Goal: Use online tool/utility: Use online tool/utility

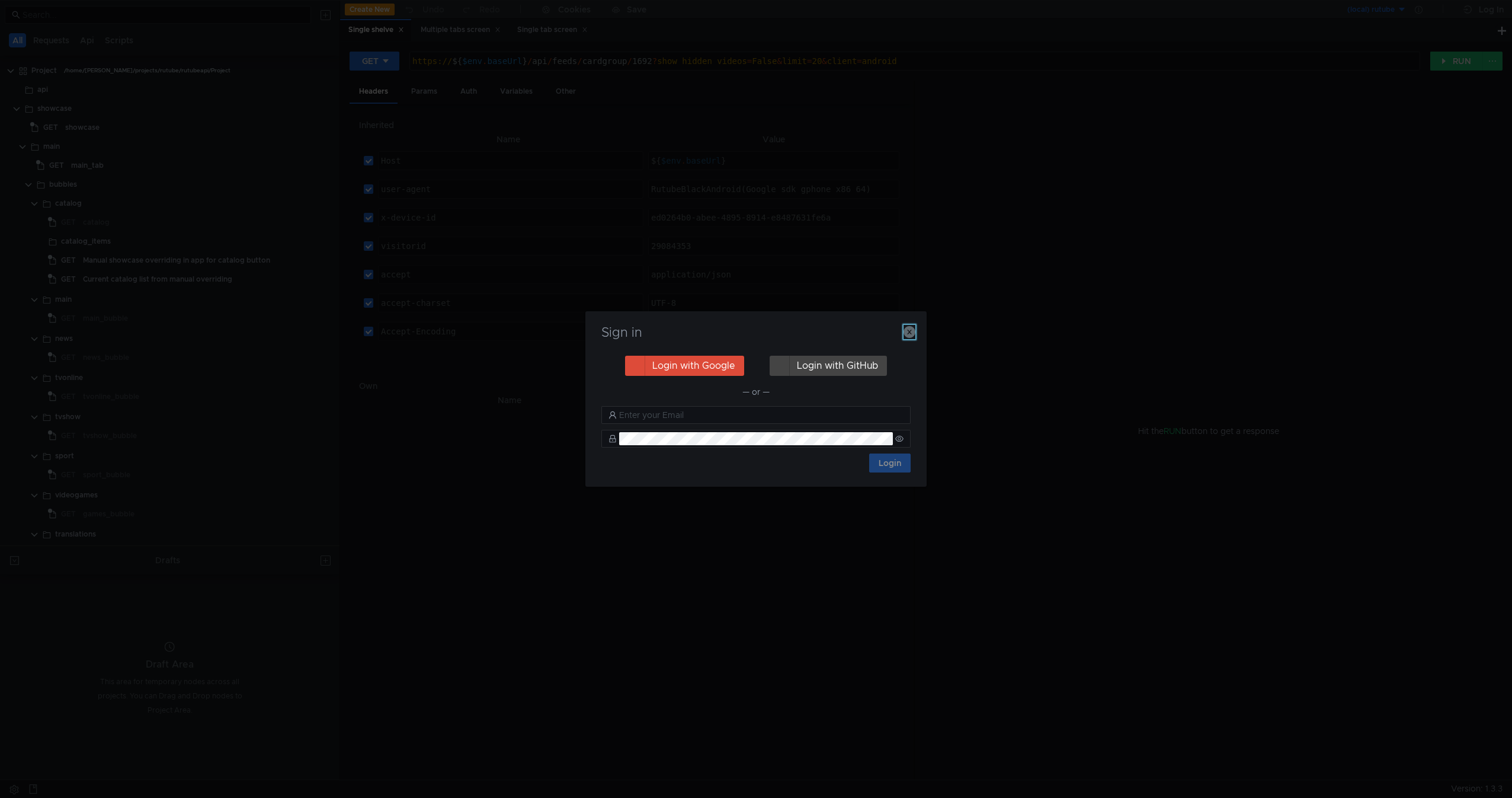
click at [911, 330] on icon "button" at bounding box center [909, 332] width 12 height 12
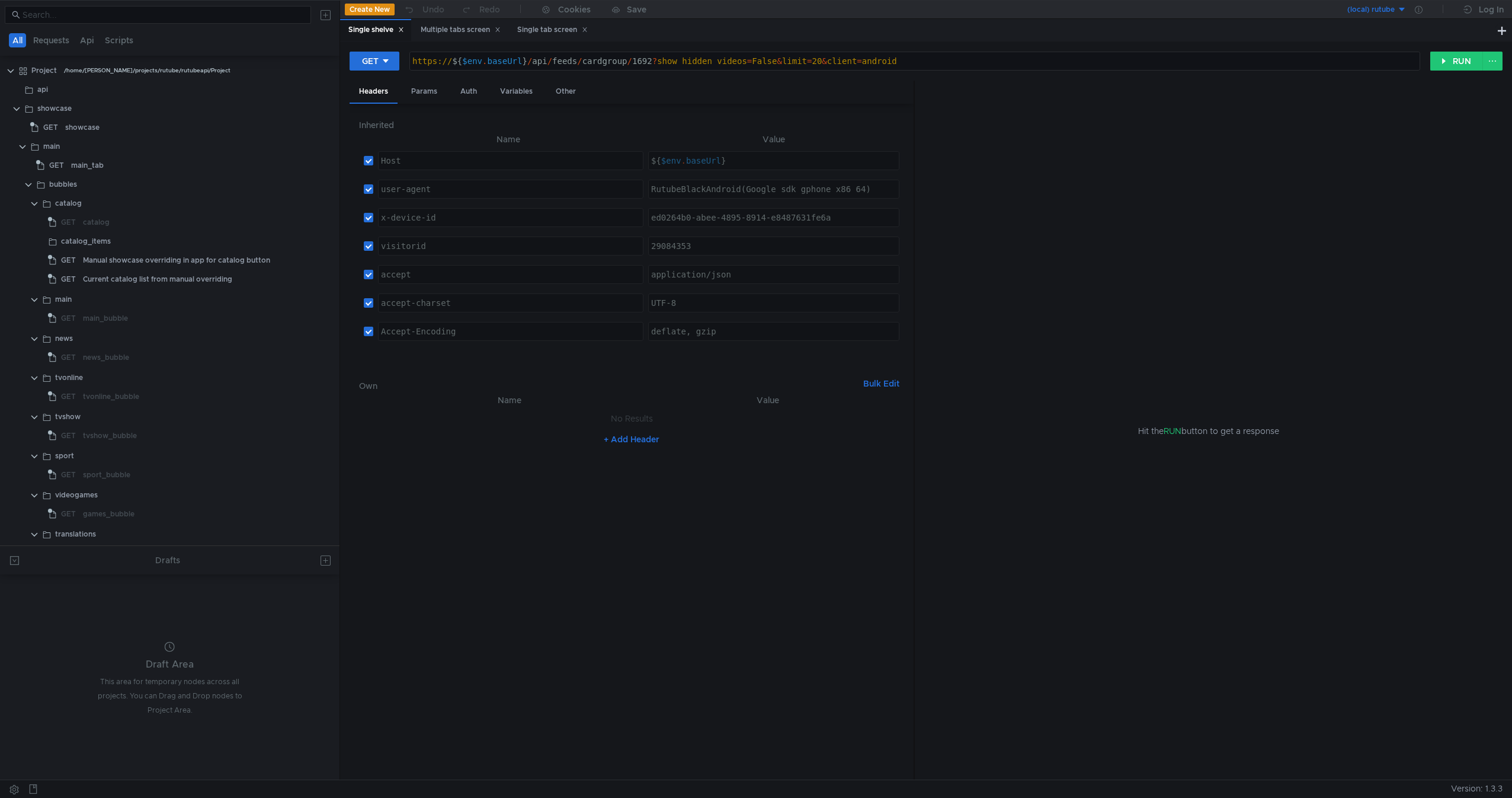
click at [1023, 403] on div "Hit the RUN button to get a response" at bounding box center [1208, 430] width 559 height 700
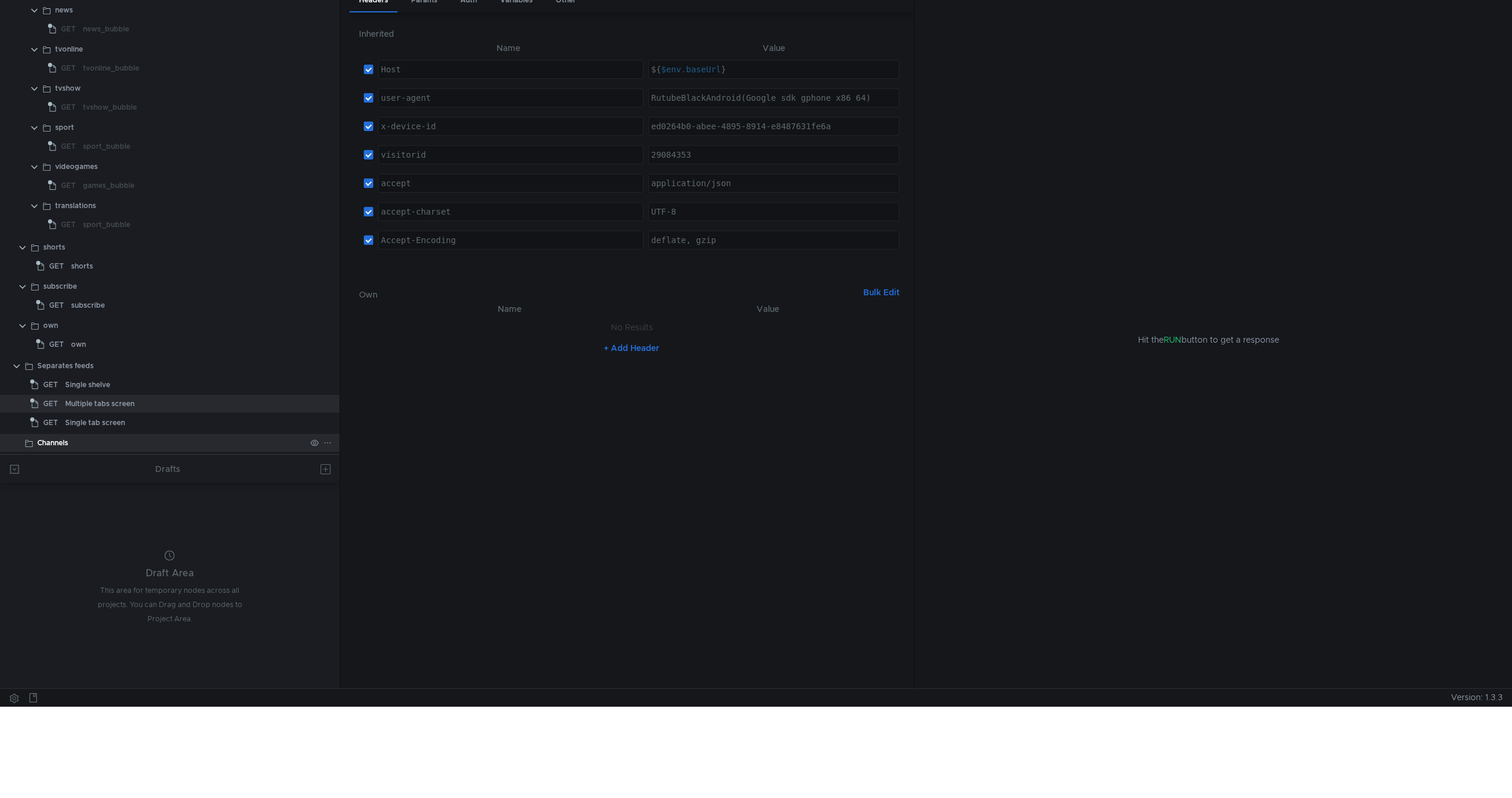
scroll to position [93, 0]
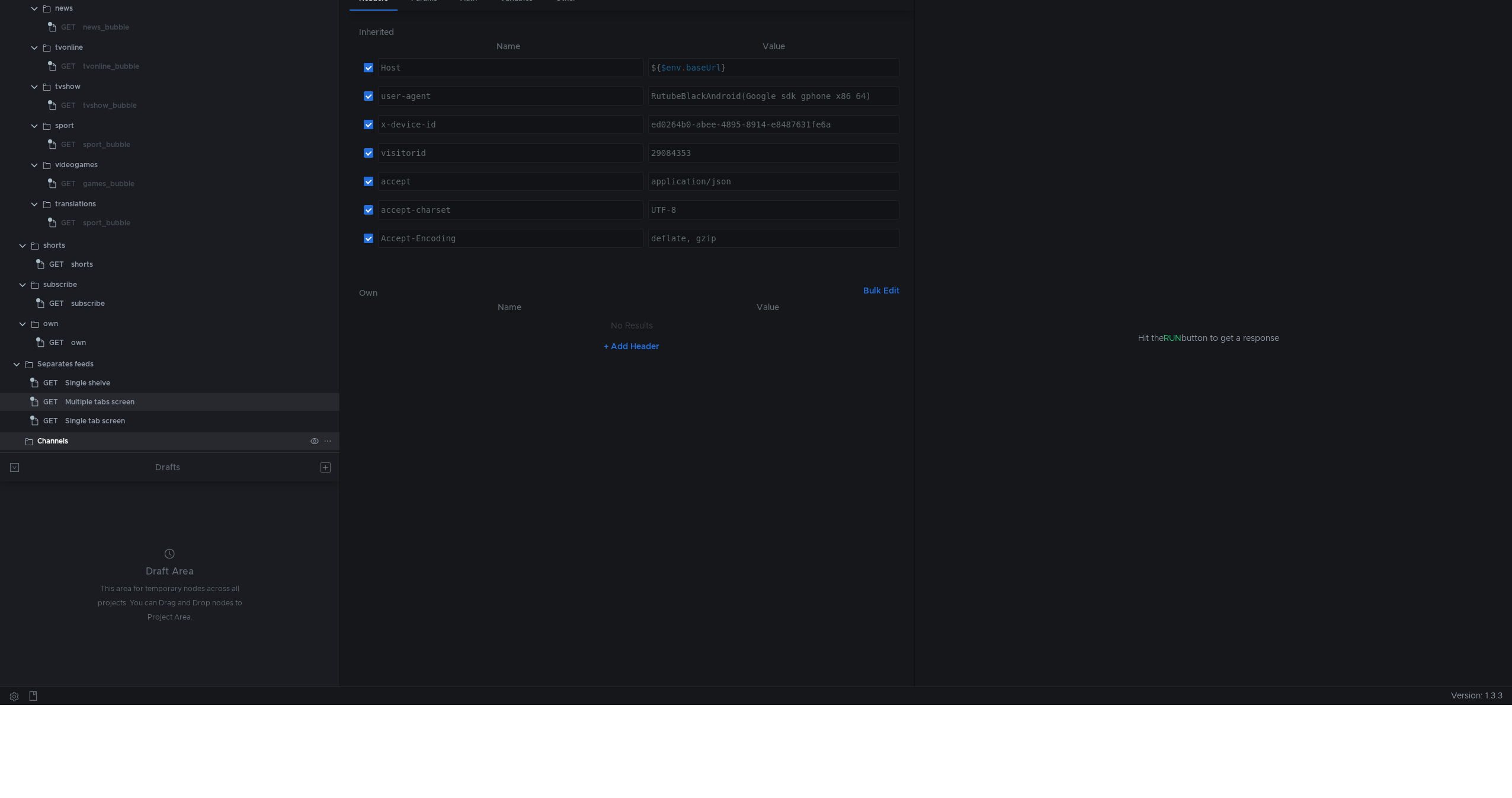
click at [112, 444] on div "Channels" at bounding box center [171, 441] width 269 height 18
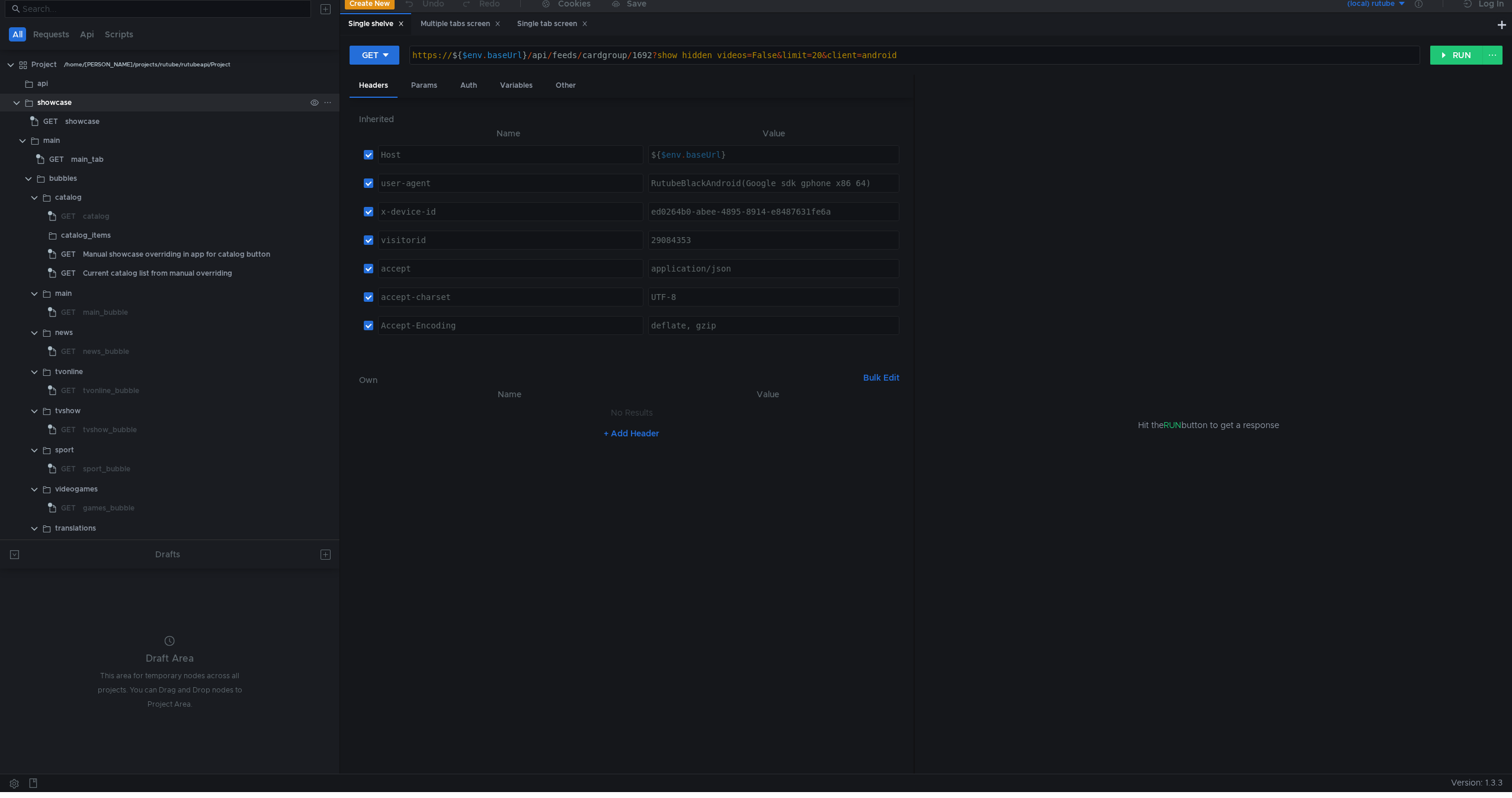
scroll to position [0, 0]
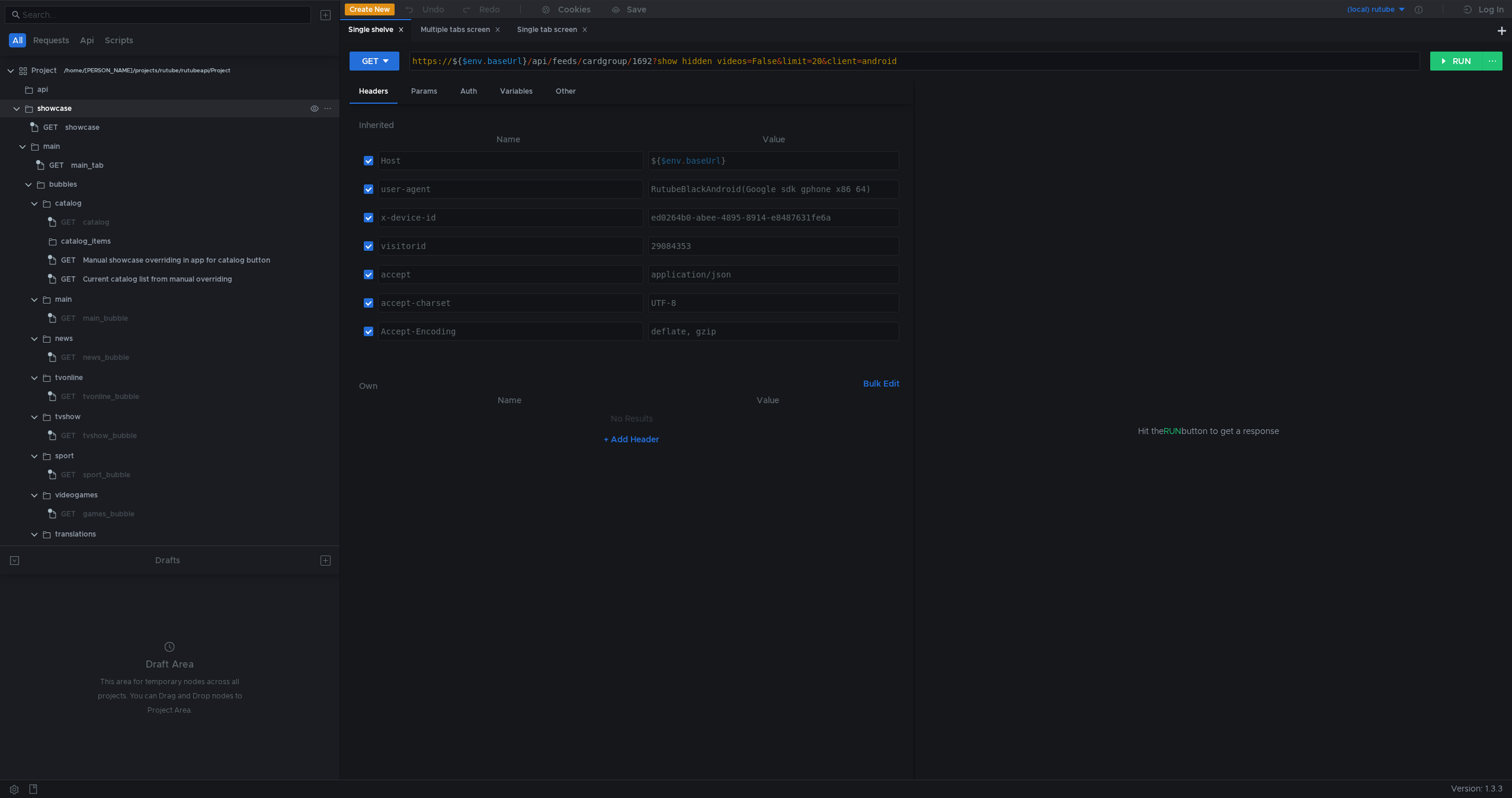
click at [19, 104] on clr-icon at bounding box center [16, 108] width 9 height 9
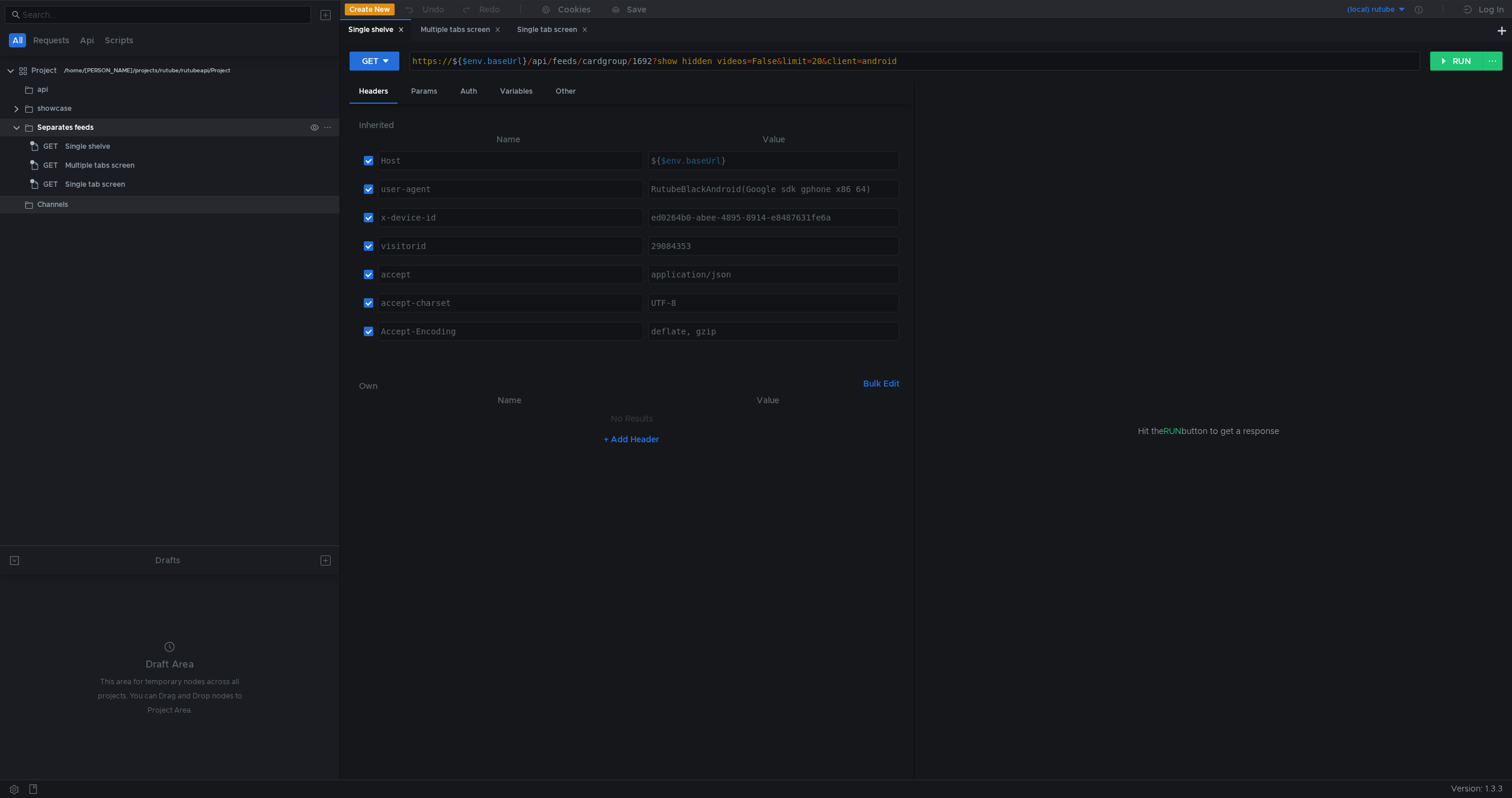
click at [19, 129] on clr-icon at bounding box center [16, 128] width 9 height 9
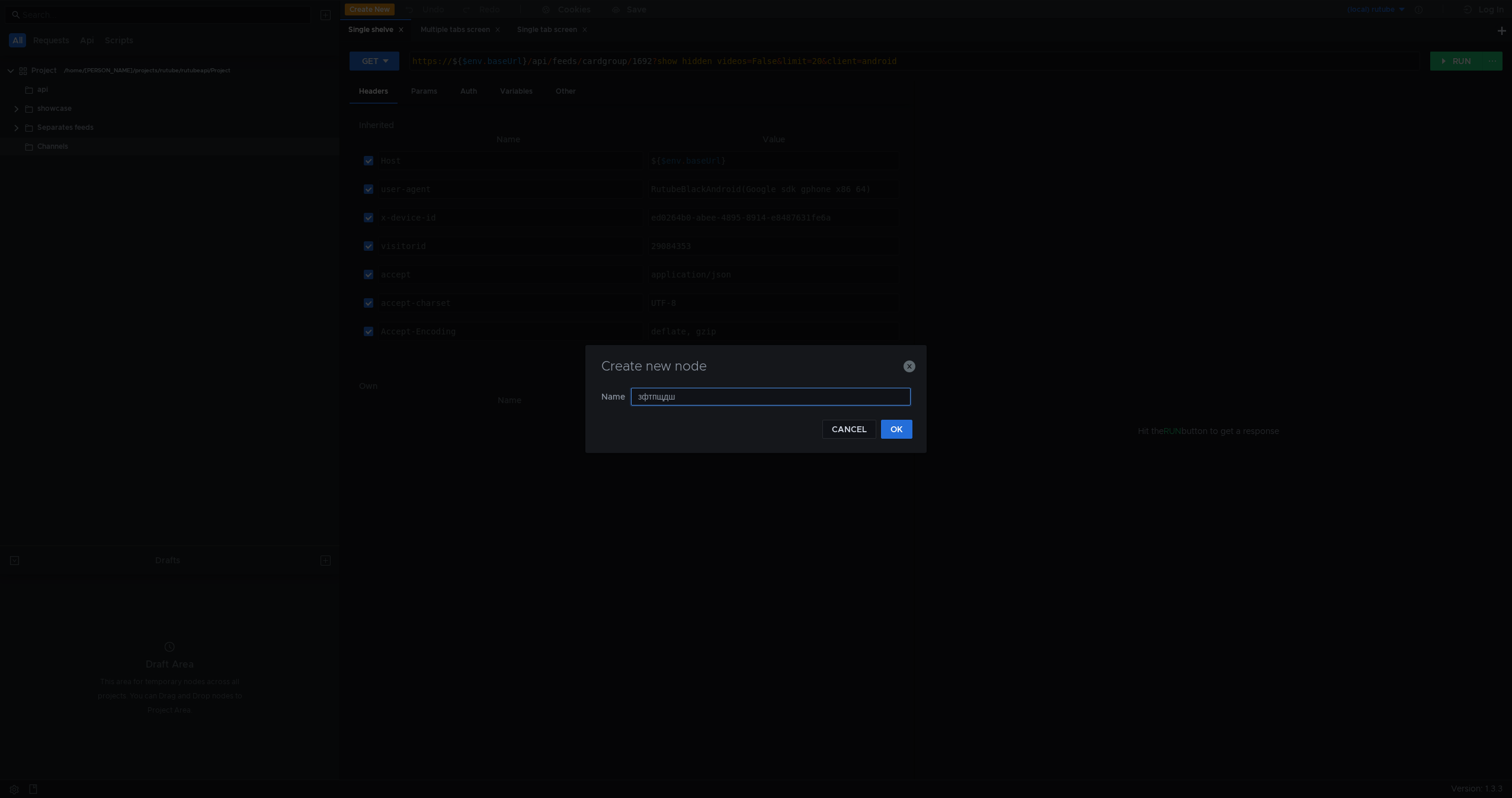
type input "зфтпщдшт"
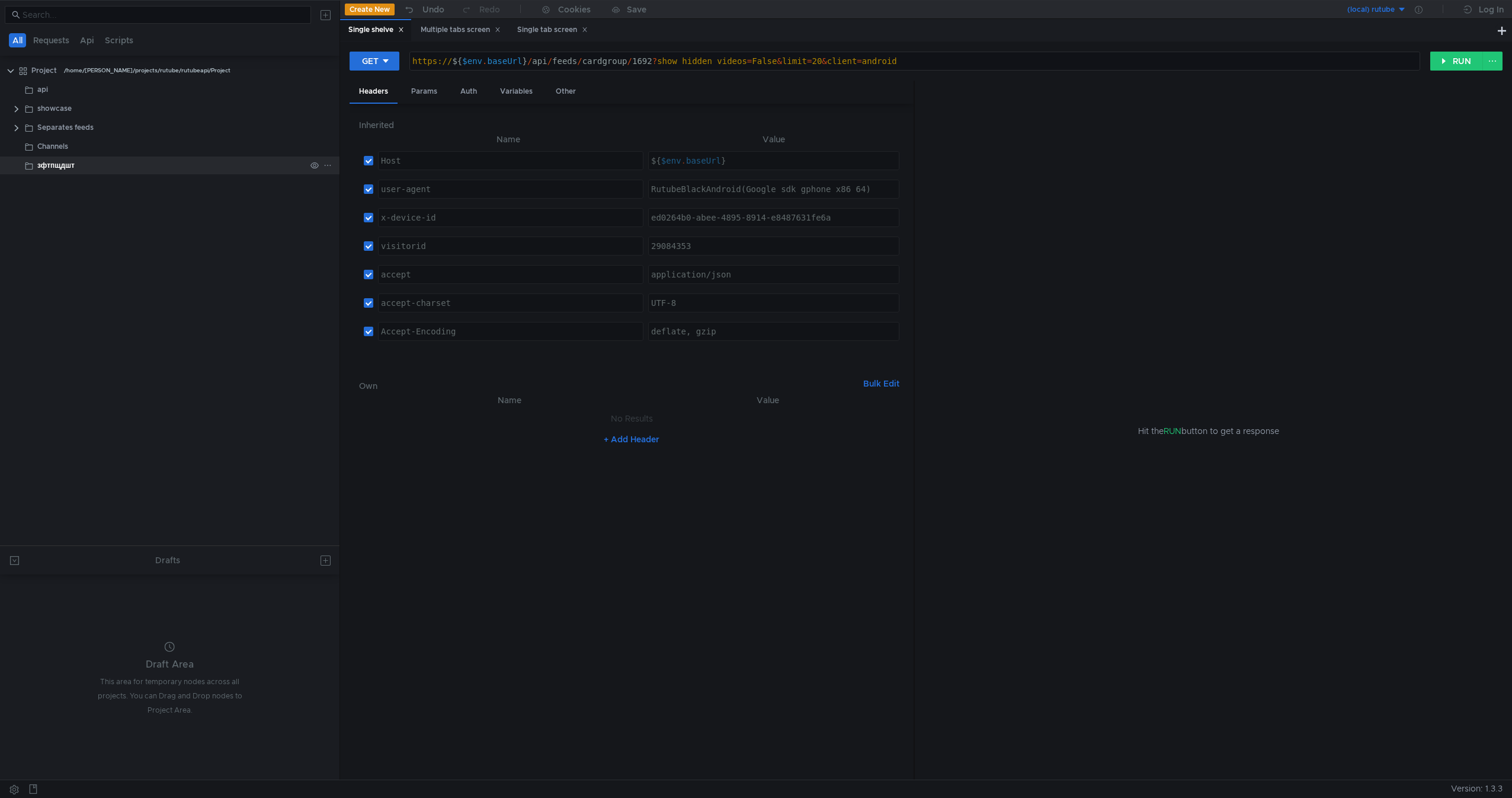
click at [83, 161] on div "зфтпщдшт" at bounding box center [171, 165] width 269 height 18
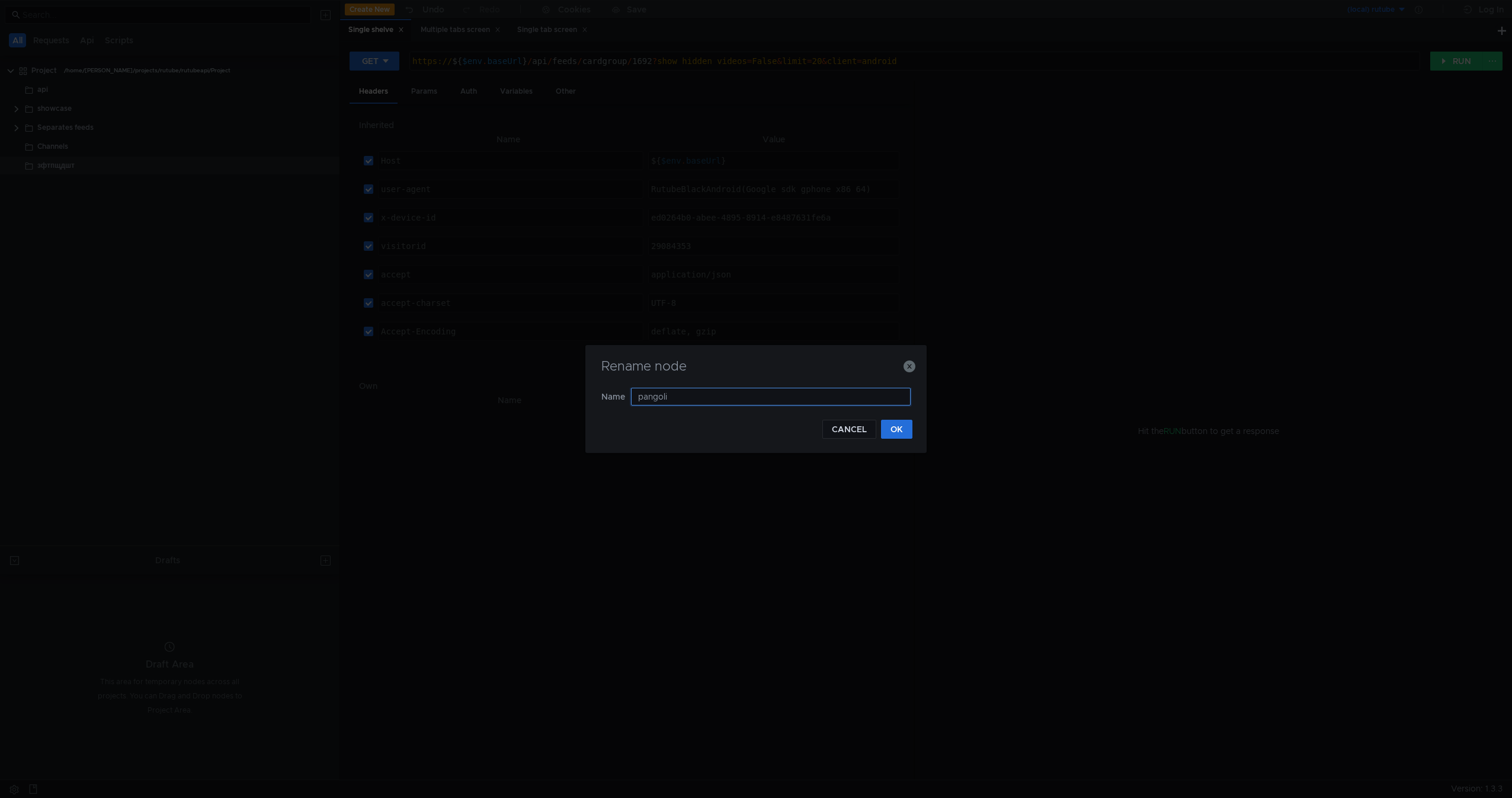
type input "pangolin"
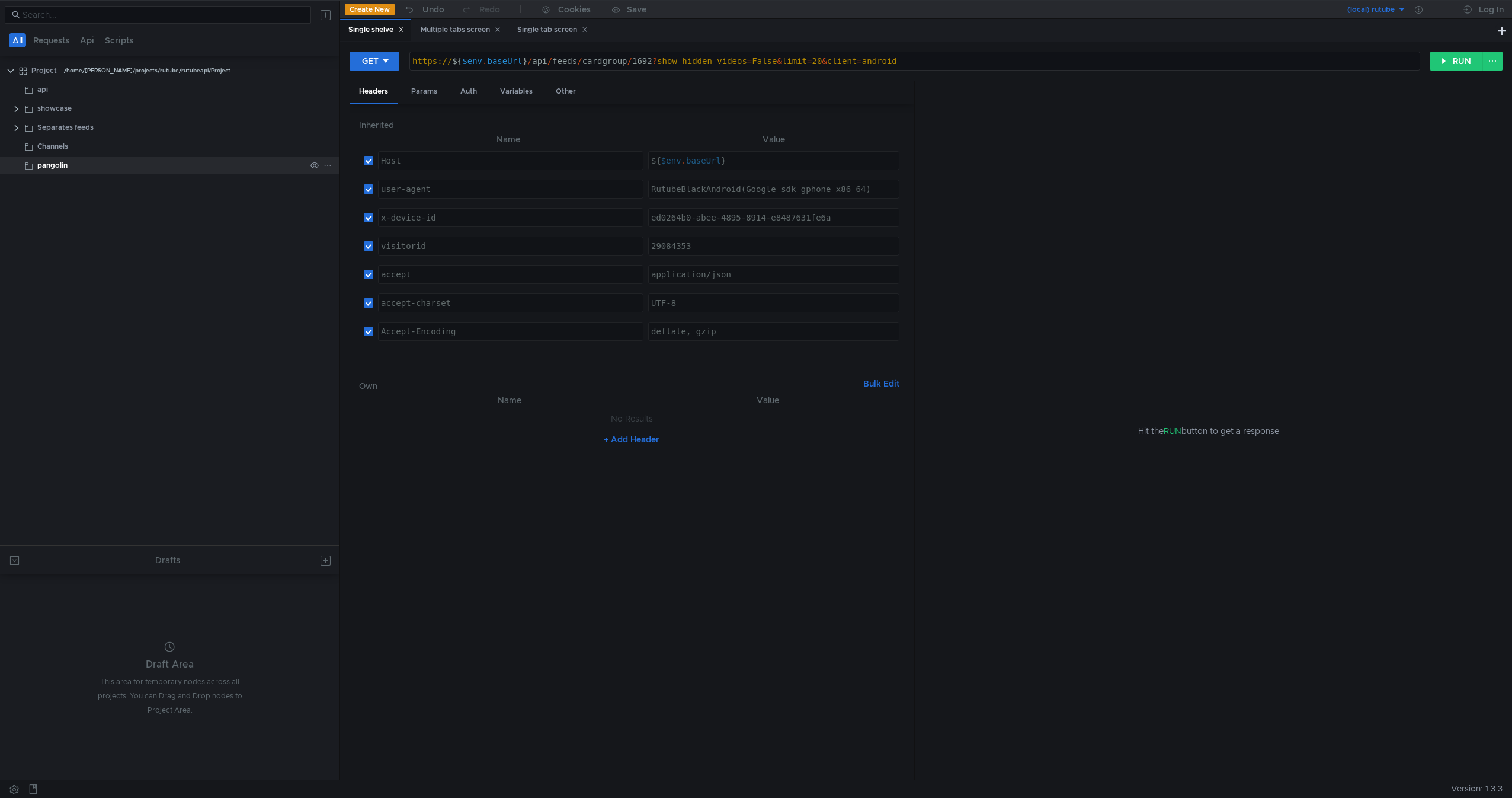
click at [125, 168] on div "pangolin" at bounding box center [171, 165] width 269 height 18
click at [193, 342] on tree-viewport "Project /home/rukurbanov/projects/rutube/rutubeapi/Project api showcase Separat…" at bounding box center [170, 303] width 340 height 485
click at [176, 166] on div "pangolin" at bounding box center [171, 165] width 269 height 18
click at [142, 162] on div "pangolin" at bounding box center [171, 165] width 269 height 18
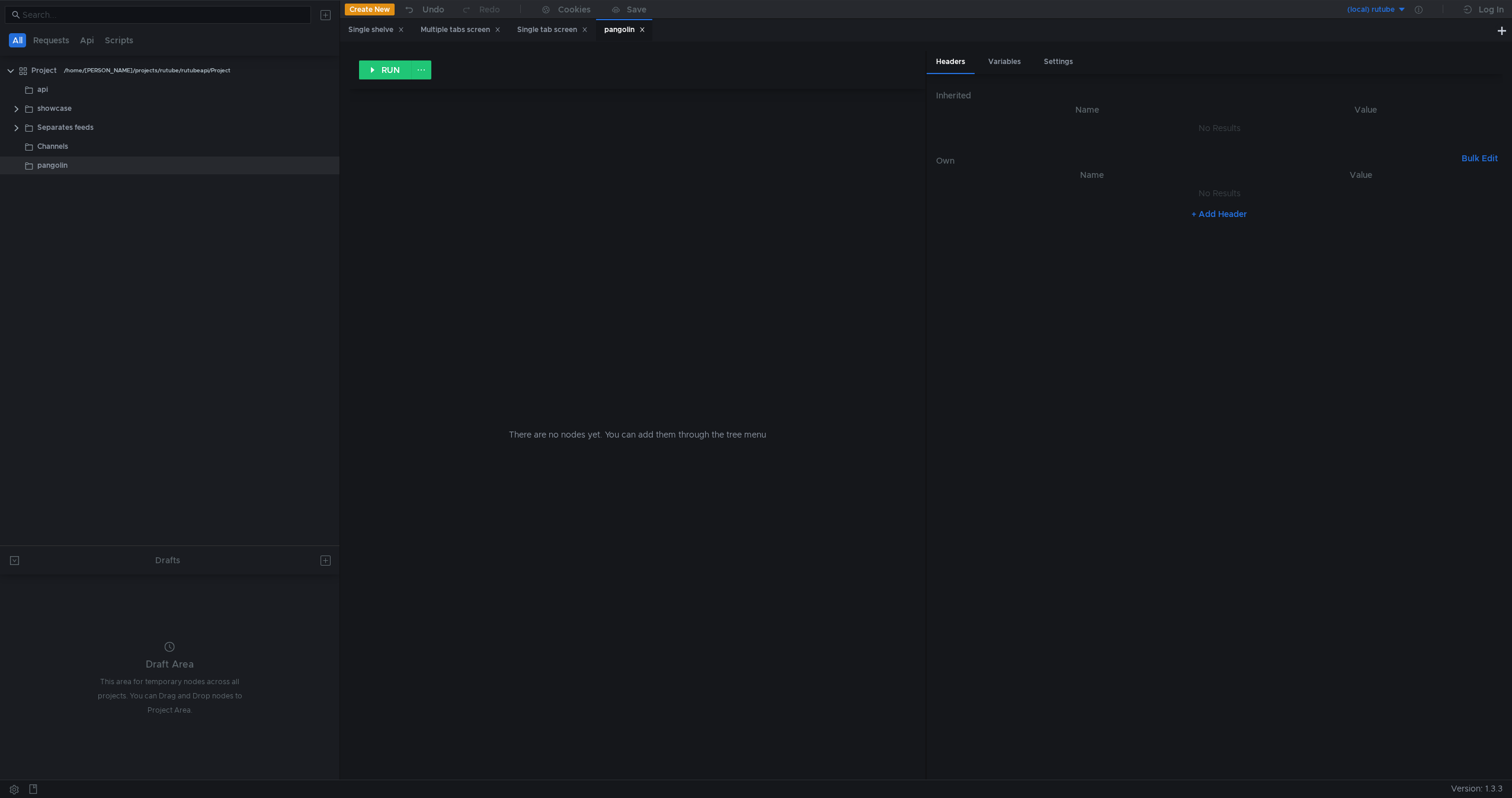
click at [1177, 441] on nz-table "Name Value No Results + Add Header" at bounding box center [1219, 468] width 567 height 602
click at [81, 145] on div "Channels" at bounding box center [171, 147] width 269 height 18
click at [95, 123] on div "Separates feeds" at bounding box center [171, 127] width 269 height 18
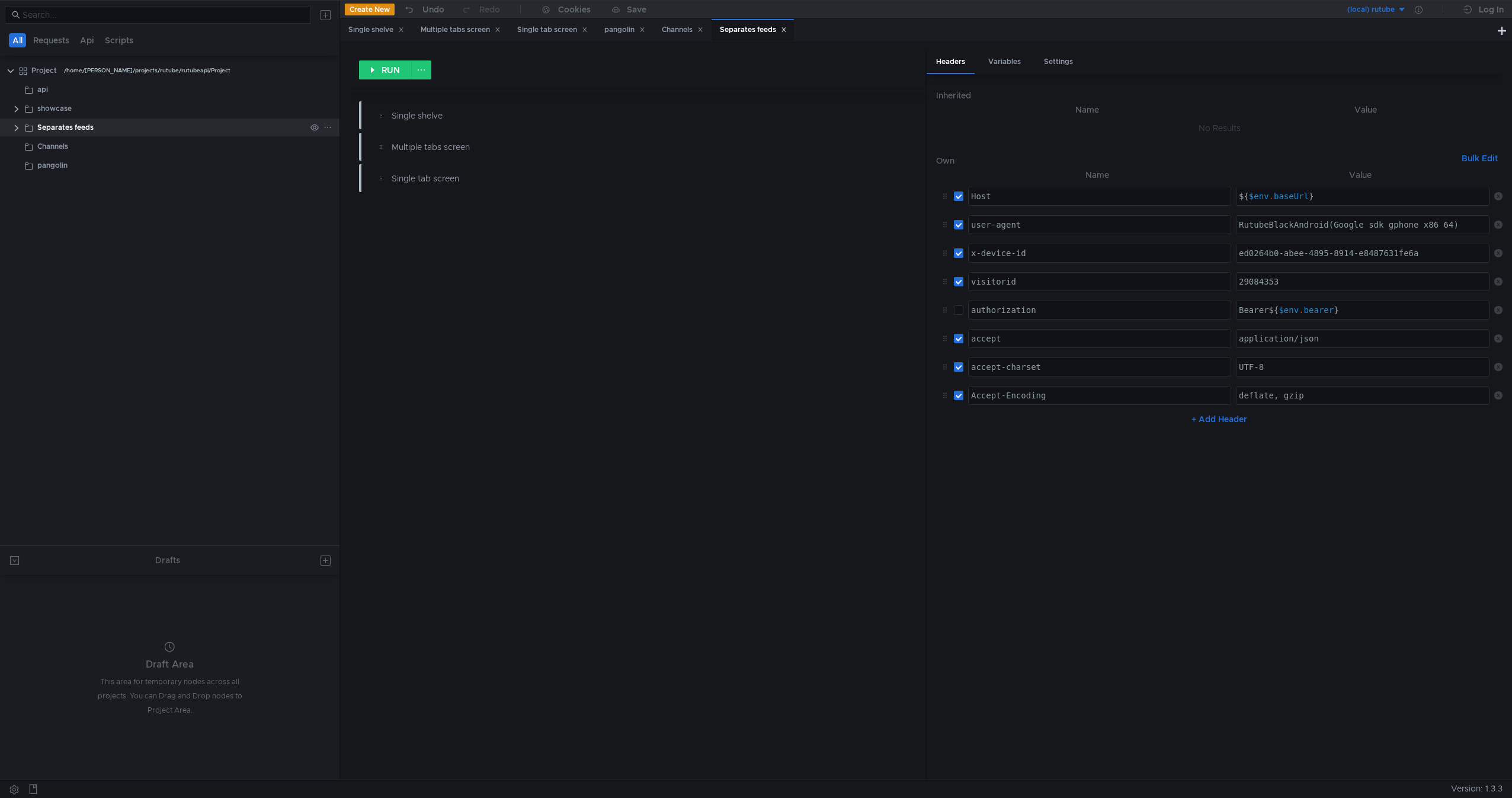
click at [13, 125] on clr-icon at bounding box center [16, 128] width 9 height 9
click at [49, 149] on span "GET" at bounding box center [50, 147] width 15 height 18
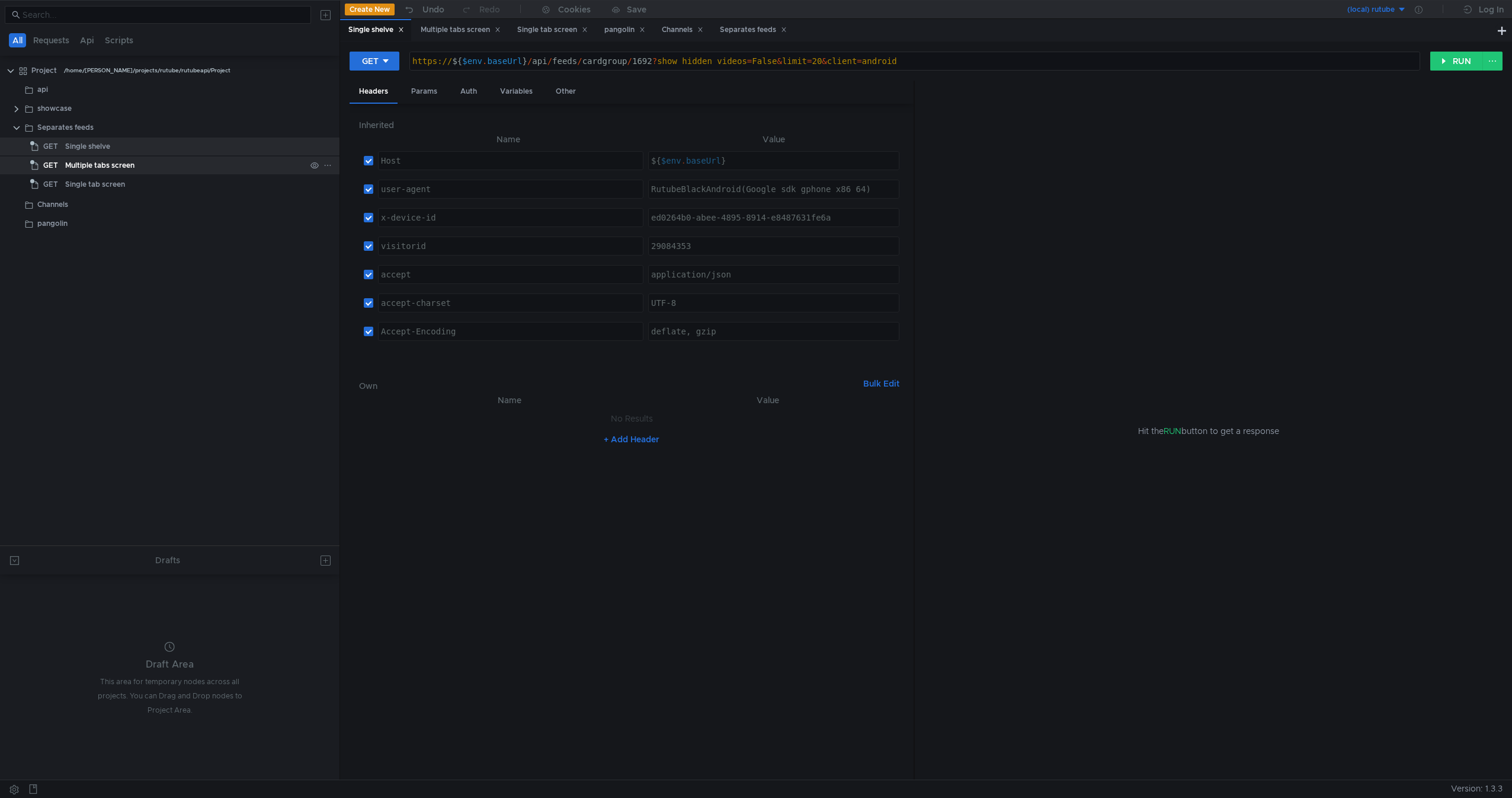
click at [71, 156] on div "Multiple tabs screen" at bounding box center [100, 165] width 69 height 18
click at [94, 181] on div "Single tab screen" at bounding box center [95, 184] width 60 height 18
click at [110, 171] on div "Multiple tabs screen" at bounding box center [100, 165] width 69 height 18
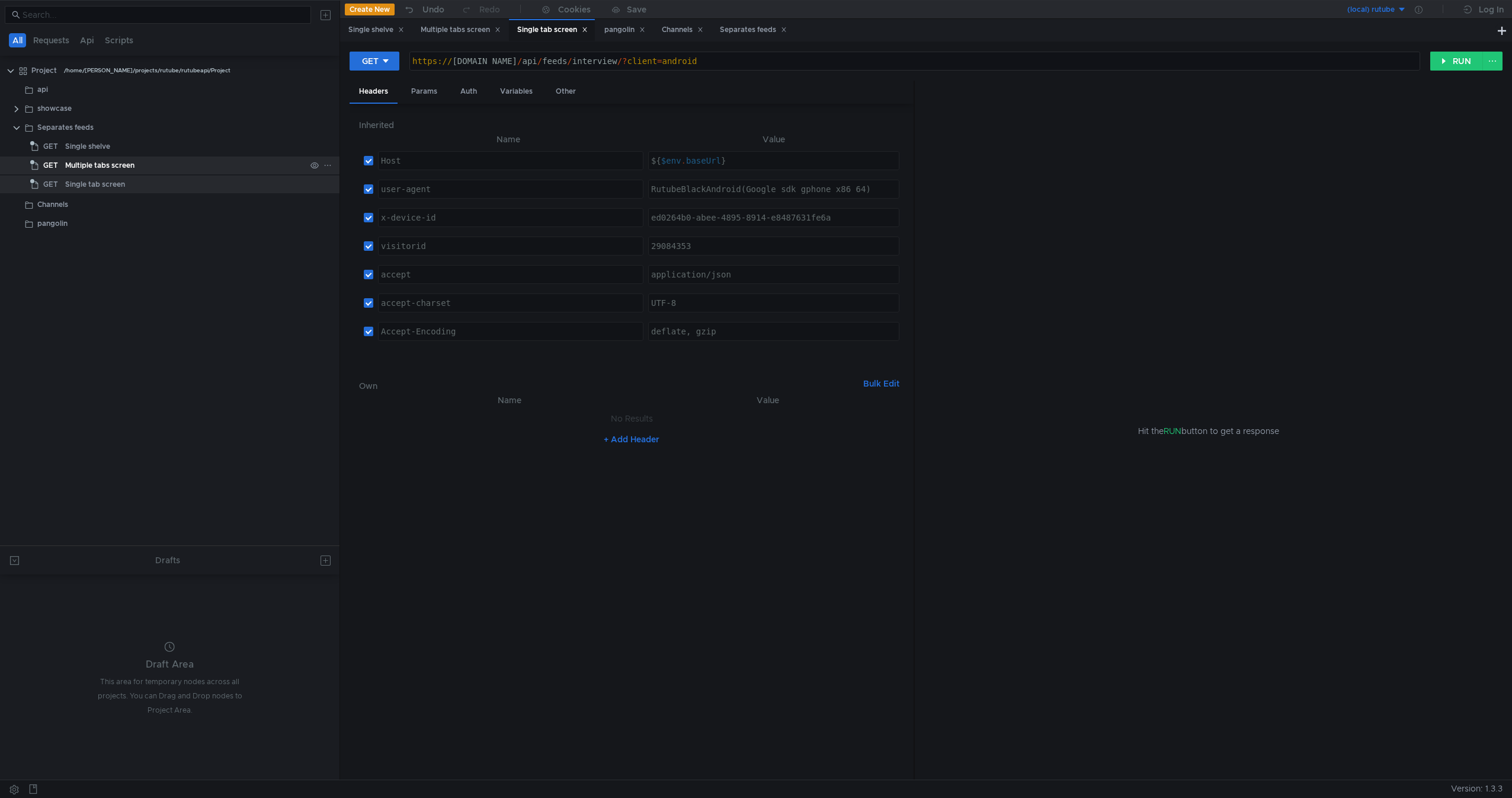
click at [110, 171] on div "Multiple tabs screen" at bounding box center [100, 165] width 69 height 18
click at [135, 208] on div "Channels" at bounding box center [171, 204] width 269 height 18
click at [131, 210] on div "Channels" at bounding box center [171, 204] width 269 height 18
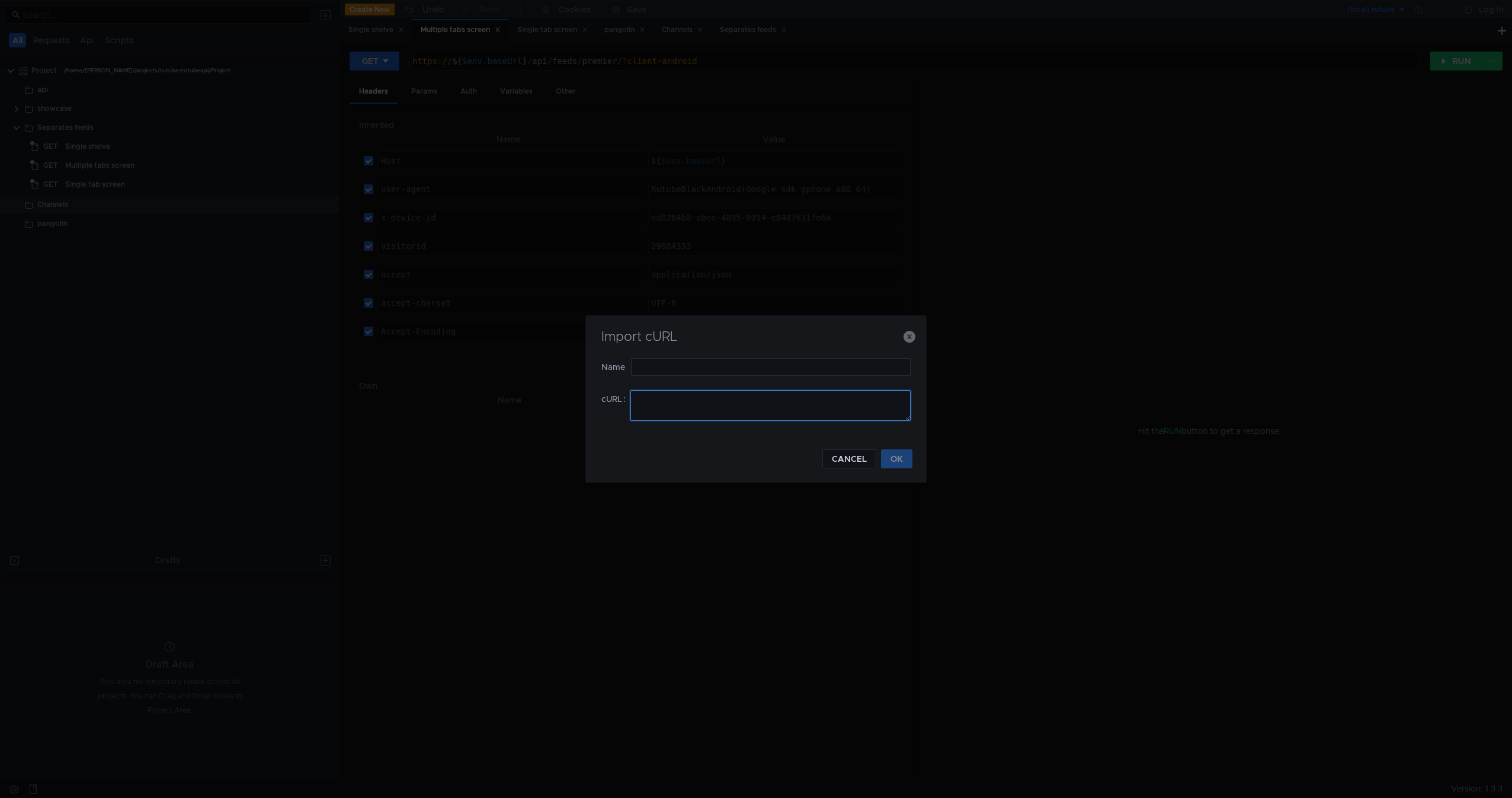
click at [712, 403] on textarea at bounding box center [771, 405] width 280 height 31
paste textarea "curl -H "Host: rutube.ru" -H "user-agent: RutubeBlackAndroid(Google sdk_gphone_…"
type textarea "curl -H "Host: rutube.ru" -H "user-agent: RutubeBlackAndroid(Google sdk_gphone_…"
click at [725, 349] on div "Import cURL" at bounding box center [756, 344] width 313 height 29
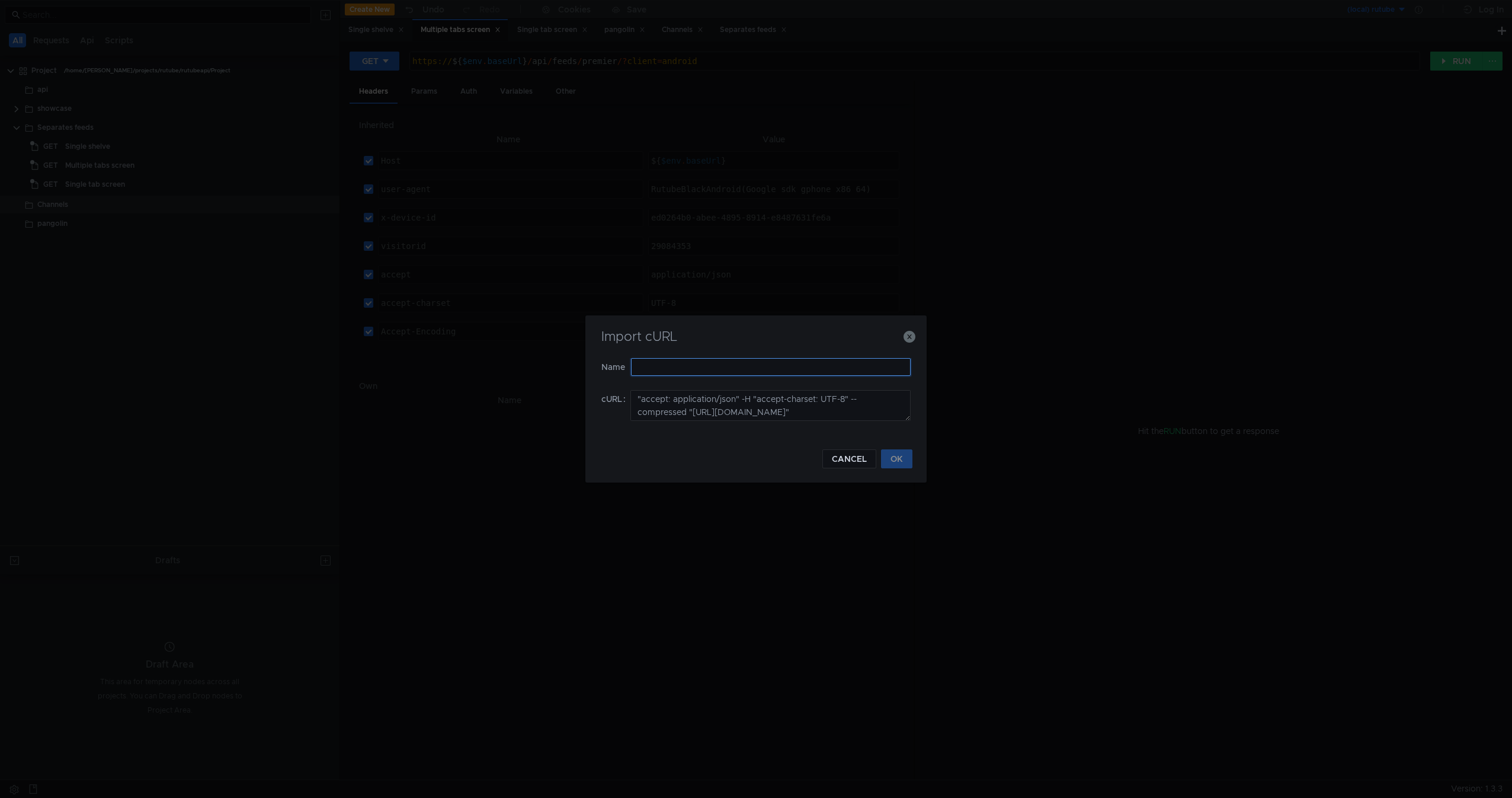
click at [711, 360] on input "text" at bounding box center [770, 367] width 280 height 18
type input "Main request"
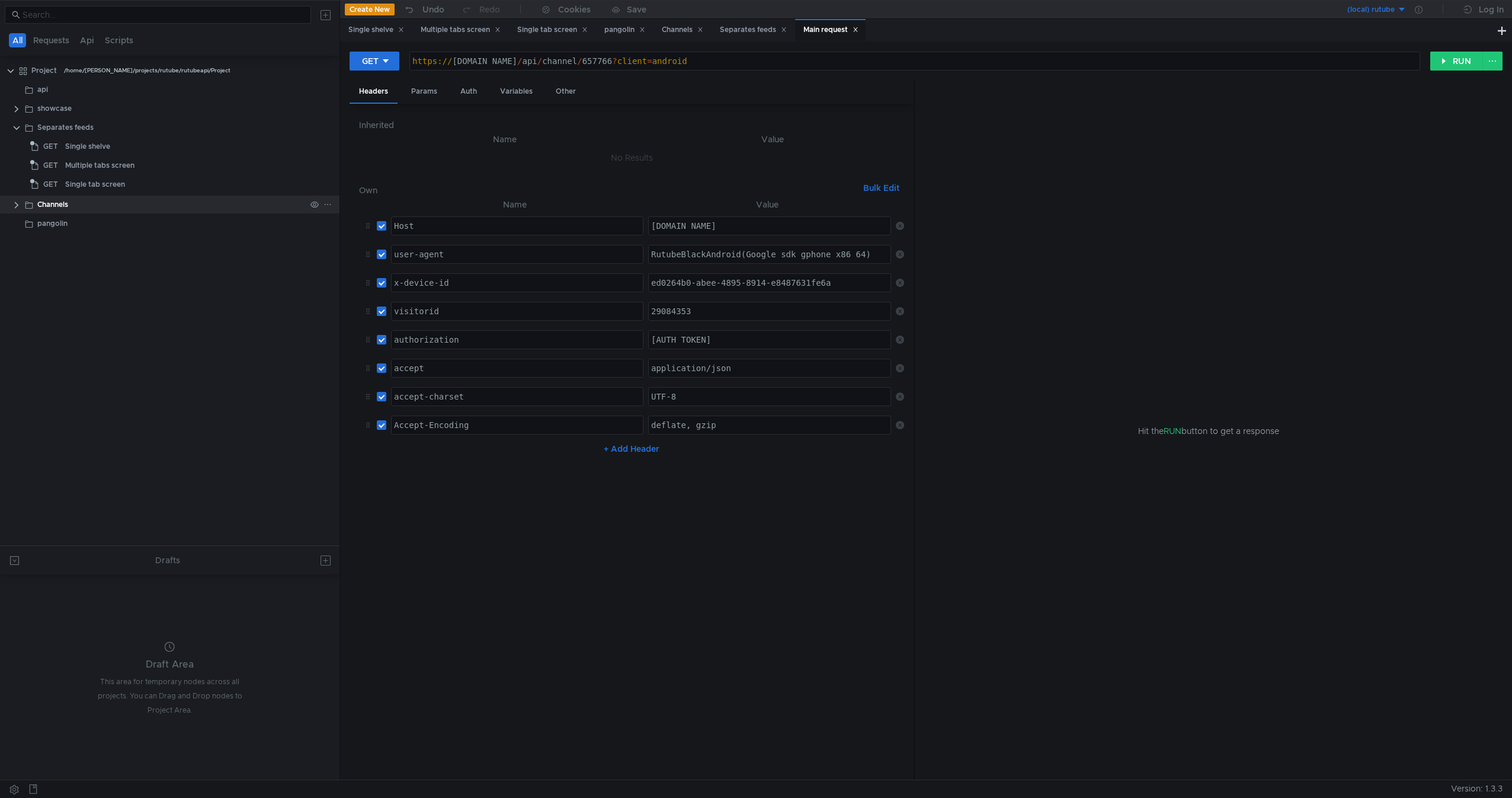
click at [18, 205] on clr-icon at bounding box center [16, 204] width 9 height 9
click at [108, 223] on div "Main request" at bounding box center [87, 223] width 44 height 18
click at [110, 223] on div "Main request" at bounding box center [87, 223] width 44 height 18
click at [1457, 52] on button "RUN" at bounding box center [1457, 61] width 53 height 19
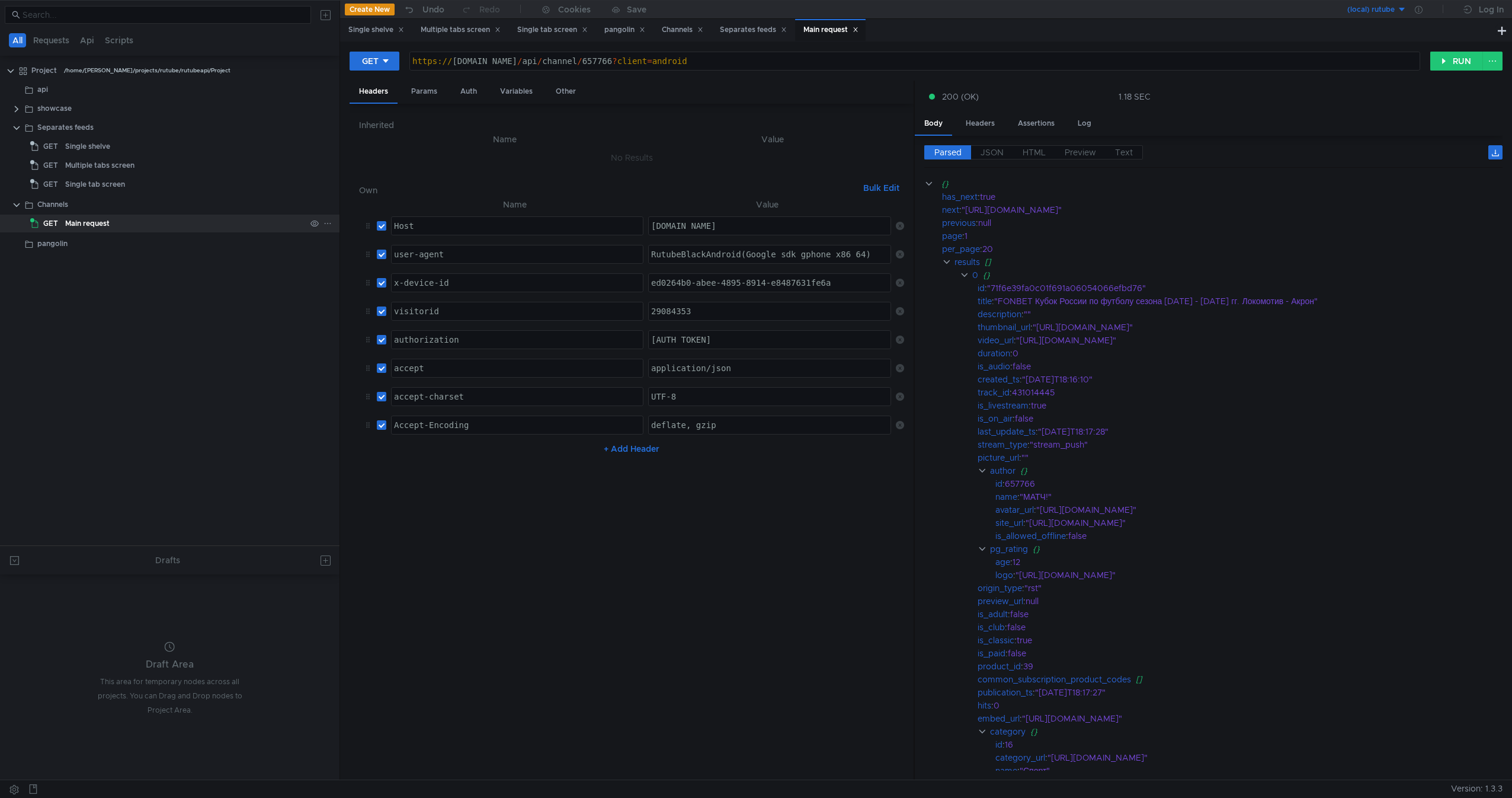
click at [102, 223] on div "Main request" at bounding box center [87, 223] width 44 height 18
click at [81, 200] on div "Channels" at bounding box center [171, 204] width 269 height 18
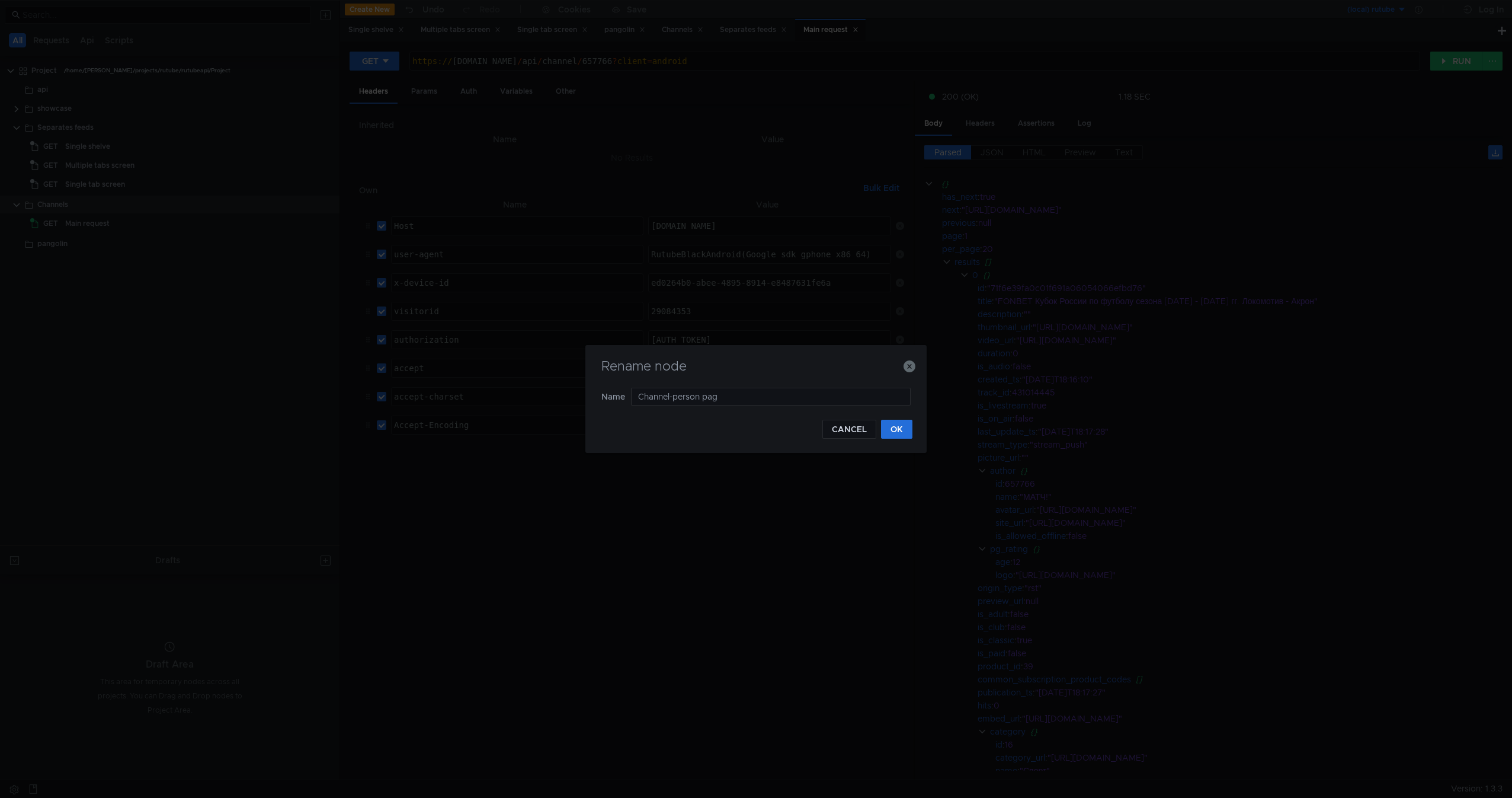
type input "Channel-person page"
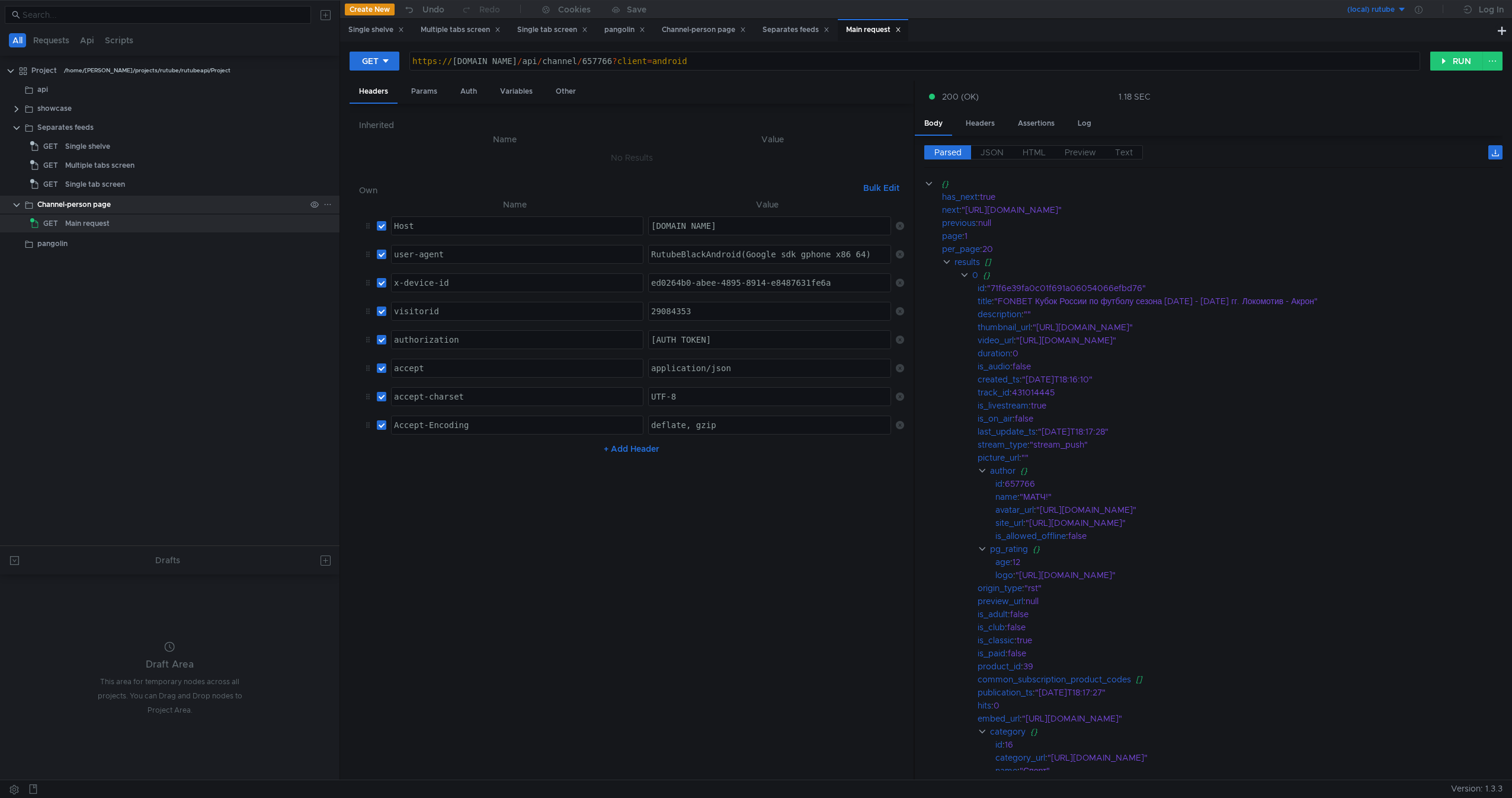
click at [42, 206] on div "Channel-person page" at bounding box center [74, 204] width 74 height 18
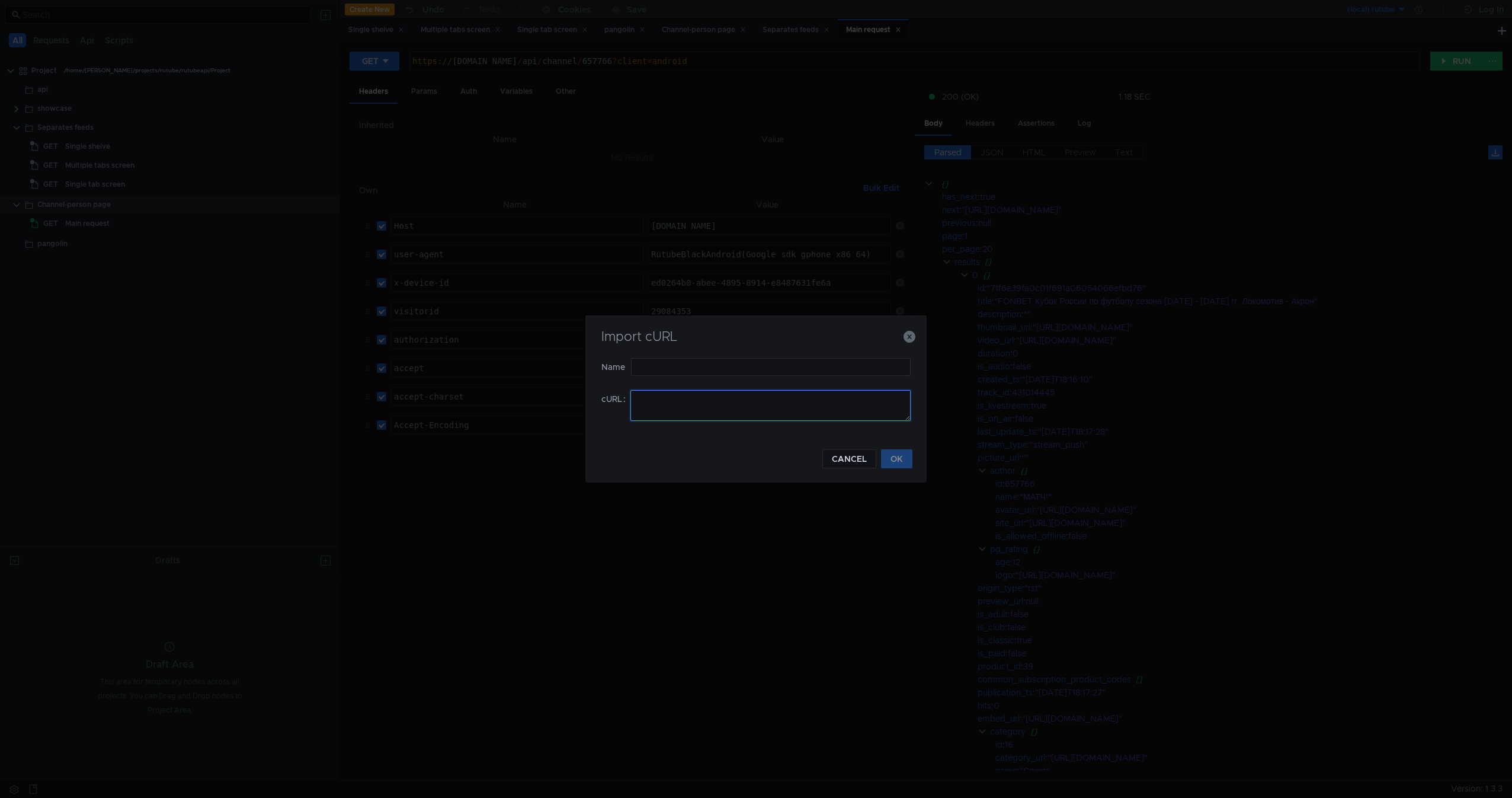
click at [785, 401] on textarea at bounding box center [771, 405] width 280 height 31
paste textarea "curl -H "Host: rutube.ru" -H "user-agent: RutubeBlackAndroid(Google sdk_gphone_…"
type textarea "curl -H "Host: rutube.ru" -H "user-agent: RutubeBlackAndroid(Google sdk_gphone_…"
click at [755, 367] on input "text" at bounding box center [770, 367] width 280 height 18
type input "Person request"
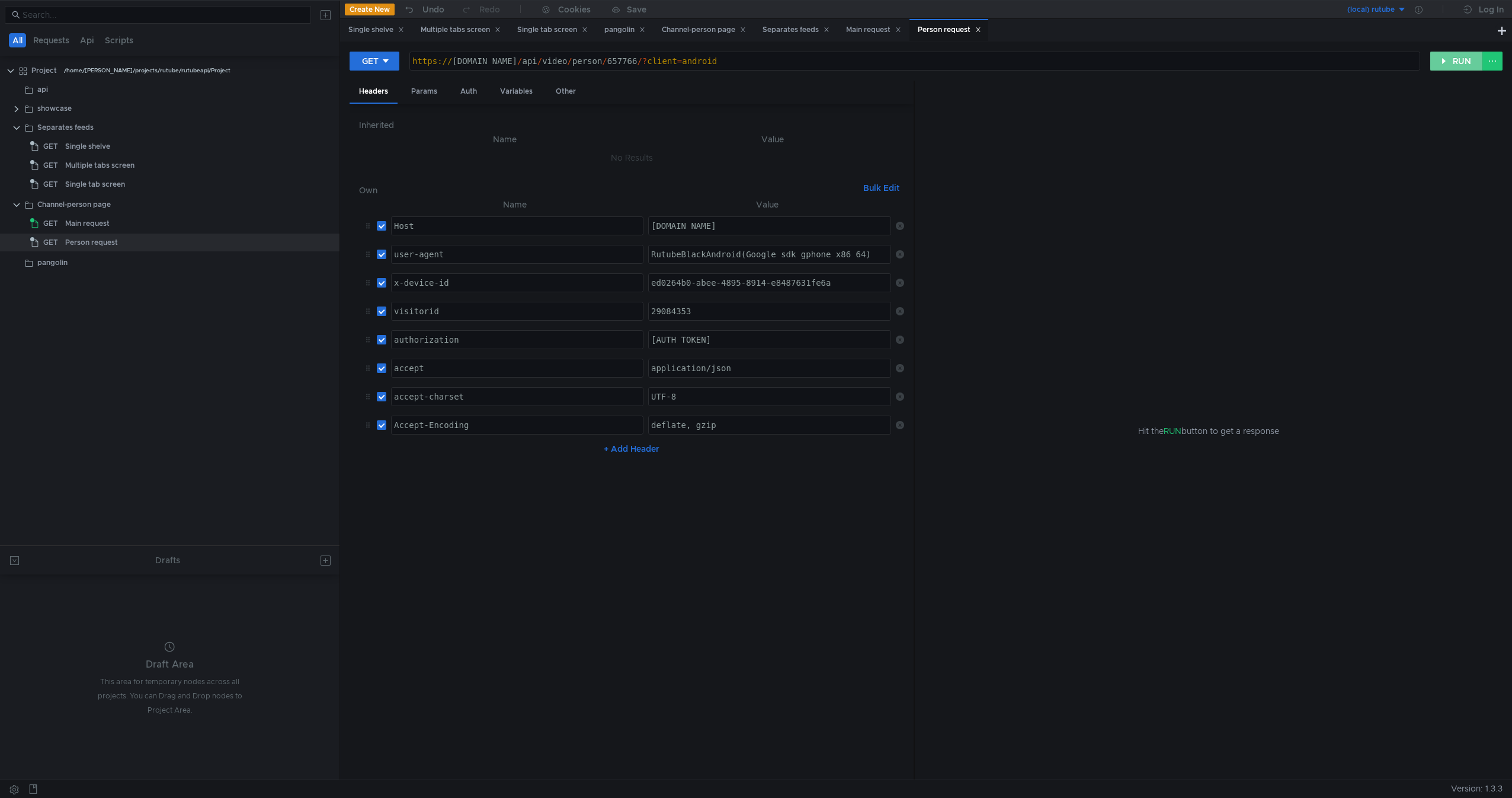
click at [1448, 56] on button "RUN" at bounding box center [1457, 61] width 53 height 19
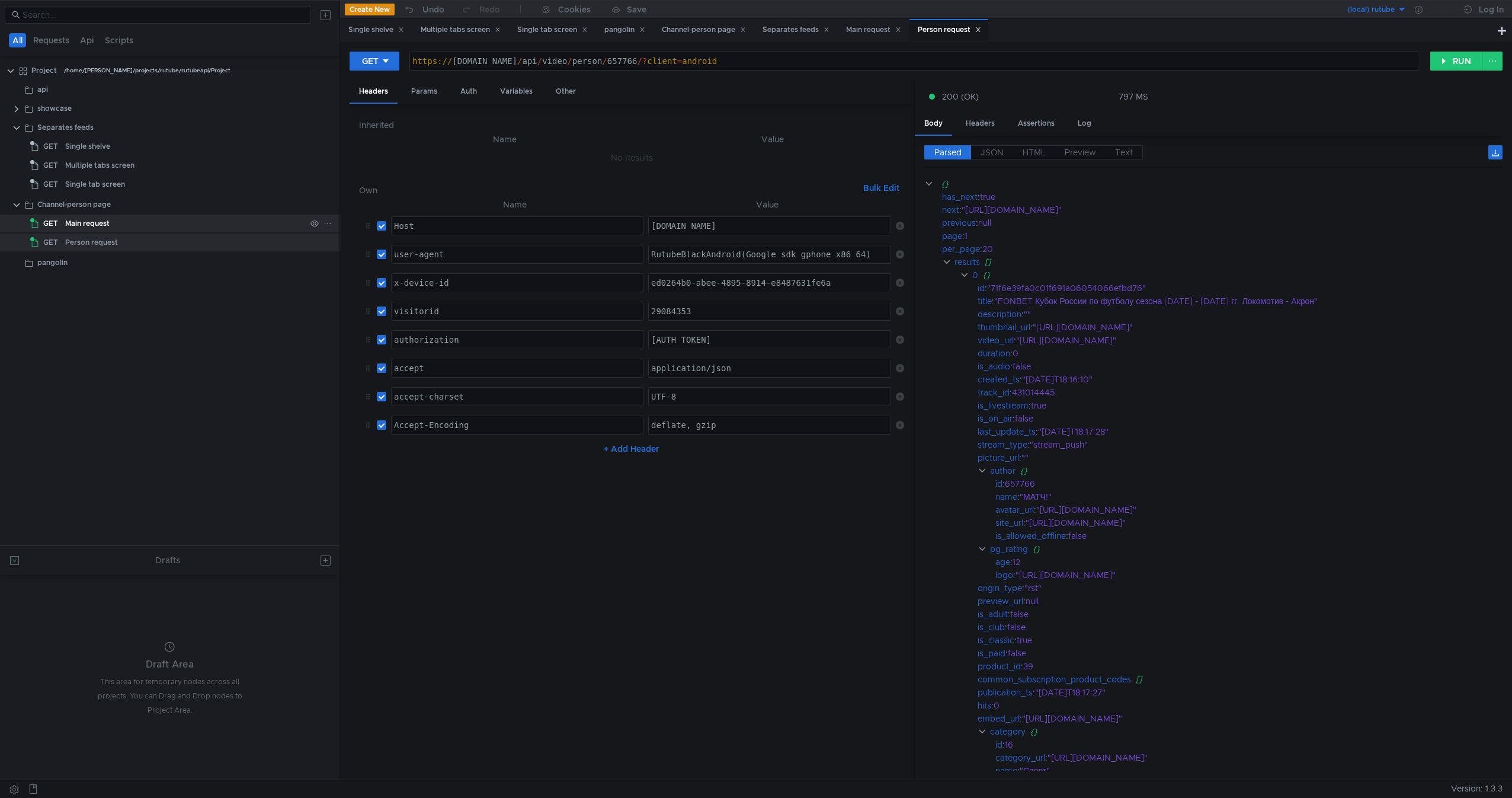
click at [100, 229] on div "Main request" at bounding box center [87, 223] width 44 height 18
click at [968, 125] on div "Headers" at bounding box center [980, 123] width 48 height 22
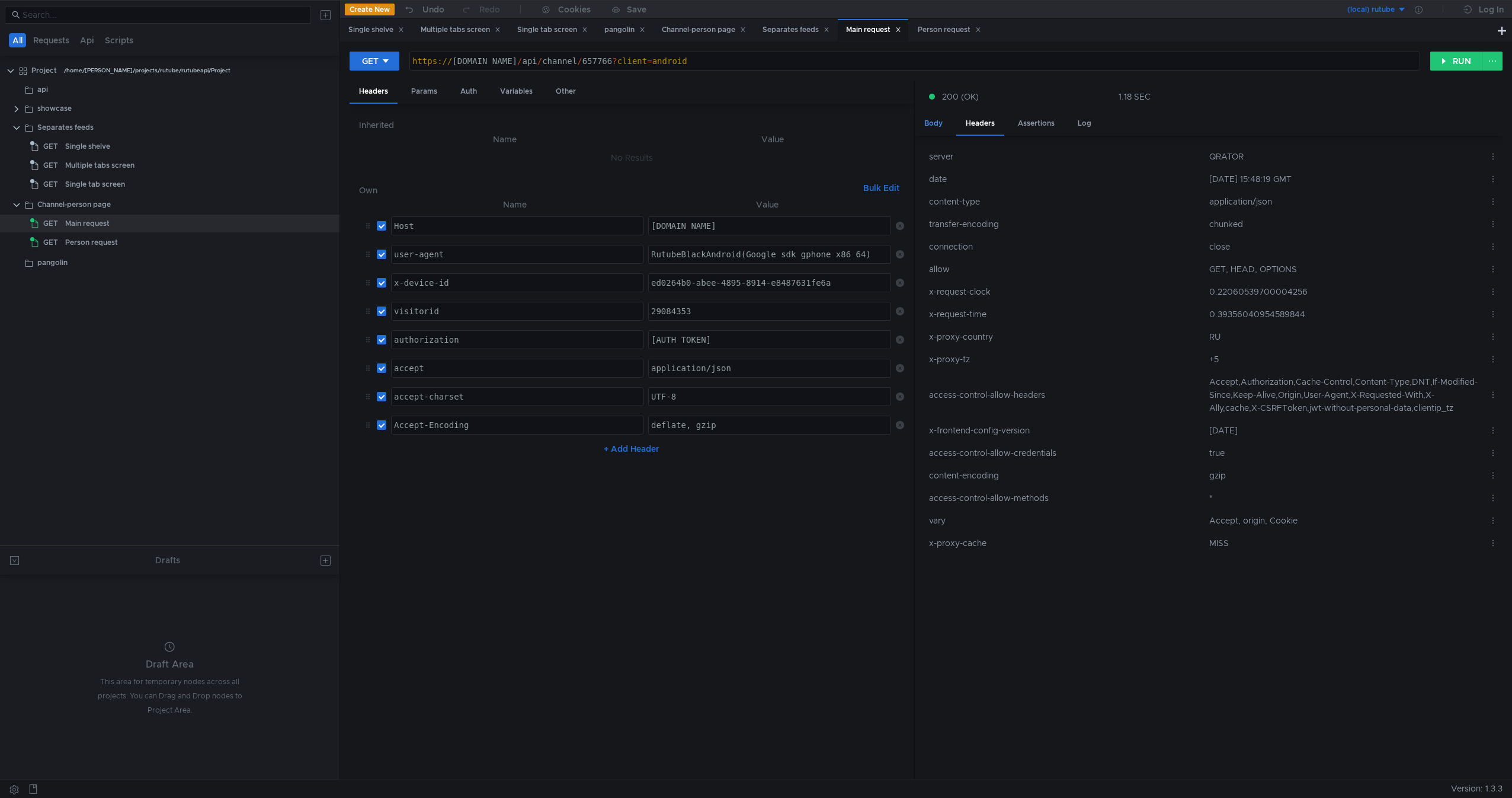
click at [928, 123] on div "Body" at bounding box center [934, 123] width 37 height 22
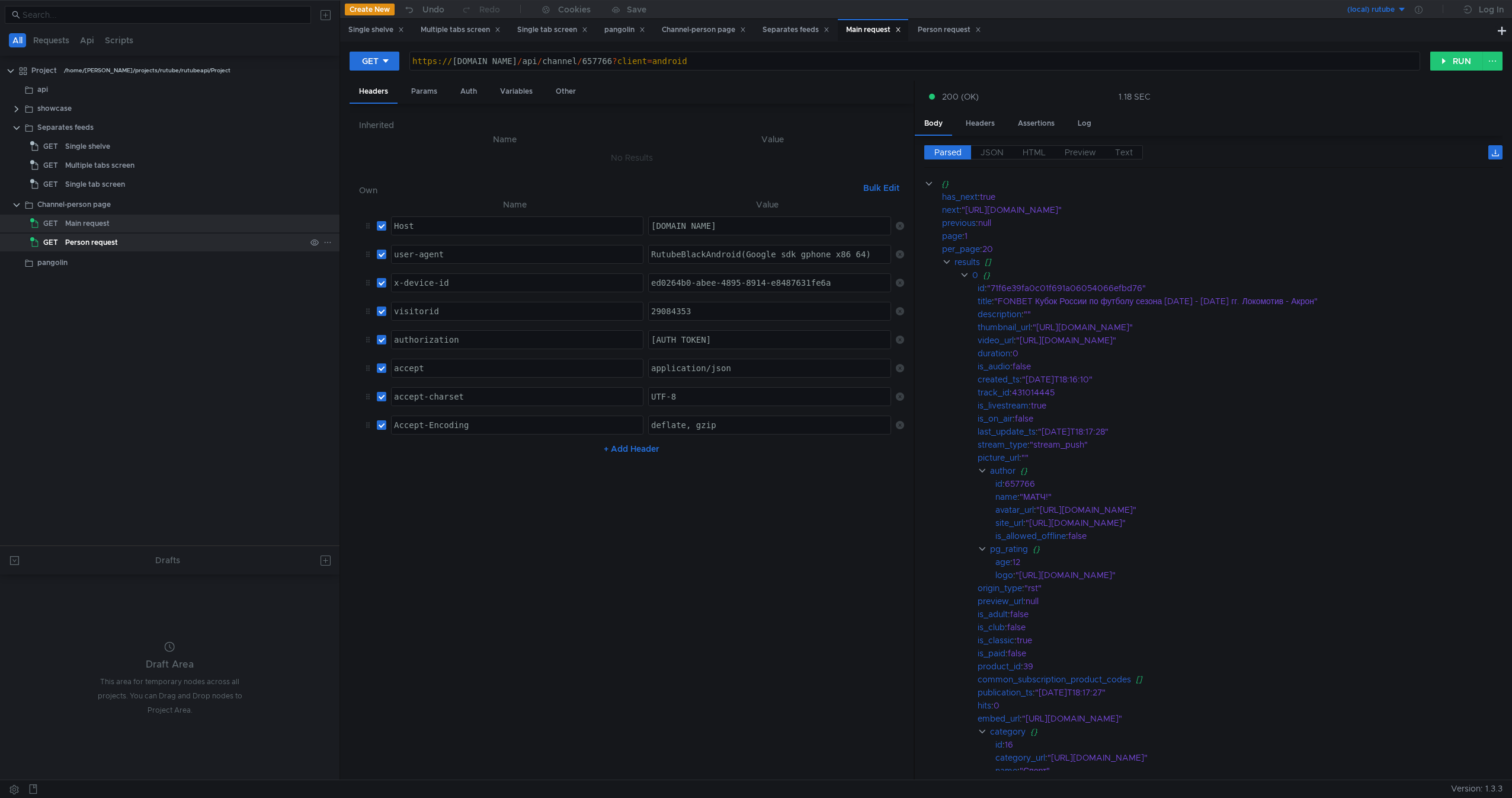
click at [230, 250] on div "Person request" at bounding box center [186, 243] width 241 height 18
click at [100, 206] on div "Channel-person page" at bounding box center [74, 204] width 74 height 18
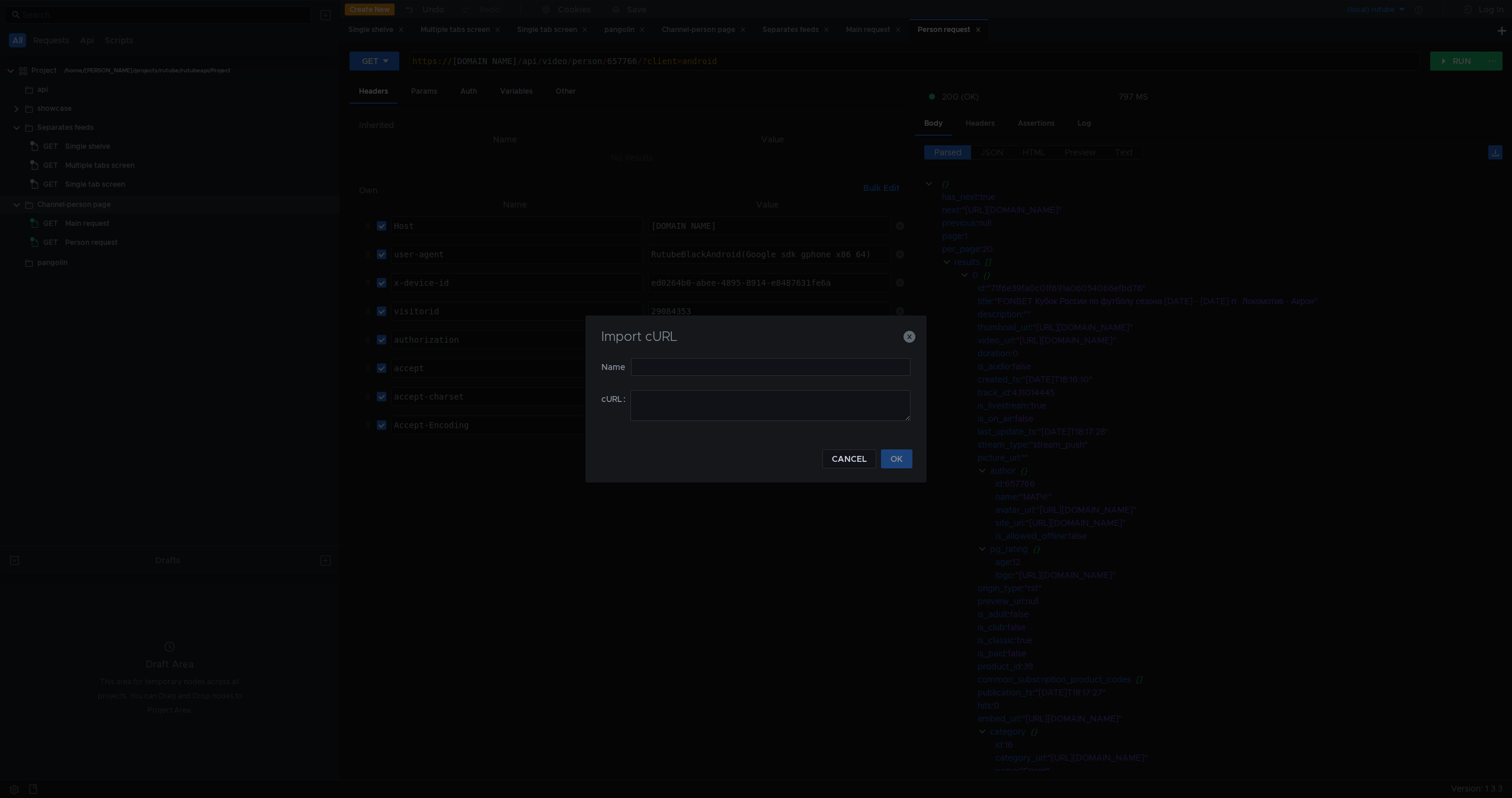
click at [725, 426] on form "Name cURL" at bounding box center [756, 397] width 309 height 77
click at [748, 411] on textarea at bounding box center [771, 405] width 280 height 31
paste textarea "curl -H "Host: rutube.ru" -H "user-agent: RutubeBlackAndroid(Google sdk_gphone_…"
type textarea "curl -H "Host: rutube.ru" -H "user-agent: RutubeBlackAndroid(Google sdk_gphone_…"
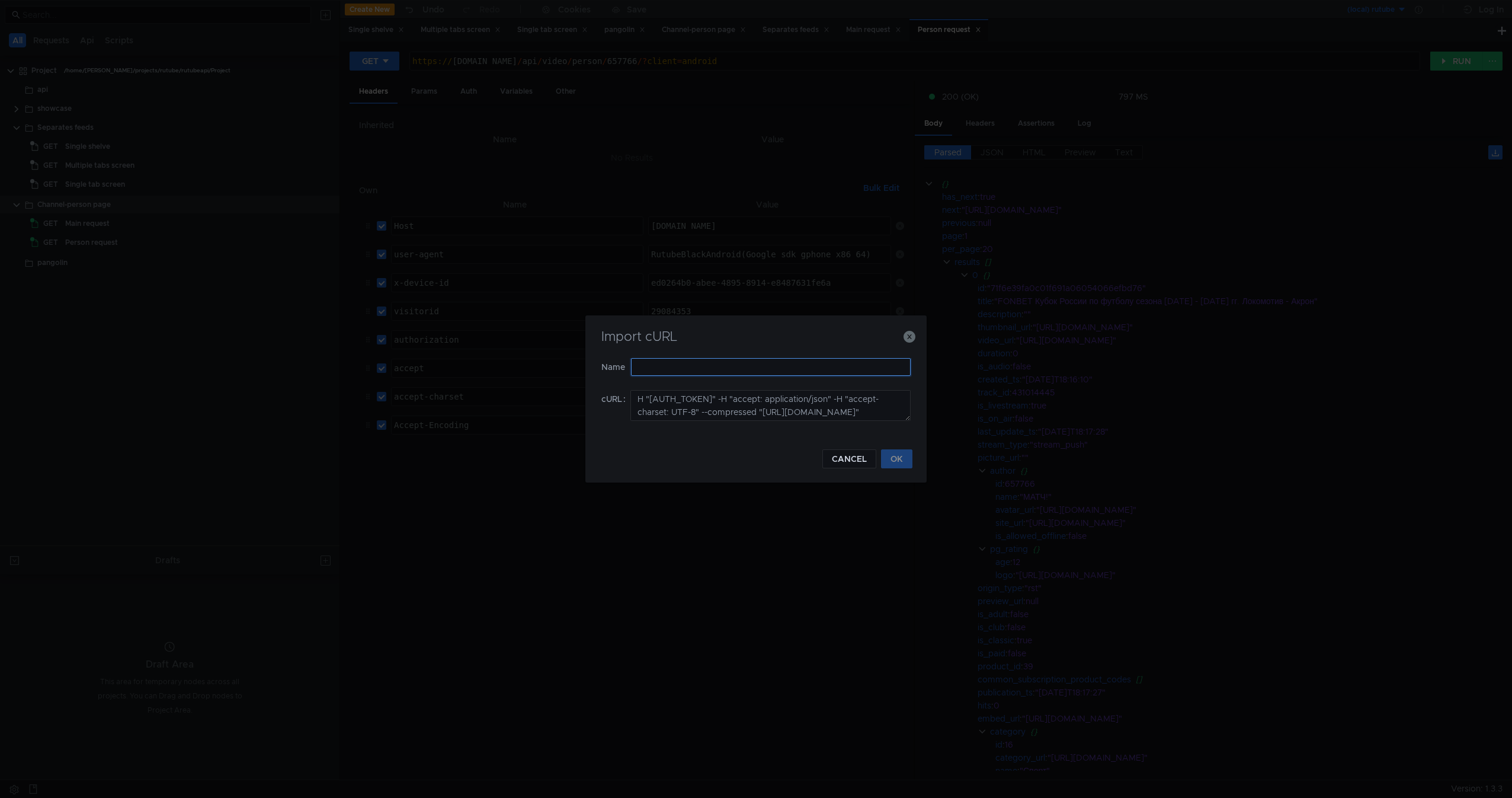
click at [772, 372] on input "text" at bounding box center [770, 367] width 280 height 18
type input "Profile info request"
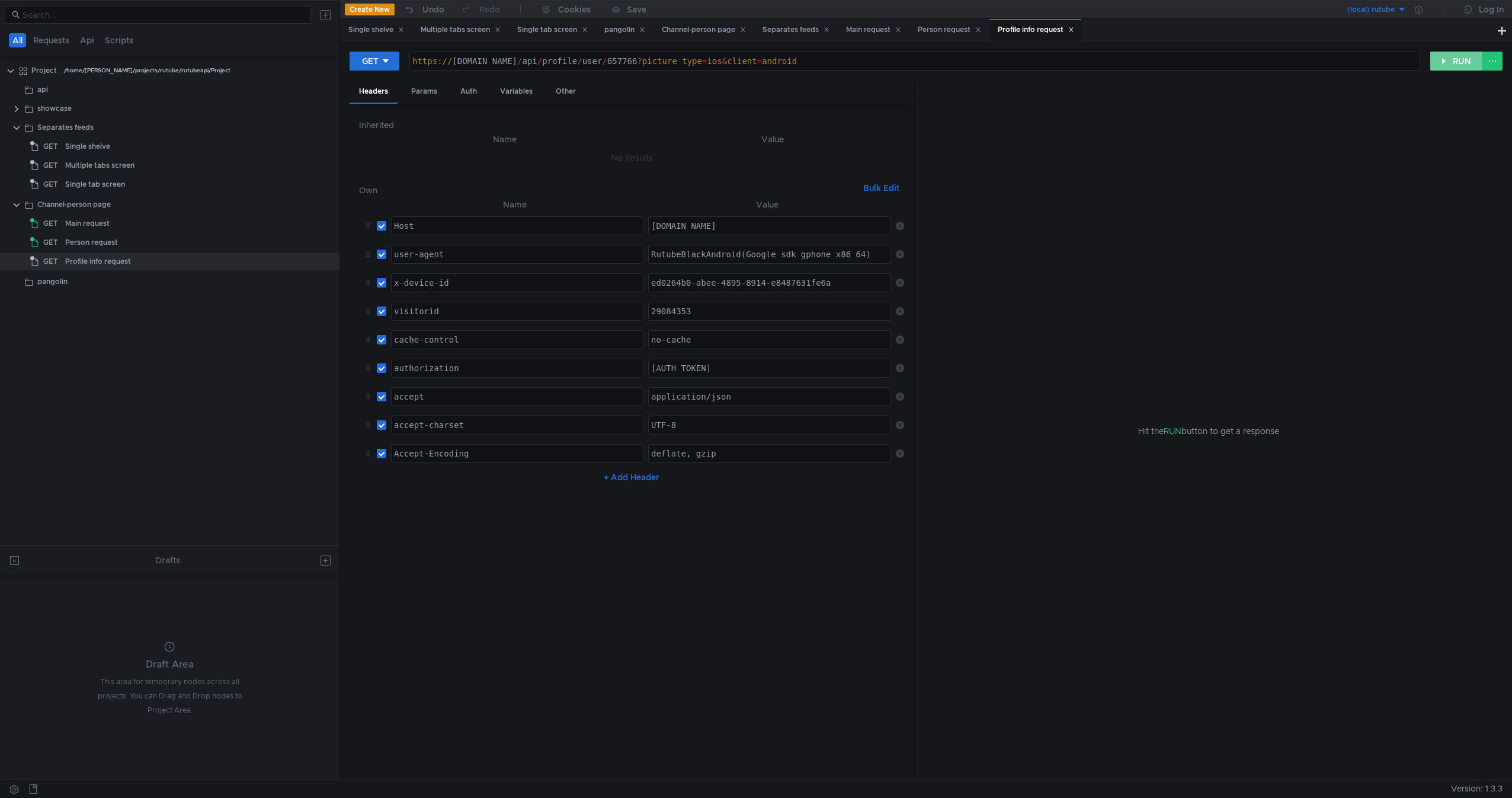
click at [1449, 65] on button "RUN" at bounding box center [1457, 61] width 53 height 19
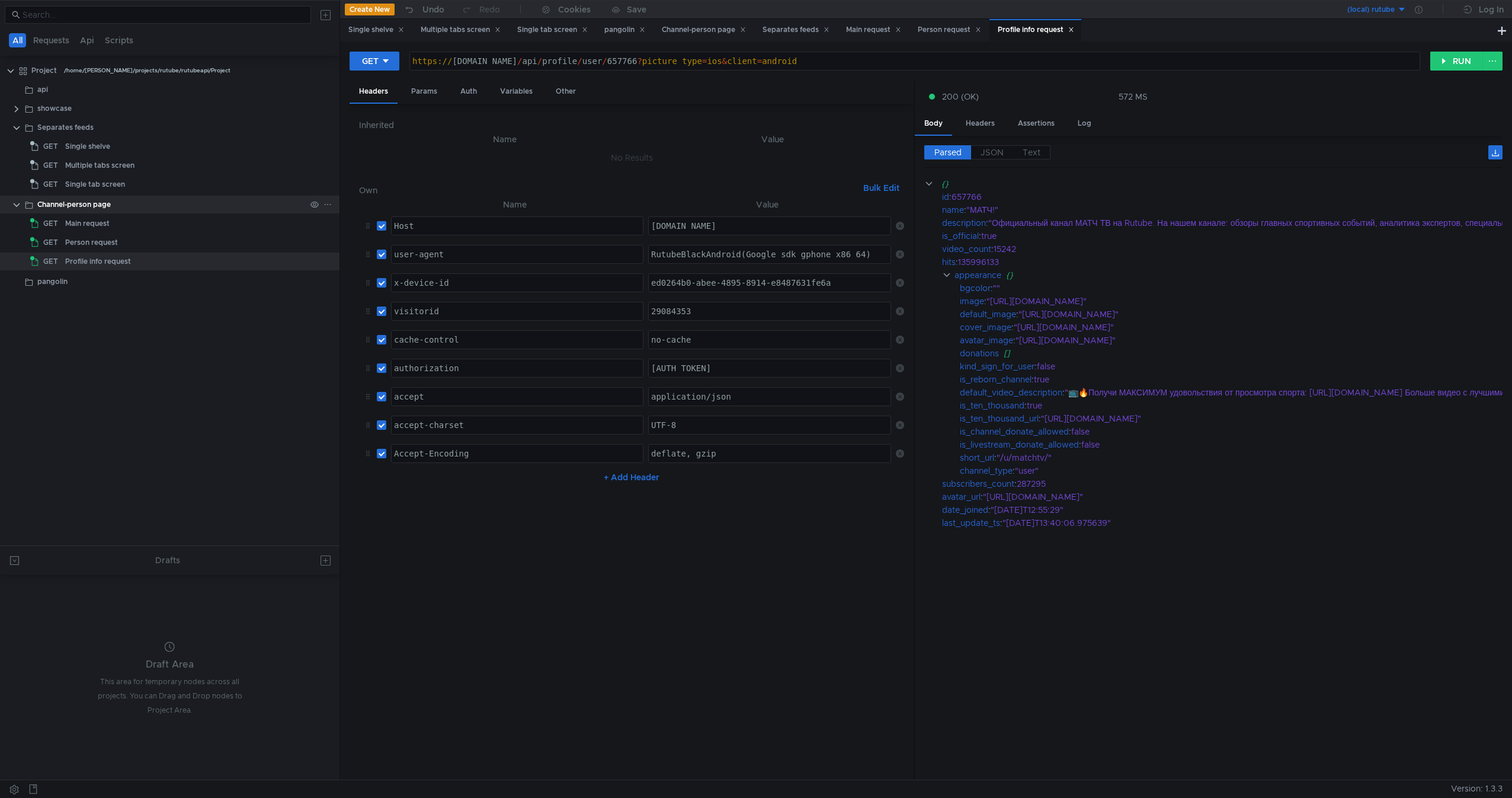
click at [146, 200] on div "Channel-person page" at bounding box center [171, 204] width 269 height 18
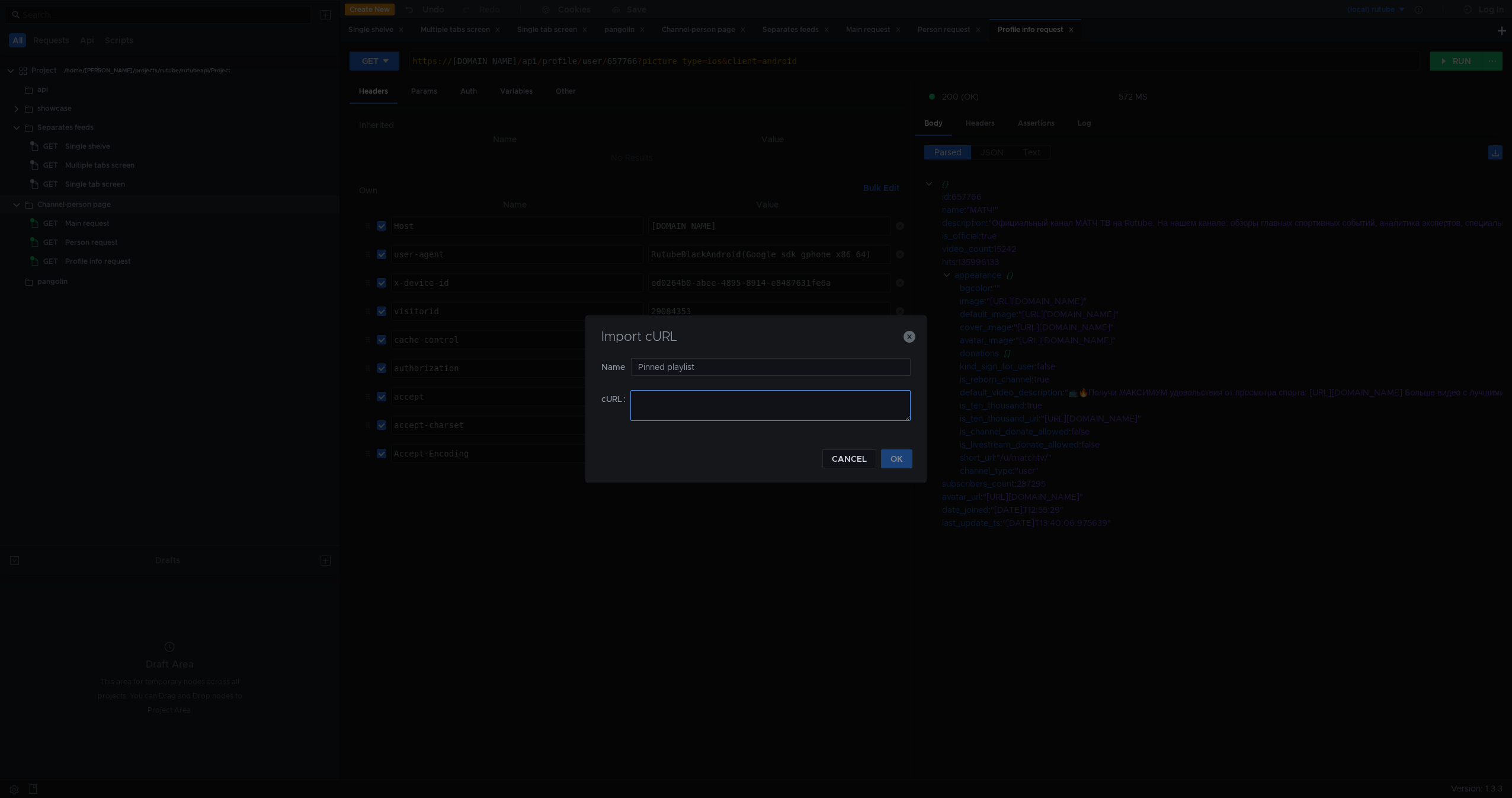
type input "Pinned playlist"
paste textarea "curl -H "Host: rutube.ru" -H "user-agent: RutubeBlackAndroid(Google sdk_gphone_…"
type textarea "curl -H "Host: rutube.ru" -H "user-agent: RutubeBlackAndroid(Google sdk_gphone_…"
click at [896, 461] on button "OK" at bounding box center [897, 459] width 31 height 19
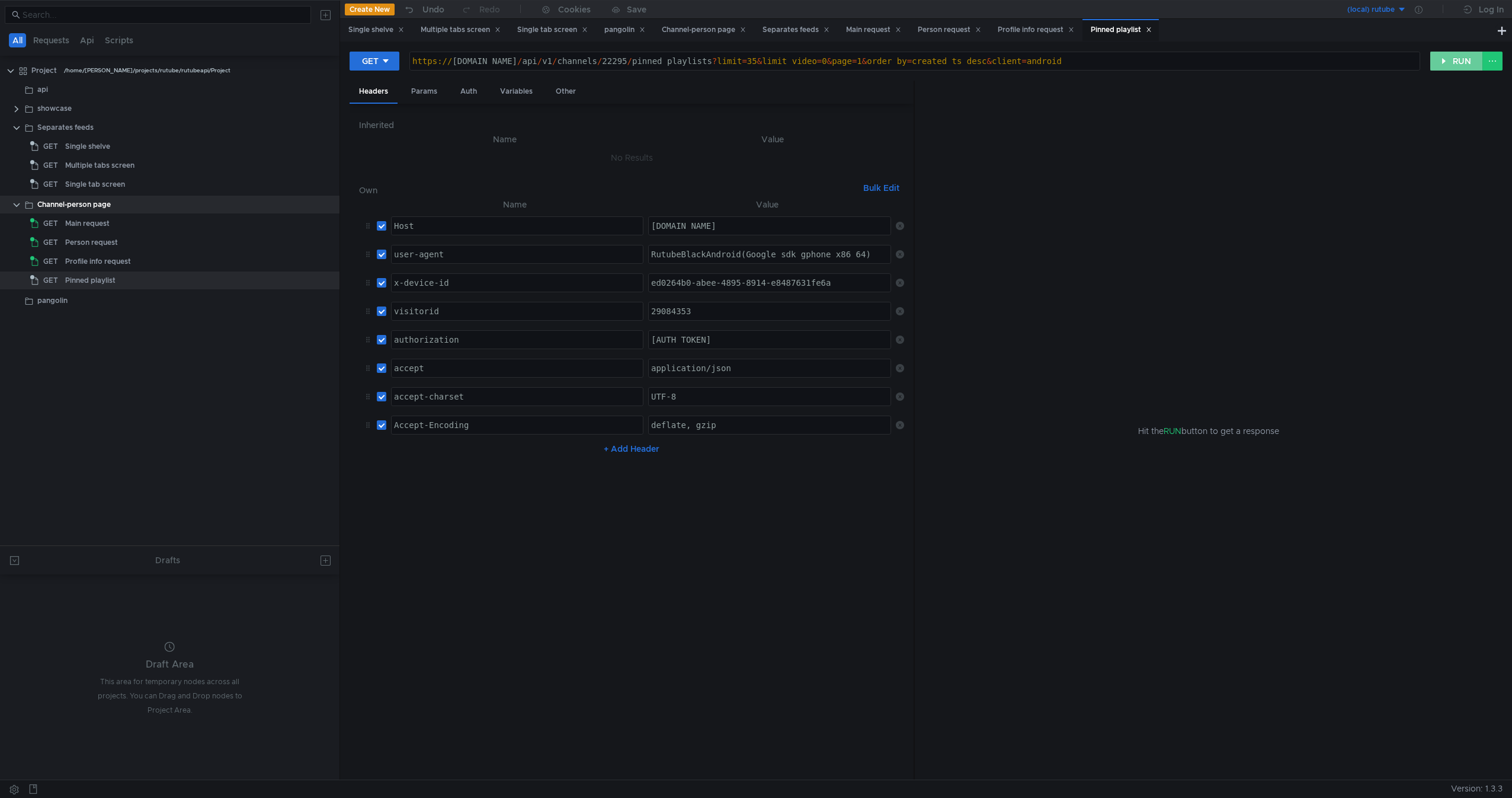
click at [1448, 56] on button "RUN" at bounding box center [1457, 61] width 53 height 19
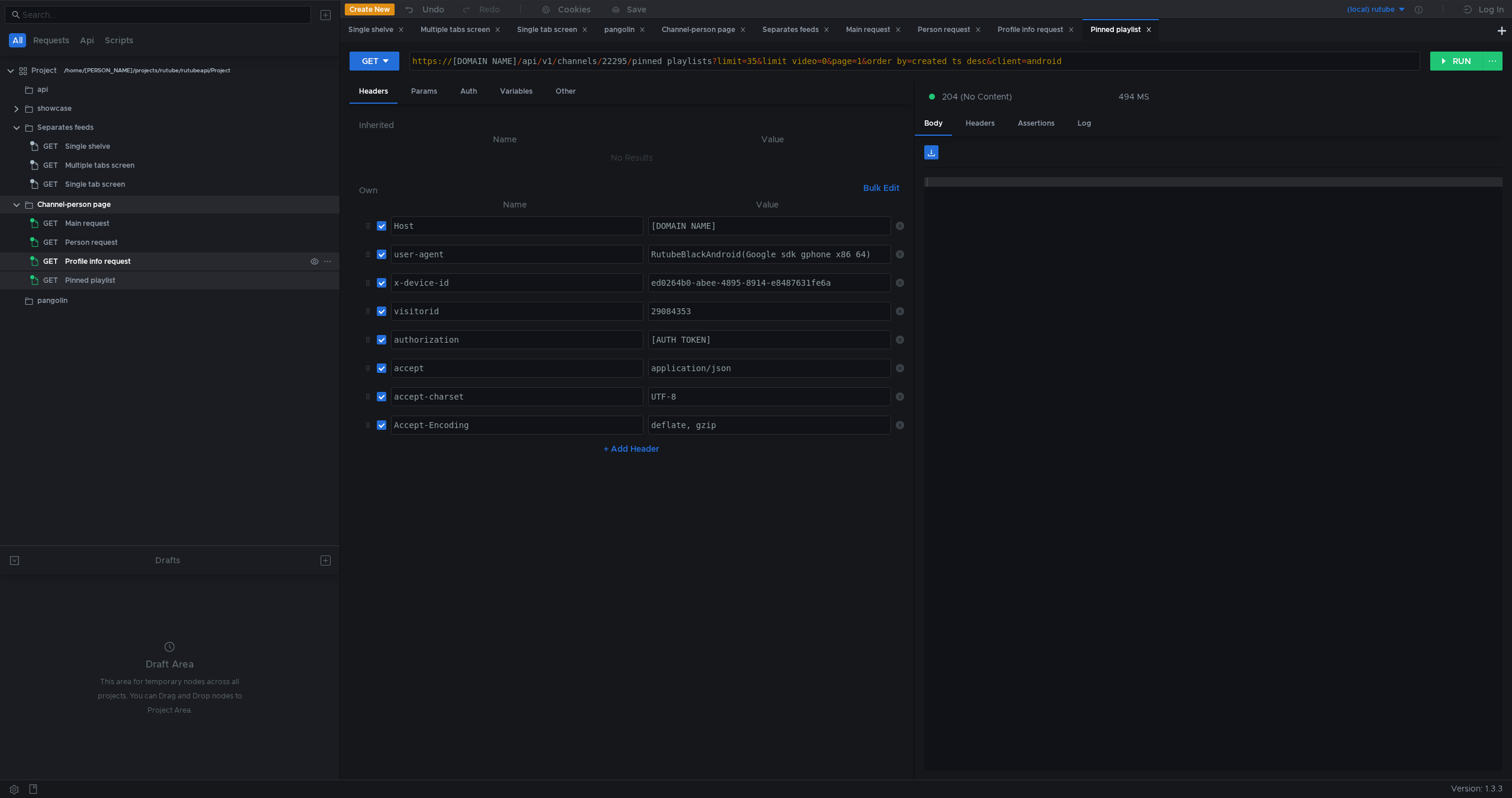
click at [138, 269] on div "Profile info request" at bounding box center [186, 261] width 241 height 18
click at [127, 278] on div "Pinned playlist" at bounding box center [186, 280] width 241 height 18
click at [1457, 55] on button "RUN" at bounding box center [1457, 61] width 53 height 19
click at [99, 201] on div "Channel-person page" at bounding box center [74, 204] width 74 height 18
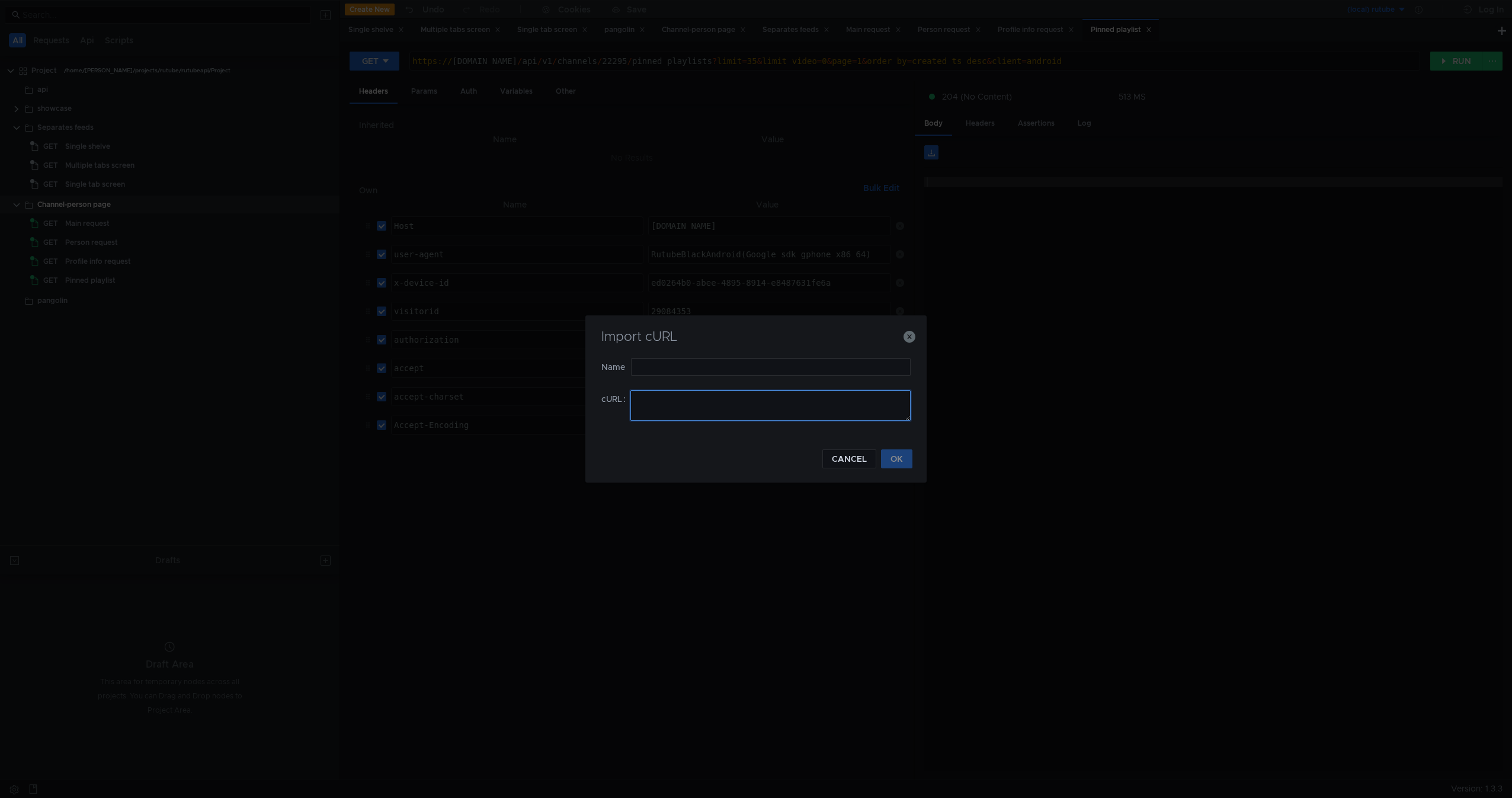
click at [761, 407] on textarea at bounding box center [771, 405] width 280 height 31
paste textarea "curl -H "Host: rutube.ru" -H "user-agent: RutubeBlackAndroid(Google sdk_gphone_…"
type textarea "curl -H "Host: rutube.ru" -H "user-agent: RutubeBlackAndroid(Google sdk_gphone_…"
click at [762, 357] on div "Import cURL" at bounding box center [756, 344] width 313 height 29
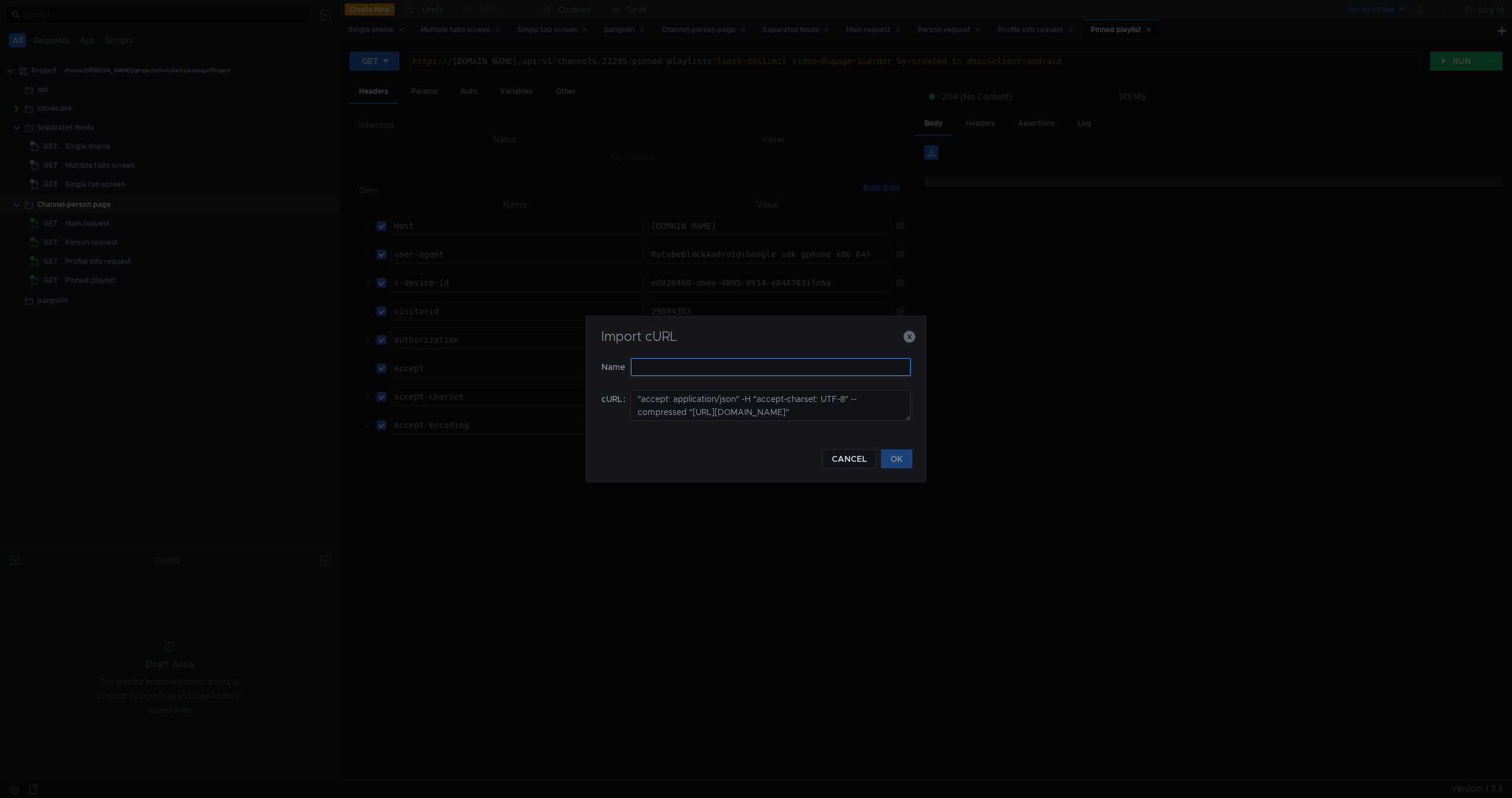
click at [760, 368] on input "text" at bounding box center [770, 367] width 280 height 18
type input "pinned video"
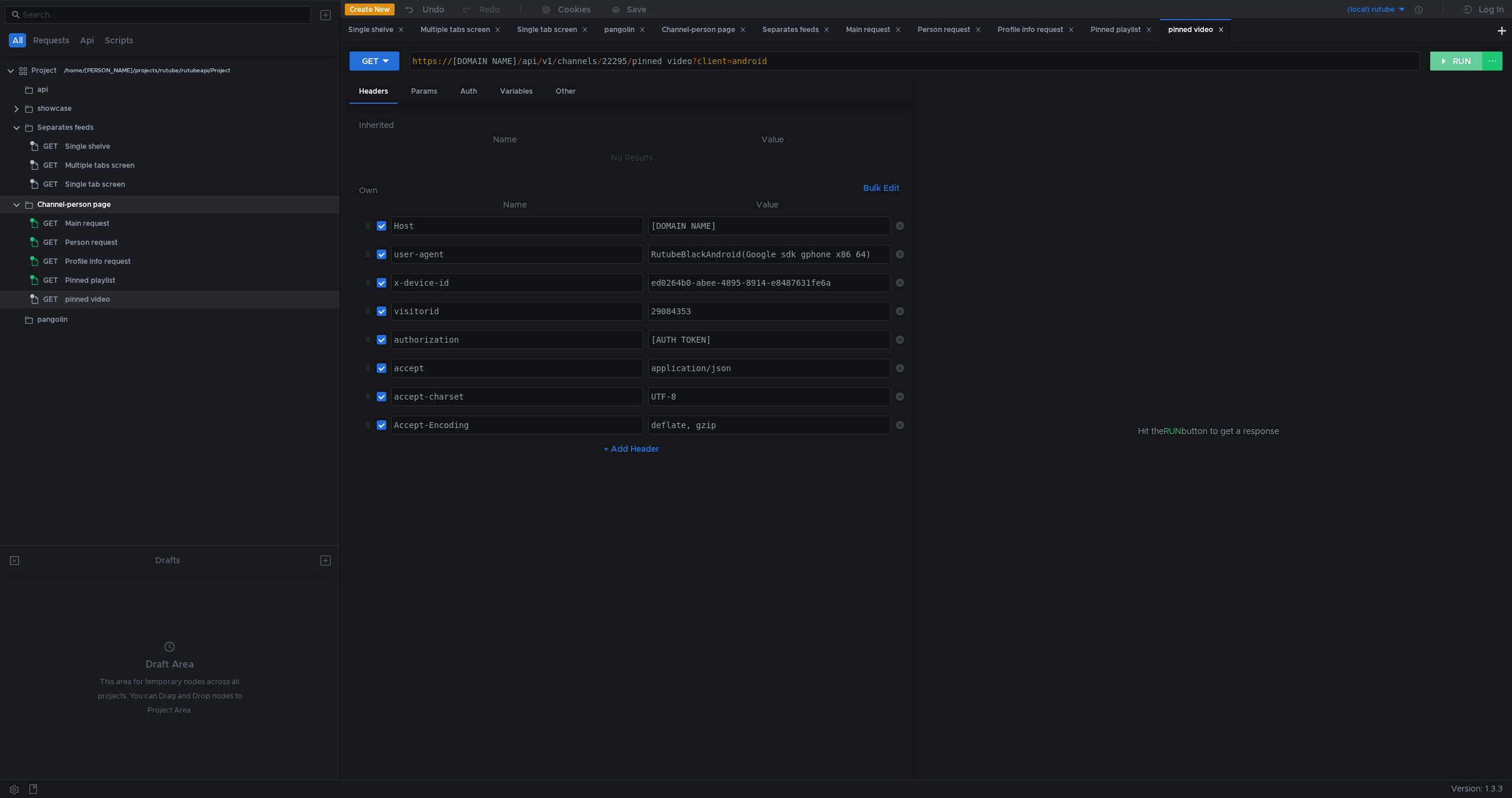
click at [1443, 67] on button "RUN" at bounding box center [1457, 61] width 53 height 19
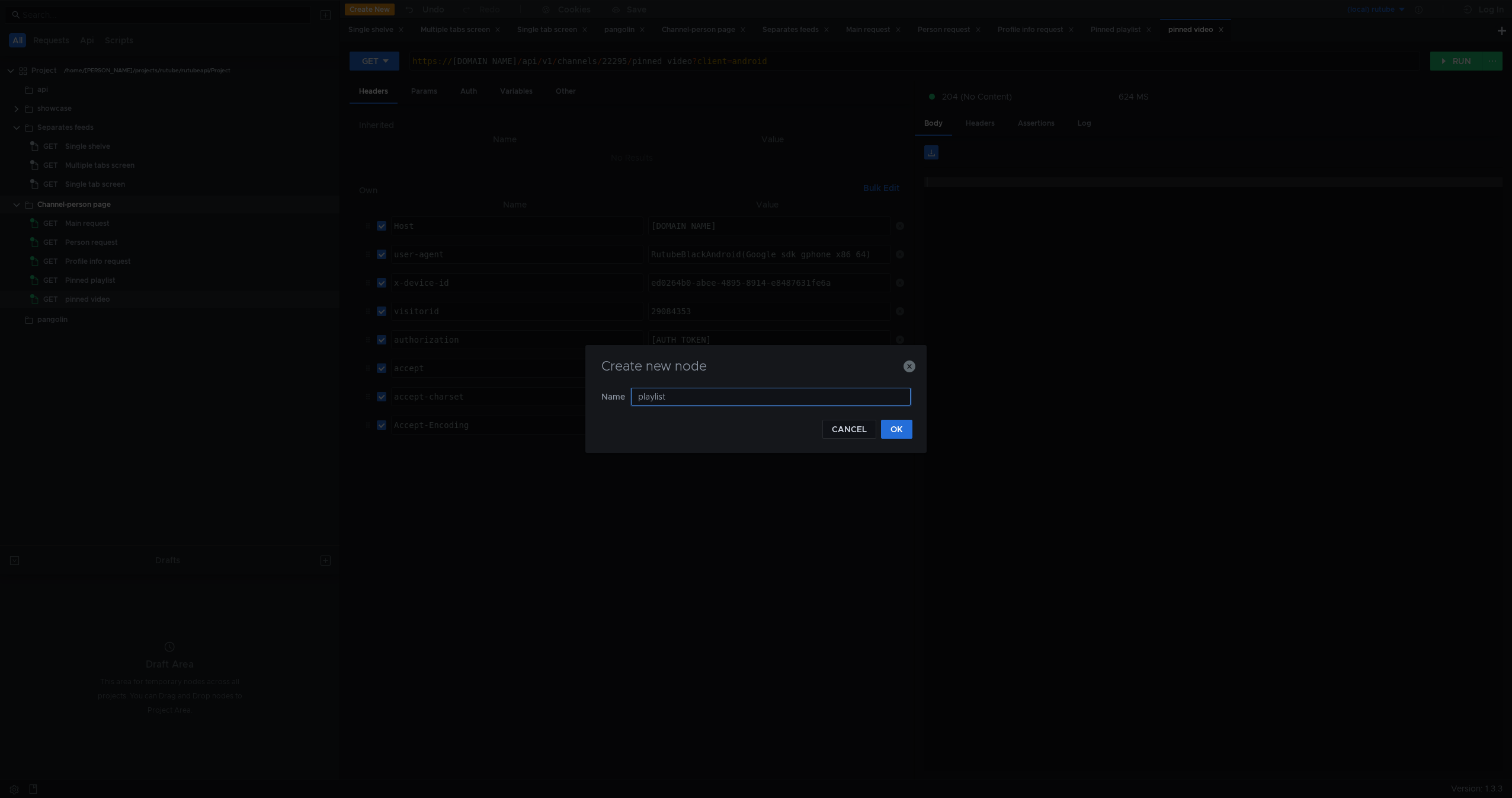
type input "playlists"
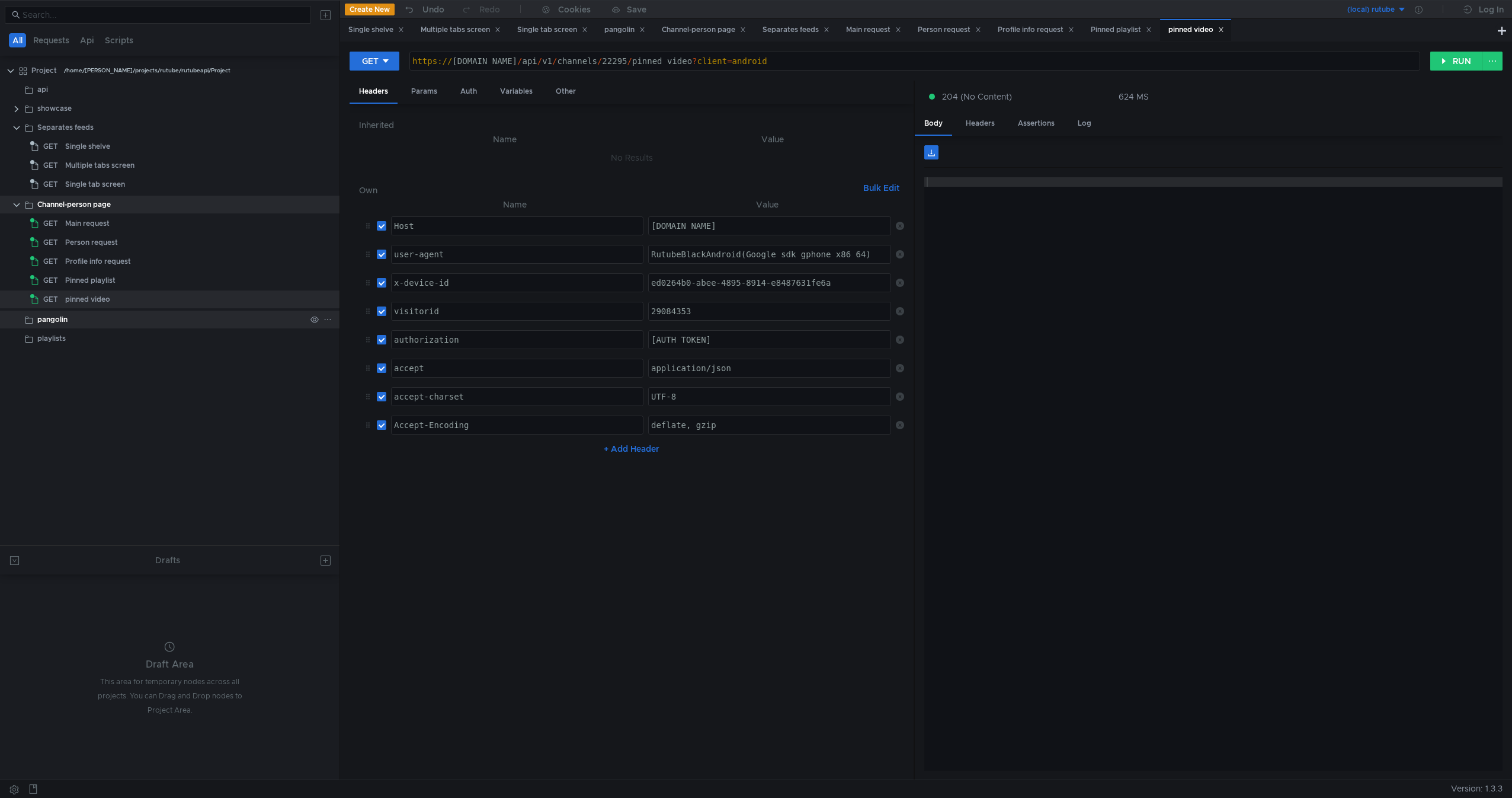
click at [71, 321] on div "pangolin" at bounding box center [171, 319] width 269 height 18
click at [75, 339] on div "playlists" at bounding box center [171, 339] width 269 height 18
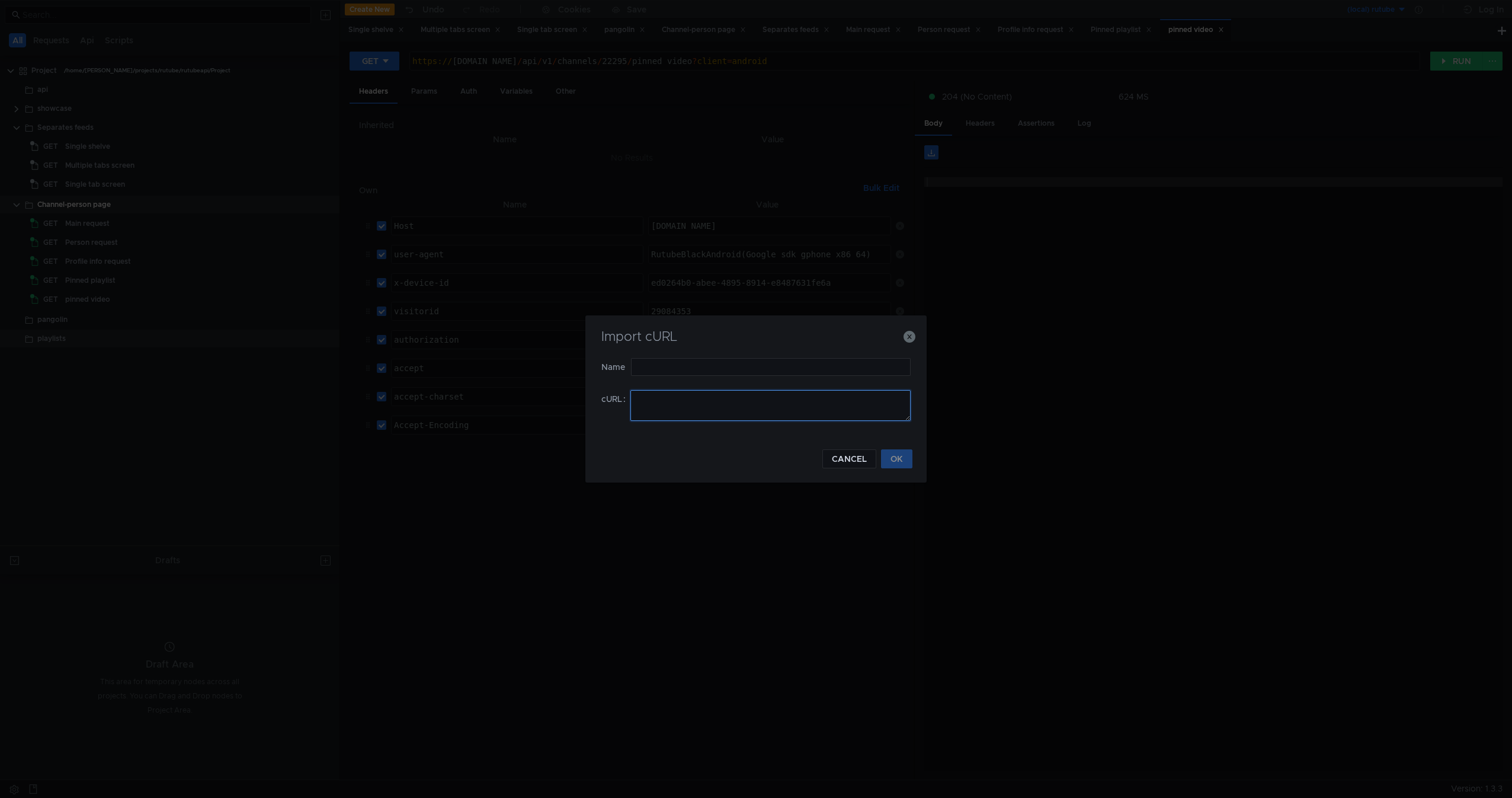
click at [737, 398] on textarea at bounding box center [771, 405] width 280 height 31
paste textarea "curl -H "Host: rutube.ru" -H "user-agent: RutubeBlackAndroid(Google sdk_gphone_…"
type textarea "curl -H "Host: rutube.ru" -H "user-agent: RutubeBlackAndroid(Google sdk_gphone_…"
click at [751, 372] on input "text" at bounding box center [770, 367] width 280 height 18
type input "Custom playlist"
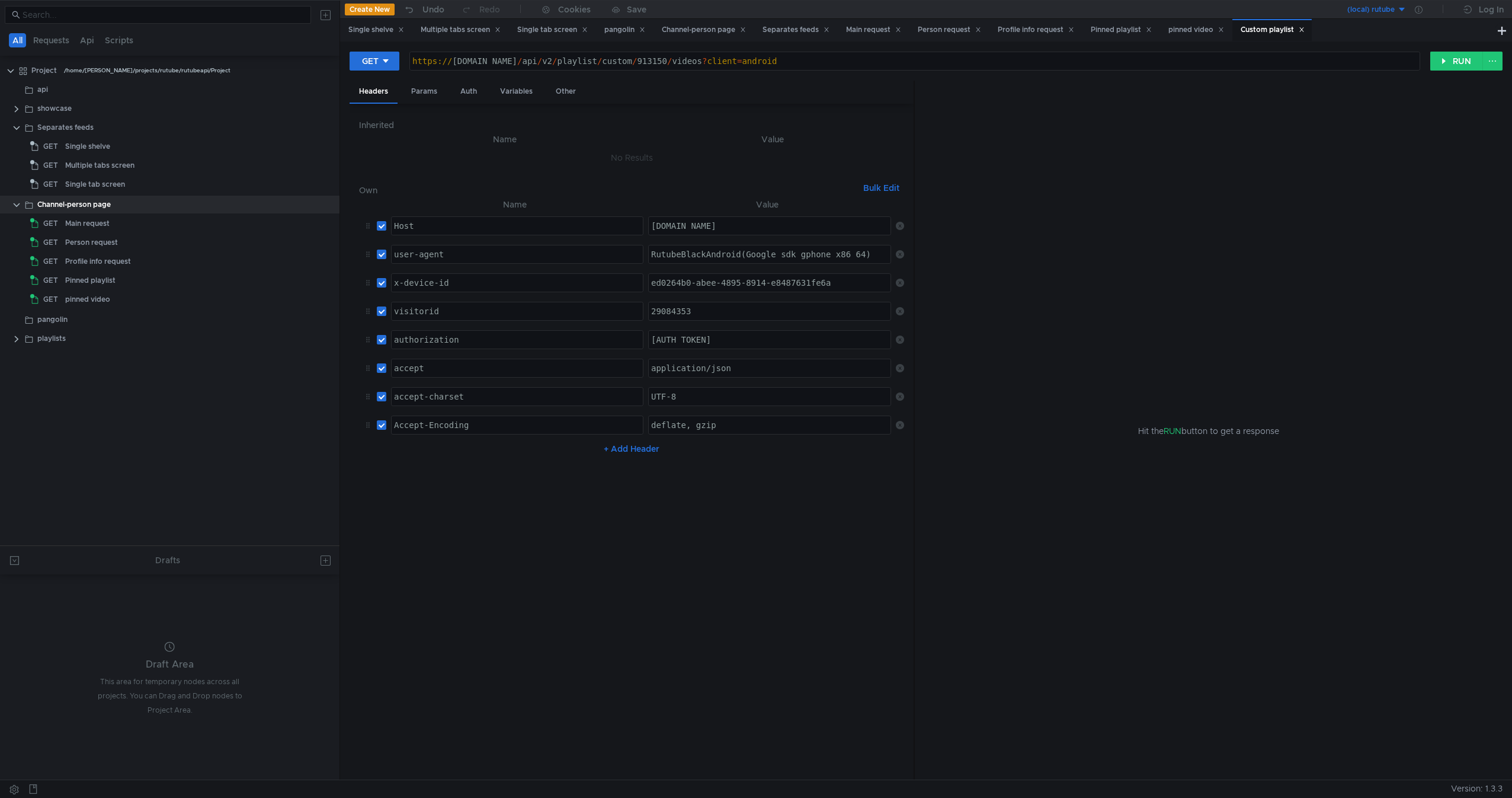
click at [1443, 50] on div "GET https:// rutube.ru / api / v2 / playlist / custom / 913150 / videos ? clien…" at bounding box center [926, 411] width 1172 height 738
click at [1447, 67] on button "RUN" at bounding box center [1457, 61] width 53 height 19
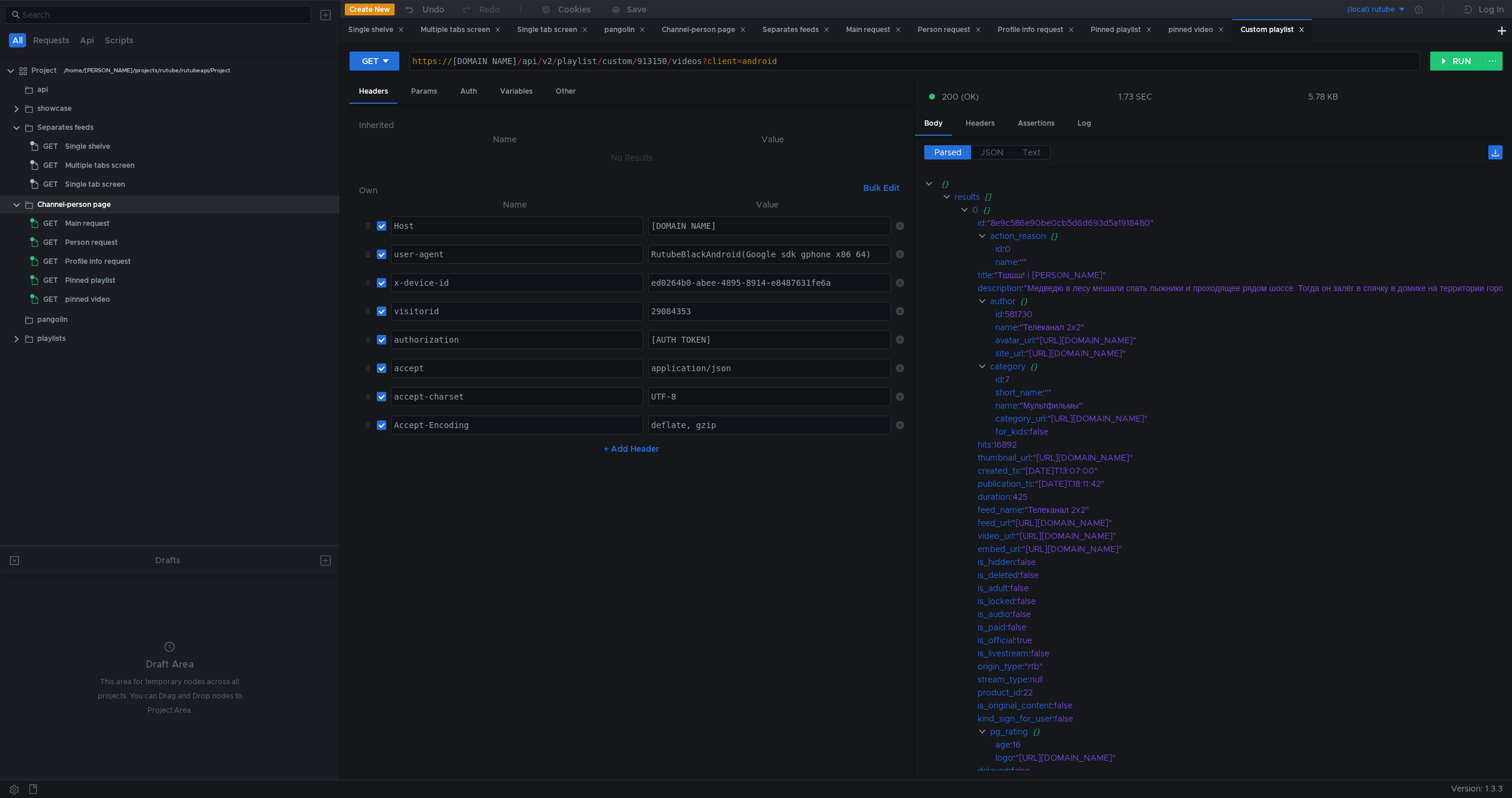
click at [670, 610] on nz-table "Name Value Host ההההההההההההההההההההההההההההההההההההההההההההההההההההההההההההההה…" at bounding box center [631, 484] width 545 height 573
click at [1036, 159] on label "Text" at bounding box center [1032, 152] width 37 height 14
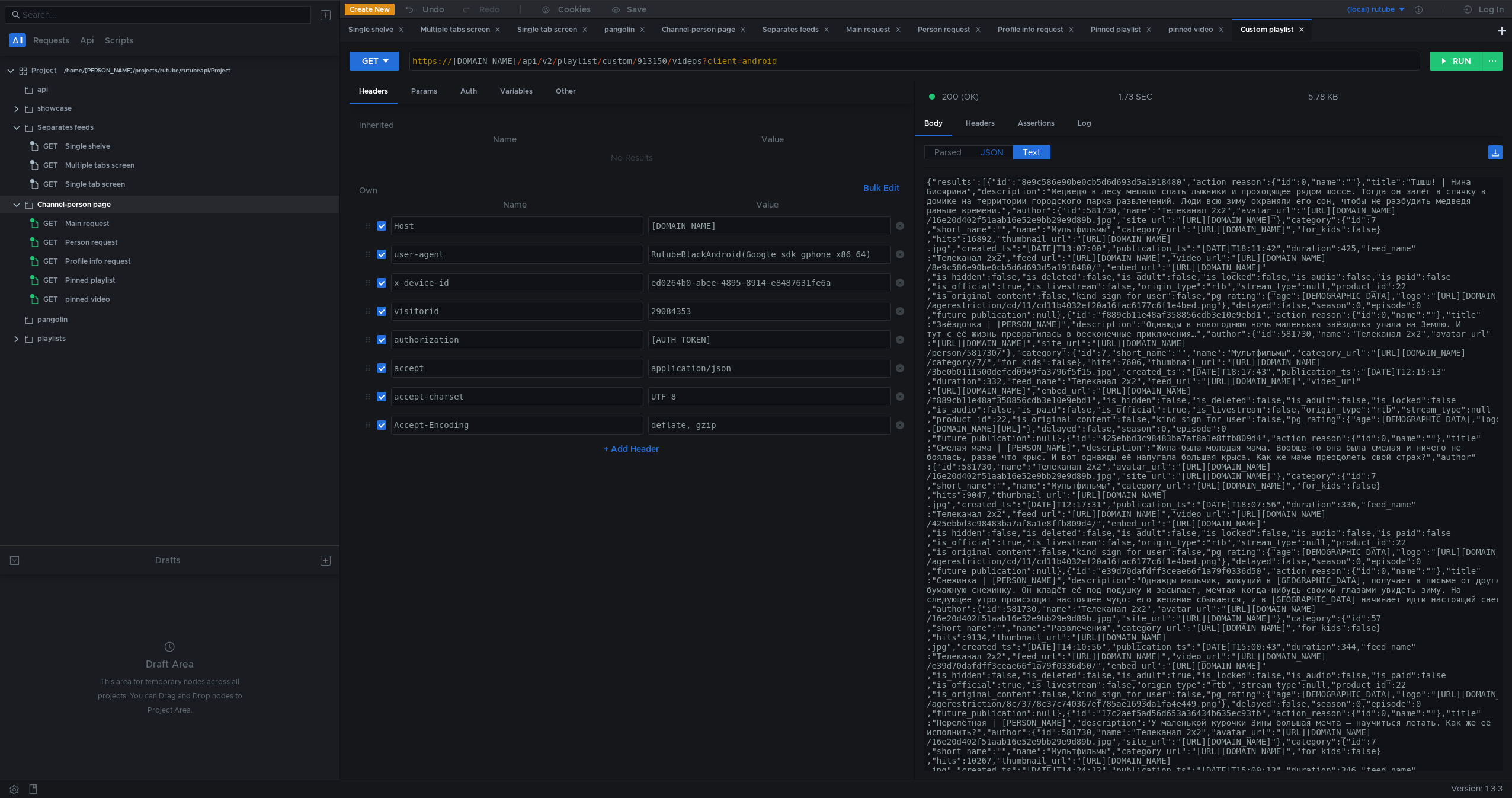
click at [974, 153] on label "JSON" at bounding box center [992, 152] width 42 height 14
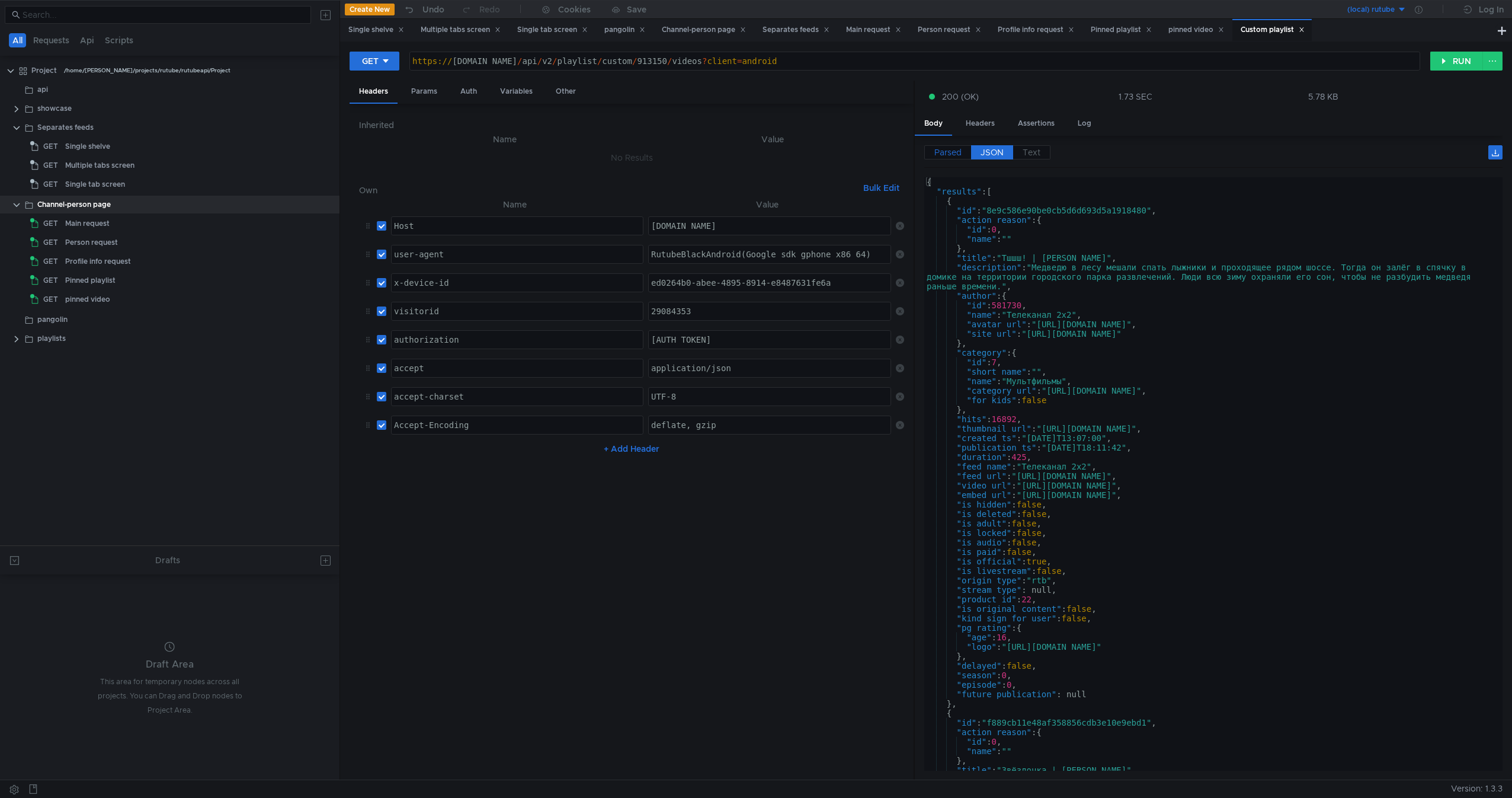
click at [960, 155] on span "Parsed" at bounding box center [948, 152] width 27 height 11
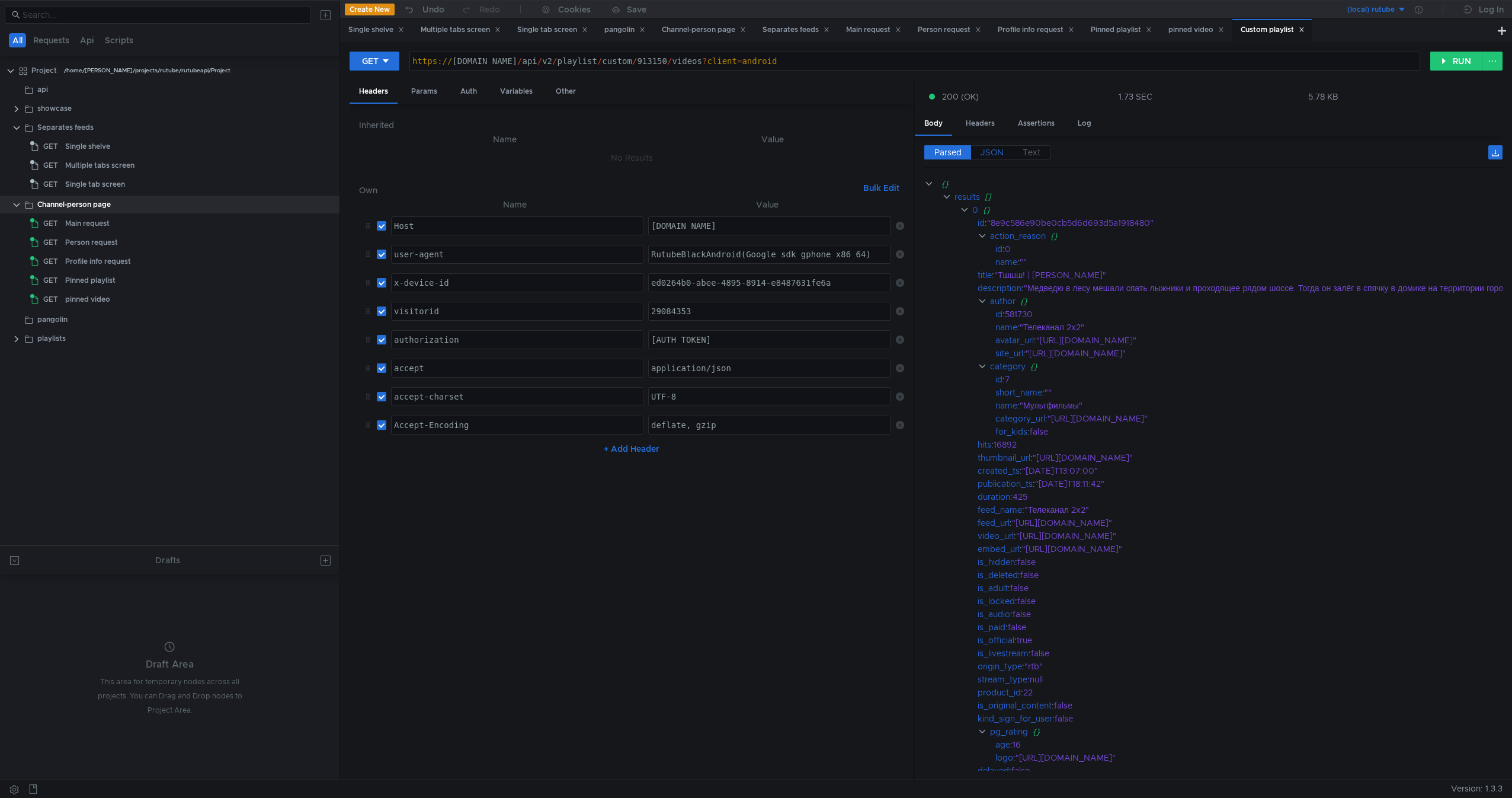
click at [1003, 155] on span "JSON" at bounding box center [992, 152] width 23 height 11
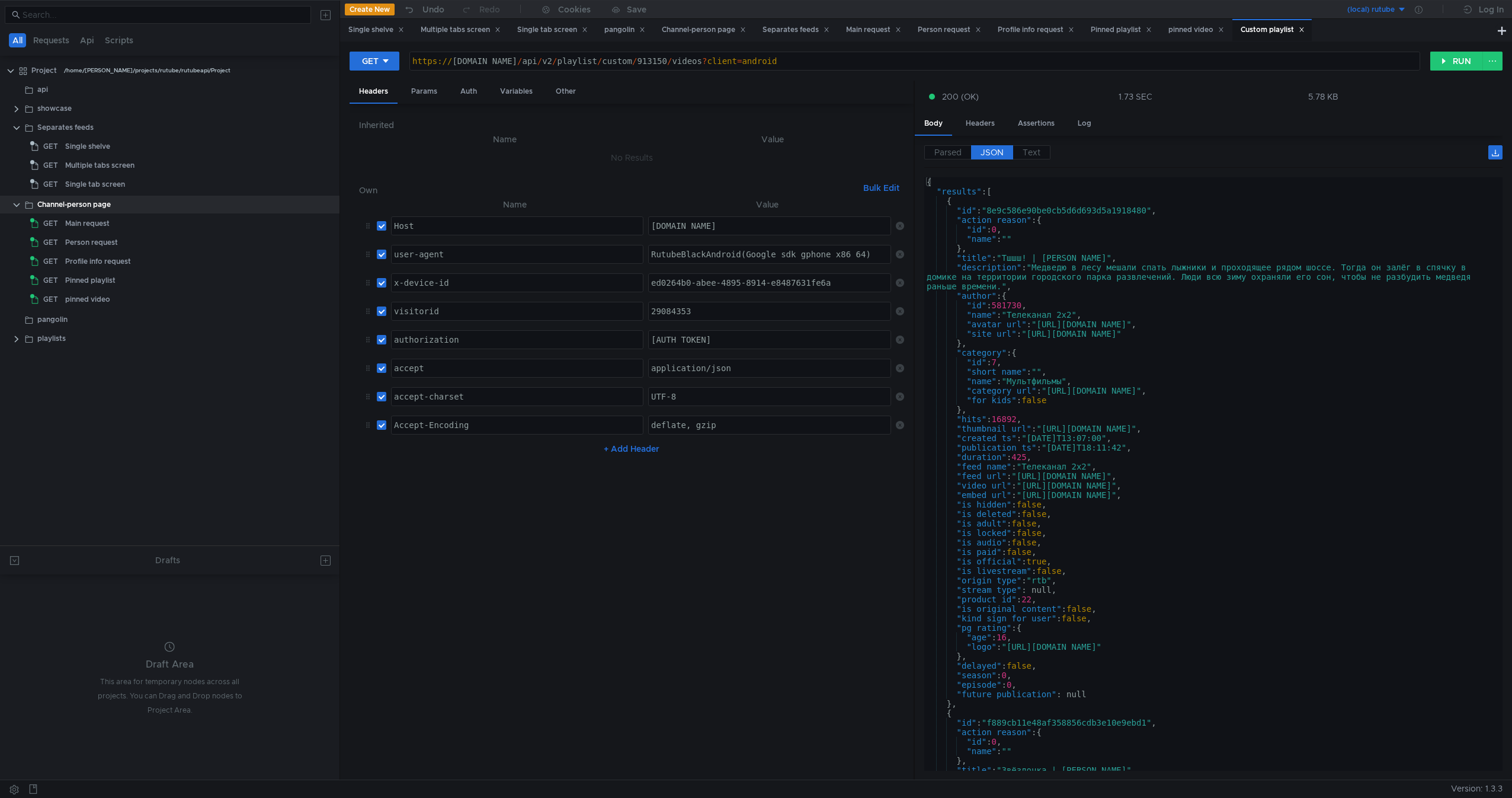
type textarea ""id": 581730,"
click at [1035, 306] on div "{ "results" : [ { "id" : "8e9c586e90be0cb5d6d693d5a1918480" , "action_reason" :…" at bounding box center [1211, 488] width 573 height 622
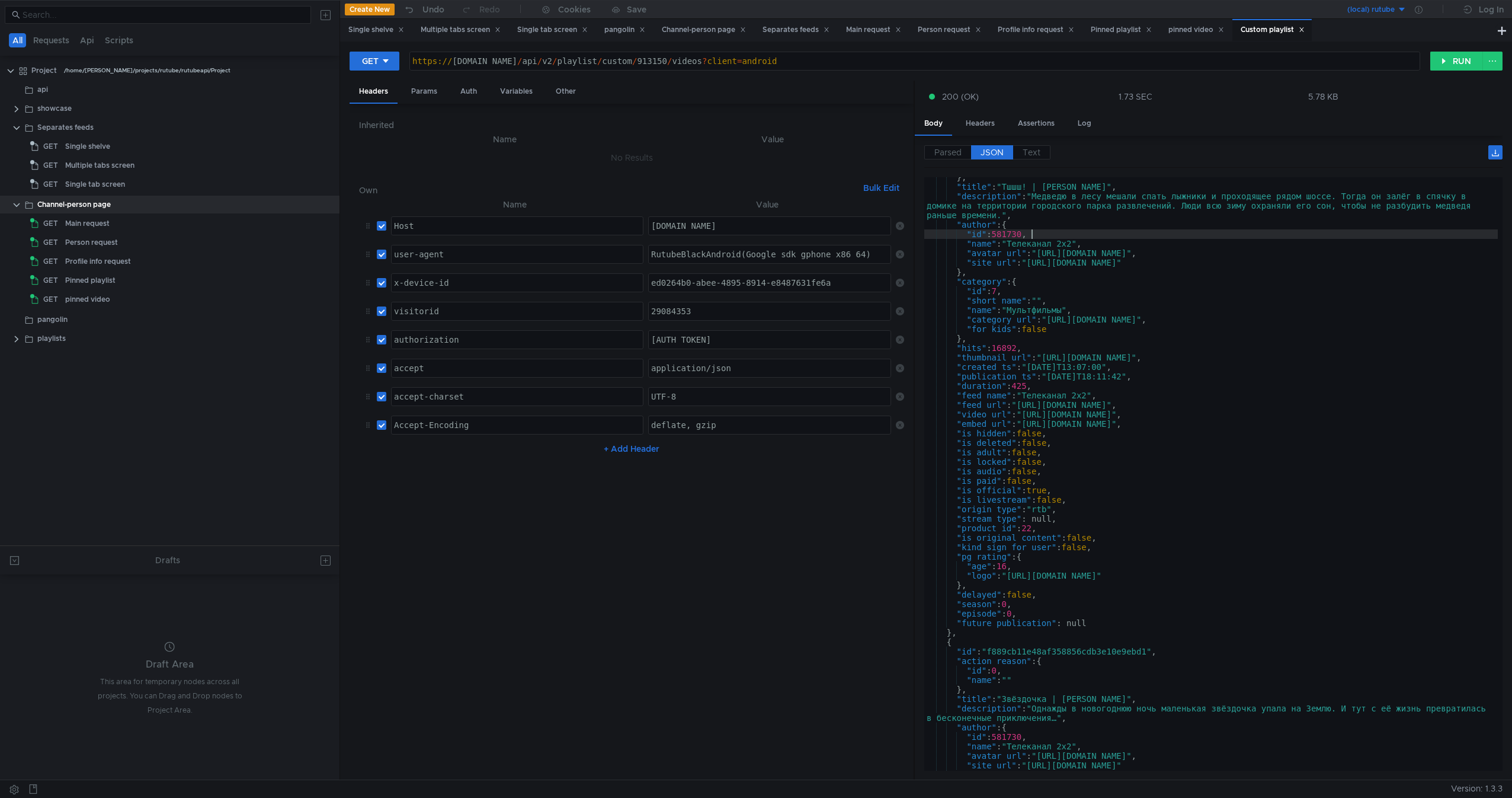
scroll to position [36, 0]
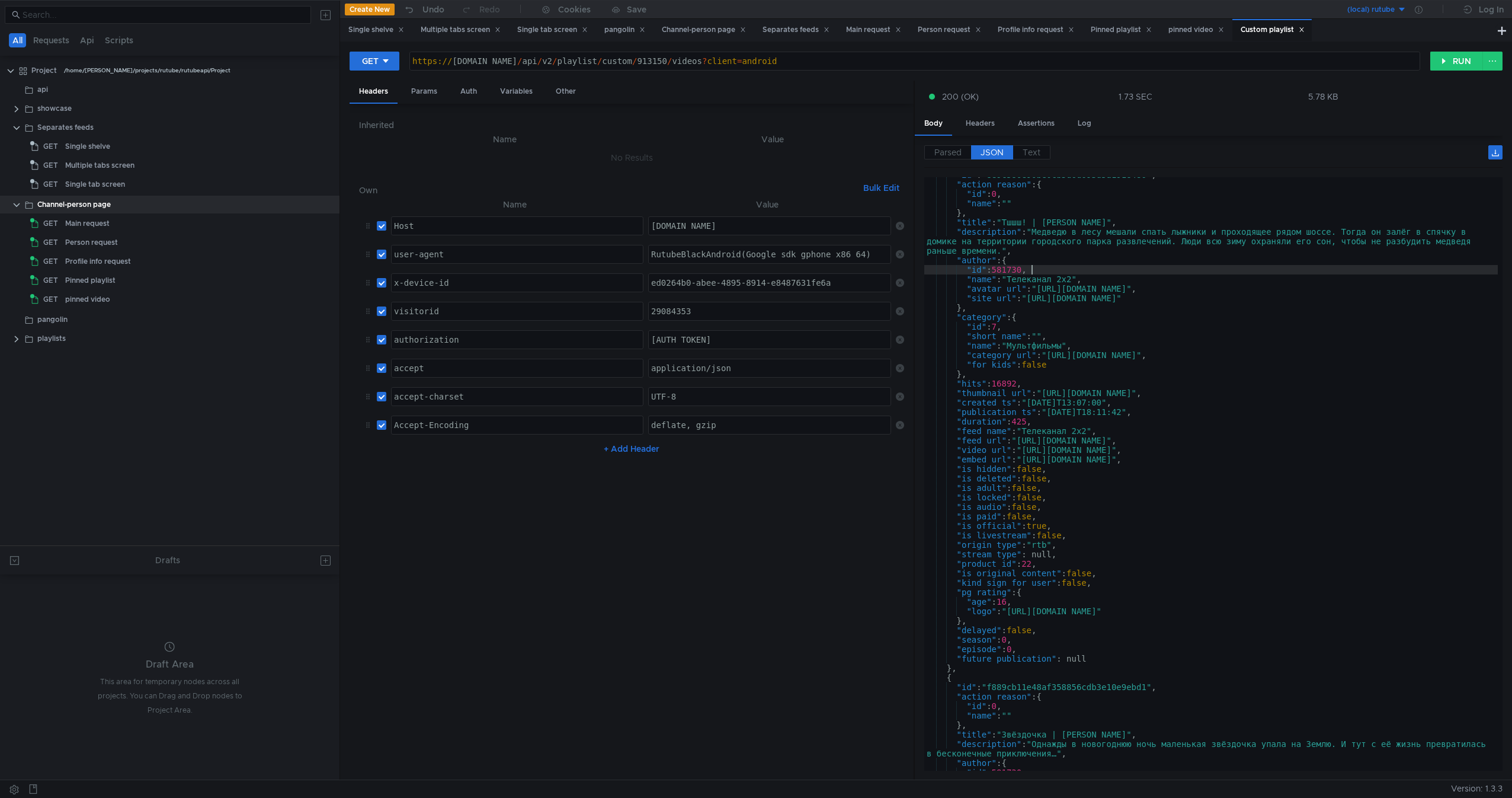
click at [955, 161] on div "Parsed JSON Text" at bounding box center [1213, 156] width 578 height 22
click at [957, 160] on div "Parsed JSON Text" at bounding box center [1213, 156] width 578 height 22
click at [964, 155] on label "Parsed" at bounding box center [947, 152] width 47 height 14
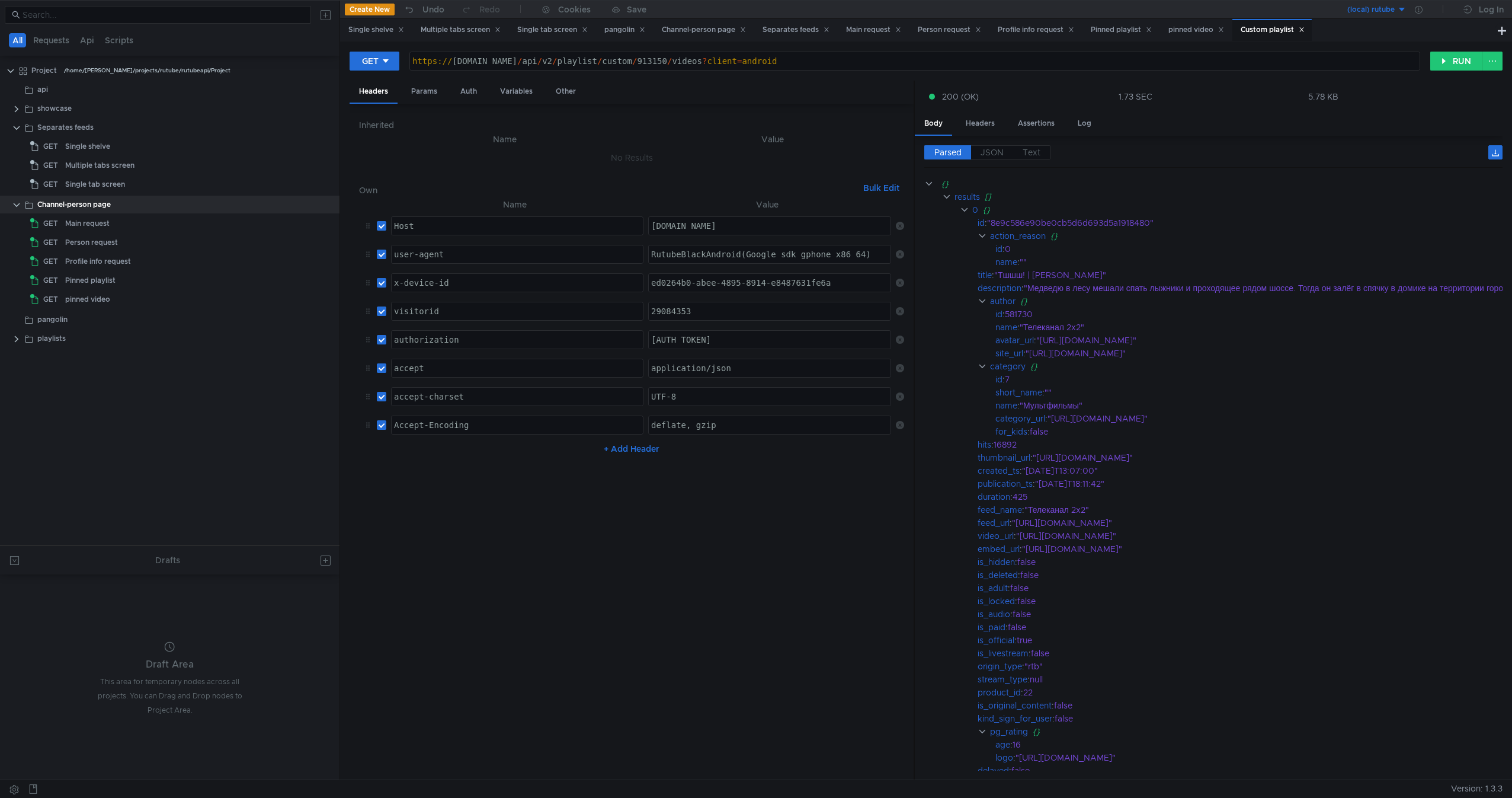
click at [226, 522] on tree-viewport "Project /home/[PERSON_NAME]/projects/rutube/rutubeapi/Project api showcase Sepa…" at bounding box center [170, 303] width 340 height 485
click at [17, 338] on clr-icon at bounding box center [16, 339] width 9 height 9
click at [44, 320] on div "pangolin" at bounding box center [52, 319] width 30 height 18
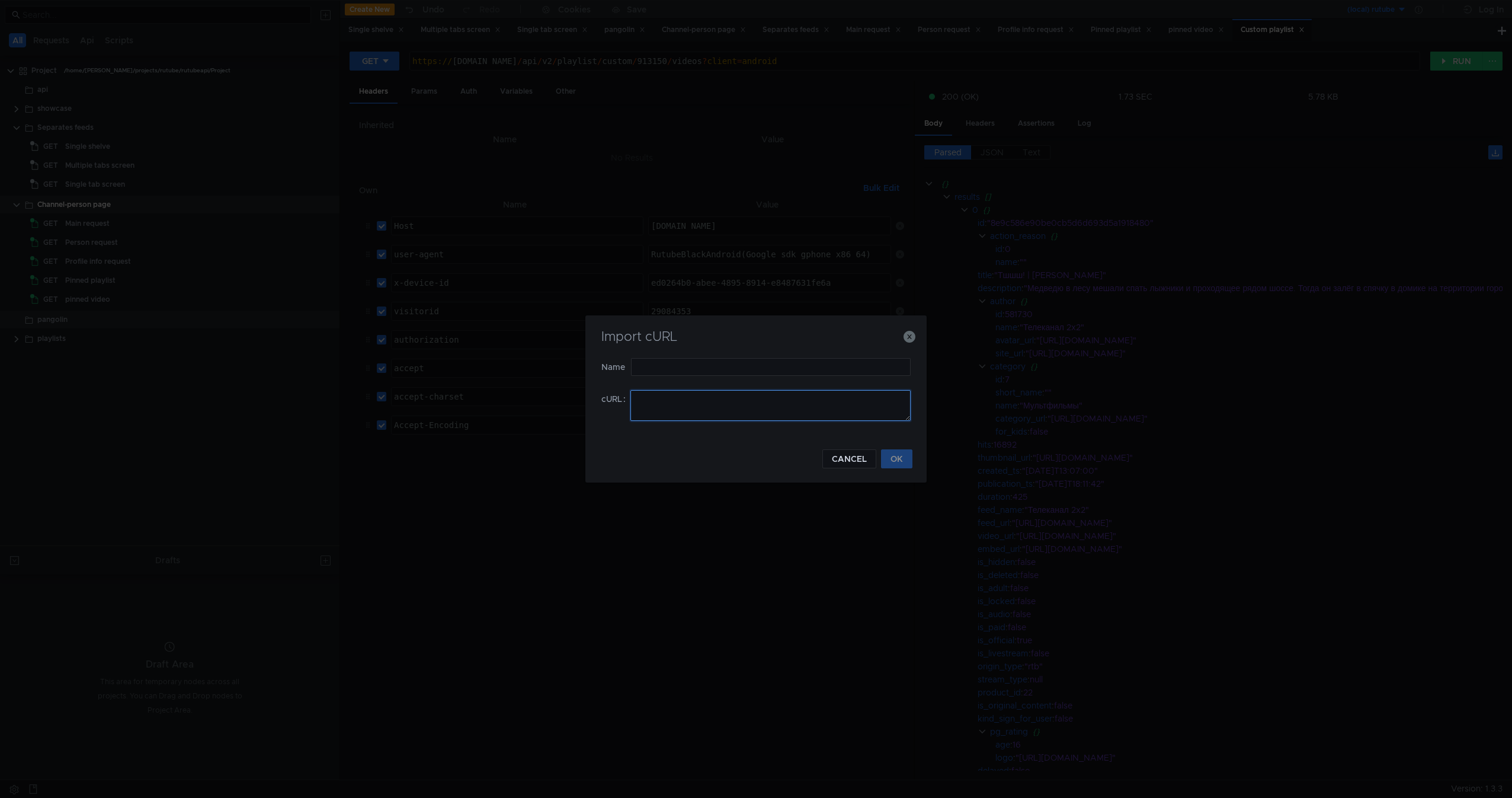
click at [697, 409] on textarea at bounding box center [771, 405] width 280 height 31
paste textarea "curl -H "Host: rutube.ru" -H "user-agent: RutubeBlackAndroid(Google sdk_gphone_…"
type textarea "curl -H "Host: rutube.ru" -H "user-agent: RutubeBlackAndroid(Google sdk_gphone_…"
click at [703, 368] on input "text" at bounding box center [770, 367] width 280 height 18
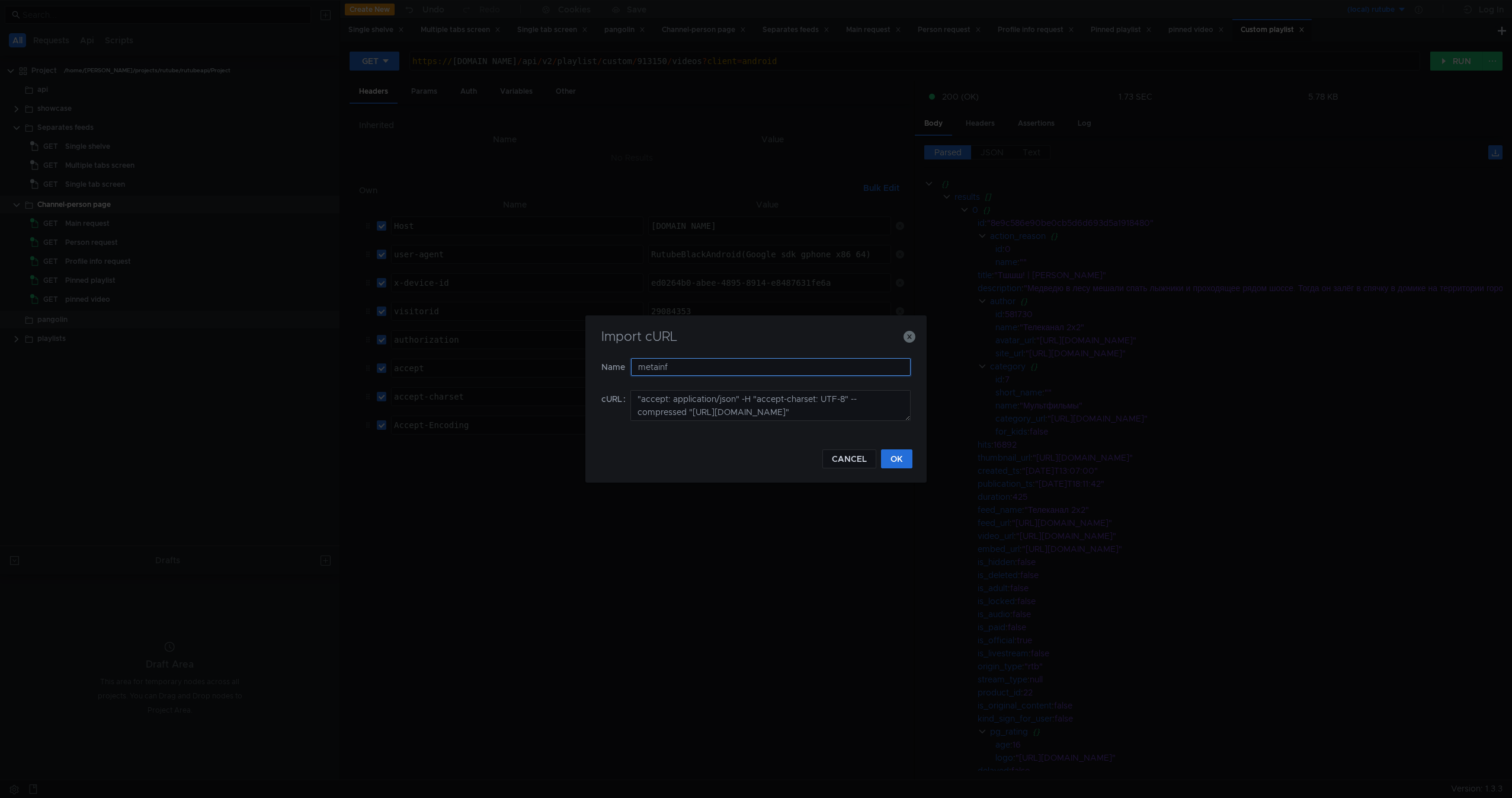
type input "metainfo"
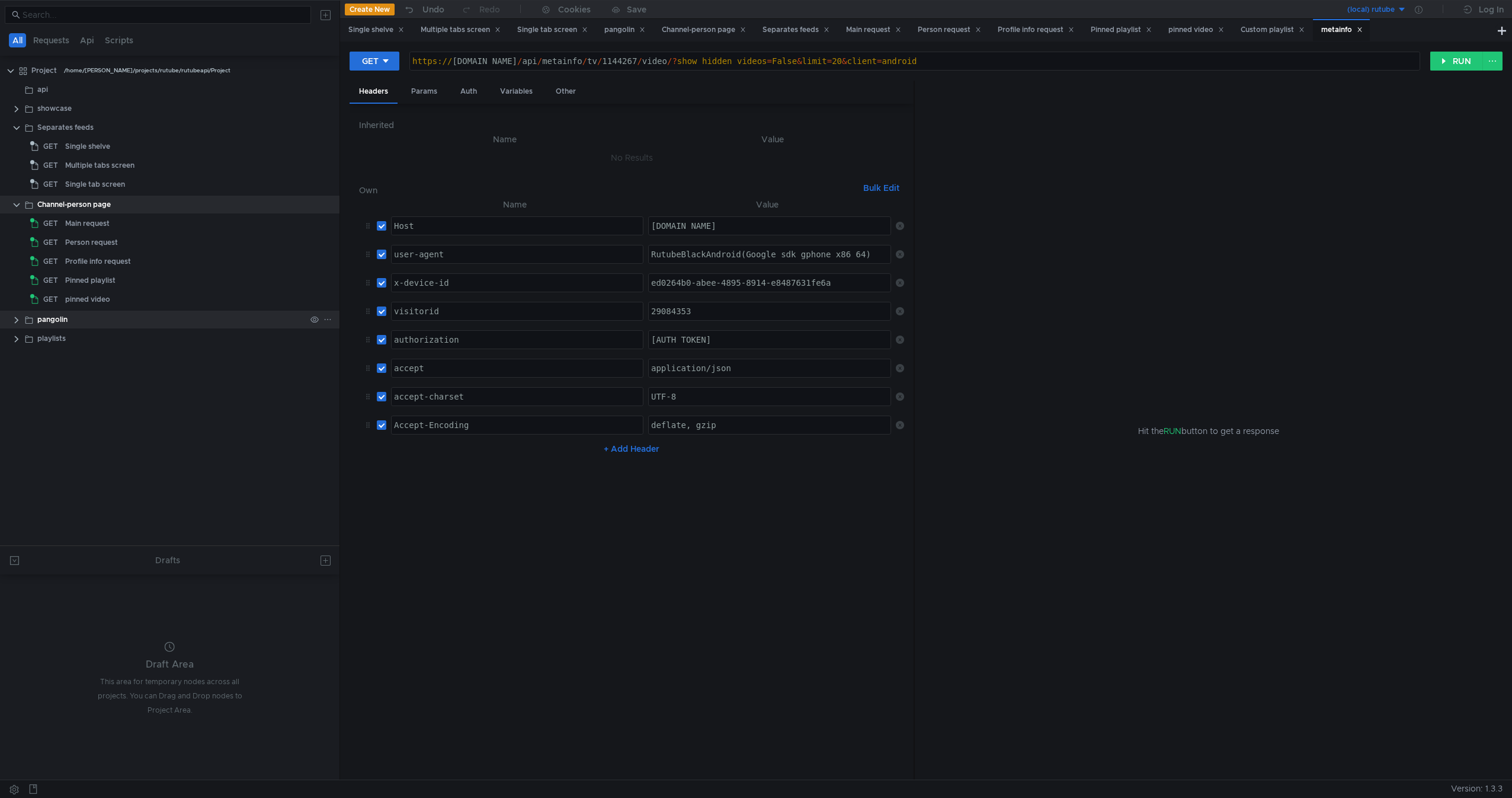
click at [17, 319] on clr-icon at bounding box center [16, 320] width 9 height 9
click at [19, 327] on app-app-tree-node-expander at bounding box center [16, 319] width 9 height 18
click at [17, 326] on app-app-tree-node-expander at bounding box center [16, 319] width 9 height 18
click at [21, 317] on div "pangolin" at bounding box center [180, 319] width 318 height 18
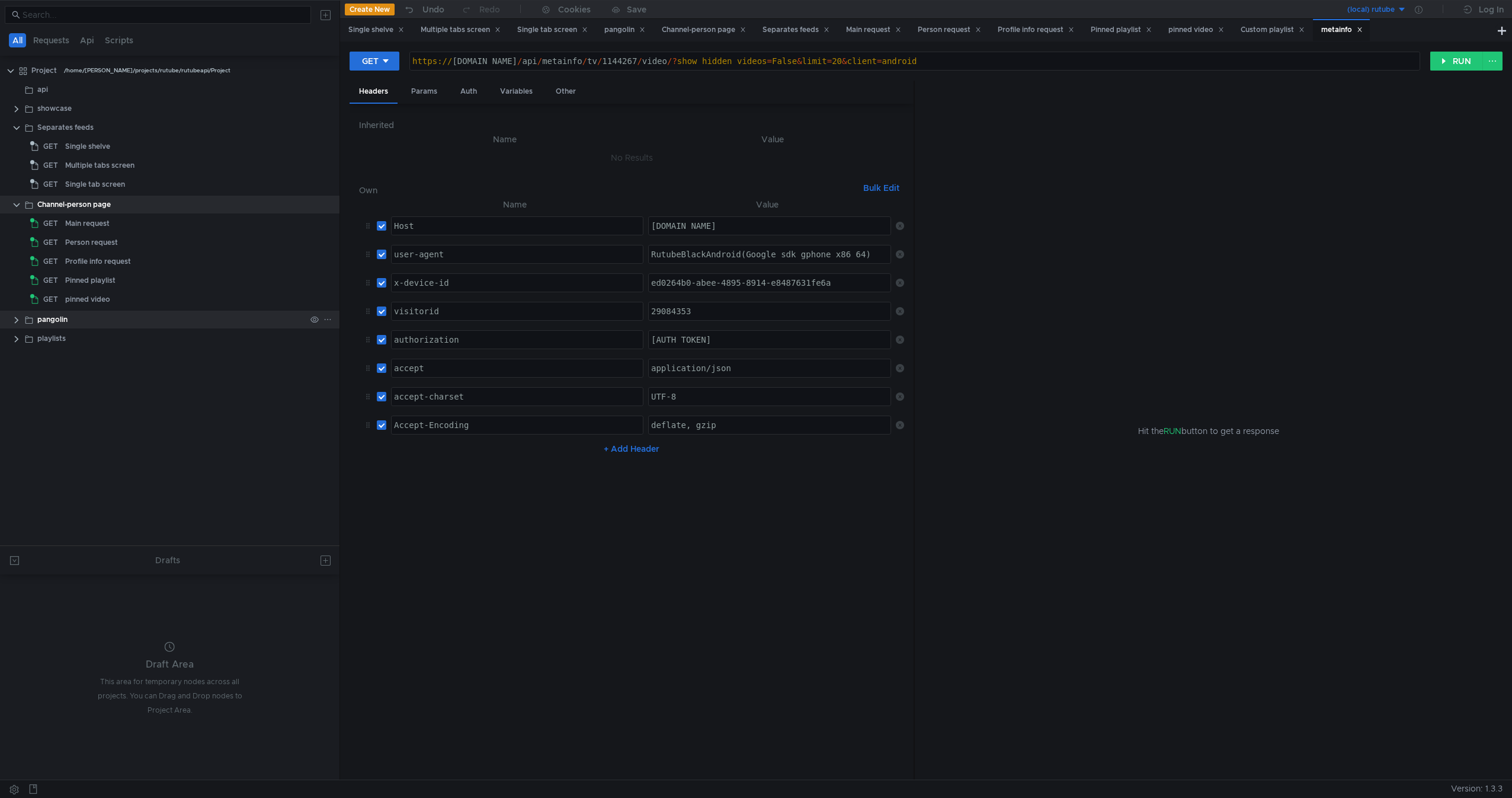
click at [15, 322] on clr-icon at bounding box center [16, 320] width 9 height 9
click at [69, 341] on div "metainfo" at bounding box center [80, 339] width 31 height 18
click at [72, 341] on div "metainfo" at bounding box center [80, 339] width 31 height 18
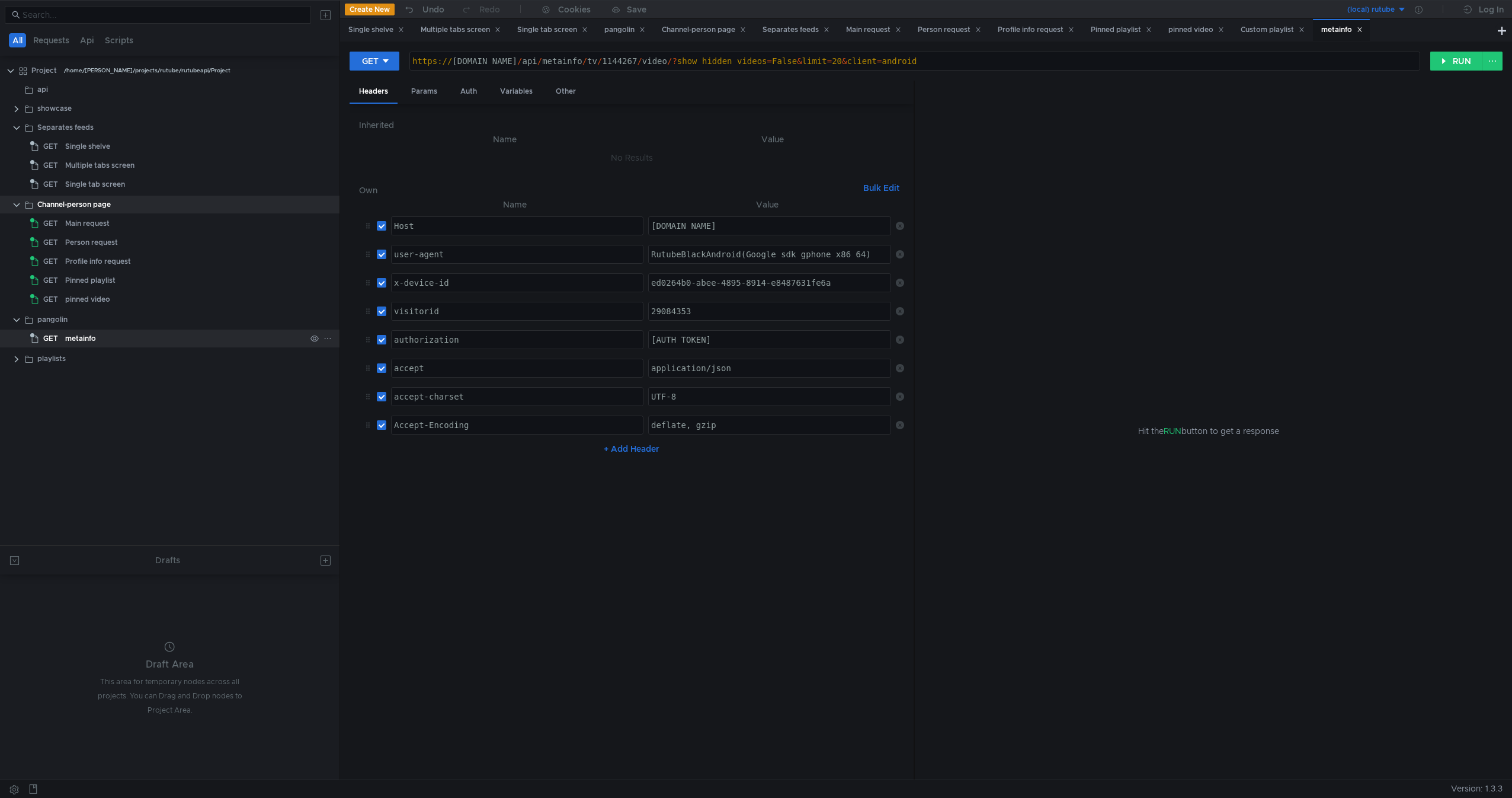
click at [72, 341] on div "metainfo" at bounding box center [80, 339] width 31 height 18
click at [1468, 63] on button "RUN" at bounding box center [1457, 61] width 53 height 19
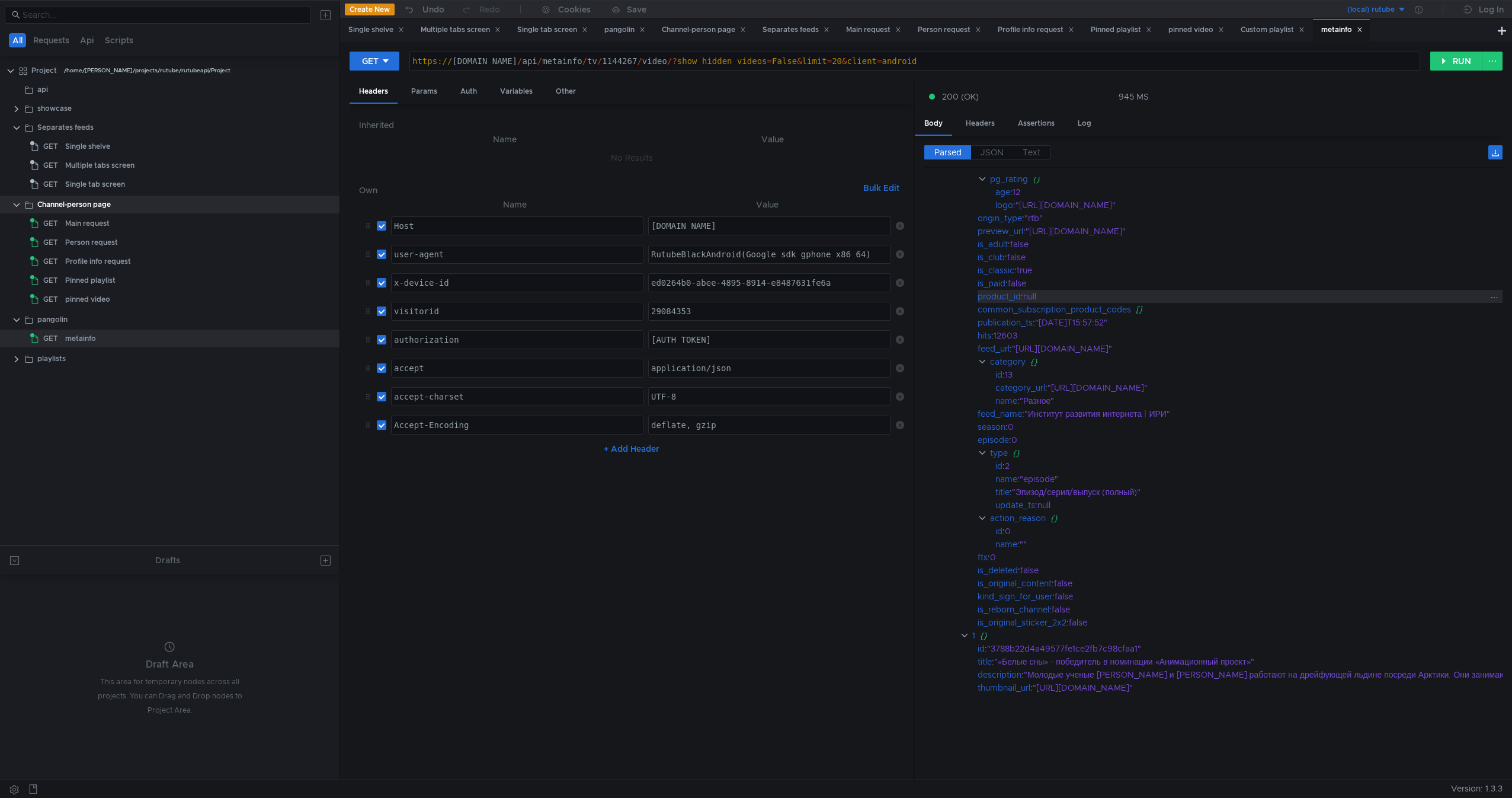
scroll to position [314, 0]
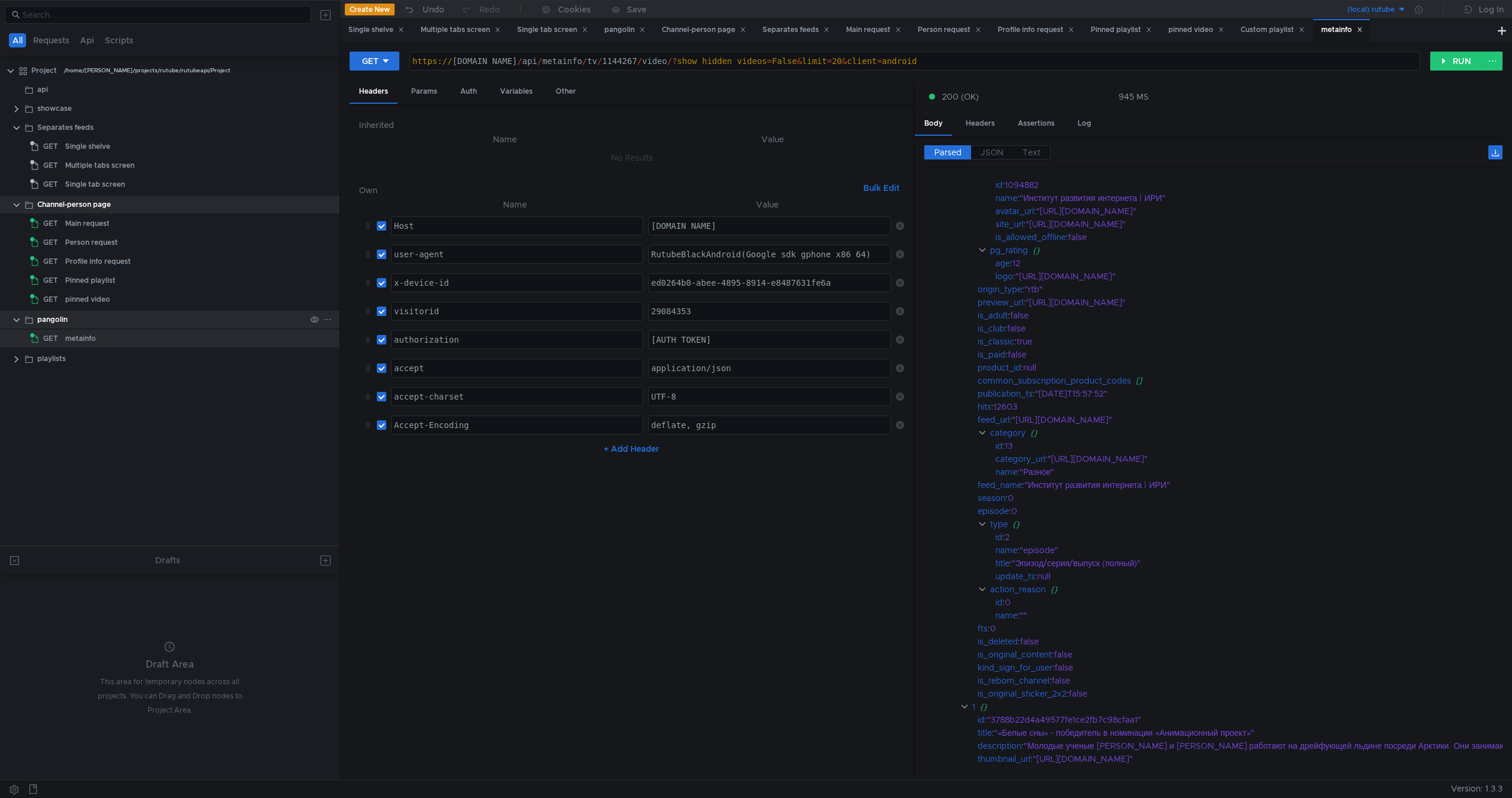
click at [82, 327] on div "pangolin" at bounding box center [171, 319] width 269 height 18
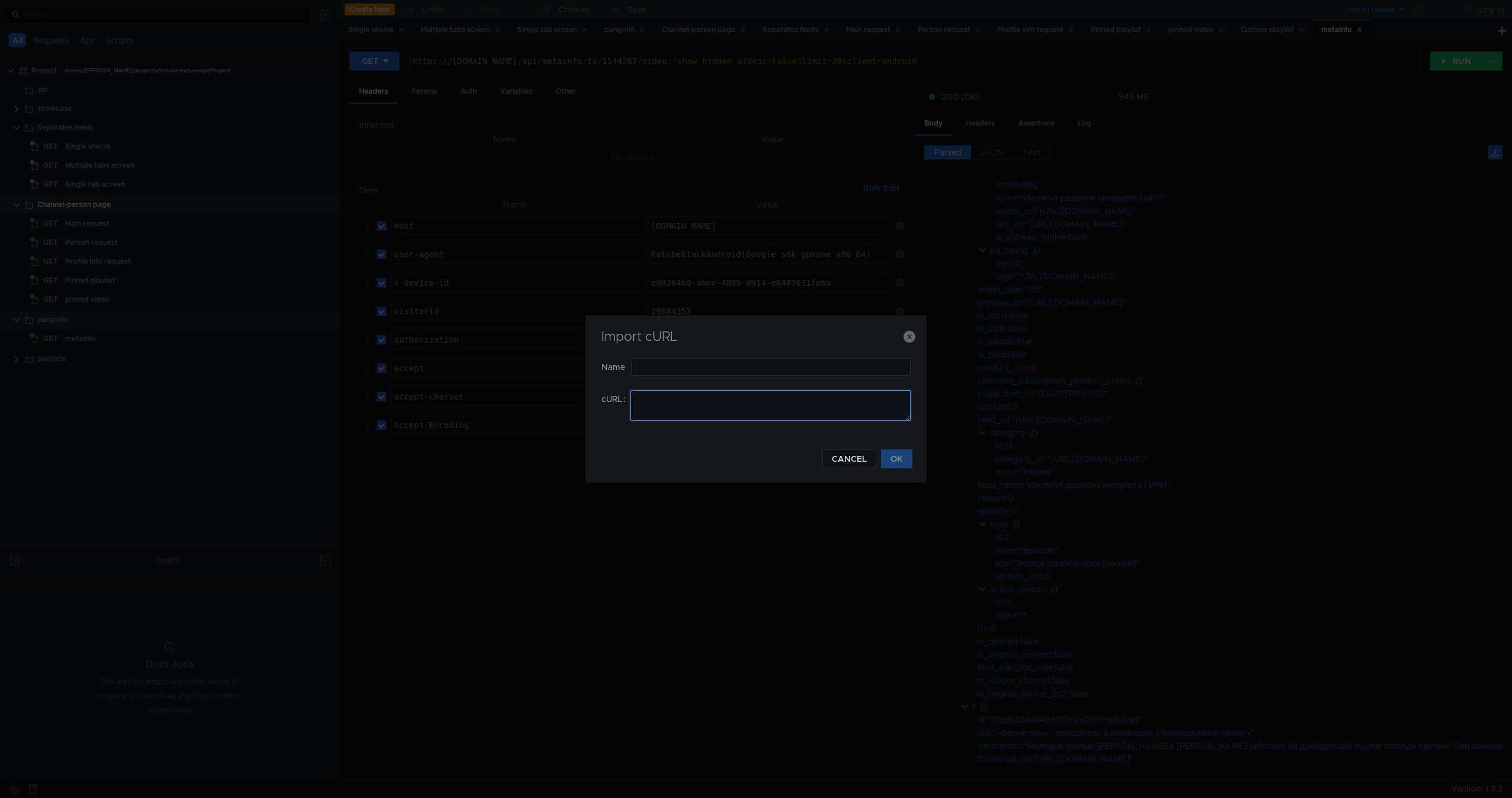
click at [694, 397] on textarea at bounding box center [771, 405] width 280 height 31
paste textarea "curl -H "Host: rutube.ru" -H "user-agent: RutubeBlackAndroid(Google sdk_gphone_…"
type textarea "curl -H "Host: rutube.ru" -H "user-agent: RutubeBlackAndroid(Google sdk_gphone_…"
click at [712, 355] on div "Import cURL" at bounding box center [756, 344] width 313 height 29
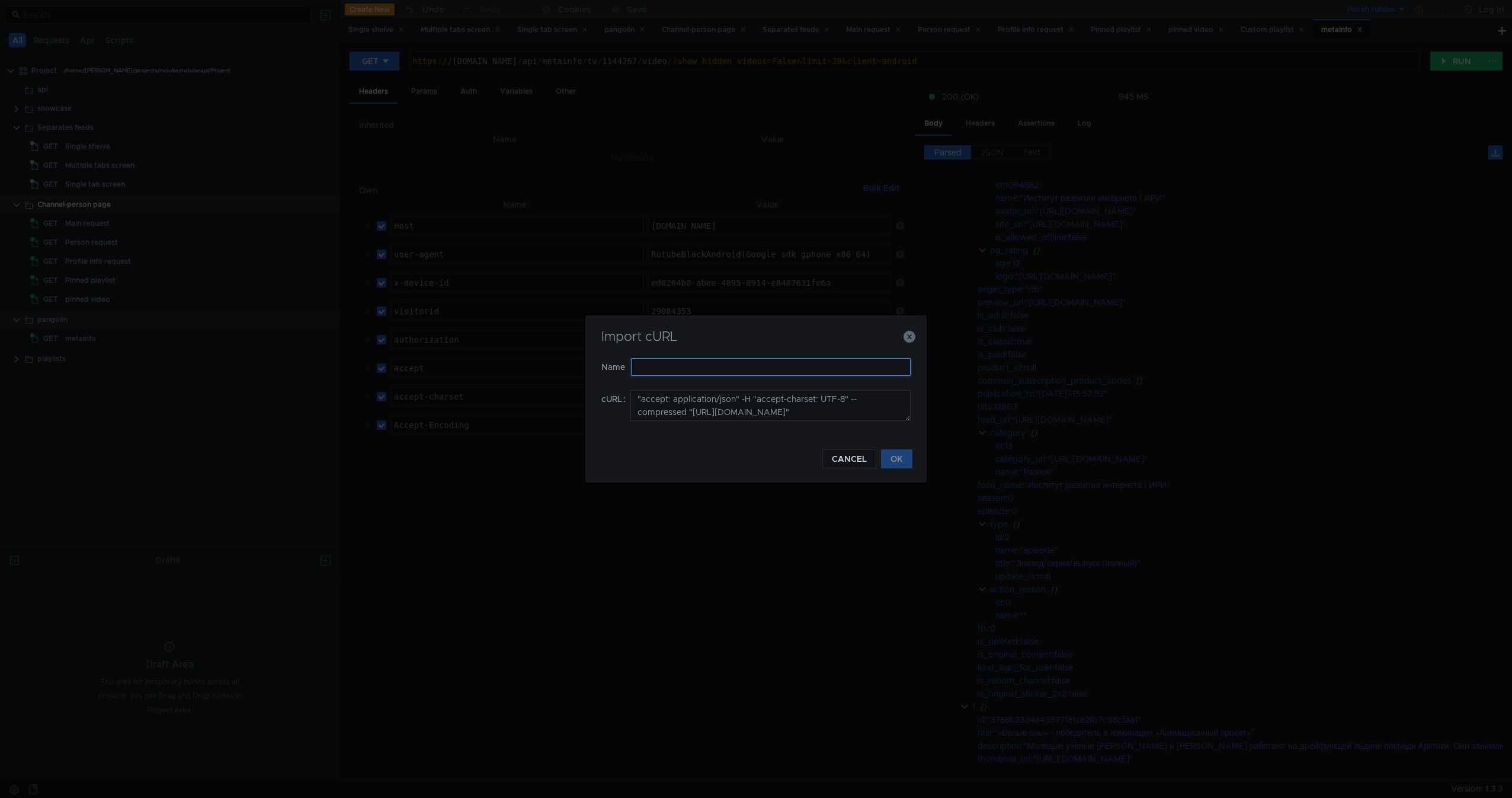
click at [683, 375] on input "text" at bounding box center [770, 367] width 280 height 18
type input "feeds-slu"
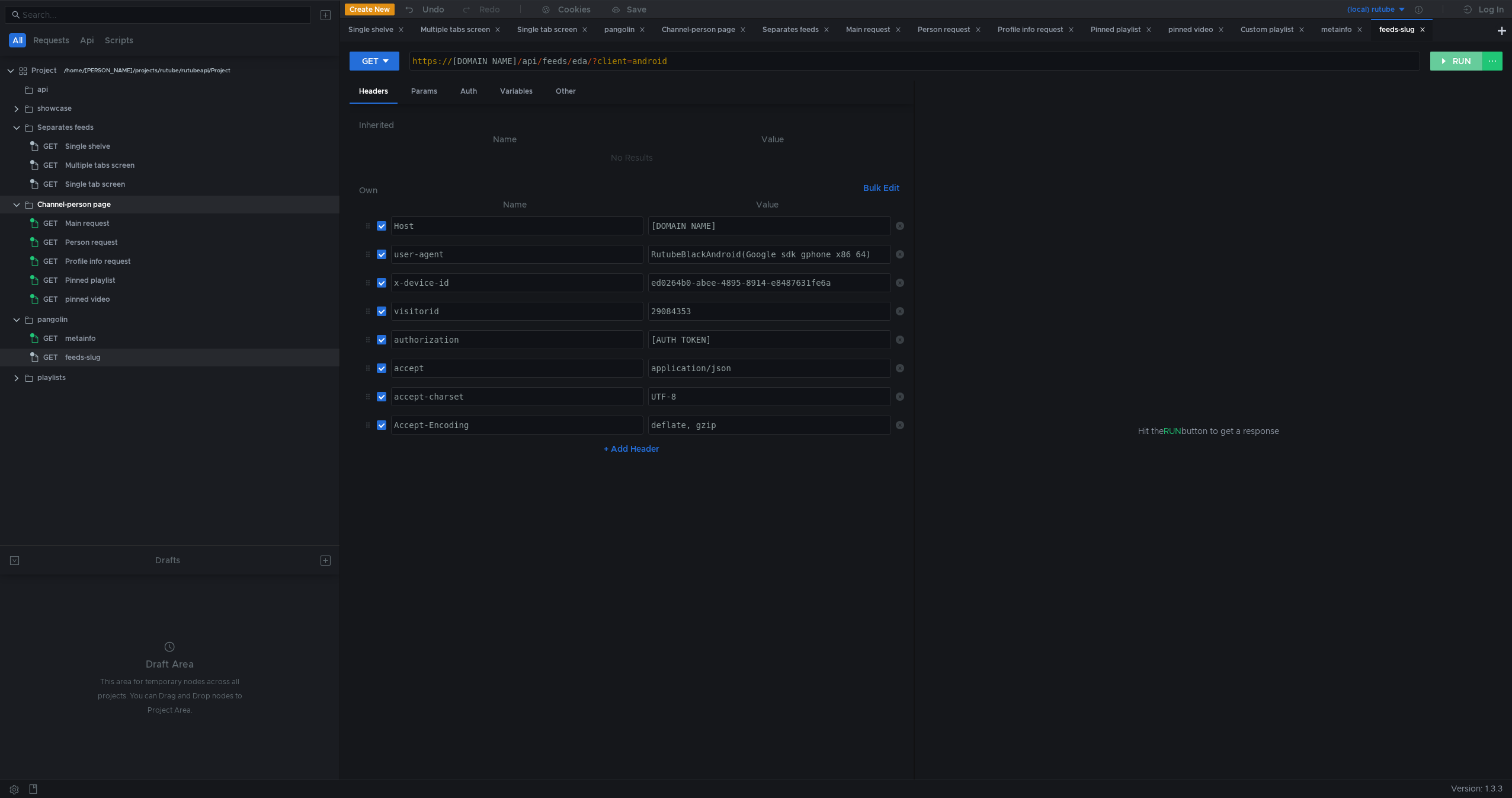
click at [1450, 57] on button "RUN" at bounding box center [1457, 61] width 53 height 19
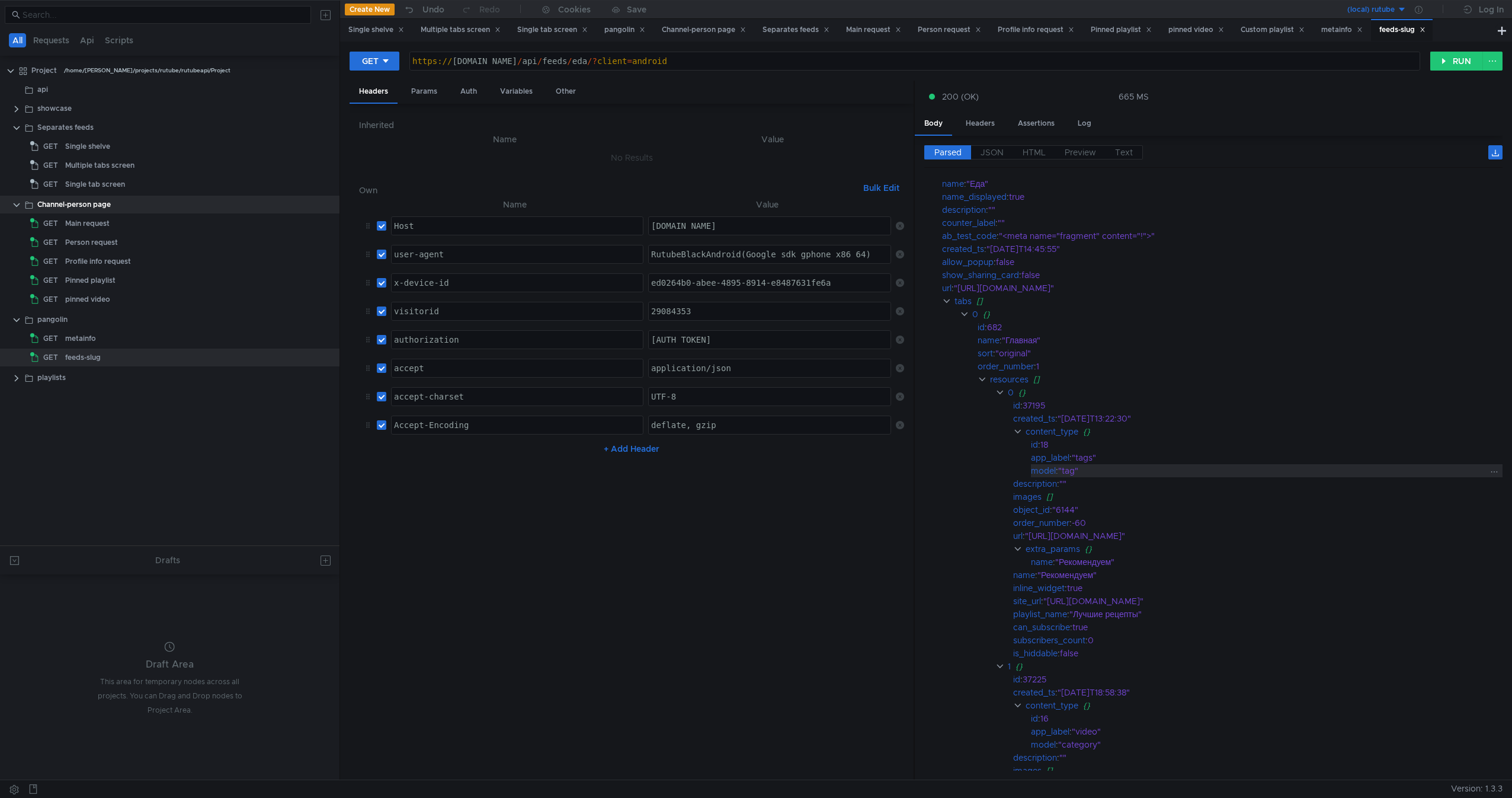
scroll to position [31, 0]
click at [586, 550] on nz-table "Name Value Host ההההההההההההההההההההההההההההההההההההההההההההההההההההההההההההההה…" at bounding box center [631, 484] width 545 height 573
click at [130, 344] on div "metainfo" at bounding box center [186, 339] width 241 height 18
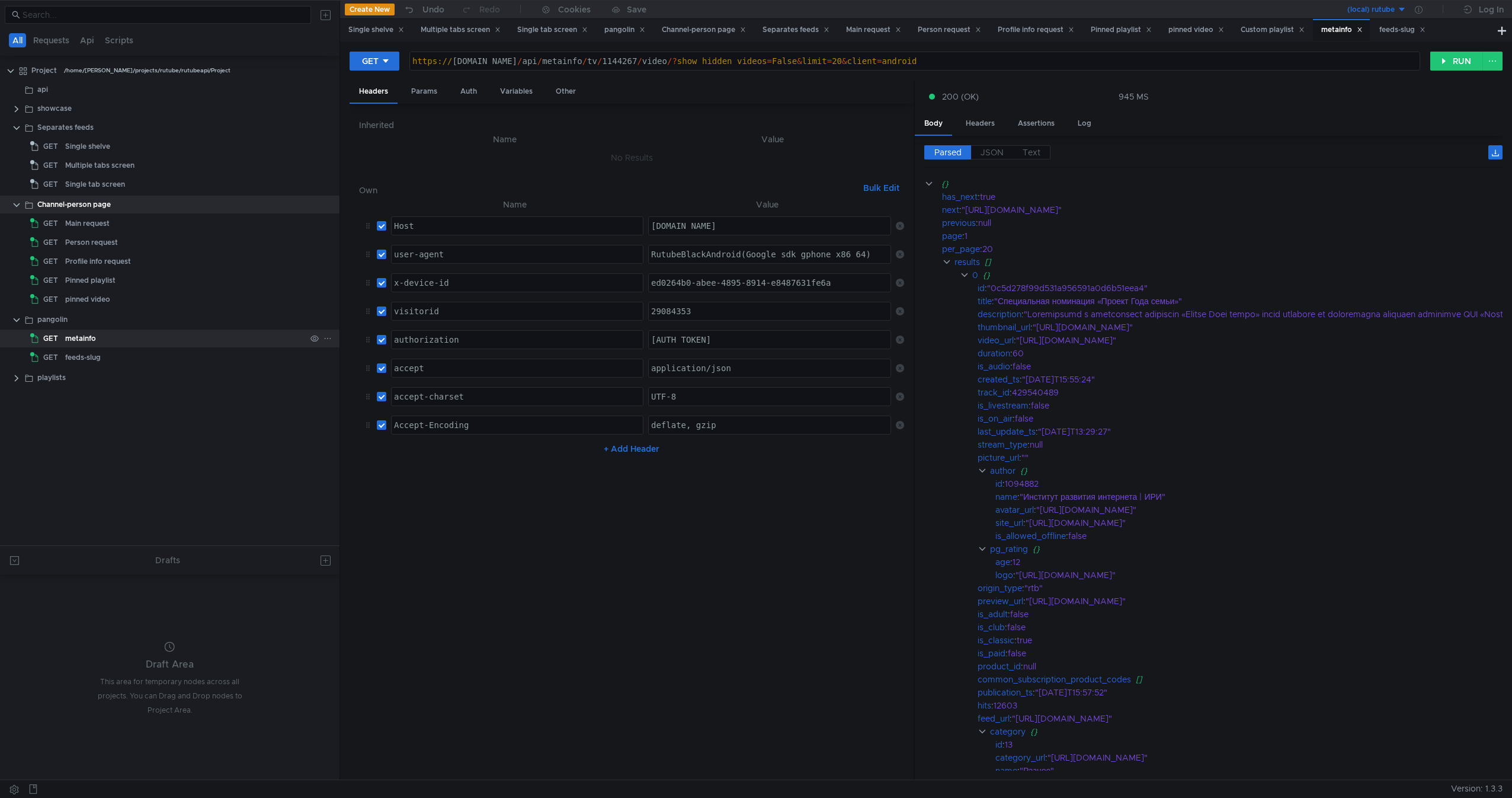
click at [130, 344] on div "metainfo" at bounding box center [186, 339] width 241 height 18
click at [643, 60] on div "https:// rutube.ru / api / metainfo / tv / 1144267 / video /? show_hidden_video…" at bounding box center [915, 70] width 1010 height 29
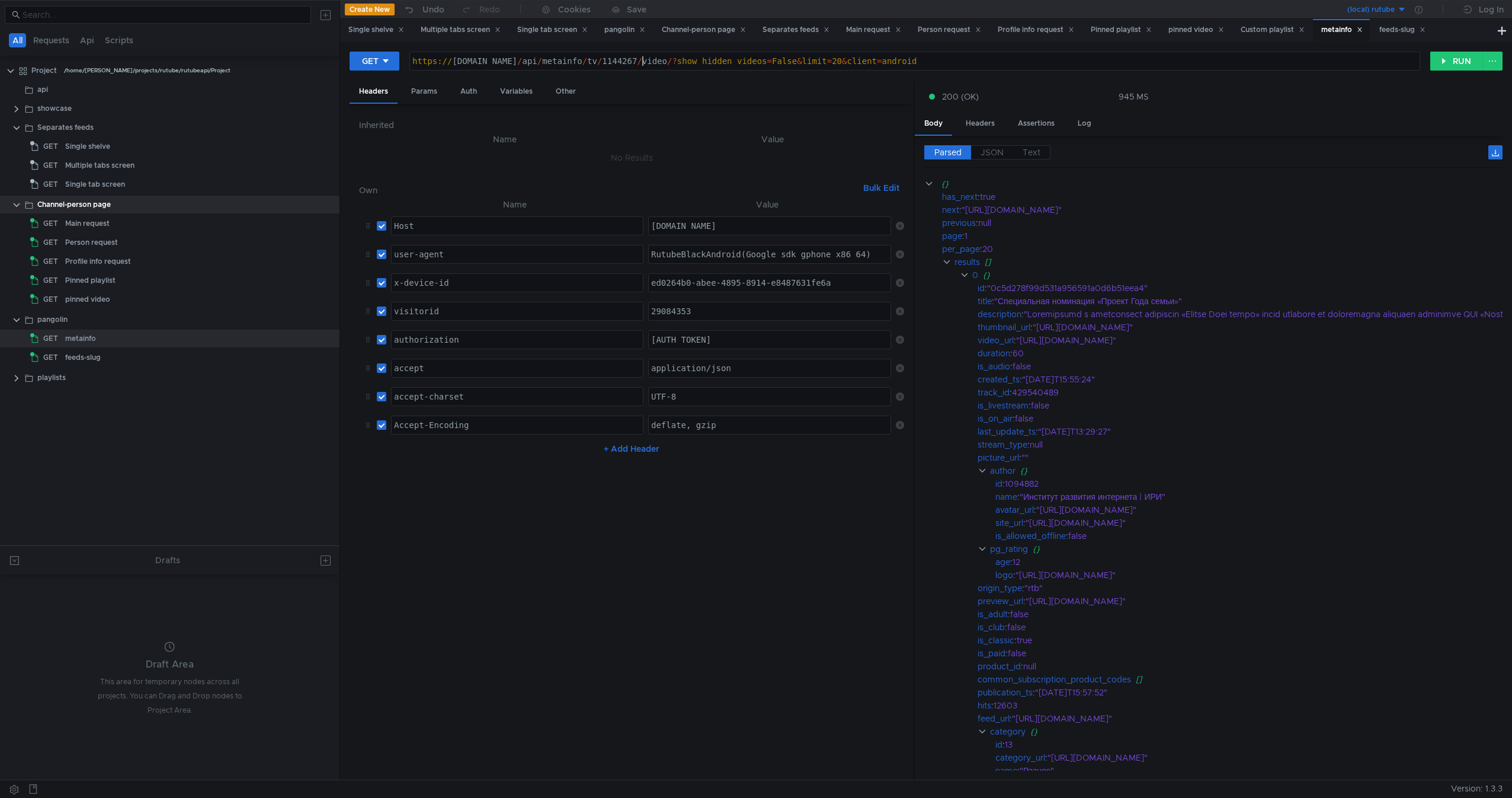
click at [643, 60] on div "https:// rutube.ru / api / metainfo / tv / 1144267 / video /? show_hidden_video…" at bounding box center [915, 70] width 1010 height 29
type textarea "https://rutube.ru/api/metainfo/tv/1144267/?show_hidden_videos=False&limit=20&cl…"
click at [1448, 63] on button "RUN" at bounding box center [1457, 61] width 53 height 19
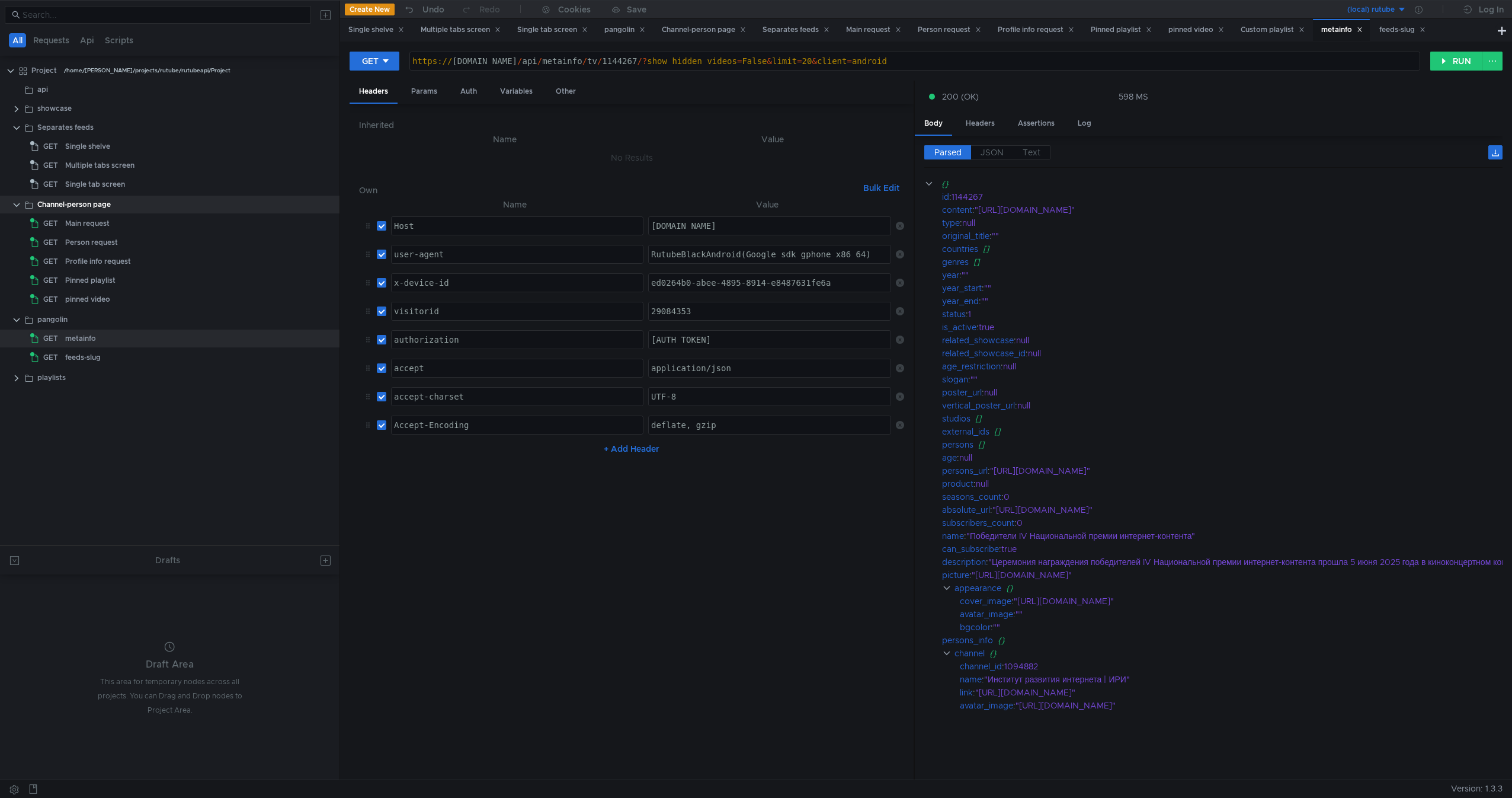
click at [621, 64] on div "https:// rutube.ru / api / metainfo / tv / 1144267 /? show_hidden_videos = Fals…" at bounding box center [915, 70] width 1010 height 29
click at [75, 319] on div "pangolin" at bounding box center [171, 319] width 269 height 18
drag, startPoint x: 75, startPoint y: 319, endPoint x: 64, endPoint y: 323, distance: 11.7
click at [64, 323] on div "pangolin" at bounding box center [171, 319] width 269 height 18
click at [63, 335] on app-tree-icon "GET" at bounding box center [47, 339] width 35 height 18
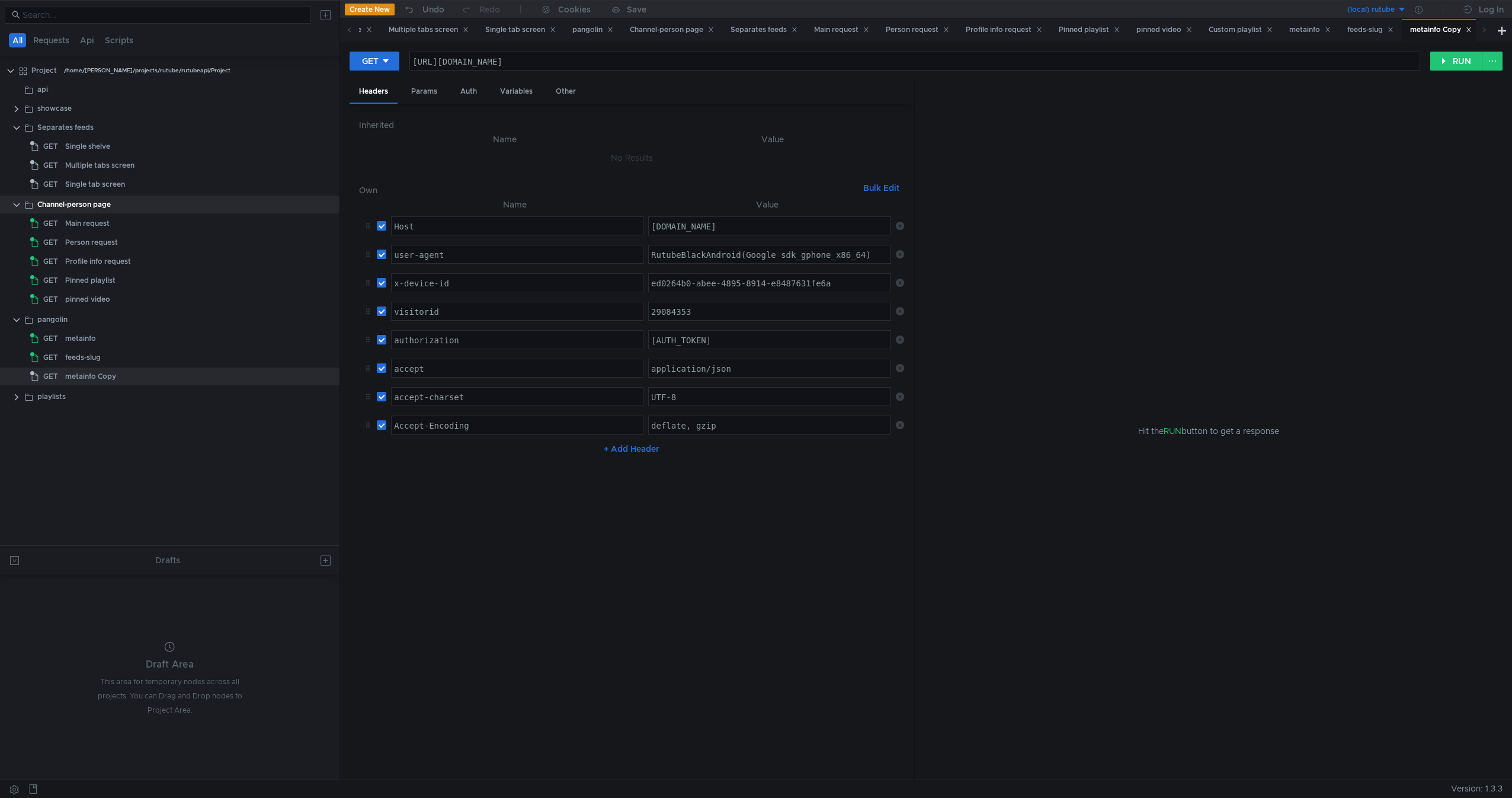
click at [100, 375] on div "metainfo Copy" at bounding box center [91, 376] width 51 height 18
click at [122, 379] on div "metainfo Copy" at bounding box center [186, 376] width 241 height 18
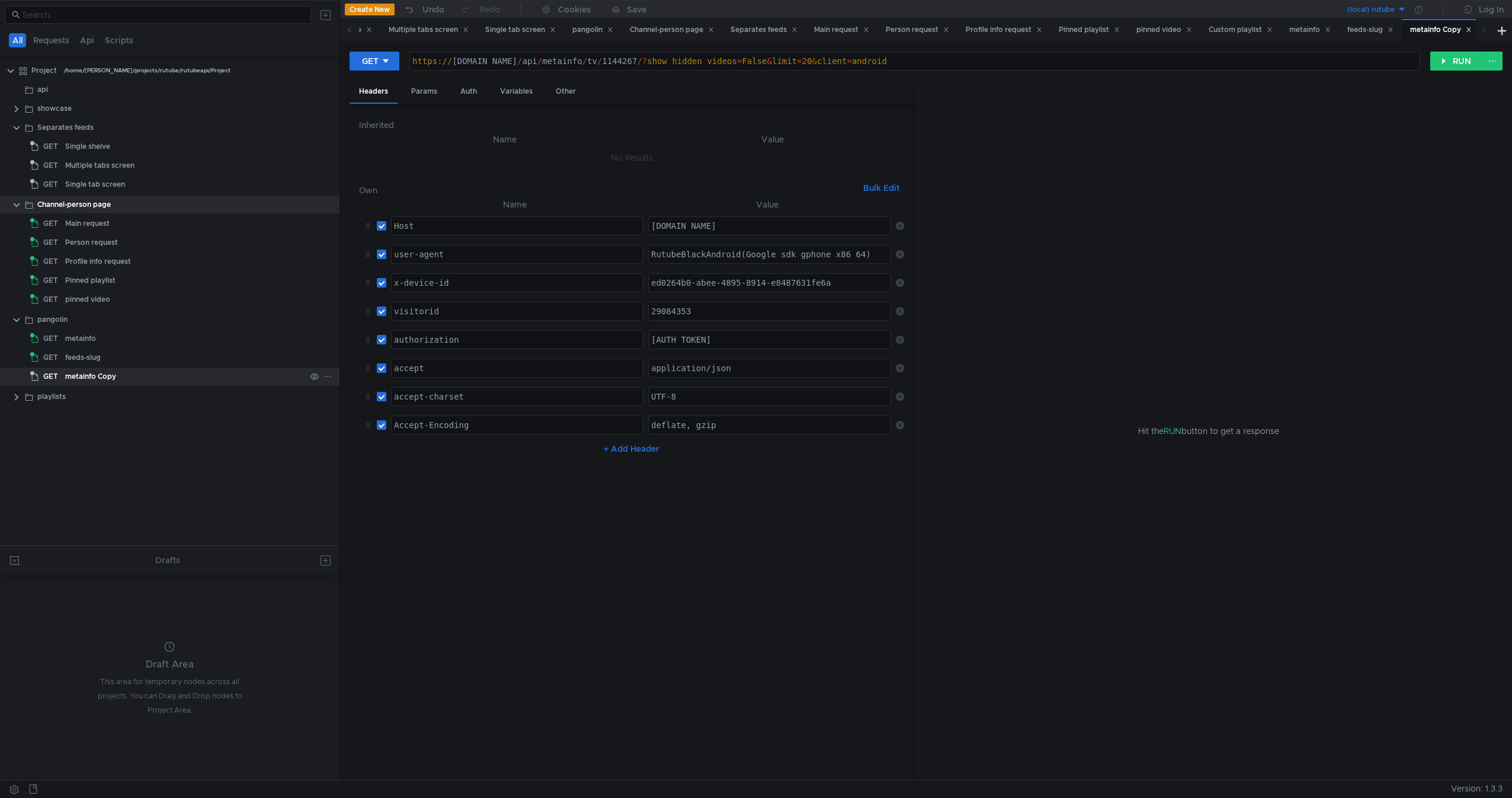
click at [122, 379] on div "metainfo Copy" at bounding box center [186, 376] width 241 height 18
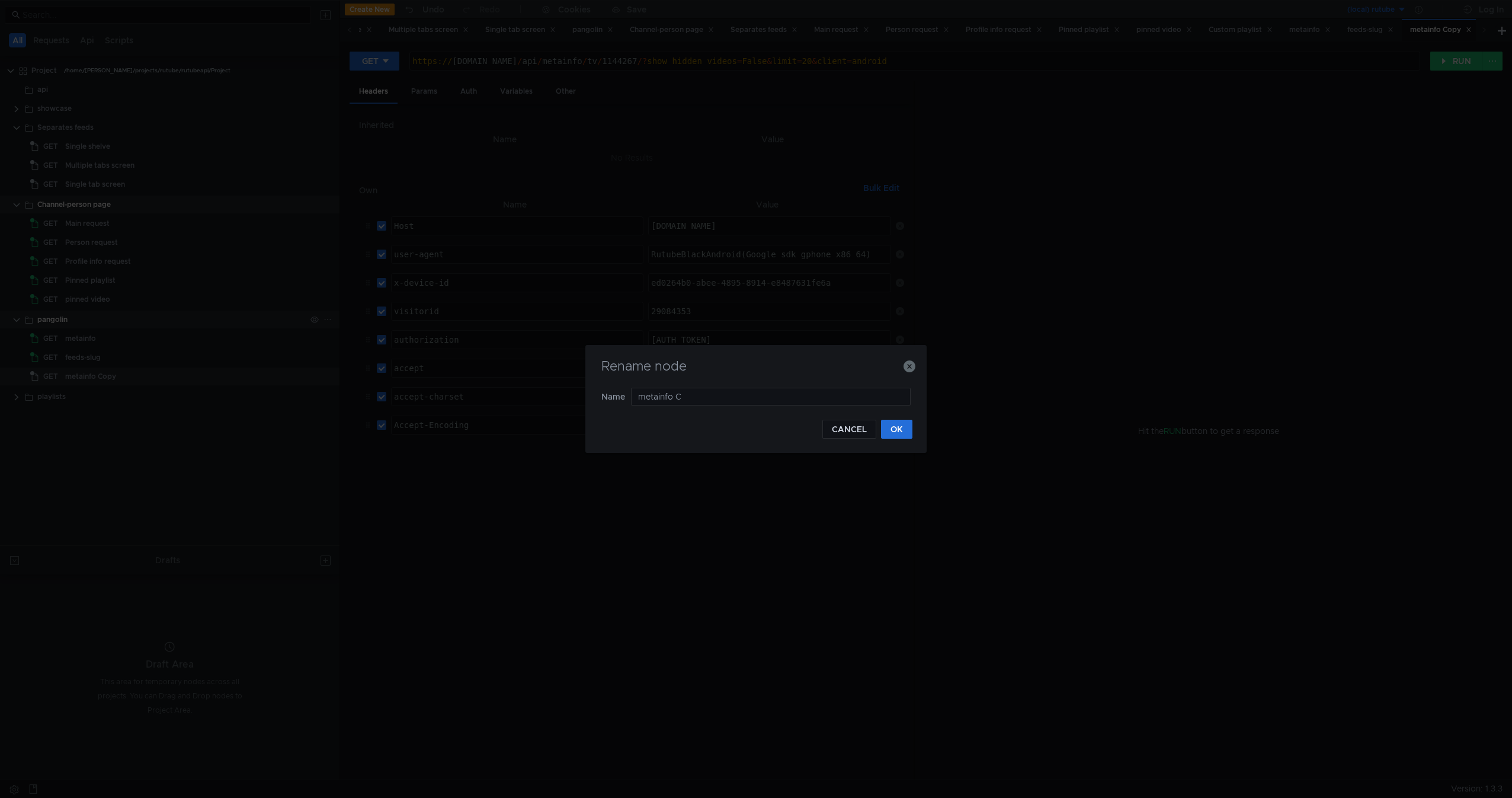
type input "metainfo"
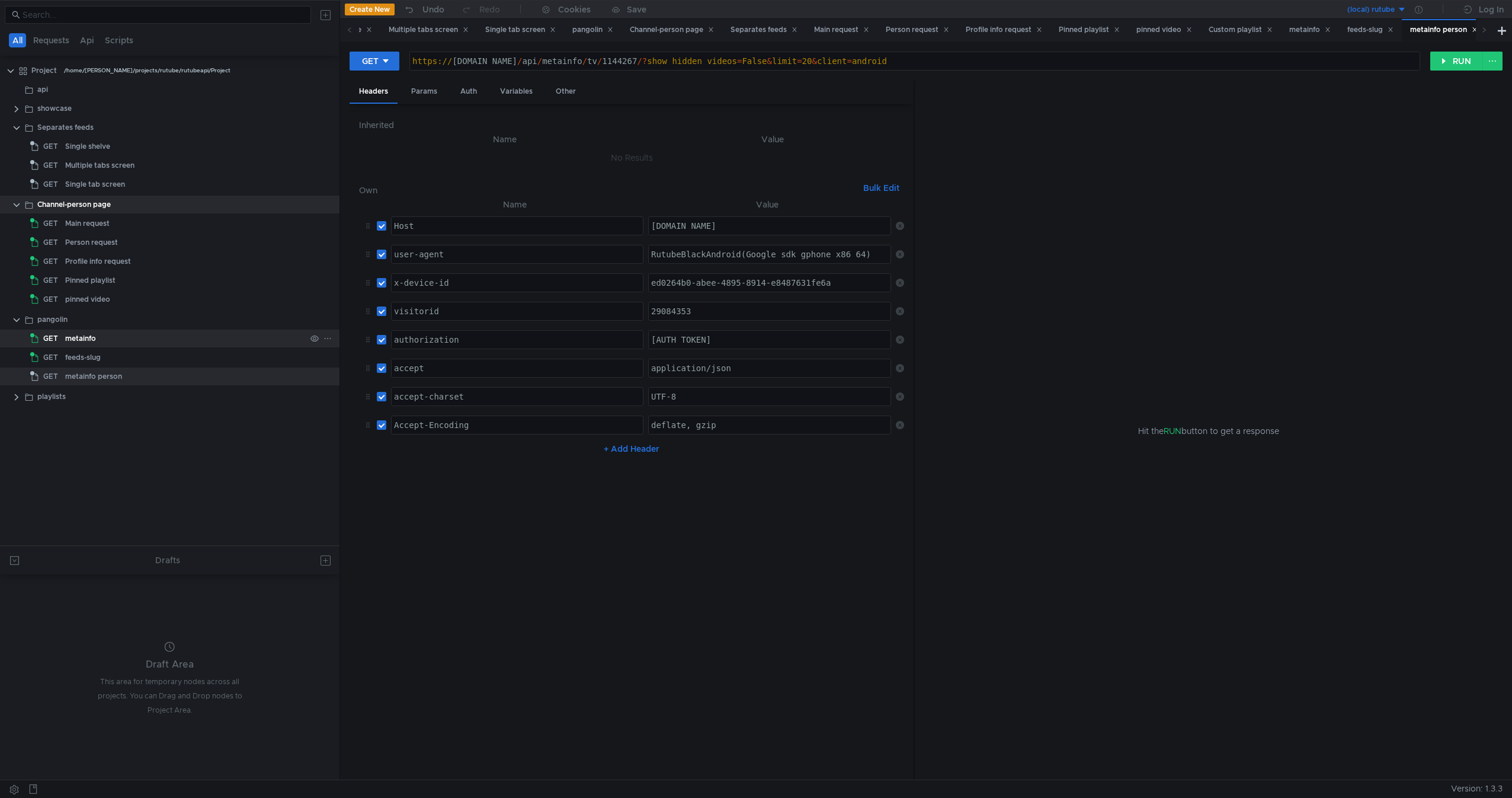
click at [85, 336] on div "metainfo" at bounding box center [80, 339] width 31 height 18
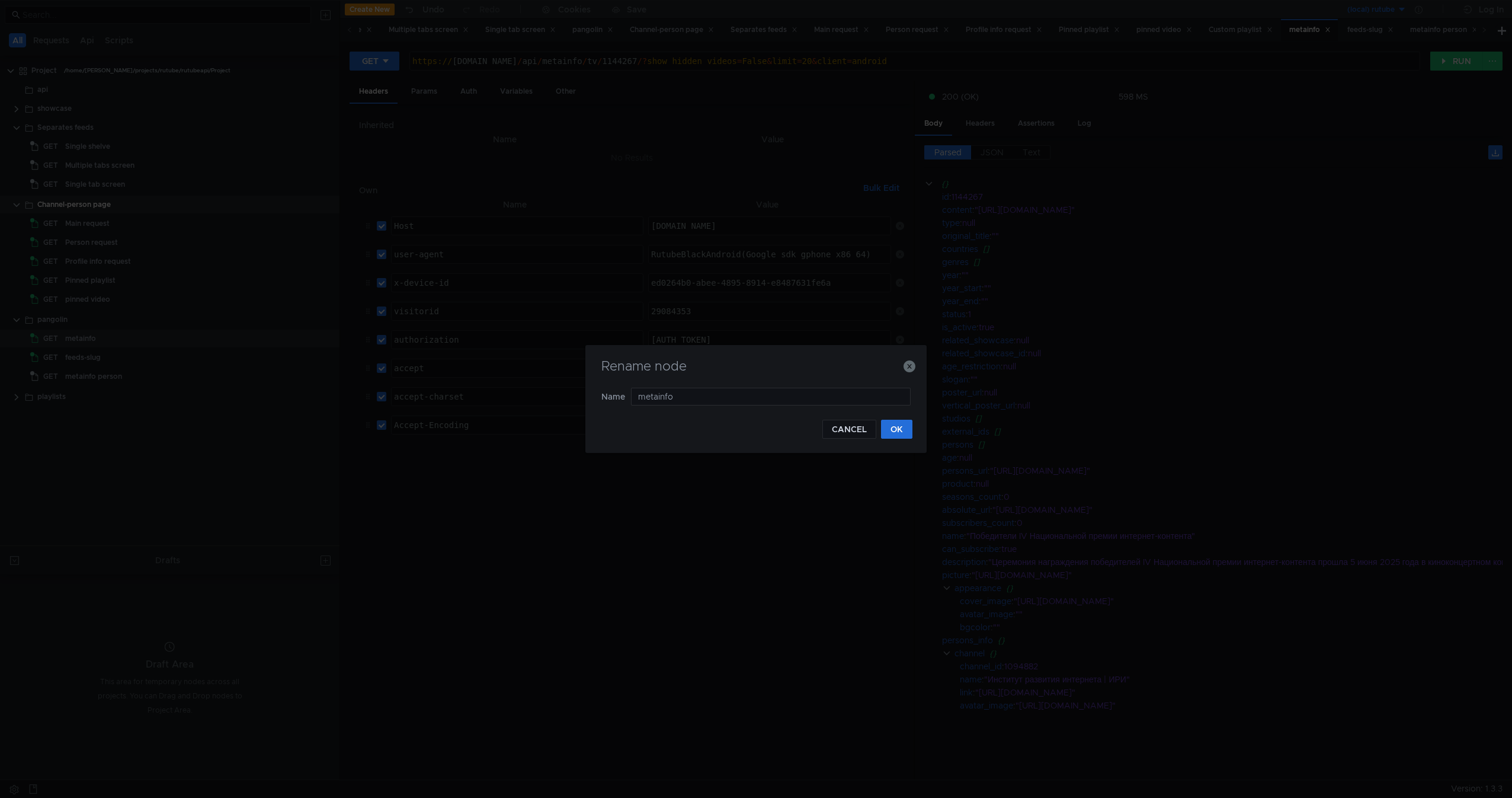
type input "metainfo t"
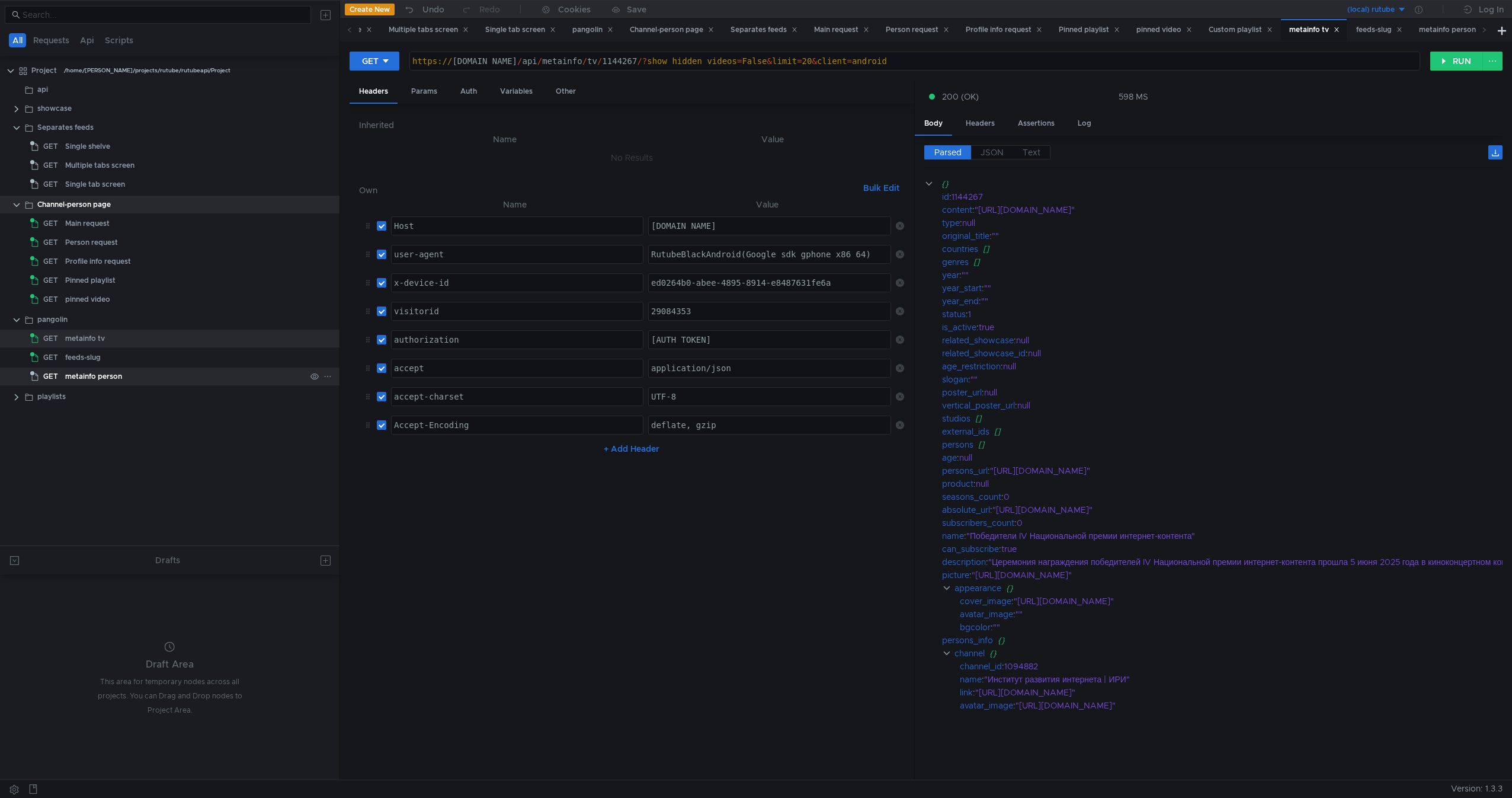
click at [115, 367] on div "metainfo person" at bounding box center [93, 376] width 57 height 18
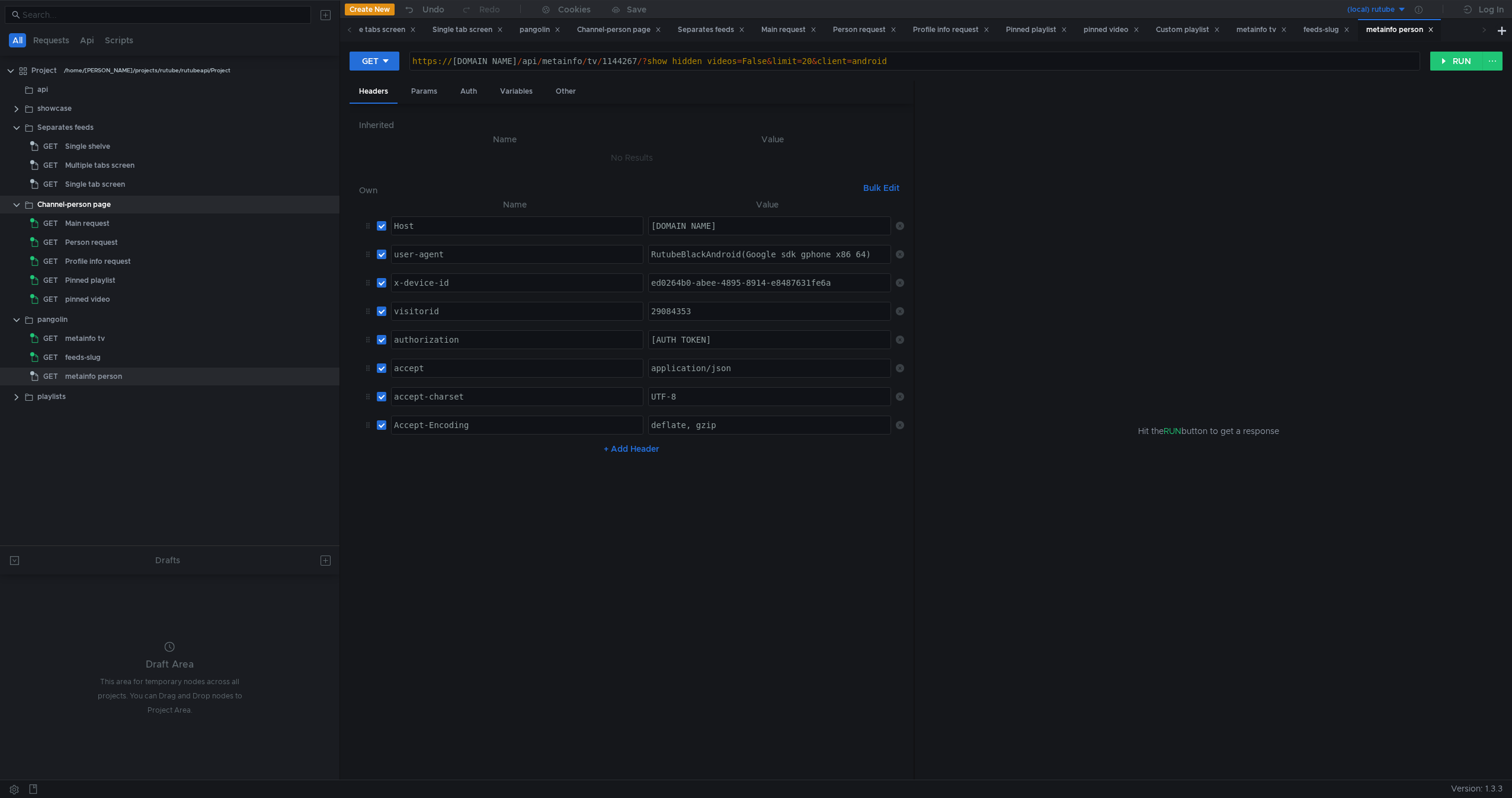
click at [569, 62] on div "https:// rutube.ru / api / metainfo / tv / 1144267 /? show_hidden_videos = Fals…" at bounding box center [915, 70] width 1010 height 29
click at [1464, 55] on button "RUN" at bounding box center [1457, 61] width 53 height 19
click at [617, 63] on div "https:// rutube.ru / api / metainfo / person / 1144267 /? show_hidden_videos = …" at bounding box center [915, 70] width 1010 height 29
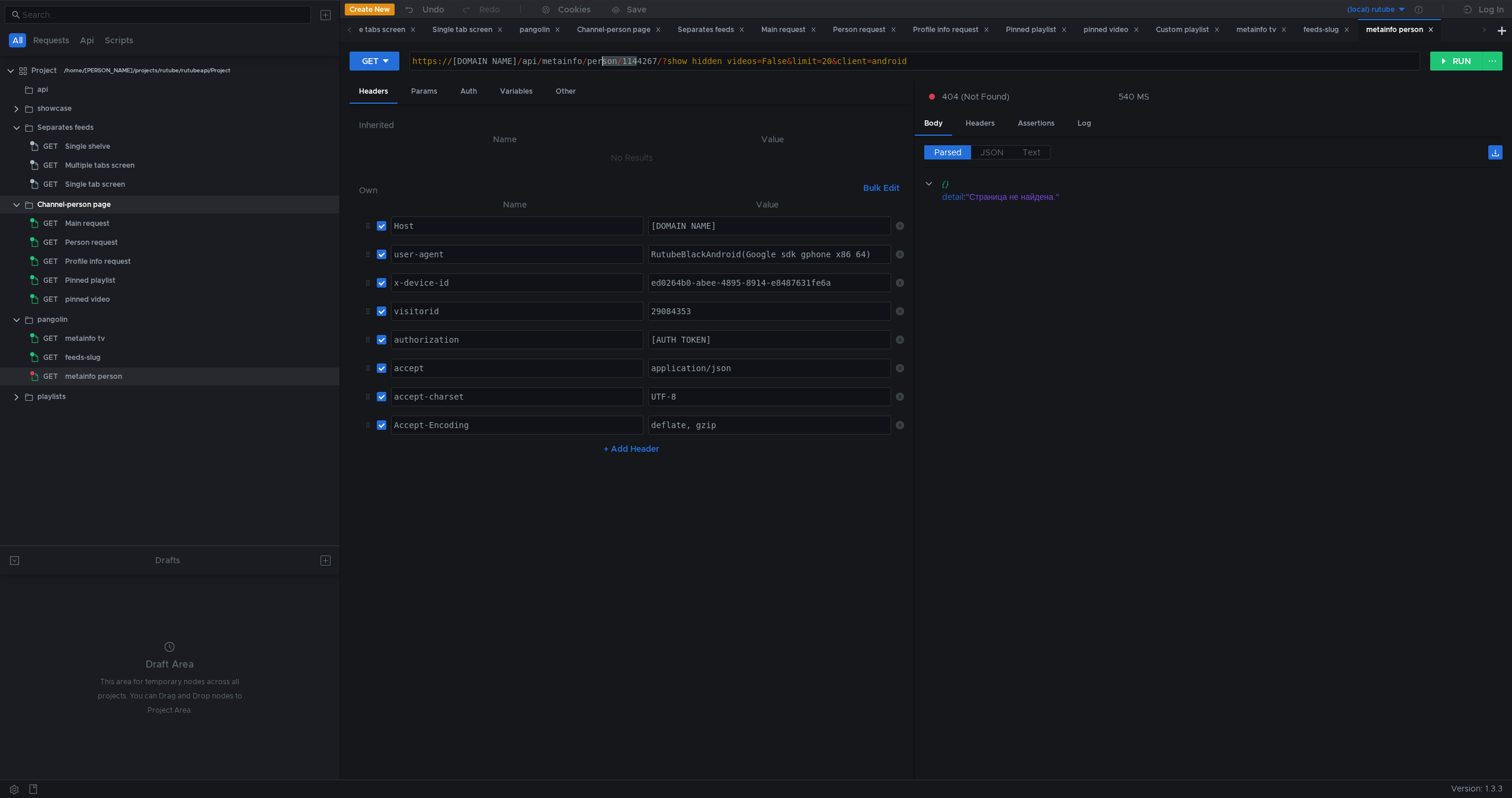
click at [617, 63] on div "https:// rutube.ru / api / metainfo / person / 1144267 /? show_hidden_videos = …" at bounding box center [915, 70] width 1010 height 29
paste textarea "29084353"
click at [1457, 49] on div "GET https://rutube.ru/api/metainfo/person/29084353/?show_hidden_videos=False&li…" at bounding box center [926, 411] width 1172 height 738
click at [1454, 55] on button "RUN" at bounding box center [1457, 61] width 53 height 19
click at [620, 64] on div "https:// rutube.ru / api / metainfo / person / 29084353 /? show_hidden_videos =…" at bounding box center [915, 70] width 1010 height 29
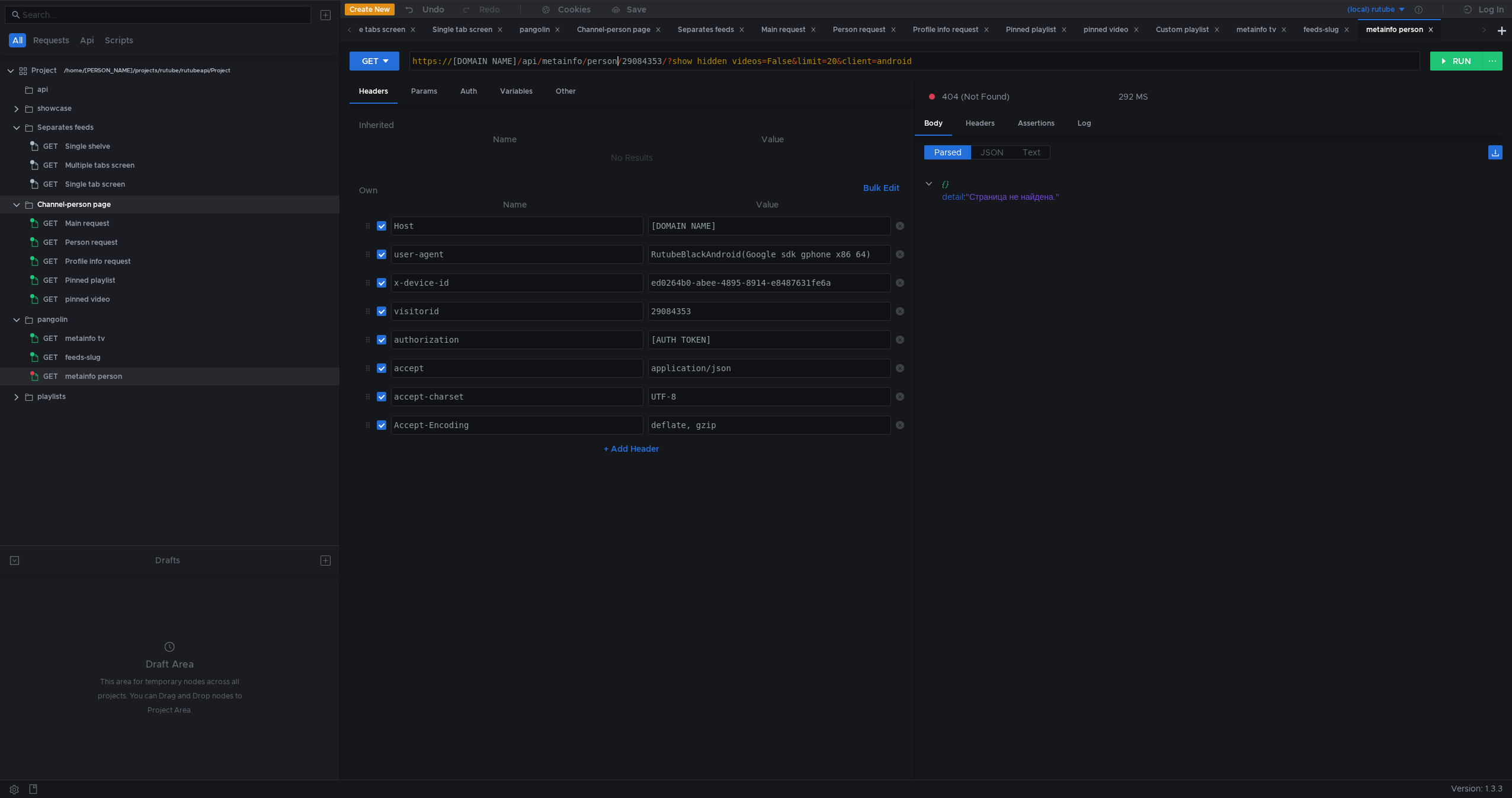
click at [620, 64] on div "https:// rutube.ru / api / metainfo / person / 29084353 /? show_hidden_videos =…" at bounding box center [915, 70] width 1010 height 29
type textarea "https://rutube.ru/api/metainfo/person/995470/?show_hidden_videos=False&limit=20…"
click at [1439, 62] on button "RUN" at bounding box center [1457, 61] width 53 height 19
click at [180, 346] on div "metainfo tv" at bounding box center [186, 339] width 241 height 18
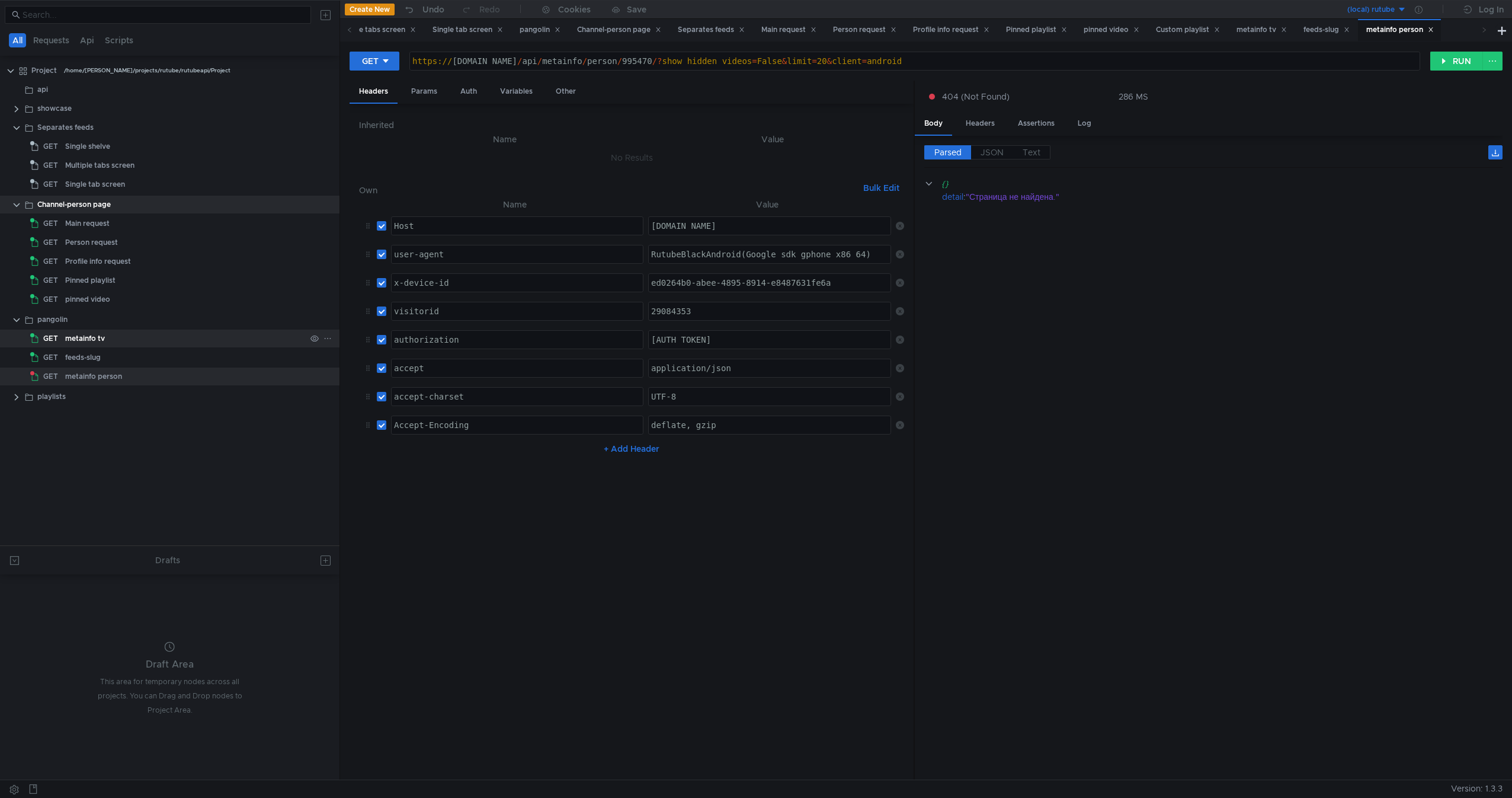
click at [180, 346] on div "metainfo tv" at bounding box center [186, 339] width 241 height 18
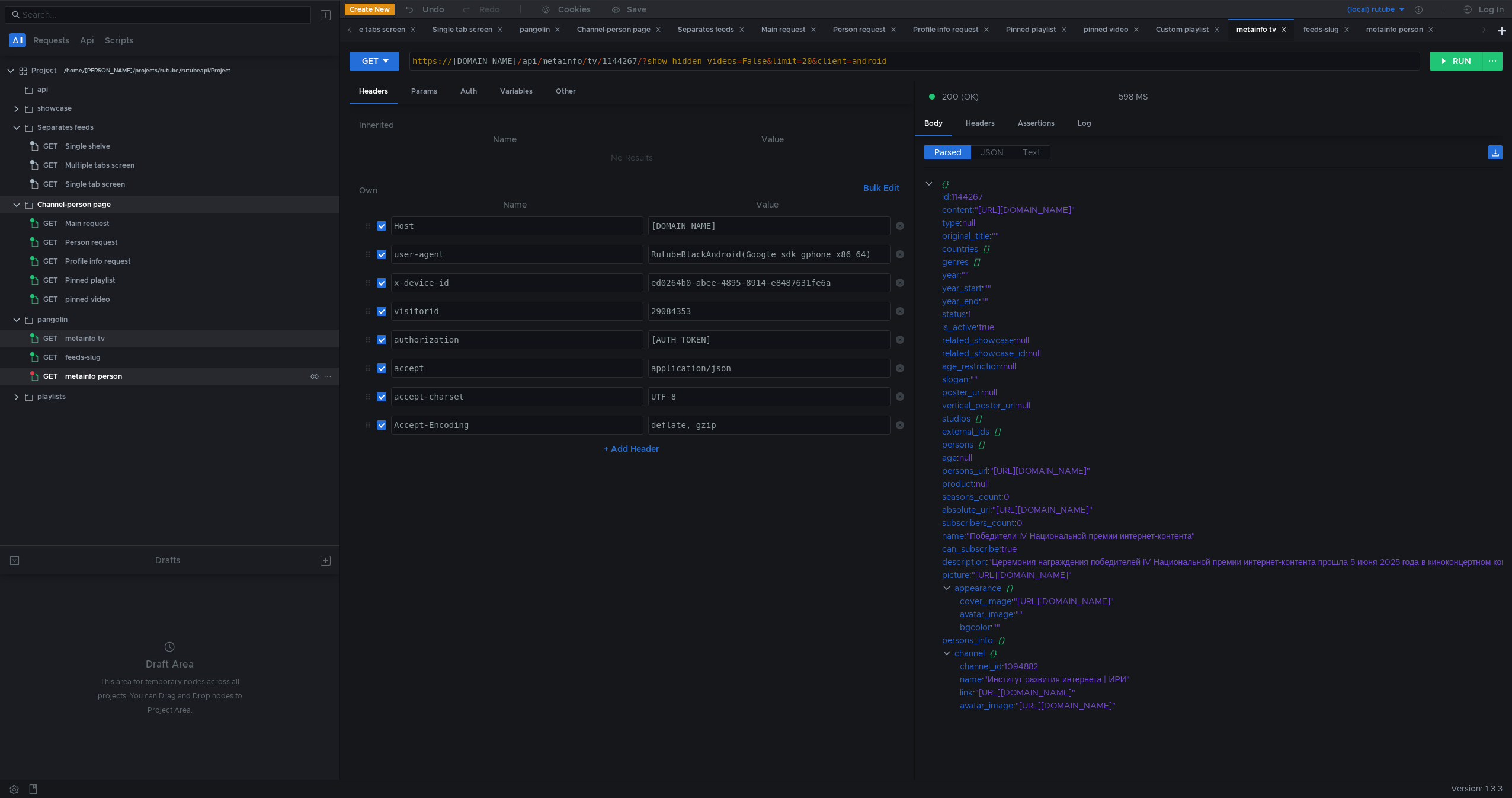
click at [142, 380] on div "metainfo person" at bounding box center [186, 376] width 241 height 18
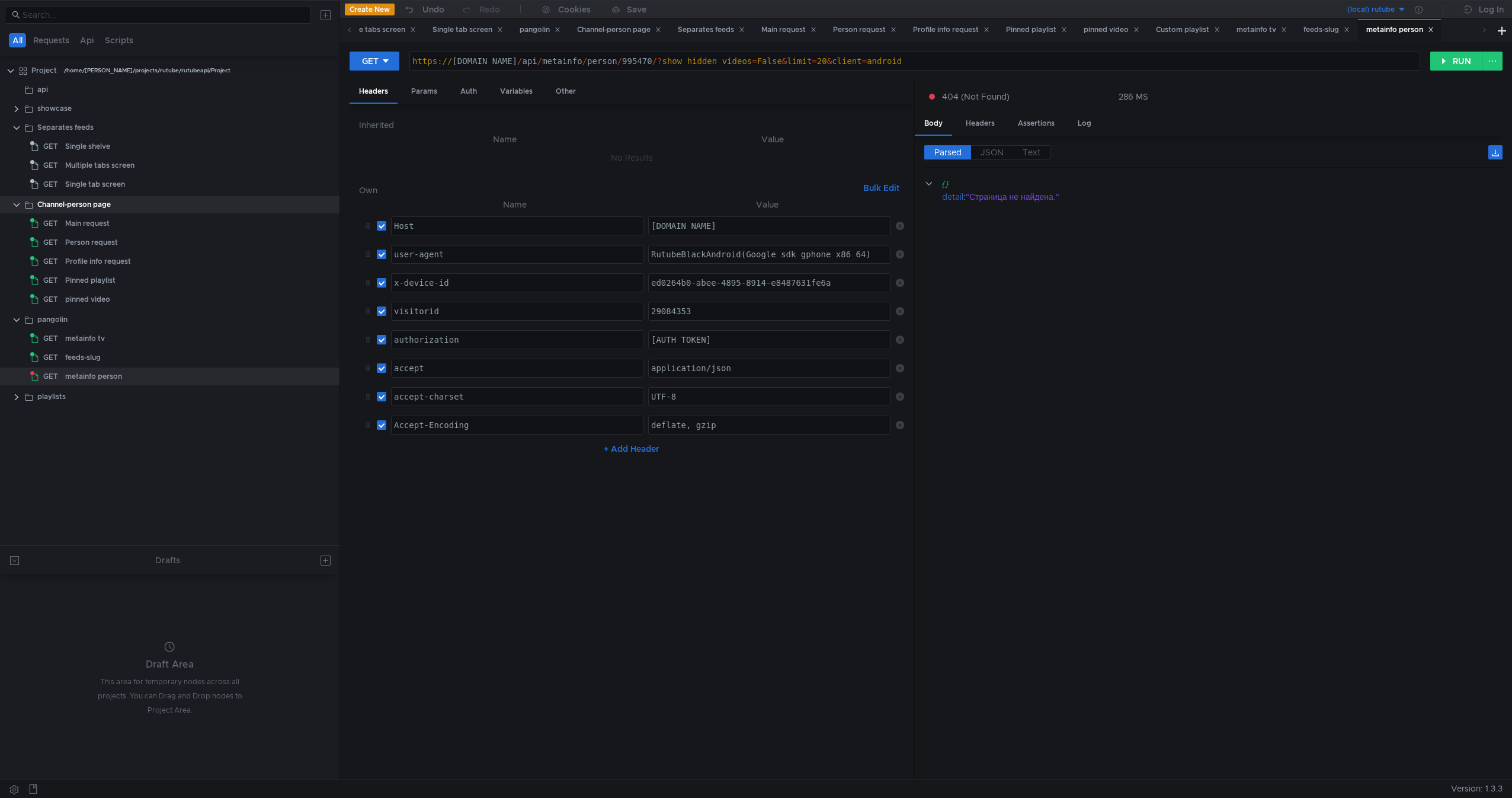
click at [635, 64] on div "https:// rutube.ru / api / metainfo / person / 995470 /? show_hidden_videos = F…" at bounding box center [915, 70] width 1010 height 29
click at [1453, 59] on button "RUN" at bounding box center [1457, 61] width 53 height 19
click at [622, 62] on div "https:// rutube.ru / api / metainfo / person / 995470 ? show_hidden_videos = Fa…" at bounding box center [915, 70] width 1010 height 29
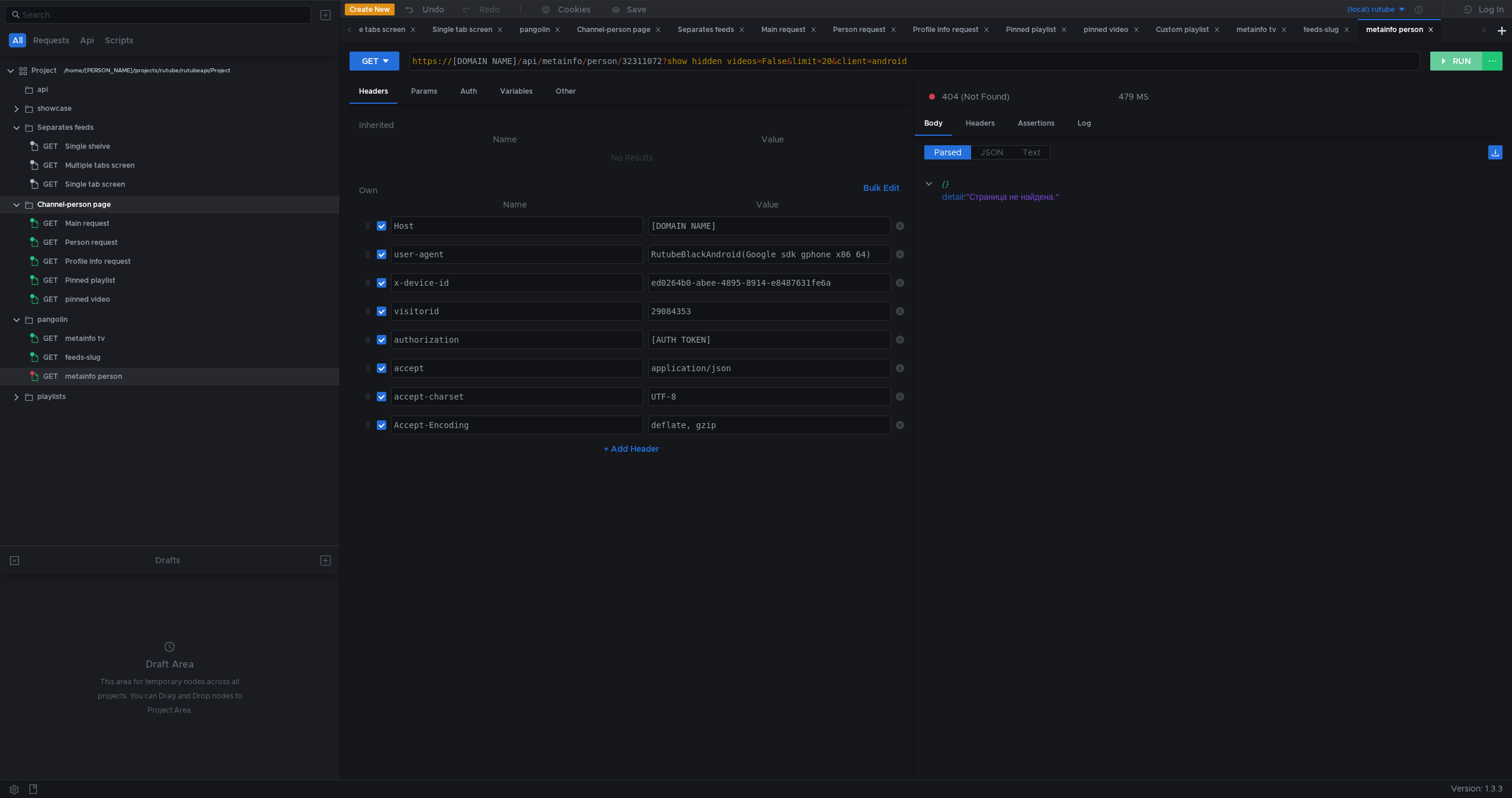
click at [1448, 62] on button "RUN" at bounding box center [1457, 61] width 53 height 19
click at [644, 63] on div "https:// rutube.ru / api / metainfo / person / 32311072 ? show_hidden_videos = …" at bounding box center [915, 70] width 1010 height 29
click at [1453, 55] on button "RUN" at bounding box center [1457, 61] width 53 height 19
click at [75, 375] on div "metainfo person" at bounding box center [93, 376] width 57 height 18
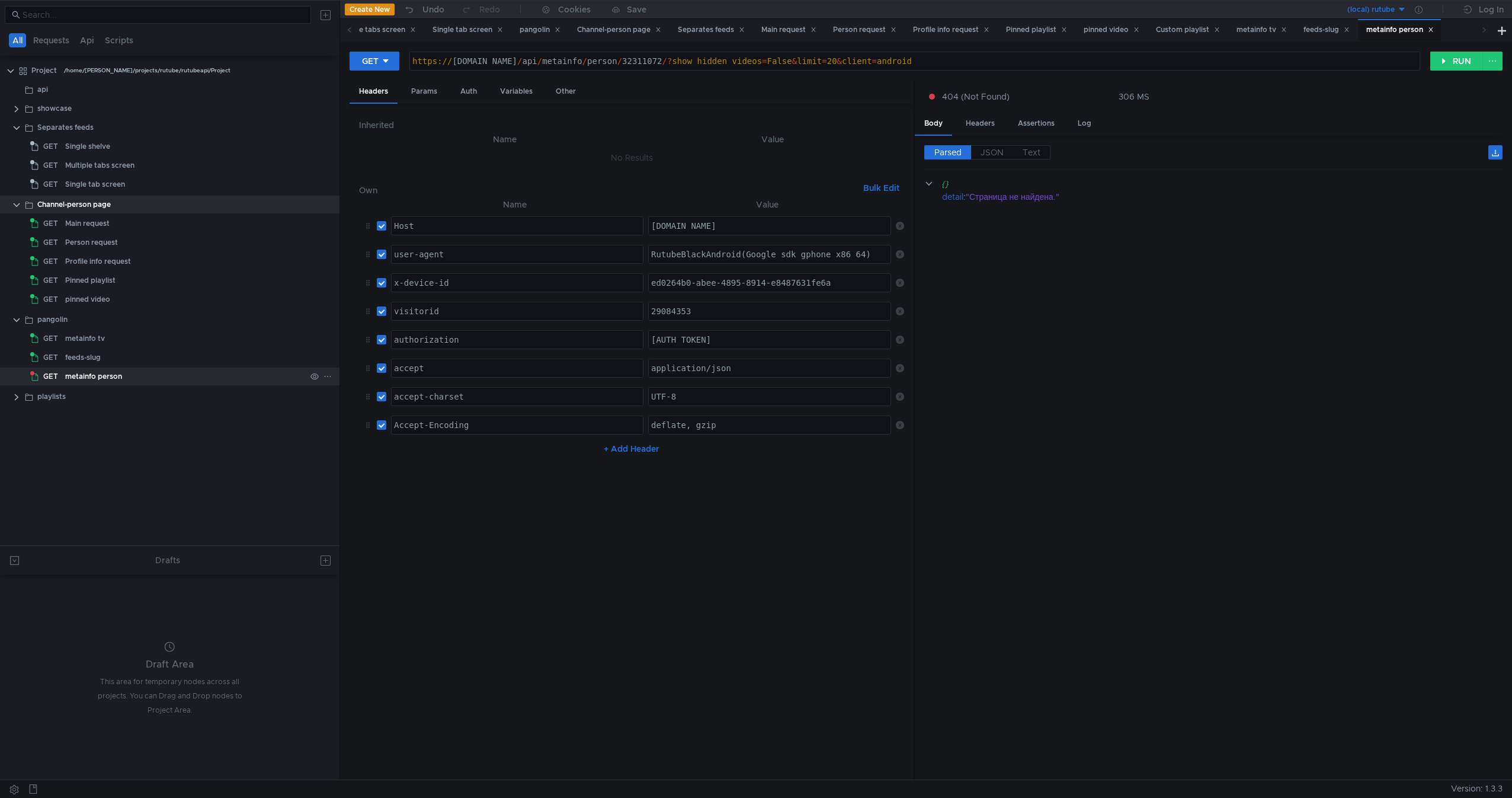
click at [75, 375] on div "metainfo person" at bounding box center [93, 376] width 57 height 18
click at [637, 62] on div "https:// rutube.ru / api / metainfo / person / 32311072 /? show_hidden_videos =…" at bounding box center [915, 70] width 1010 height 29
click at [1434, 51] on div "GET https://rutube.ru/api/metainfo/person/23467085/?show_hidden_videos=False&li…" at bounding box center [926, 66] width 1153 height 30
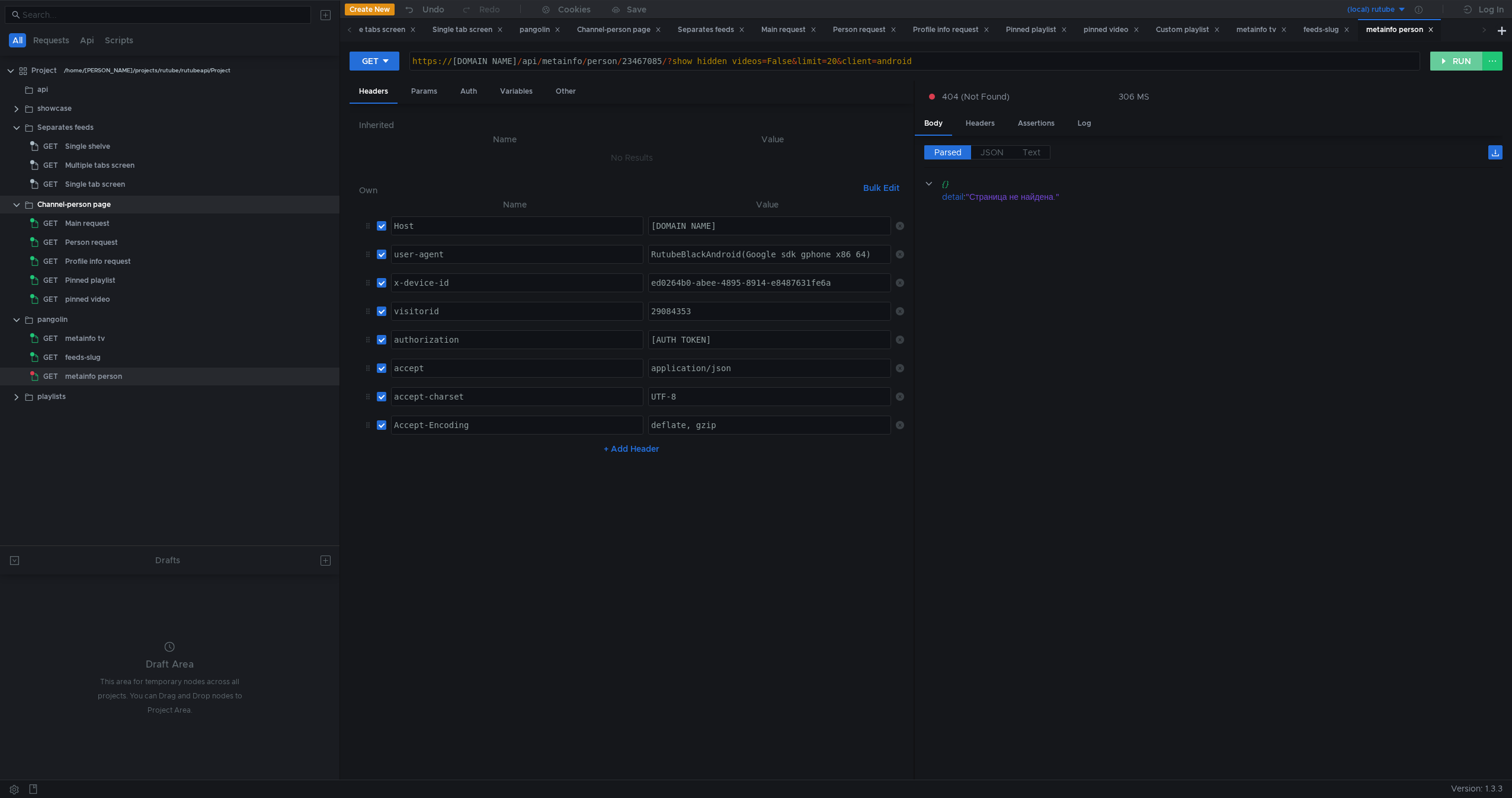
click at [1443, 52] on button "RUN" at bounding box center [1457, 61] width 53 height 19
click at [655, 61] on div "https:// rutube.ru / api / metainfo / person / 23467085 /? show_hidden_videos =…" at bounding box center [915, 70] width 1010 height 29
drag, startPoint x: 655, startPoint y: 61, endPoint x: 759, endPoint y: 62, distance: 104.0
click at [759, 62] on div "https:// rutube.ru / api / metainfo / person / 23467085 /? show_hidden_videos =…" at bounding box center [915, 70] width 1010 height 29
click at [1470, 64] on button "RUN" at bounding box center [1457, 61] width 53 height 19
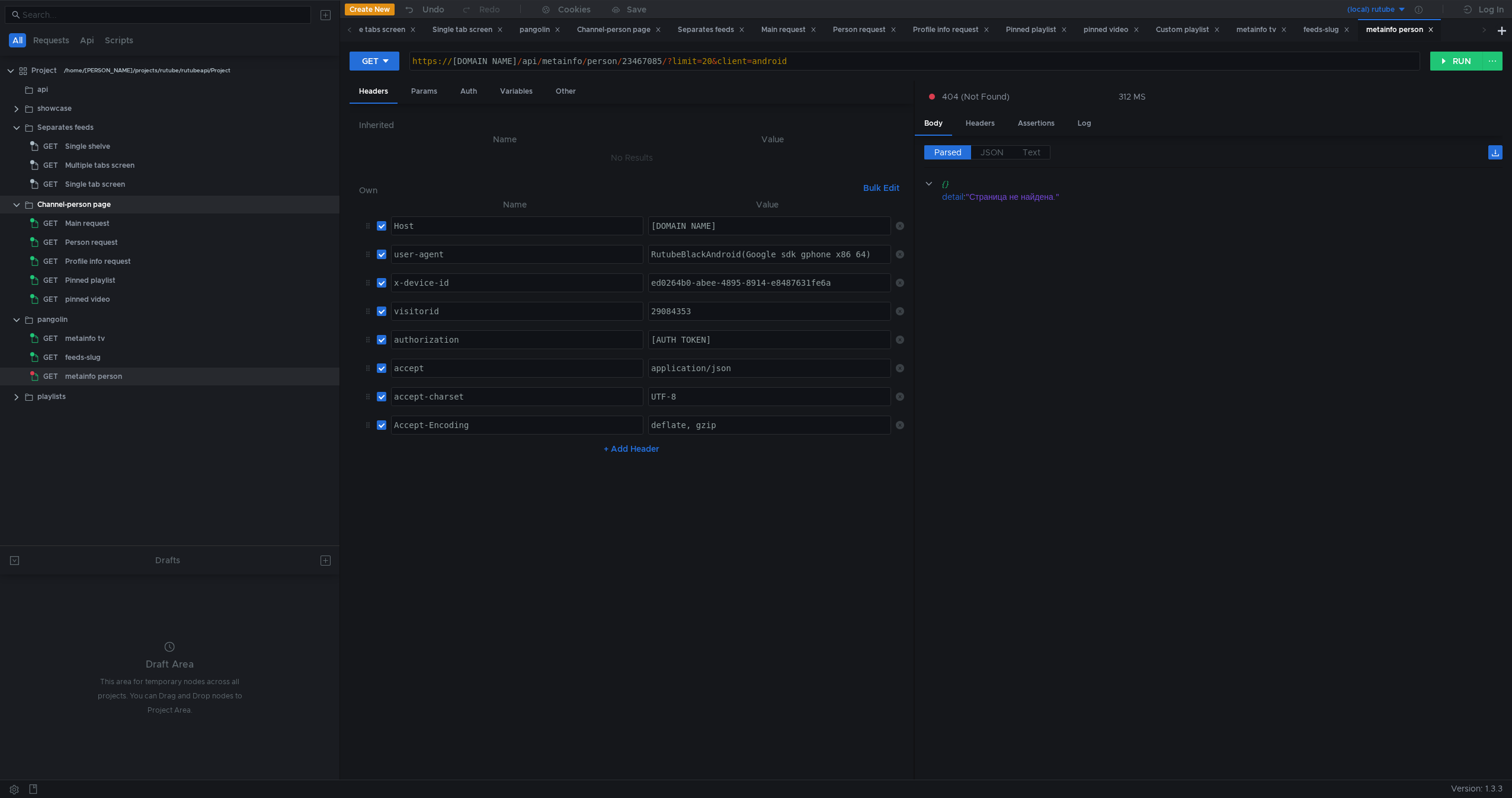
click at [667, 60] on div "https:// rutube.ru / api / metainfo / person / 23467085 /? limit = 20 & client …" at bounding box center [915, 70] width 1010 height 29
drag, startPoint x: 667, startPoint y: 60, endPoint x: 687, endPoint y: 60, distance: 20.0
click at [687, 60] on div "https:// rutube.ru / api / metainfo / person / 23467085 /? limit = 20 & client …" at bounding box center [915, 70] width 1010 height 29
type textarea "https://rutube.ru/api/metainfo/person/23467085/?client=android"
click at [1445, 63] on button "RUN" at bounding box center [1457, 61] width 53 height 19
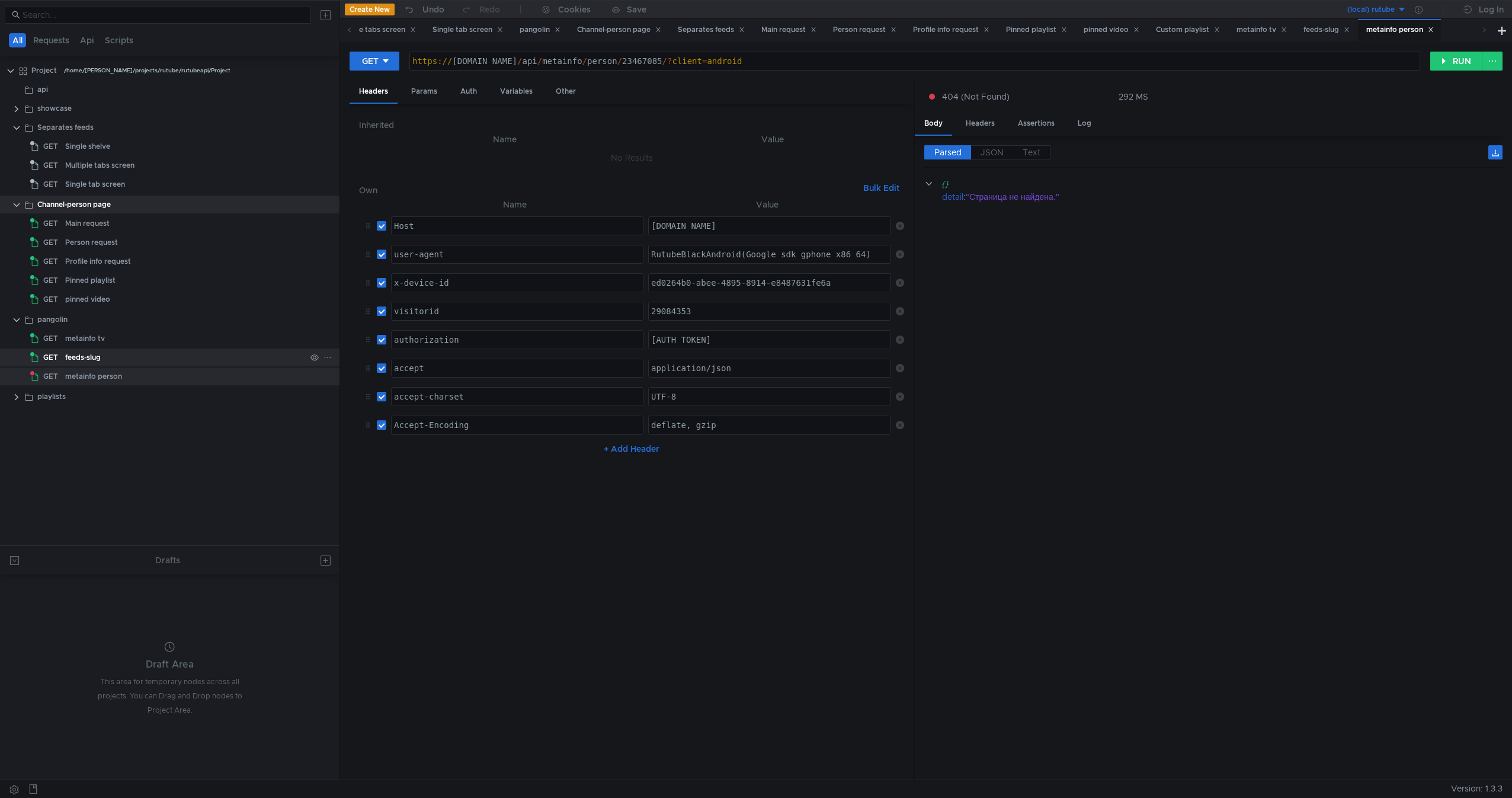
click at [52, 360] on span "GET" at bounding box center [50, 357] width 15 height 18
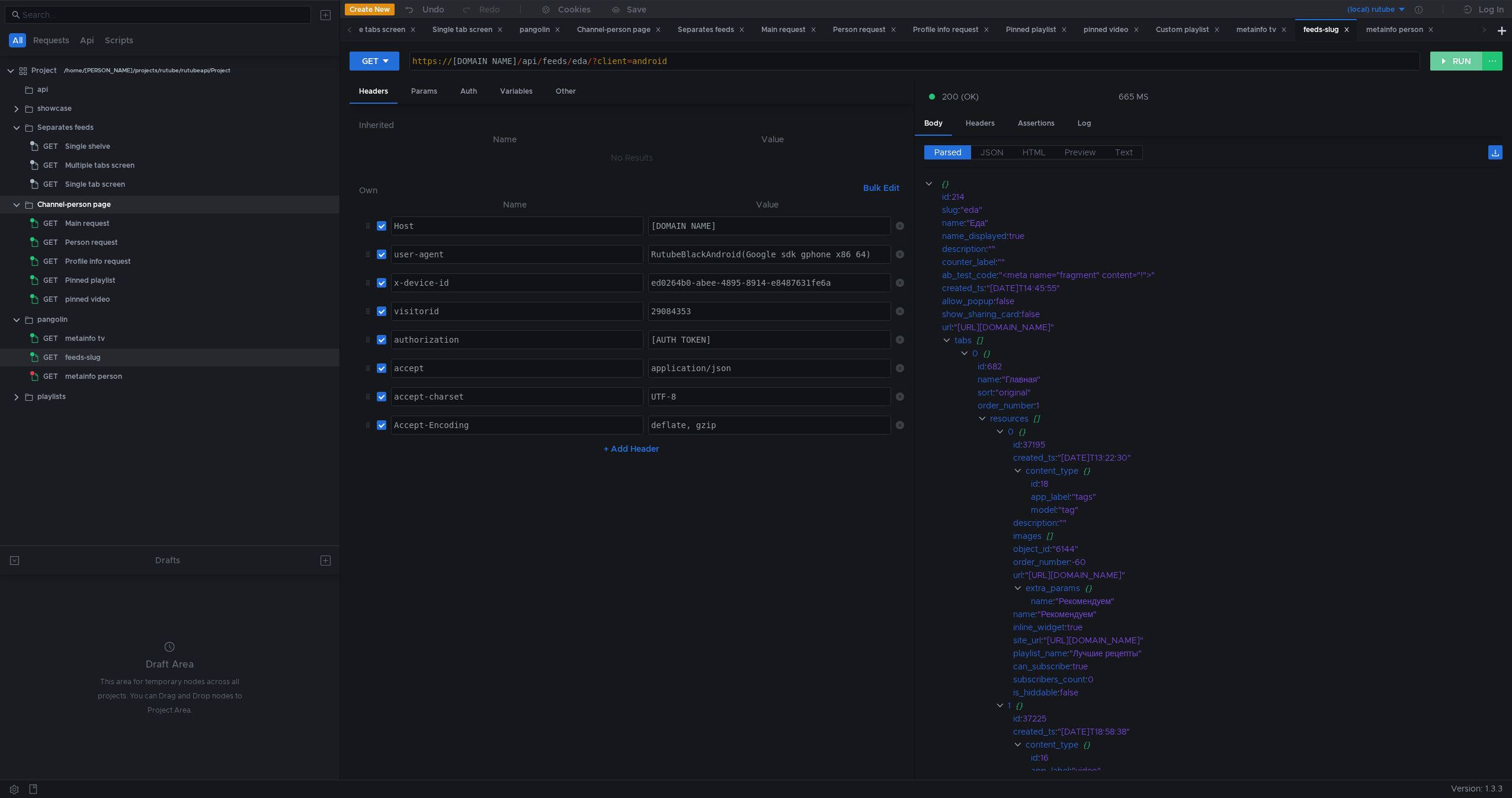
click at [1457, 67] on button "RUN" at bounding box center [1457, 61] width 53 height 19
click at [118, 344] on div "metainfo tv" at bounding box center [186, 339] width 241 height 18
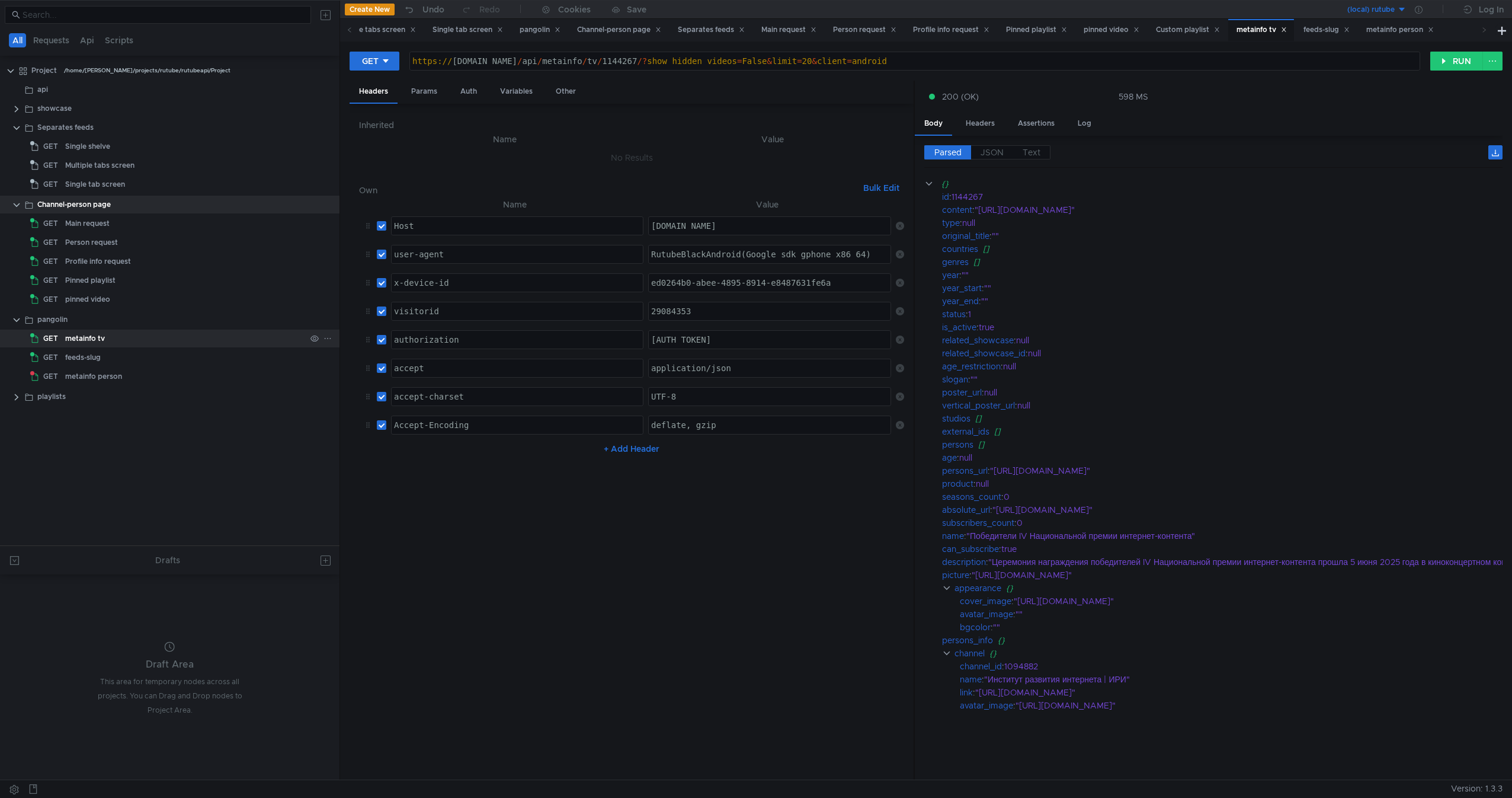
click at [118, 344] on div "metainfo tv" at bounding box center [186, 339] width 241 height 18
click at [1450, 64] on button "RUN" at bounding box center [1457, 61] width 53 height 19
click at [631, 60] on div "https:// rutube.ru / api / metainfo / tv / 1144267 /? show_hidden_videos = Fals…" at bounding box center [915, 70] width 1010 height 29
drag, startPoint x: 631, startPoint y: 60, endPoint x: 688, endPoint y: 60, distance: 57.0
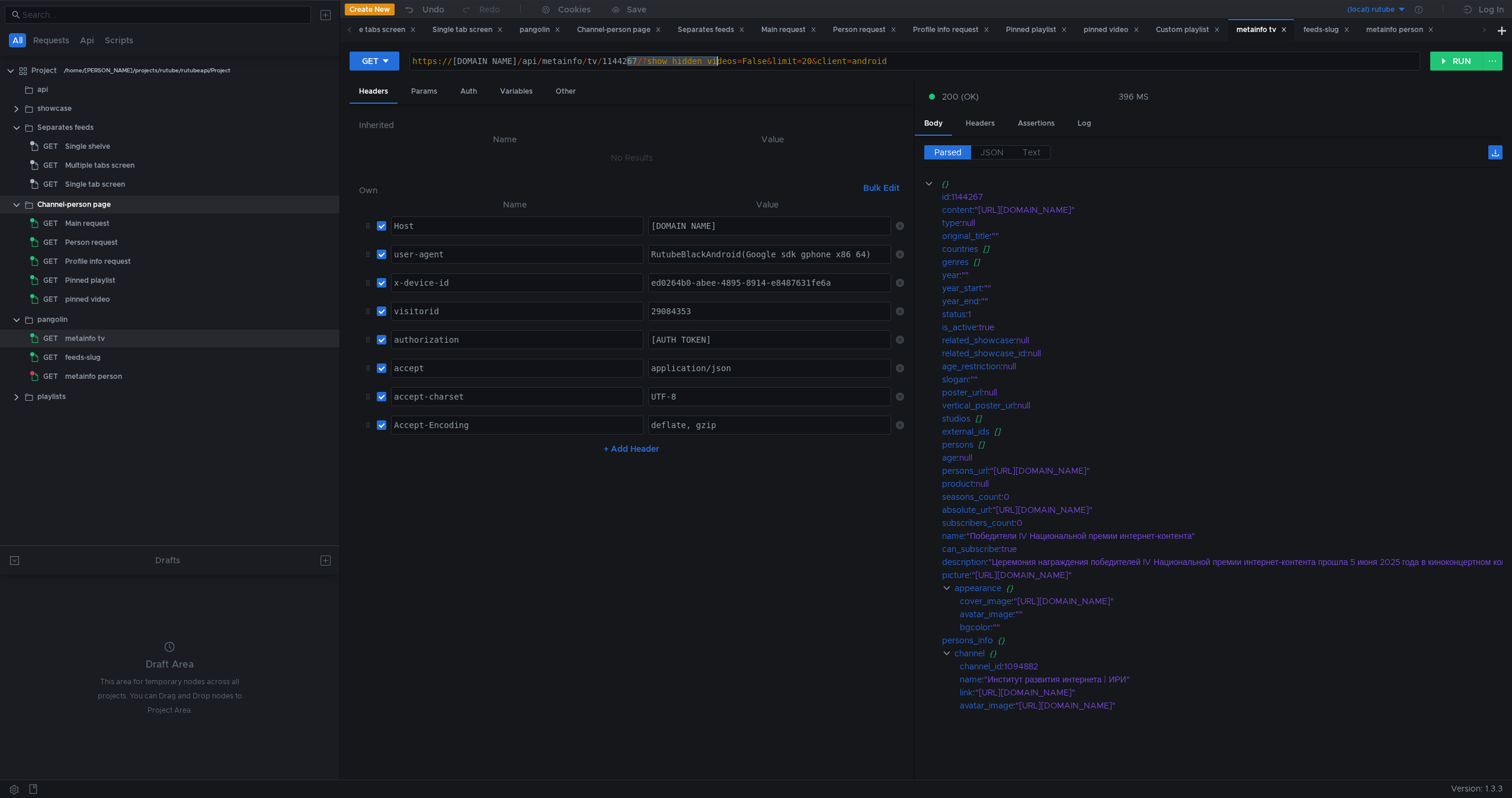
click at [688, 60] on div "https:// rutube.ru / api / metainfo / tv / 1144267 /? show_hidden_videos = Fals…" at bounding box center [915, 70] width 1010 height 29
click at [688, 60] on div "https:// rutube.ru / api / metainfo / tv / 1144267 /? show_hidden_videos = Fals…" at bounding box center [915, 61] width 1010 height 18
click at [507, 61] on div "https:// rutube.ru / api / metainfo / tv / 1144267 /? show_hidden_videos = Fals…" at bounding box center [915, 70] width 1010 height 29
click at [1440, 59] on button "RUN" at bounding box center [1457, 61] width 53 height 19
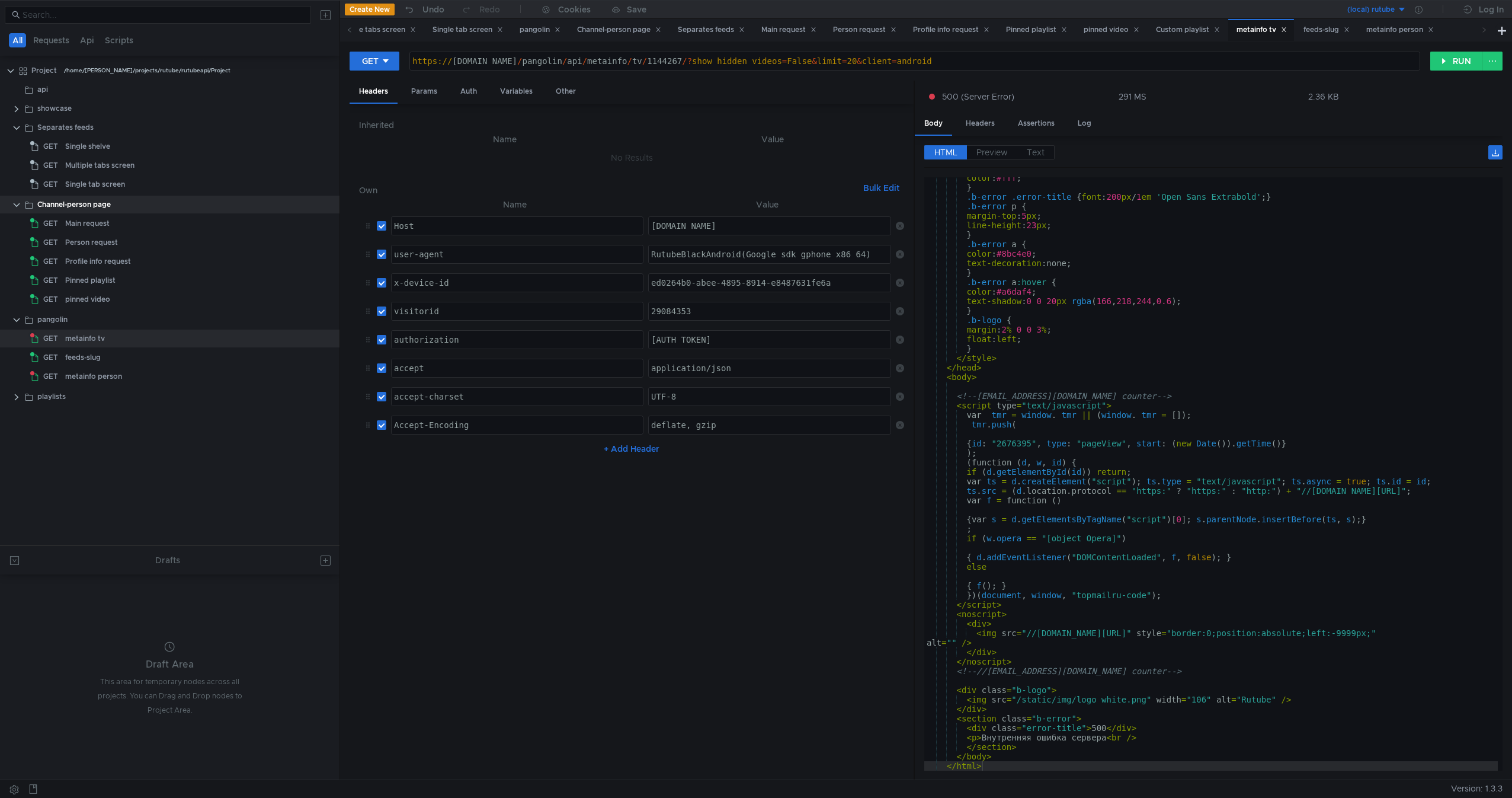
scroll to position [49, 0]
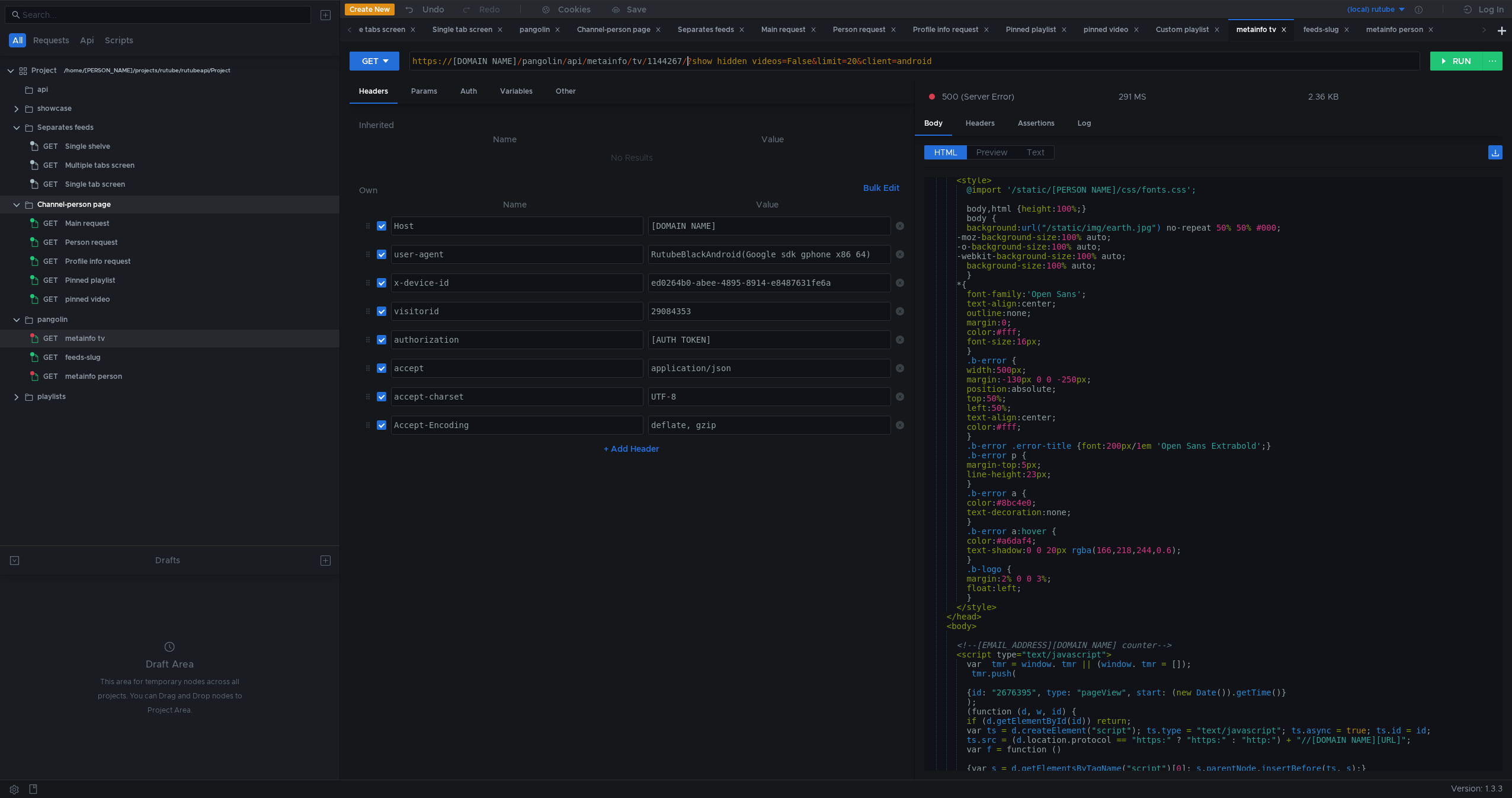
click at [689, 65] on div "https:// rutube.ru / pangolin / api / metainfo / tv / 1144267 /? show_hidden_vi…" at bounding box center [915, 70] width 1010 height 29
drag, startPoint x: 689, startPoint y: 65, endPoint x: 784, endPoint y: 64, distance: 95.0
click at [784, 64] on div "https:// rutube.ru / pangolin / api / metainfo / tv / 1144267 /? show_hidden_vi…" at bounding box center [915, 70] width 1010 height 29
click at [1458, 66] on button "RUN" at bounding box center [1457, 61] width 53 height 19
click at [691, 64] on div "https:// rutube.ru / pangolin / api / metainfo / tv / 1144267 /? limit = 20 & c…" at bounding box center [915, 70] width 1010 height 29
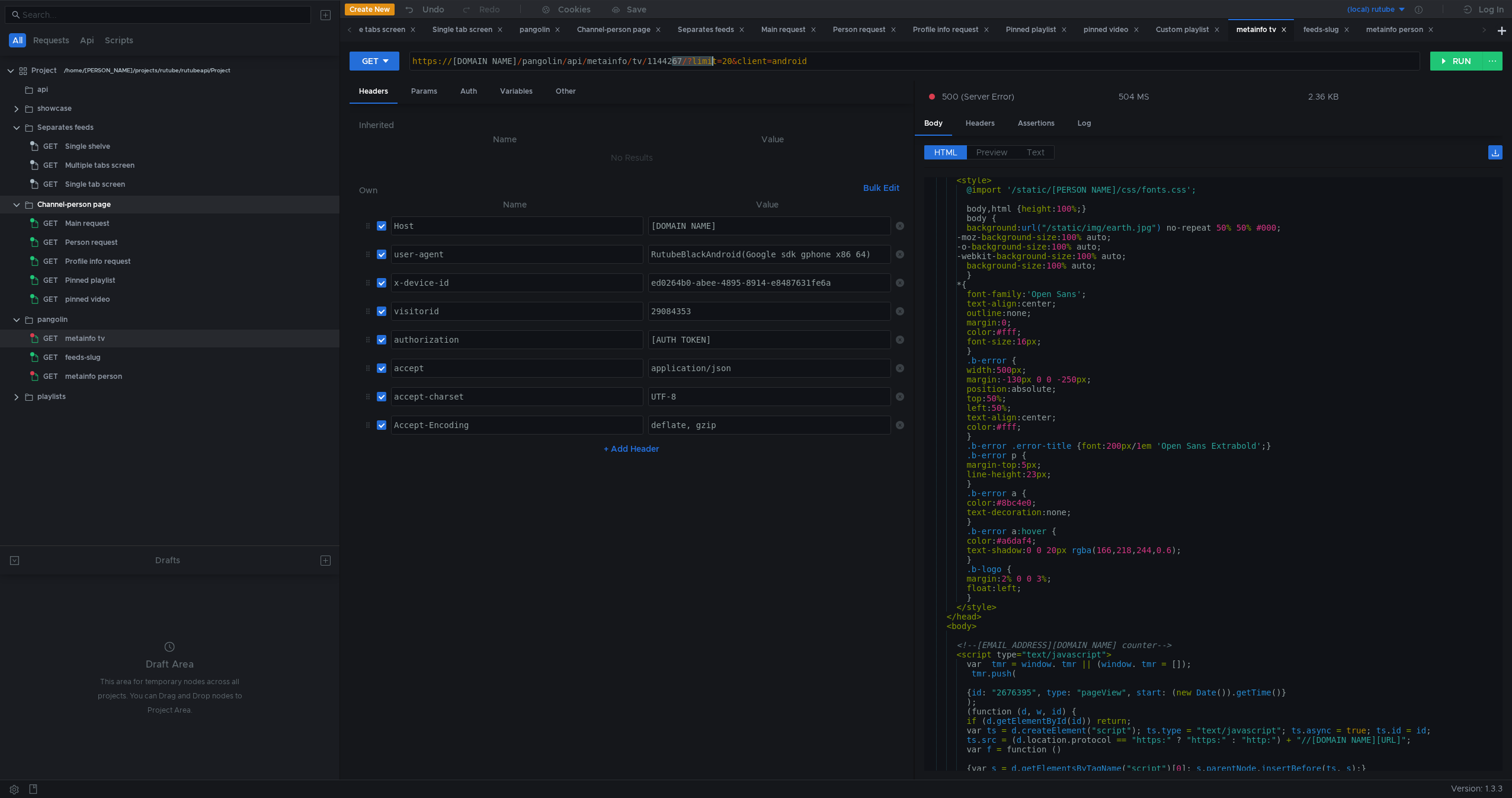
drag, startPoint x: 691, startPoint y: 64, endPoint x: 714, endPoint y: 63, distance: 23.0
click at [714, 63] on div "https:// rutube.ru / pangolin / api / metainfo / tv / 1144267 /? limit = 20 & c…" at bounding box center [915, 70] width 1010 height 29
type textarea "https://rutube.ru/pangolin/api/metainfo/tv/1144267/?client=android"
click at [1440, 55] on button "RUN" at bounding box center [1457, 61] width 53 height 19
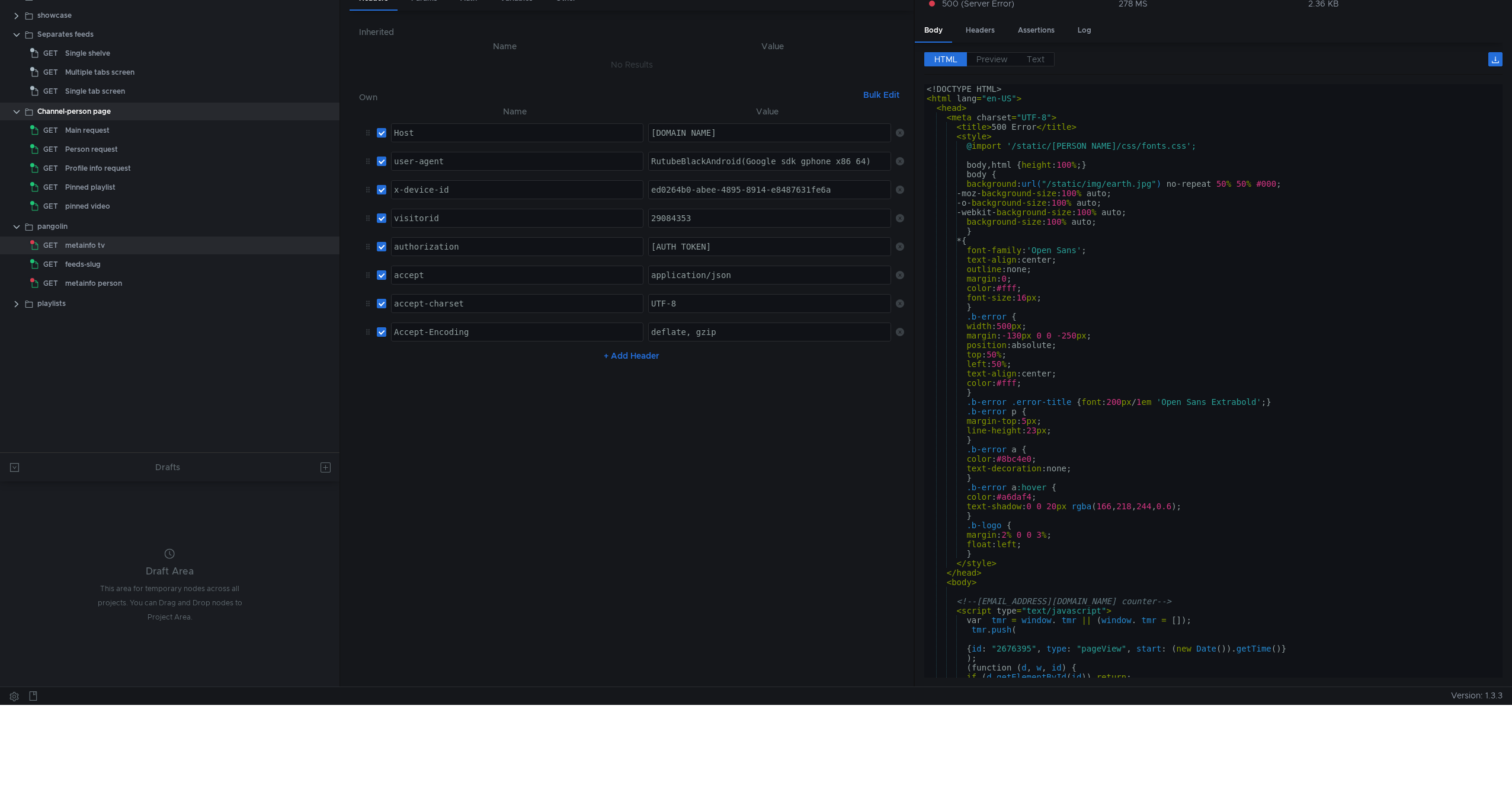
scroll to position [0, 0]
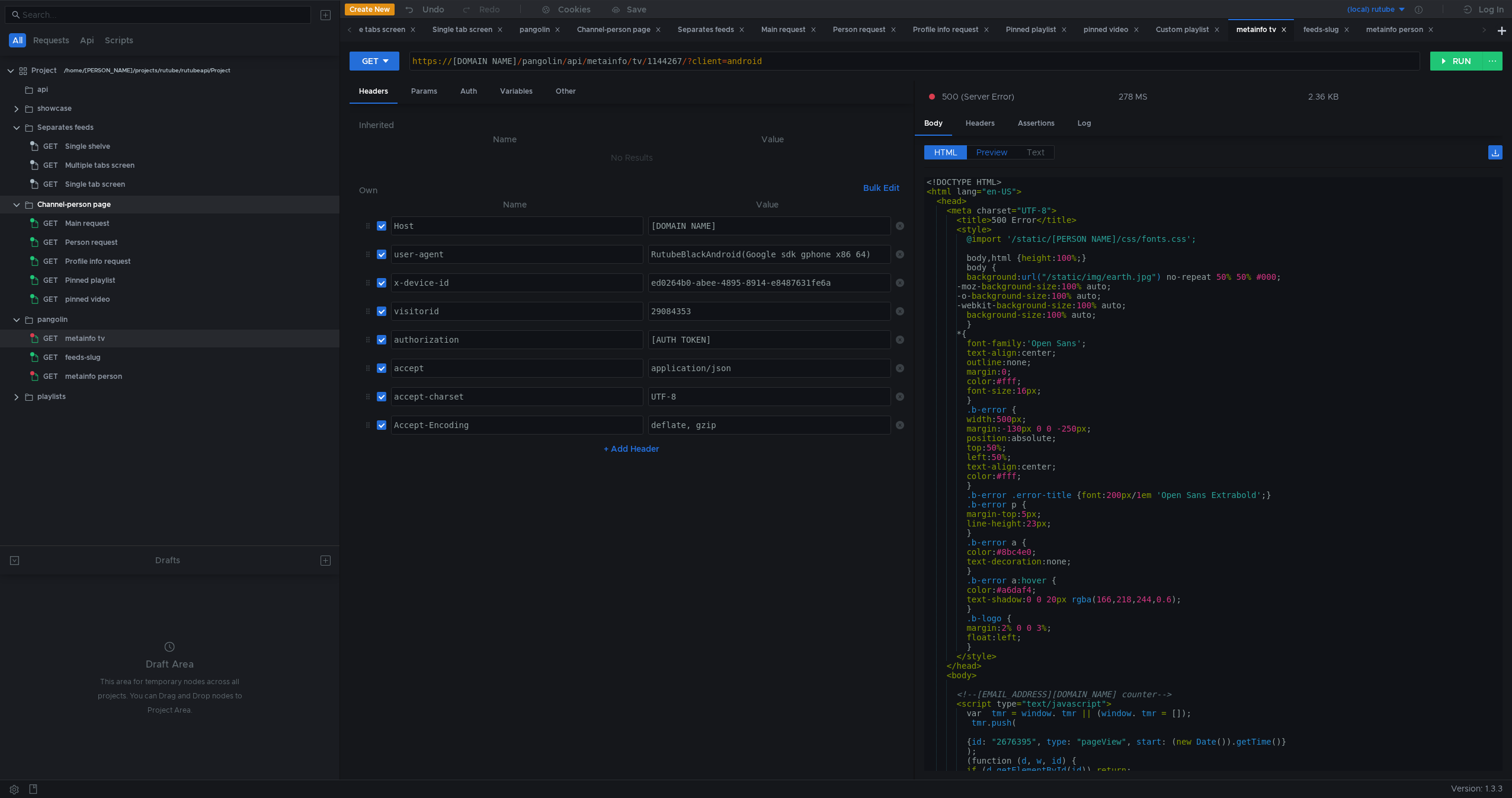
click at [990, 149] on span "Preview" at bounding box center [992, 152] width 31 height 11
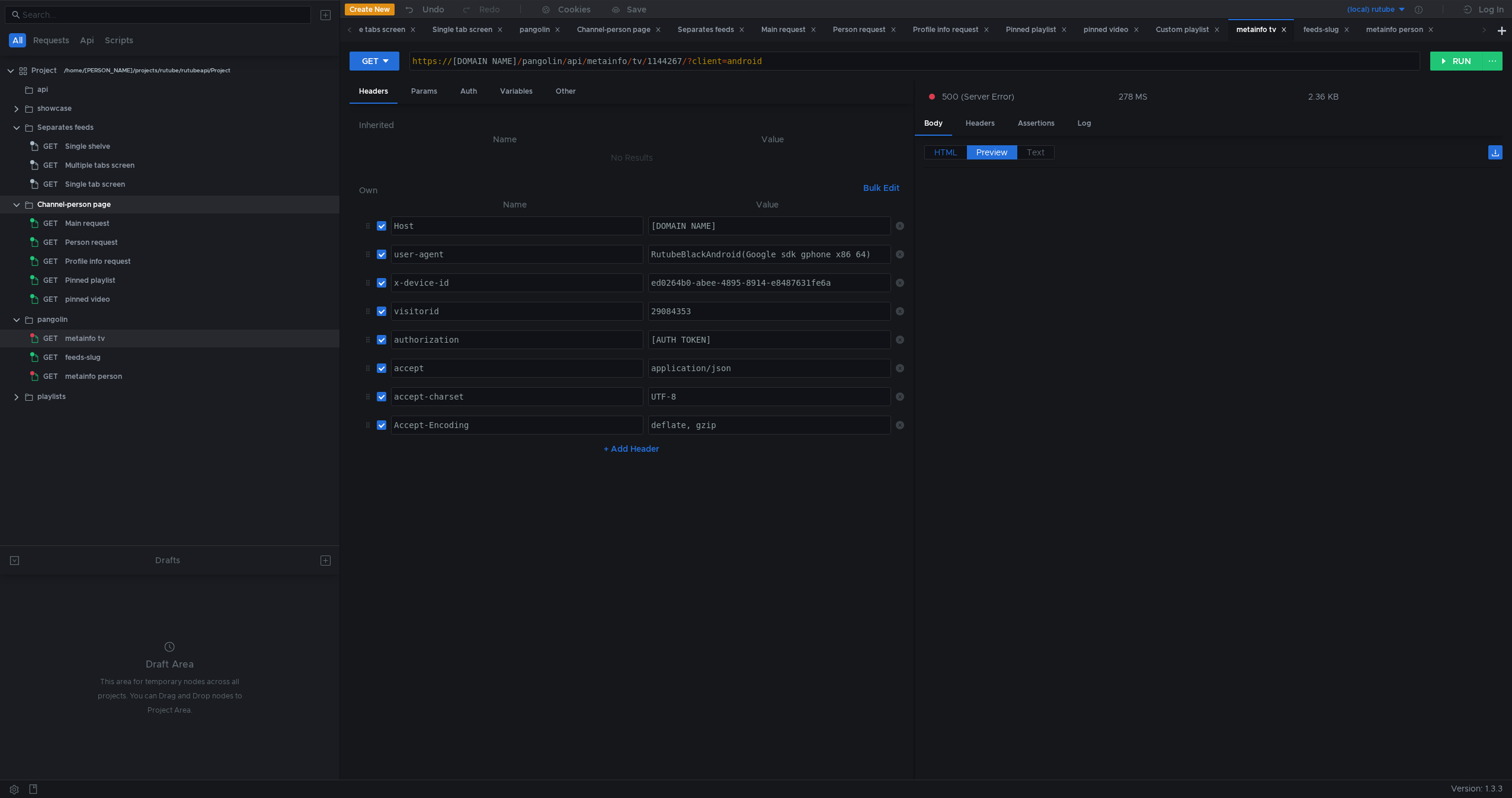
click at [950, 155] on span "HTML" at bounding box center [945, 152] width 23 height 11
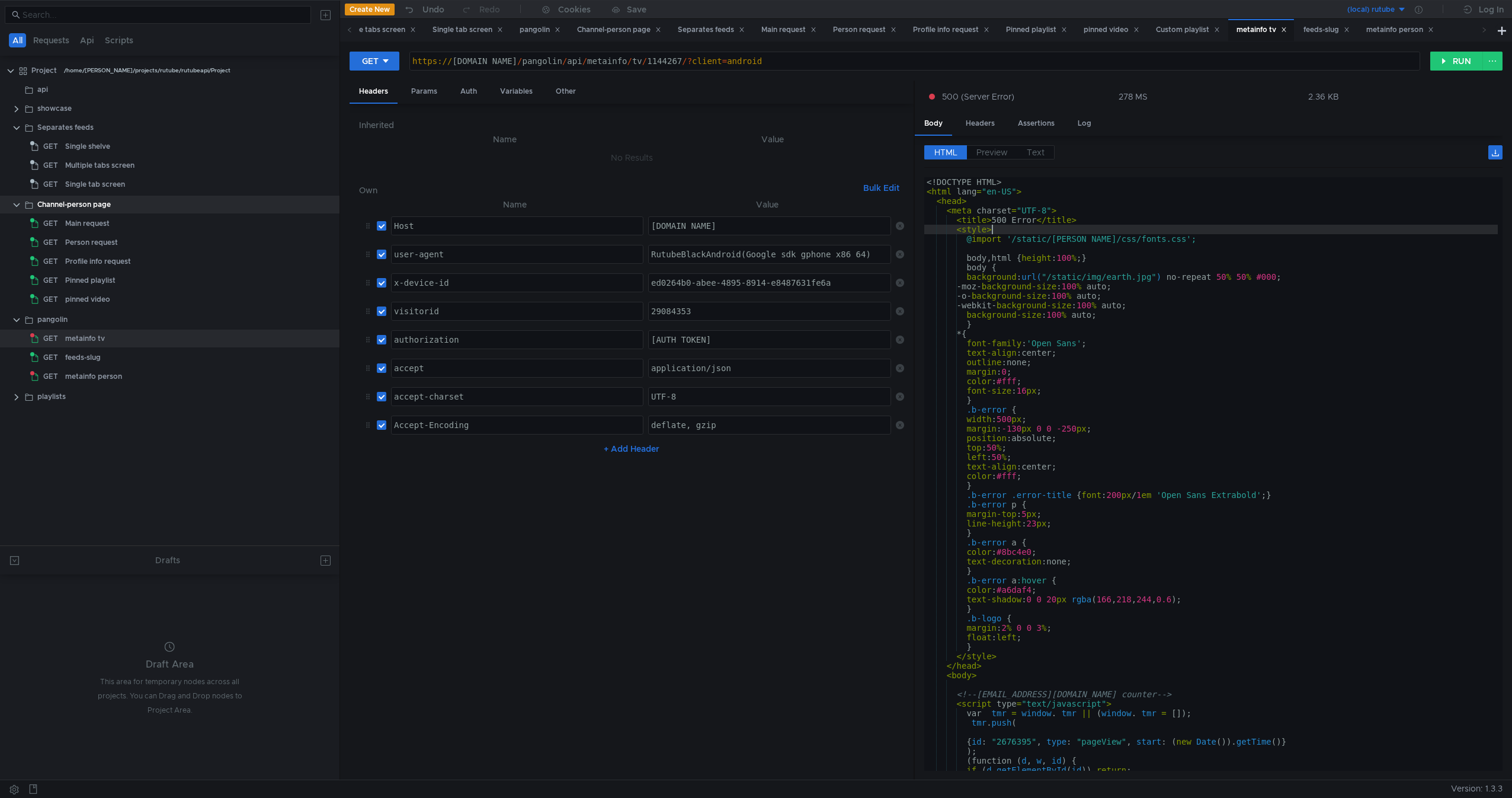
click at [1068, 234] on div "<! DOCTYPE HTML > < html lang = "en-US" > < head > < meta charset = "UTF-8" > <…" at bounding box center [1211, 481] width 573 height 607
click at [1038, 238] on div "<! DOCTYPE HTML > < html lang = "en-US" > < head > < meta charset = "UTF-8" > <…" at bounding box center [1211, 481] width 573 height 607
type textarea "@import '/static/rbt/css/fonts.css';"
drag, startPoint x: 1038, startPoint y: 238, endPoint x: 1131, endPoint y: 238, distance: 93.0
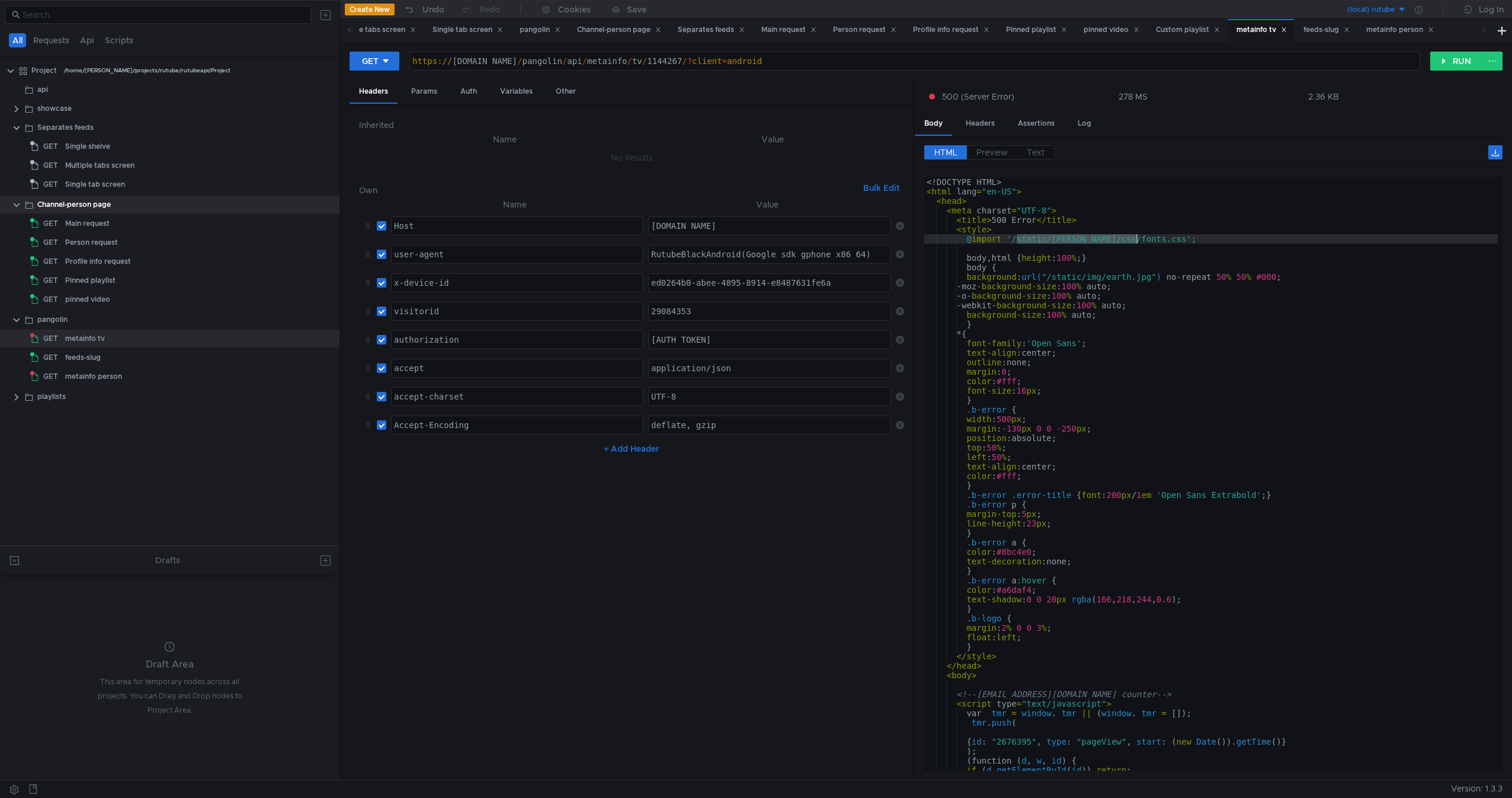
click at [1131, 238] on div "<! DOCTYPE HTML > < html lang = "en-US" > < head > < meta charset = "UTF-8" > <…" at bounding box center [1211, 481] width 573 height 607
click at [1131, 238] on div "<! DOCTYPE HTML > < html lang = "en-US" > < head > < meta charset = "UTF-8" > <…" at bounding box center [1211, 474] width 573 height 594
drag, startPoint x: 1131, startPoint y: 238, endPoint x: 1013, endPoint y: 239, distance: 118.0
click at [1013, 239] on div "<! DOCTYPE HTML > < html lang = "en-US" > < head > < meta charset = "UTF-8" > <…" at bounding box center [1211, 481] width 573 height 607
click at [1045, 240] on div "<! DOCTYPE HTML > < html lang = "en-US" > < head > < meta charset = "UTF-8" > <…" at bounding box center [1211, 474] width 573 height 594
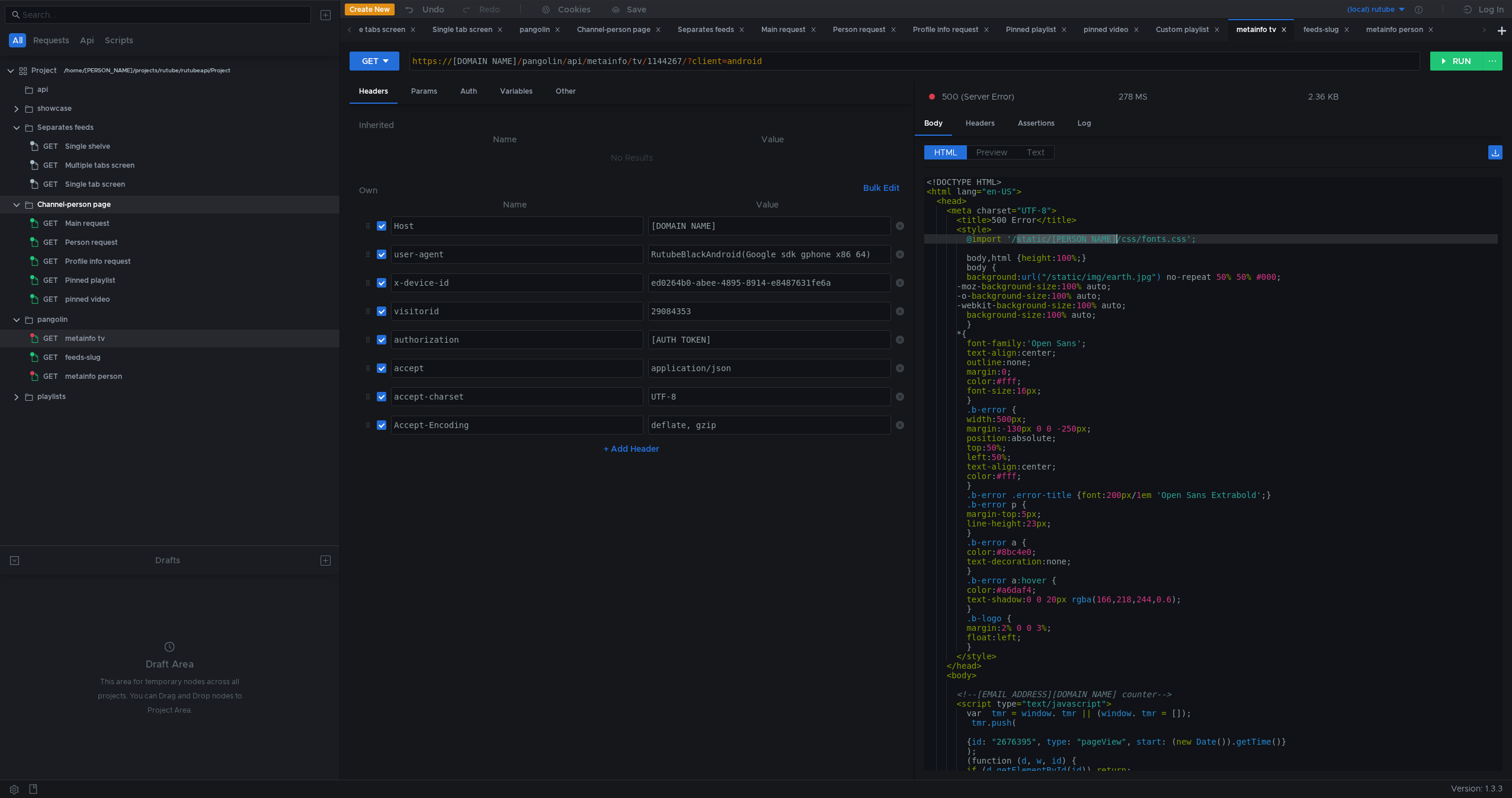
drag, startPoint x: 1045, startPoint y: 240, endPoint x: 1114, endPoint y: 241, distance: 69.0
click at [1114, 241] on div "<! DOCTYPE HTML > < html lang = "en-US" > < head > < meta charset = "UTF-8" > <…" at bounding box center [1211, 481] width 573 height 607
click at [1114, 241] on div "<! DOCTYPE HTML > < html lang = "en-US" > < head > < meta charset = "UTF-8" > <…" at bounding box center [1211, 474] width 573 height 594
click at [563, 61] on div "https:// rutube.ru / pangolin / api / metainfo / tv / 1144267 /? client = andro…" at bounding box center [915, 70] width 1010 height 29
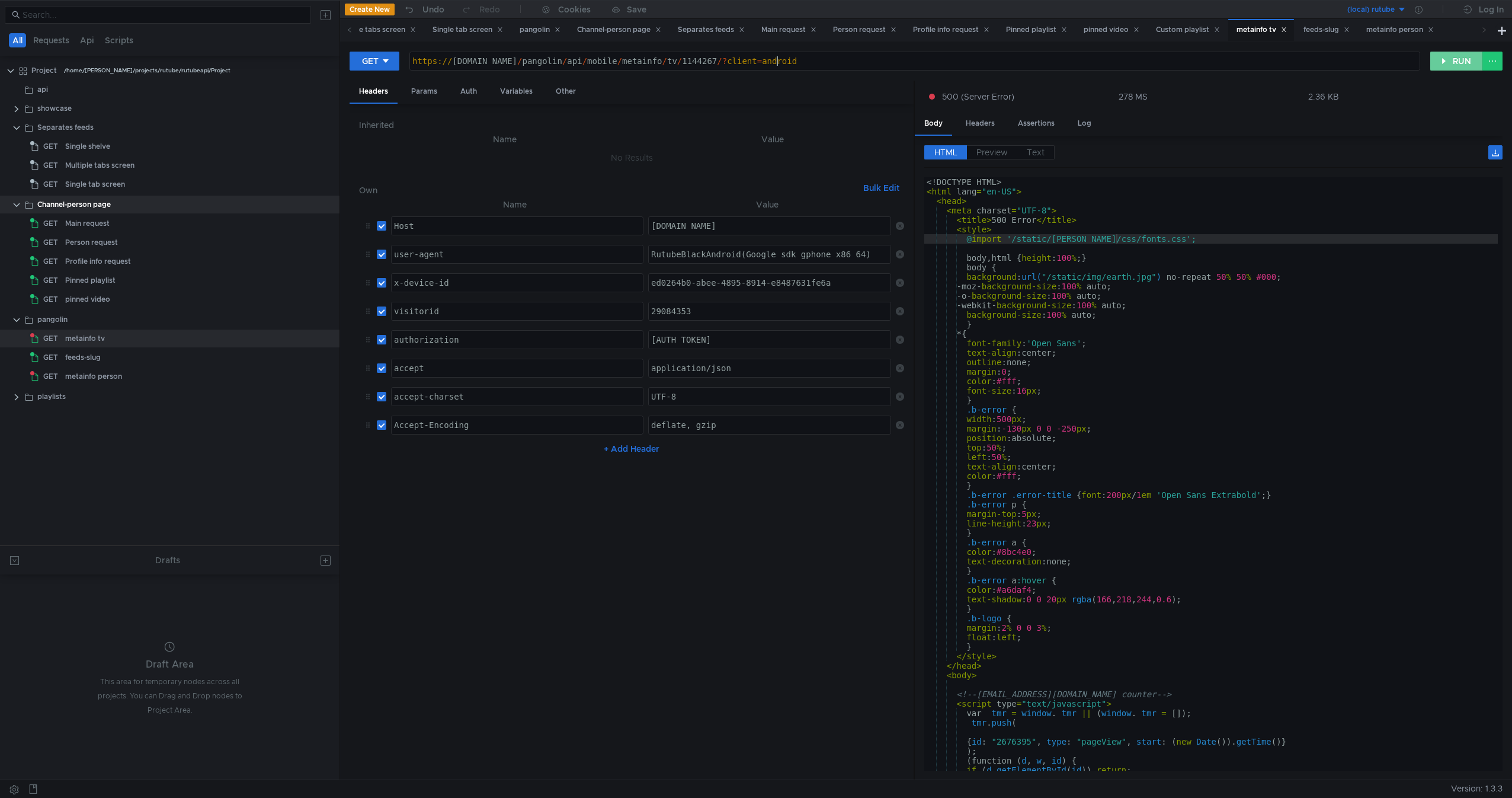
type textarea "[URL][DOMAIN_NAME][PHONE_NUMBER]"
click at [1453, 62] on button "RUN" at bounding box center [1457, 61] width 53 height 19
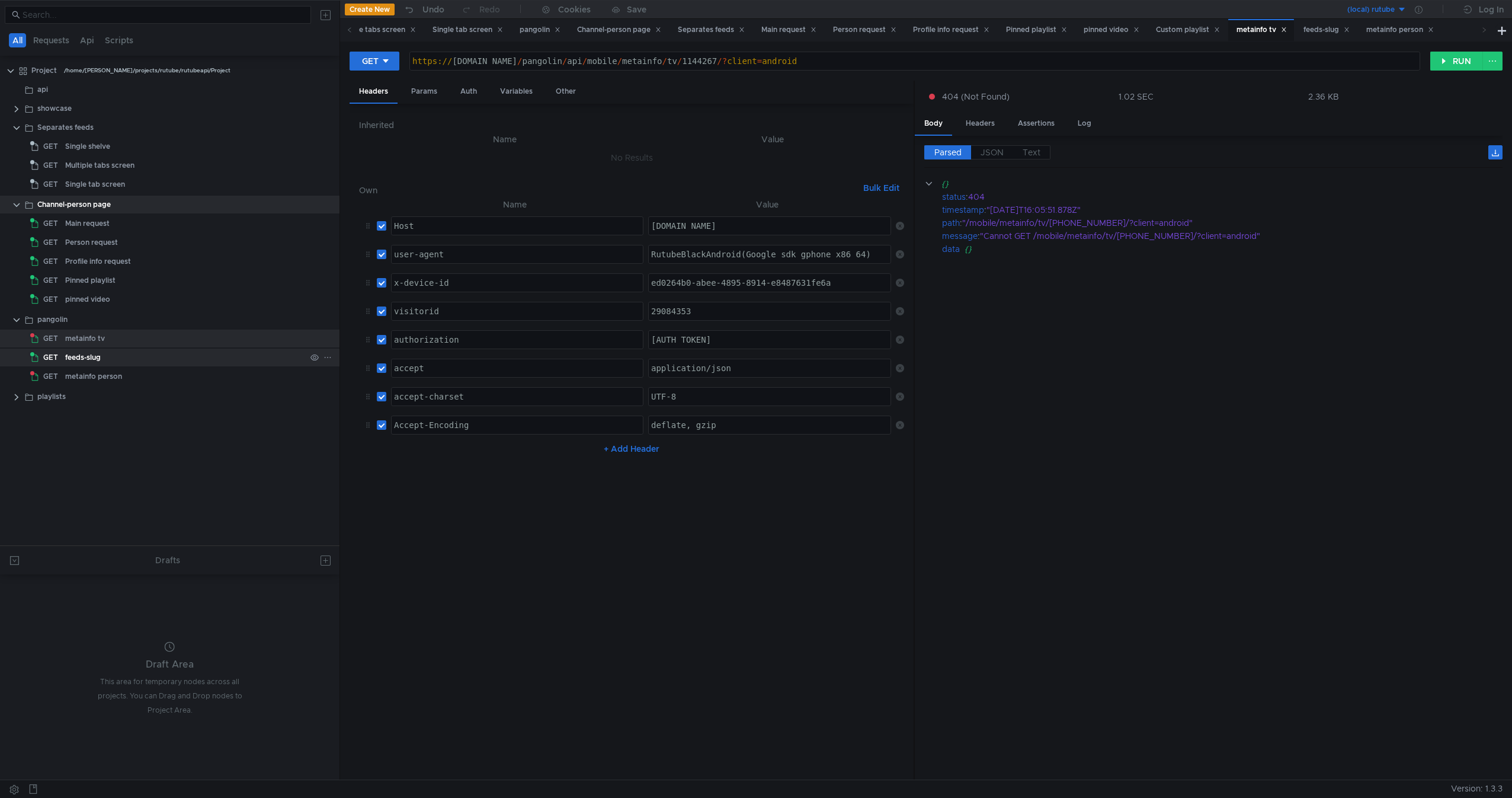
click at [103, 360] on div "feeds-slug" at bounding box center [186, 357] width 241 height 18
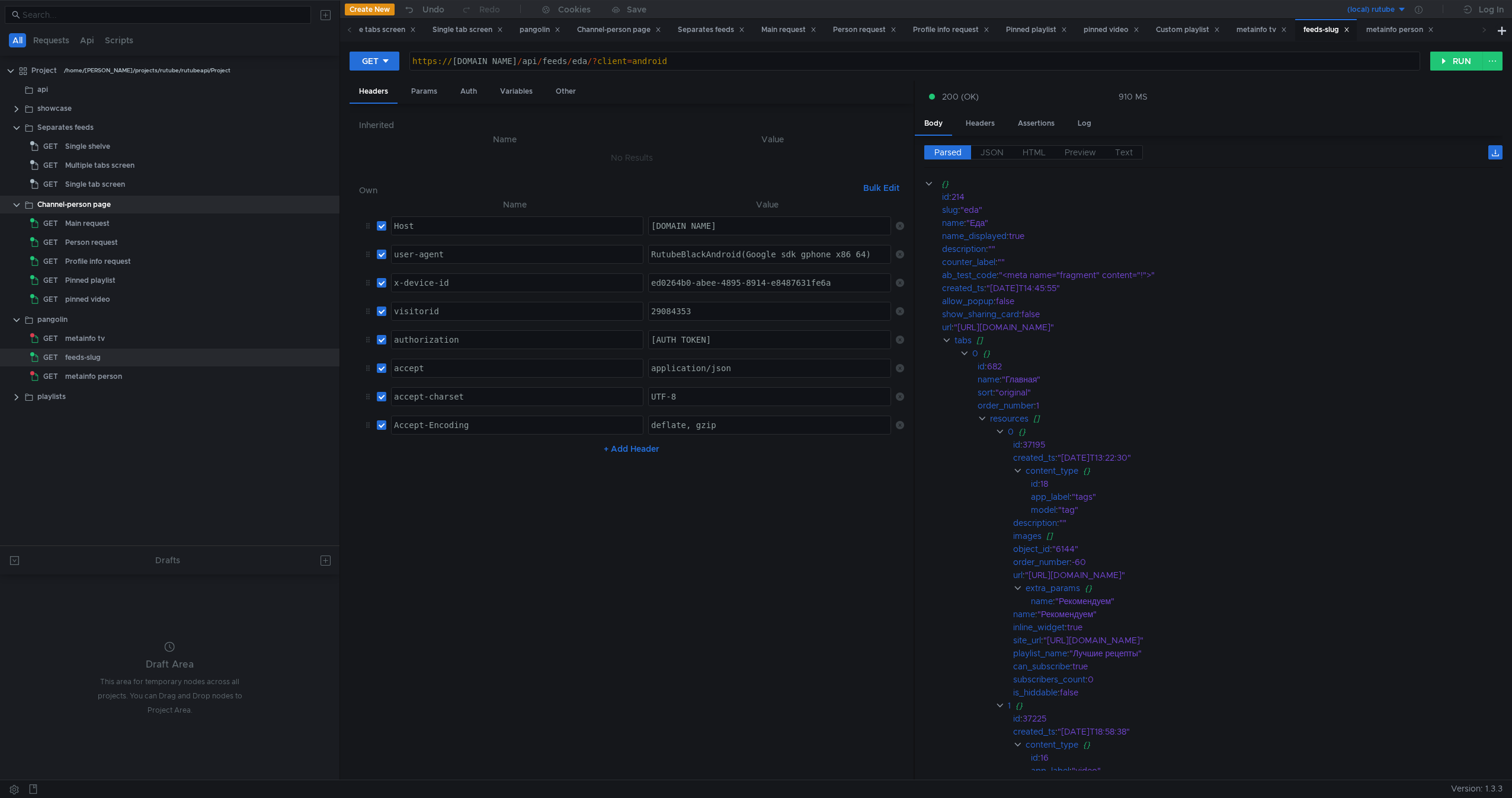
click at [524, 63] on div "https:// rutube.ru / api / feeds / eda /? client = android" at bounding box center [915, 70] width 1010 height 29
click at [1448, 62] on button "RUN" at bounding box center [1457, 61] width 53 height 19
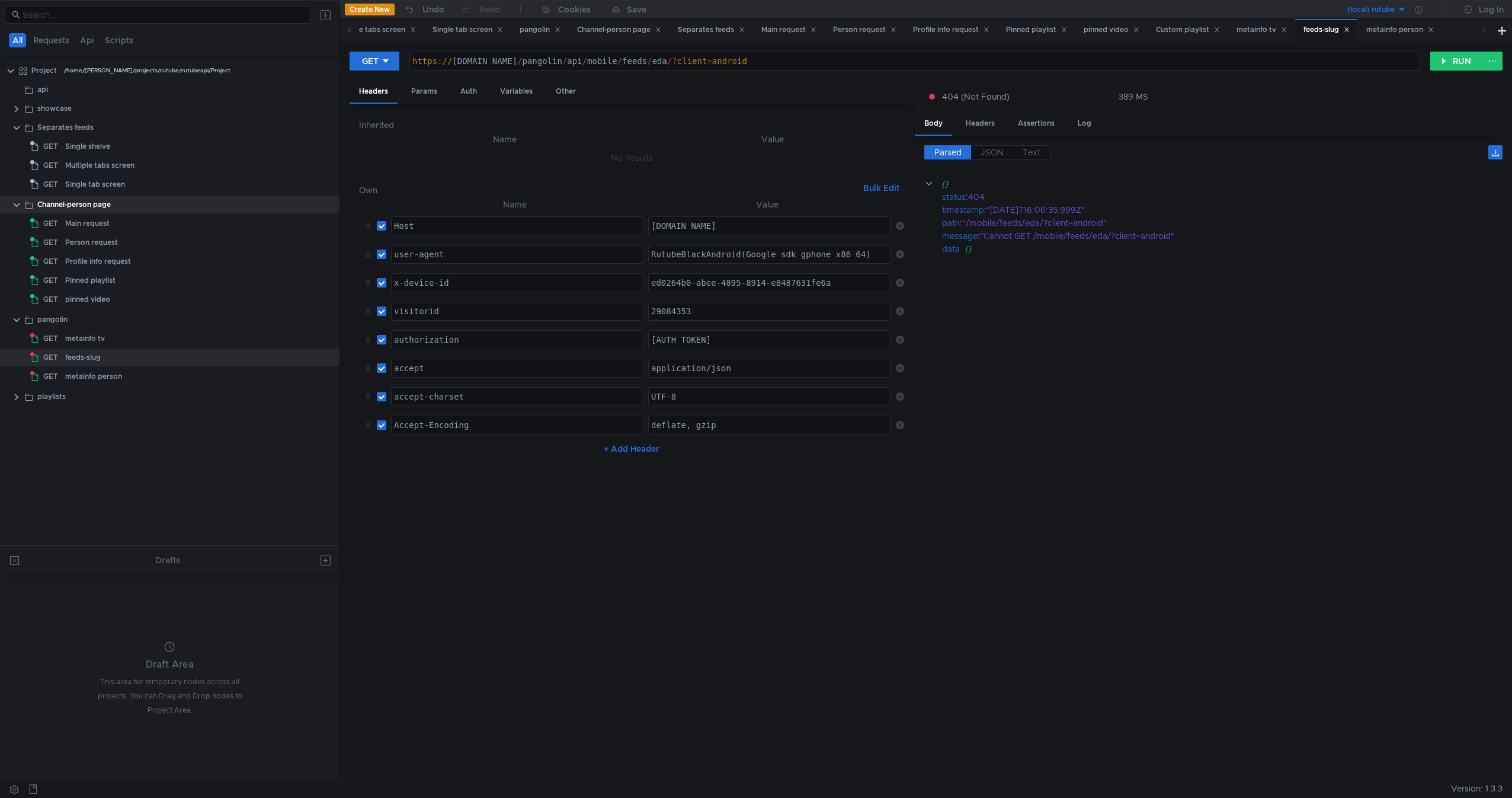
click at [654, 60] on div "https:// rutube.ru / pangolin / api / mobile / feeds / eda /? client = android" at bounding box center [915, 70] width 1010 height 29
drag, startPoint x: 654, startPoint y: 60, endPoint x: 827, endPoint y: 68, distance: 173.2
click at [827, 68] on div "https:// rutube.ru / pangolin / api / mobile / feeds / eda /? client = android" at bounding box center [915, 70] width 1010 height 29
click at [597, 69] on div "https:// rutube.ru / pangolin / api / mobile / feeds / eda /? client = android" at bounding box center [915, 70] width 1010 height 29
click at [583, 63] on div "https:// rutube.ru / pangolin / api / mobile / feeds / eda /? client = android" at bounding box center [915, 70] width 1010 height 29
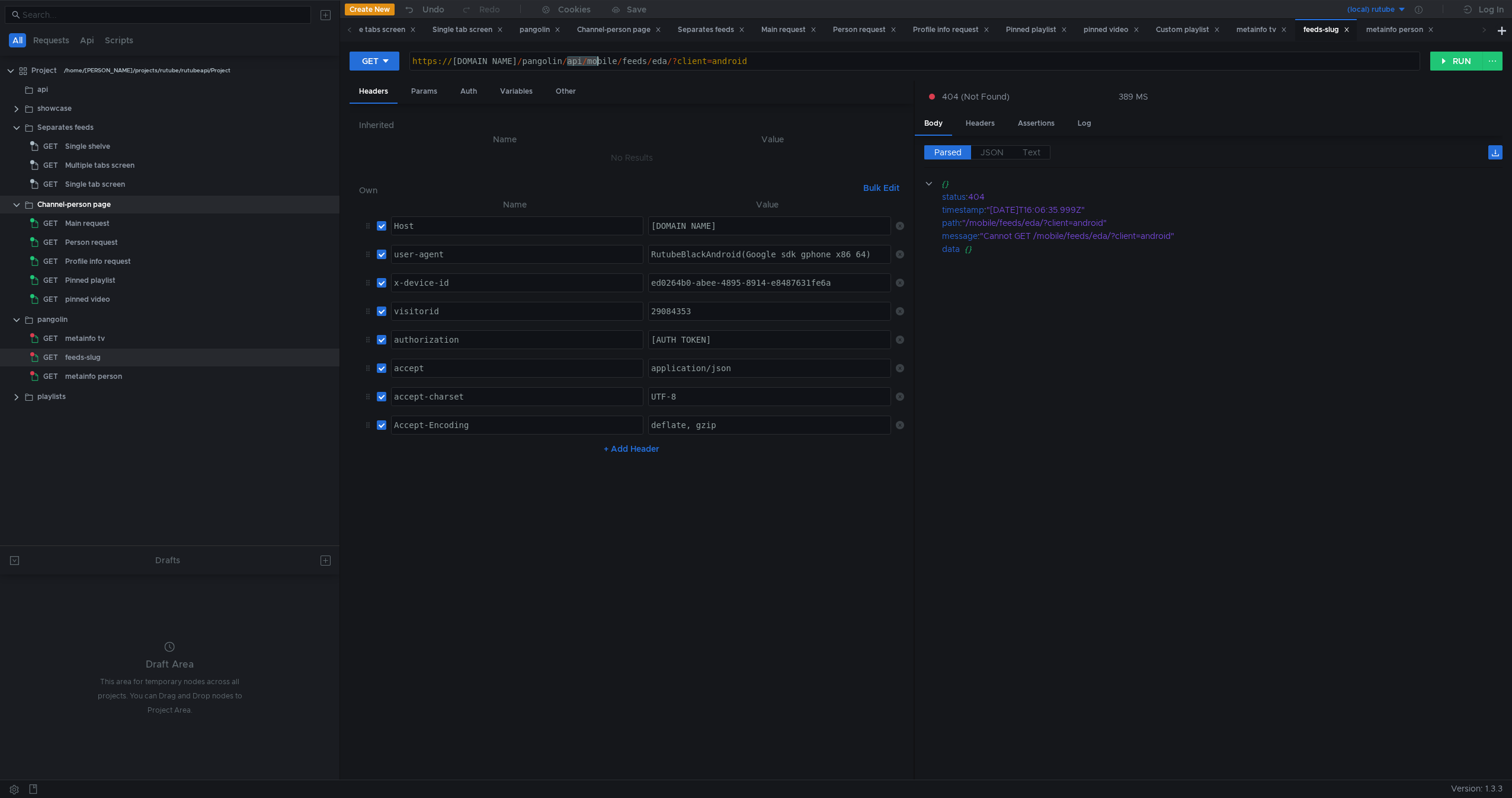
click at [583, 63] on div "https:// rutube.ru / pangolin / api / mobile / feeds / eda /? client = android" at bounding box center [915, 70] width 1010 height 29
click at [1442, 64] on button "RUN" at bounding box center [1457, 61] width 53 height 19
click at [639, 60] on div "https:// rutube.ru / pangolin / api / tv / feeds / eda /? client = android" at bounding box center [915, 70] width 1010 height 29
drag, startPoint x: 639, startPoint y: 60, endPoint x: 812, endPoint y: 67, distance: 173.1
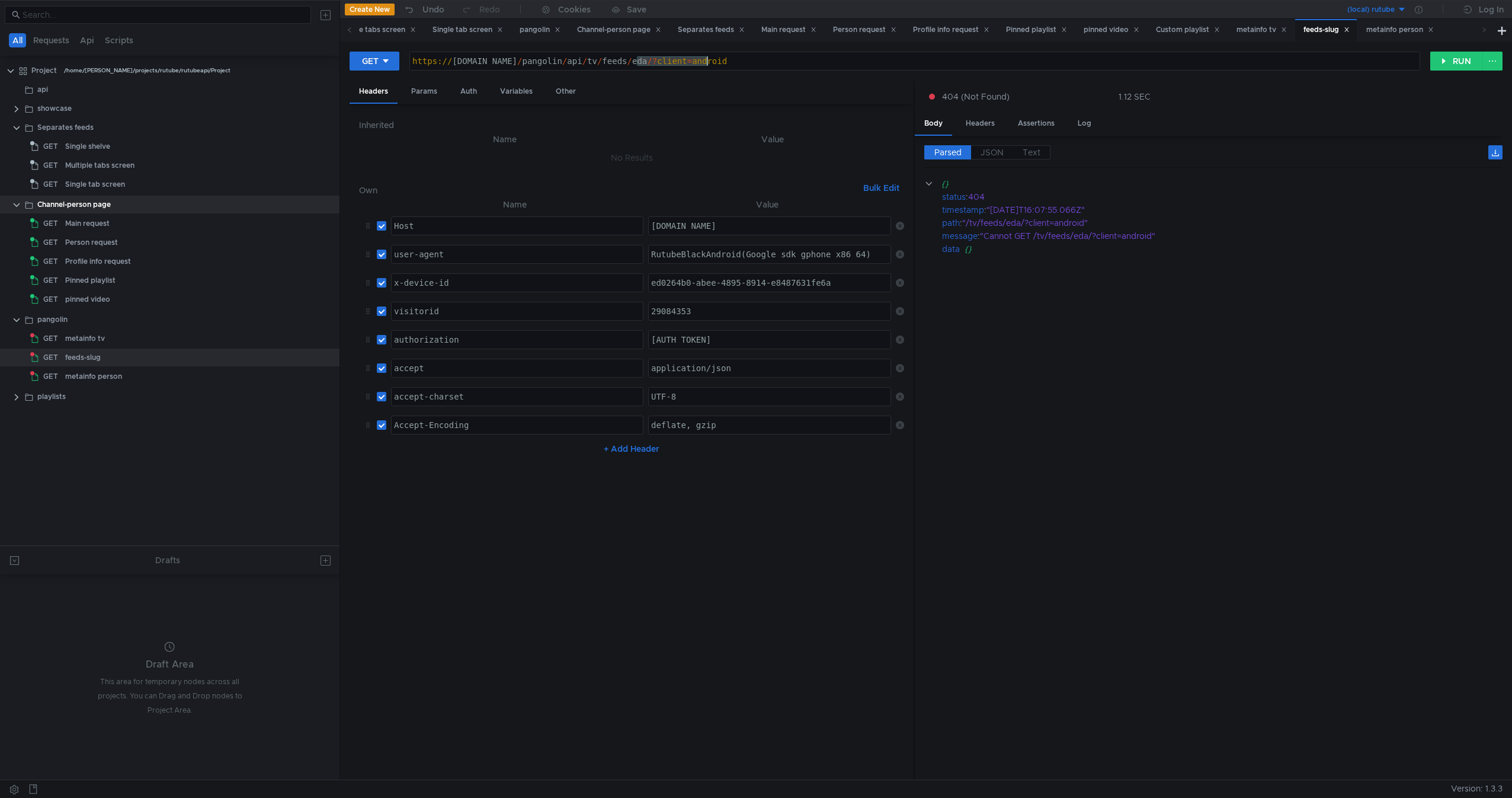
click at [812, 67] on div "https:// rutube.ru / pangolin / api / tv / feeds / eda /? client = android" at bounding box center [915, 70] width 1010 height 29
click at [1455, 64] on button "RUN" at bounding box center [1457, 61] width 53 height 19
click at [573, 61] on div "https:// rutube.ru / pangolin / api / tv / feeds / eda /" at bounding box center [915, 70] width 1010 height 29
click at [494, 63] on div "https:// rutube.ru / pangolin / api / tv / feeds / eda /" at bounding box center [915, 70] width 1010 height 29
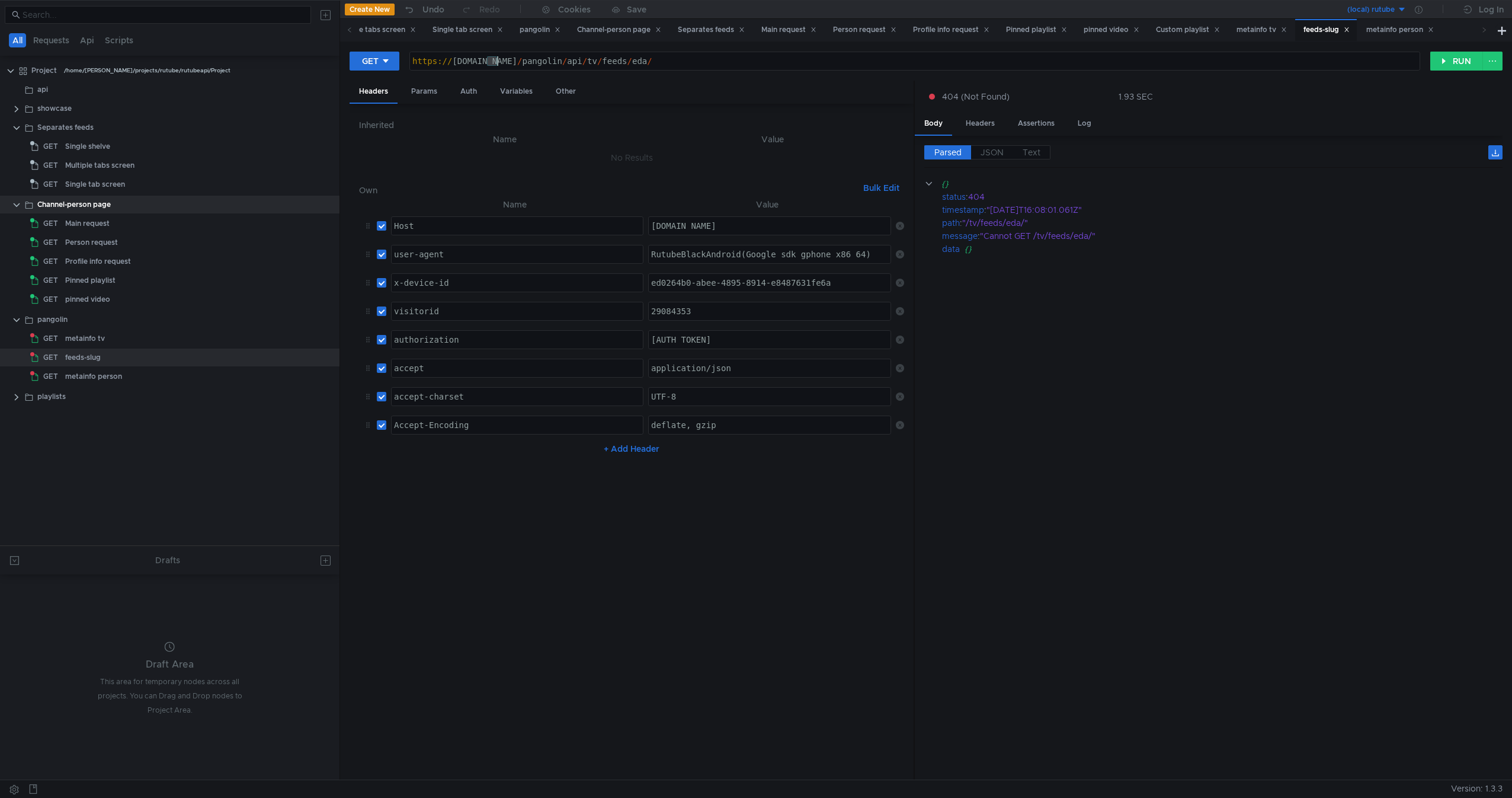
click at [494, 63] on div "https:// rutube.ru / pangolin / api / tv / feeds / eda /" at bounding box center [915, 70] width 1010 height 29
click at [1464, 61] on button "RUN" at bounding box center [1457, 61] width 53 height 19
click at [575, 60] on div "https:// rutube.dev / pangolin / api / tv / feeds / eda /" at bounding box center [915, 70] width 1010 height 29
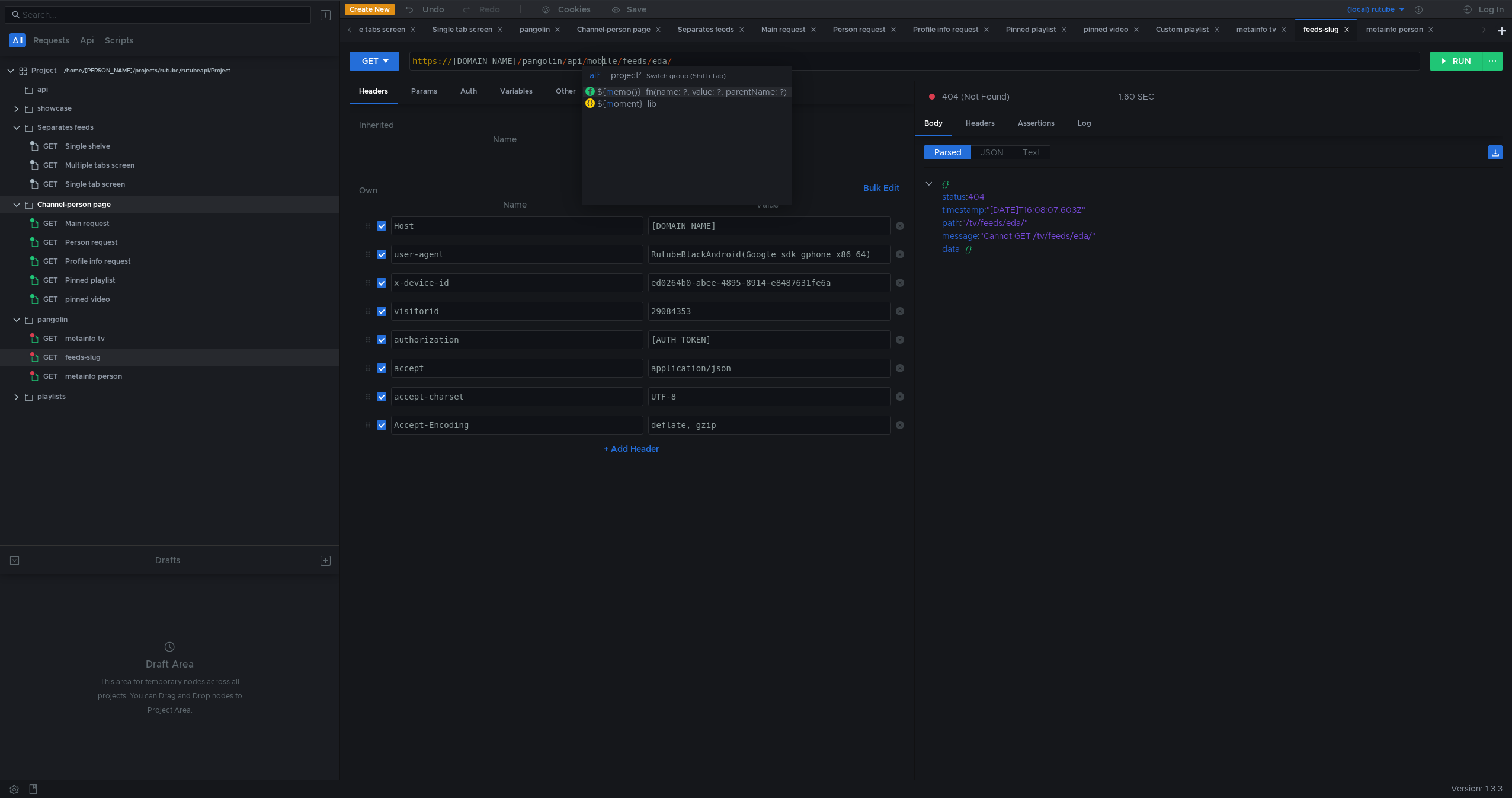
scroll to position [0, 14]
click at [1454, 60] on button "RUN" at bounding box center [1457, 61] width 53 height 19
click at [1179, 277] on cdk-virtual-scroll-viewport "{} status : 404 timestamp : "2025-08-21T16:08:20.264Z" path : "/mobile/feeds/ed…" at bounding box center [1213, 474] width 578 height 594
click at [987, 125] on div "Headers" at bounding box center [980, 123] width 48 height 22
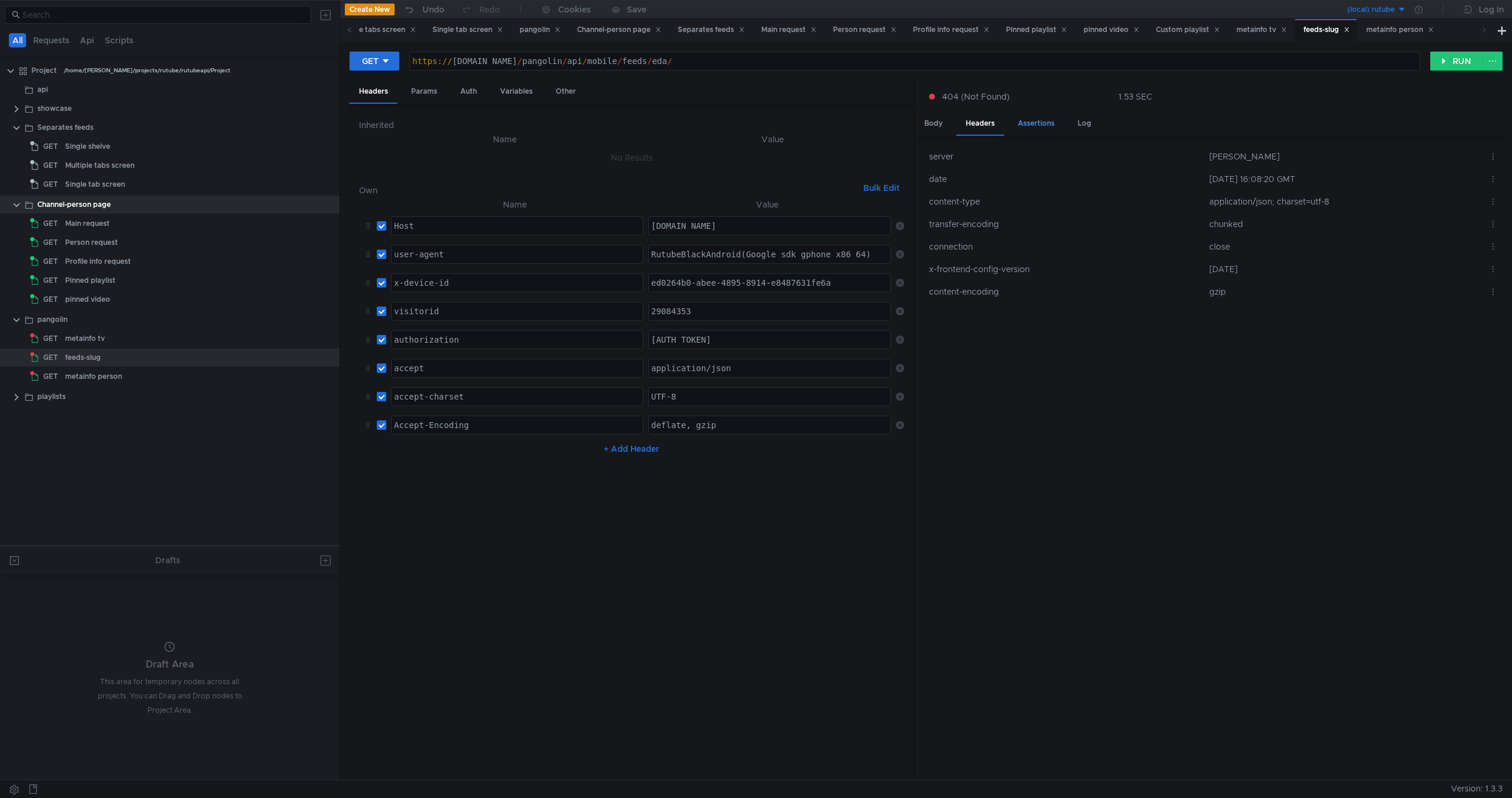
click at [1035, 126] on div "Assertions" at bounding box center [1036, 123] width 55 height 22
click at [1091, 126] on div "Log" at bounding box center [1084, 123] width 32 height 22
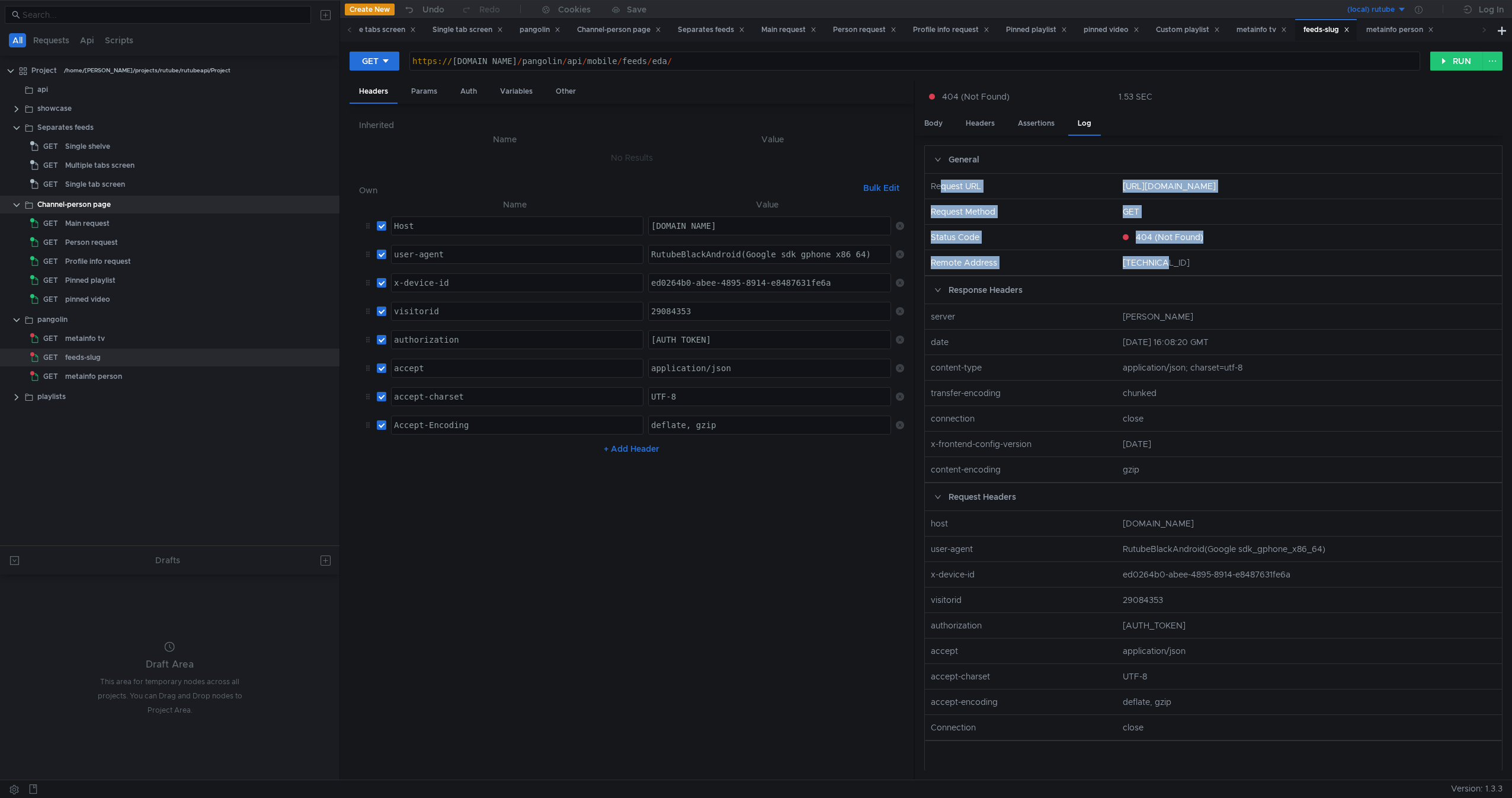
drag, startPoint x: 1159, startPoint y: 260, endPoint x: 935, endPoint y: 190, distance: 234.7
click at [935, 190] on div "Request URL https://rutube.dev/pangolin/api/mobile/feeds/eda/ Request Method GE…" at bounding box center [1213, 225] width 577 height 102
click at [935, 190] on nz-col "Request URL" at bounding box center [1022, 186] width 191 height 13
drag, startPoint x: 935, startPoint y: 190, endPoint x: 1217, endPoint y: 267, distance: 292.3
click at [1217, 267] on div "Request URL https://rutube.dev/pangolin/api/mobile/feeds/eda/ Request Method GE…" at bounding box center [1213, 225] width 577 height 102
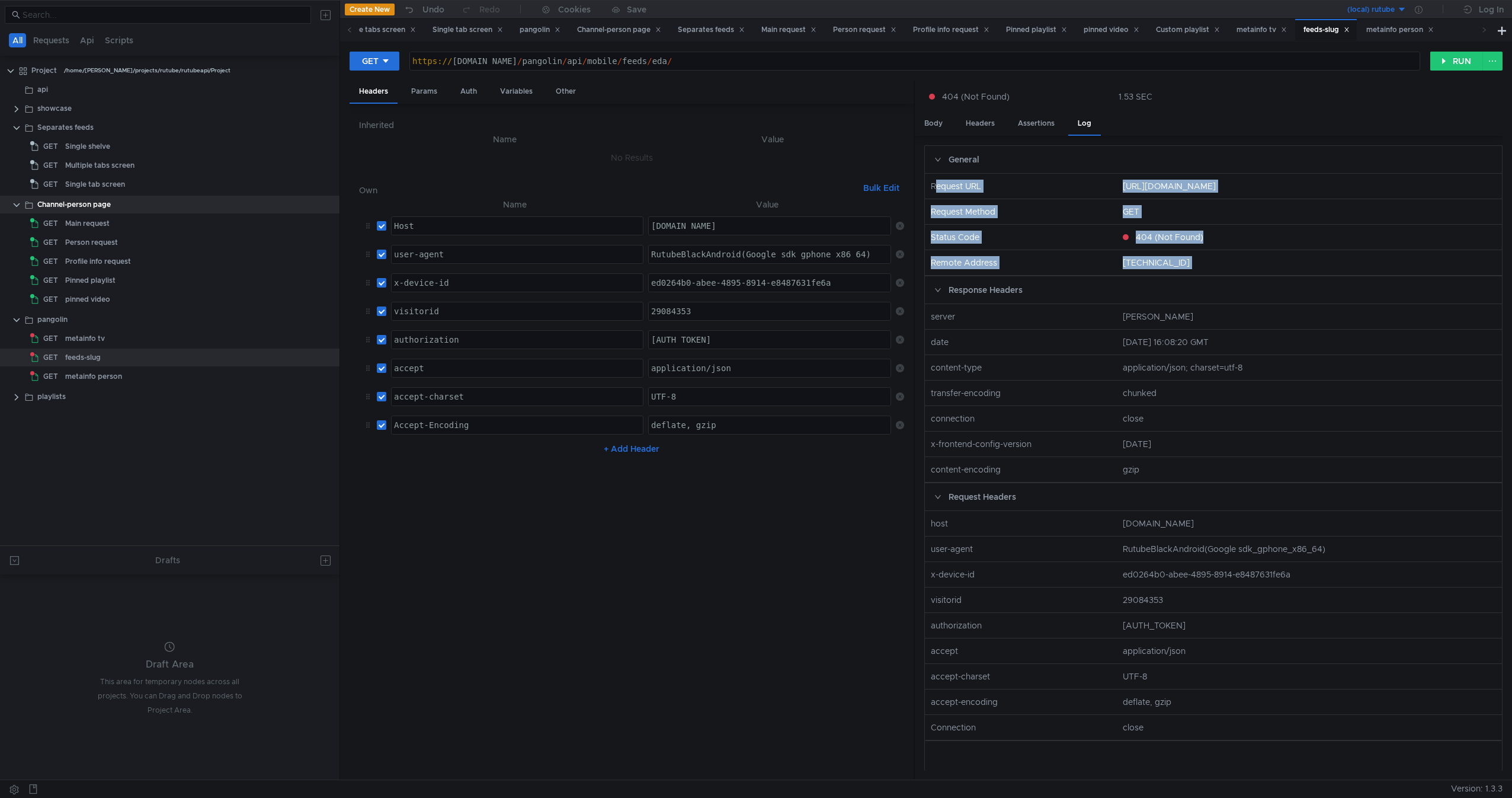
click at [1217, 267] on nz-col "10.65.8.3" at bounding box center [1309, 262] width 383 height 13
drag, startPoint x: 1217, startPoint y: 267, endPoint x: 927, endPoint y: 184, distance: 301.6
click at [927, 184] on div "Request URL https://rutube.dev/pangolin/api/mobile/feeds/eda/ Request Method GE…" at bounding box center [1213, 225] width 577 height 102
click at [927, 184] on nz-col "Request URL" at bounding box center [1022, 186] width 191 height 13
drag, startPoint x: 927, startPoint y: 184, endPoint x: 1256, endPoint y: 258, distance: 337.2
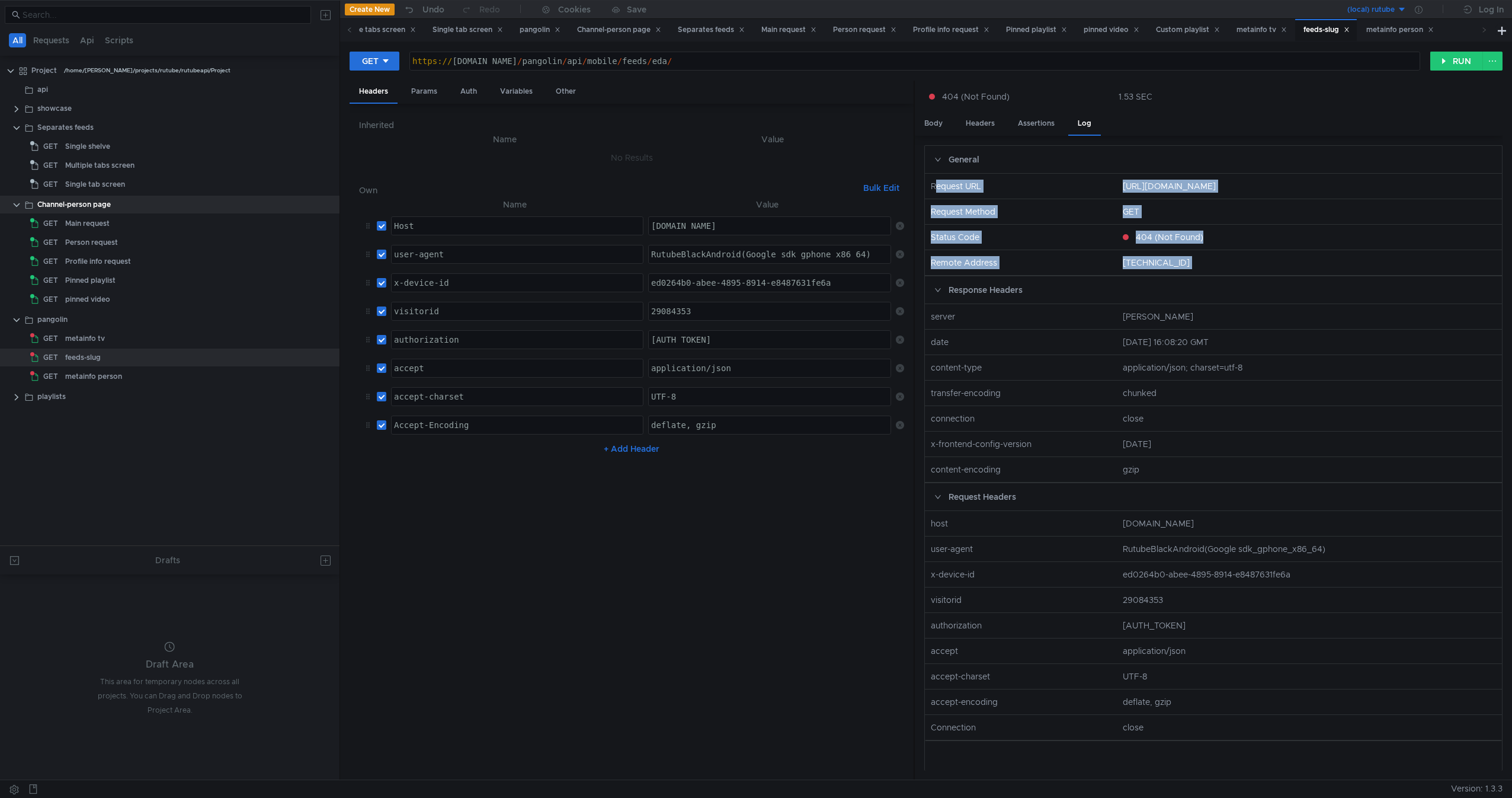
click at [1256, 258] on div "Request URL https://rutube.dev/pangolin/api/mobile/feeds/eda/ Request Method GE…" at bounding box center [1213, 225] width 577 height 102
click at [1256, 258] on nz-col "10.65.8.3" at bounding box center [1309, 262] width 383 height 13
drag, startPoint x: 1256, startPoint y: 258, endPoint x: 924, endPoint y: 178, distance: 341.5
click at [924, 178] on div "General Request URL https://rutube.dev/pangolin/api/mobile/feeds/eda/ Request M…" at bounding box center [1208, 458] width 588 height 644
click at [960, 179] on nz-row "Request URL https://rutube.dev/pangolin/api/mobile/feeds/eda/" at bounding box center [1213, 186] width 586 height 26
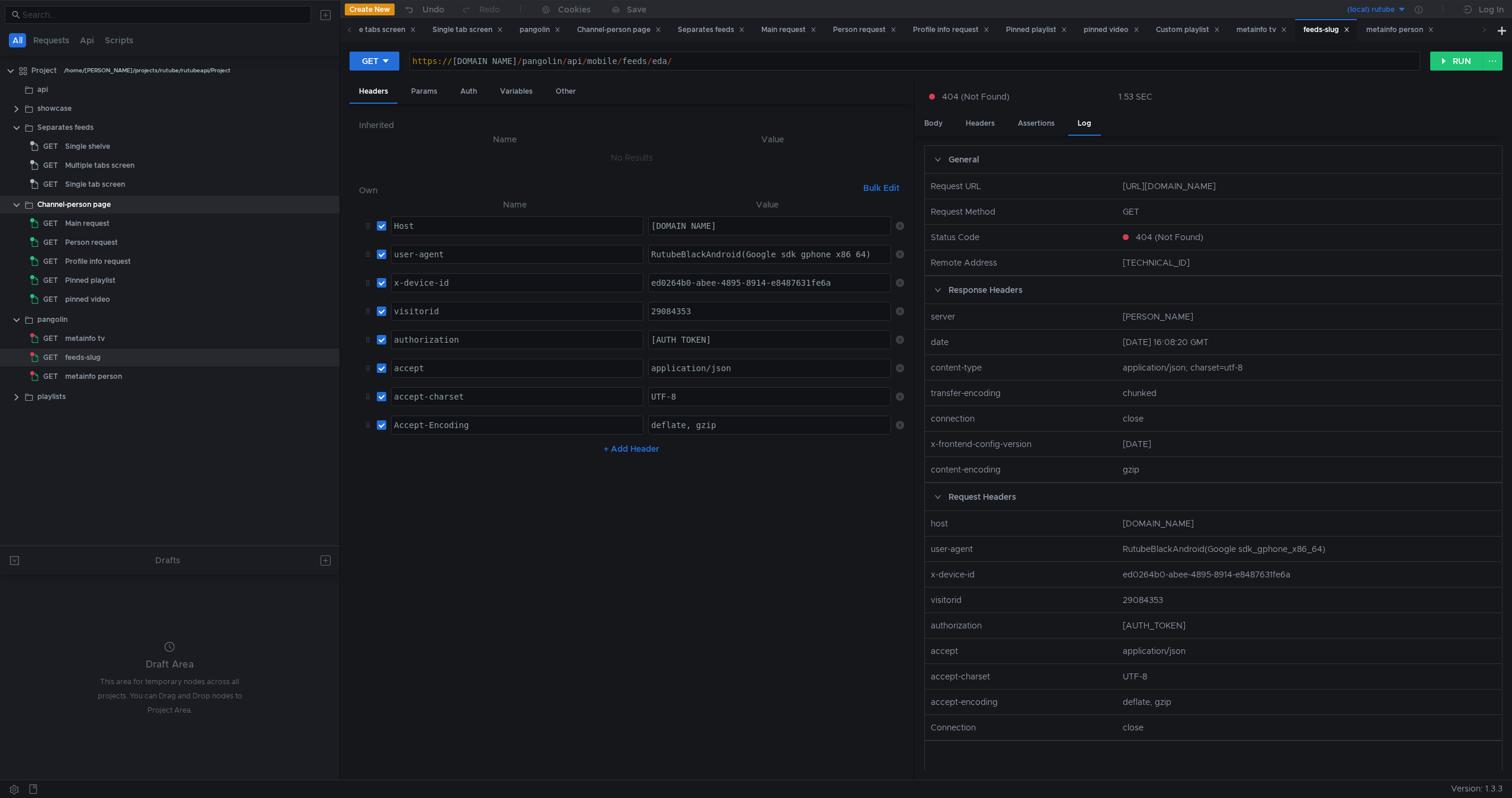
click at [493, 57] on div "https:// rutube.dev / pangolin / api / mobile / feeds / eda /" at bounding box center [915, 70] width 1010 height 29
type textarea "[URL][DOMAIN_NAME]"
click at [1448, 60] on button "RUN" at bounding box center [1457, 61] width 53 height 19
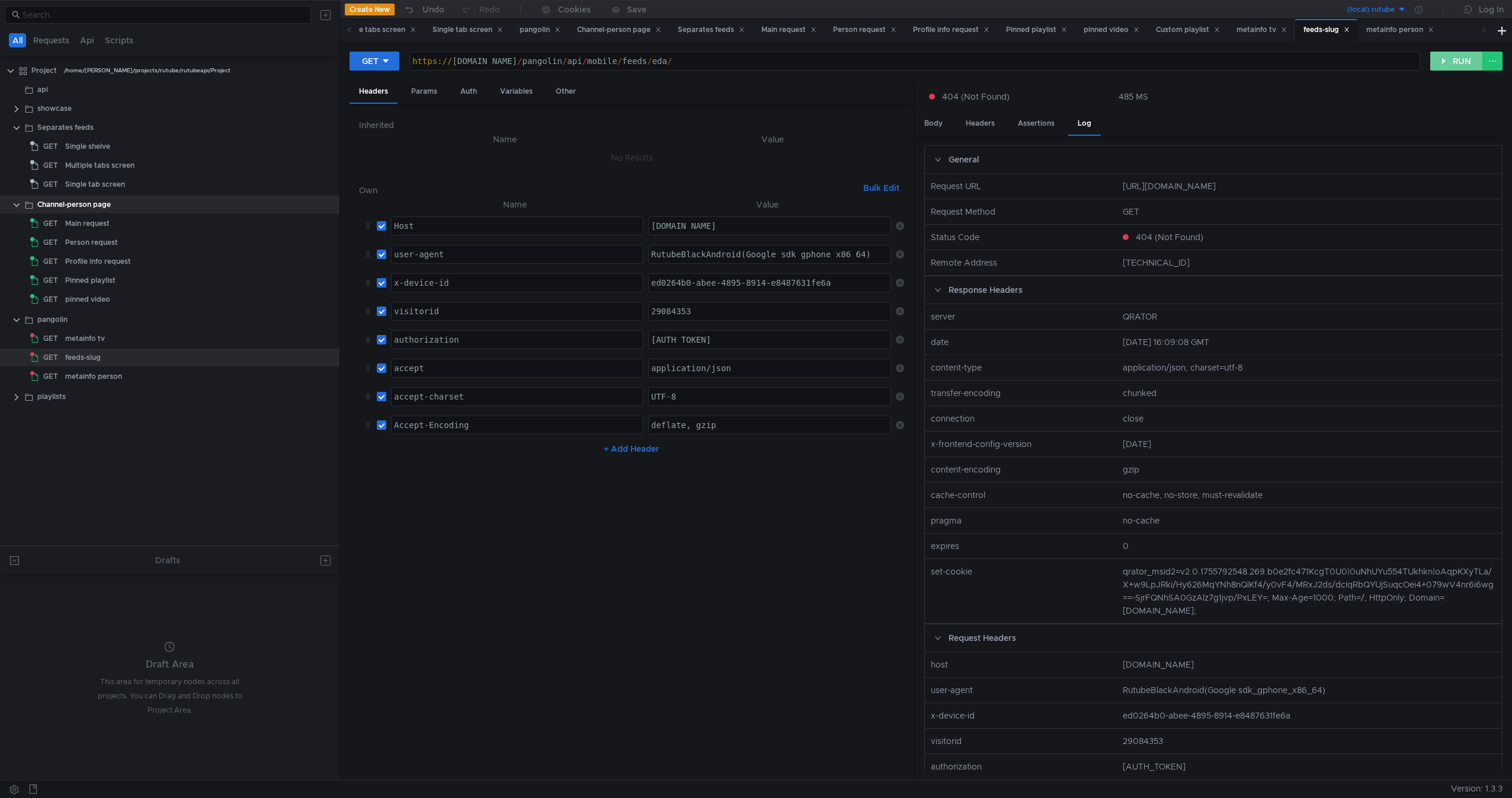
click at [1455, 62] on button "RUN" at bounding box center [1457, 61] width 53 height 19
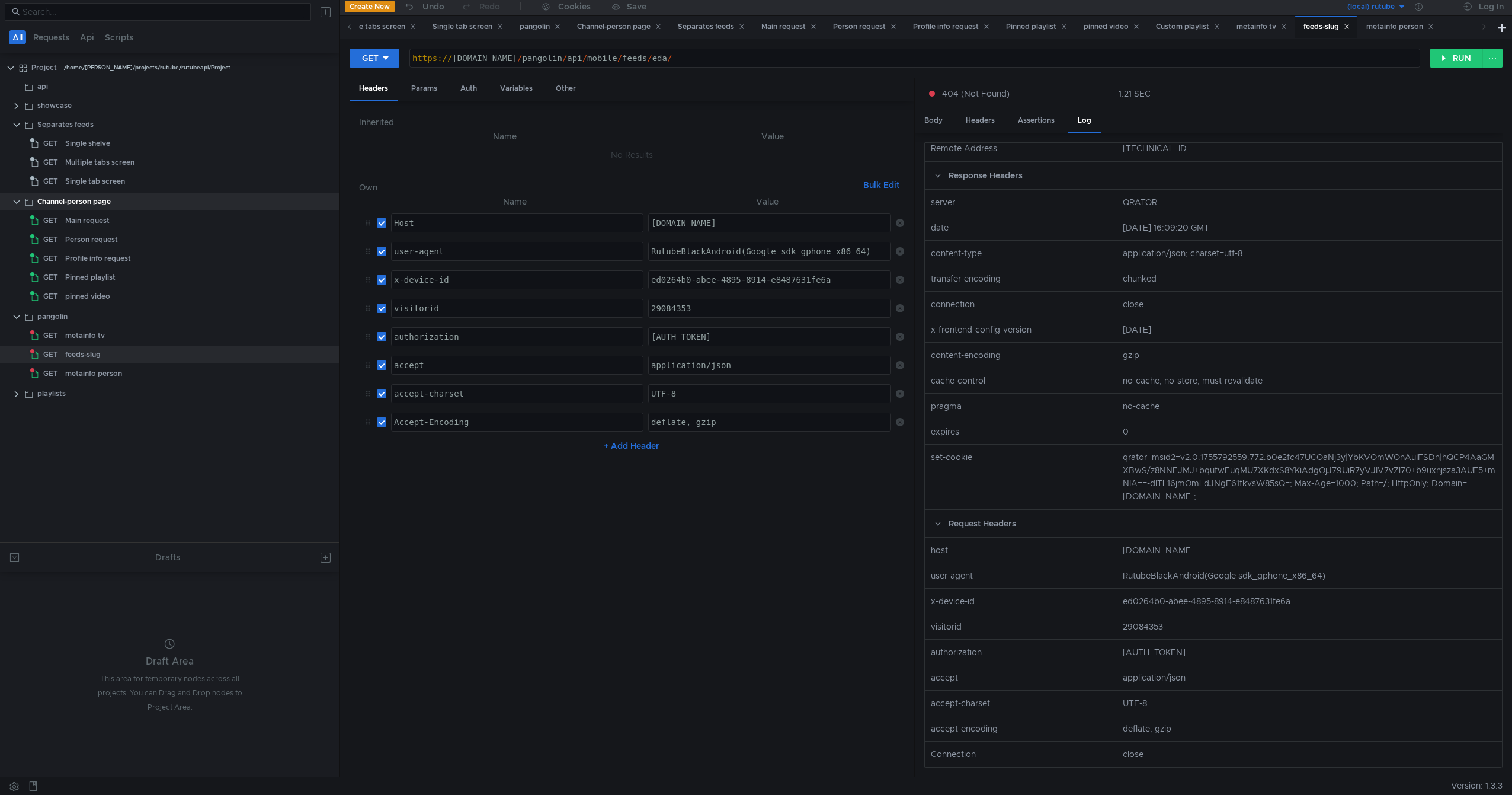
scroll to position [0, 0]
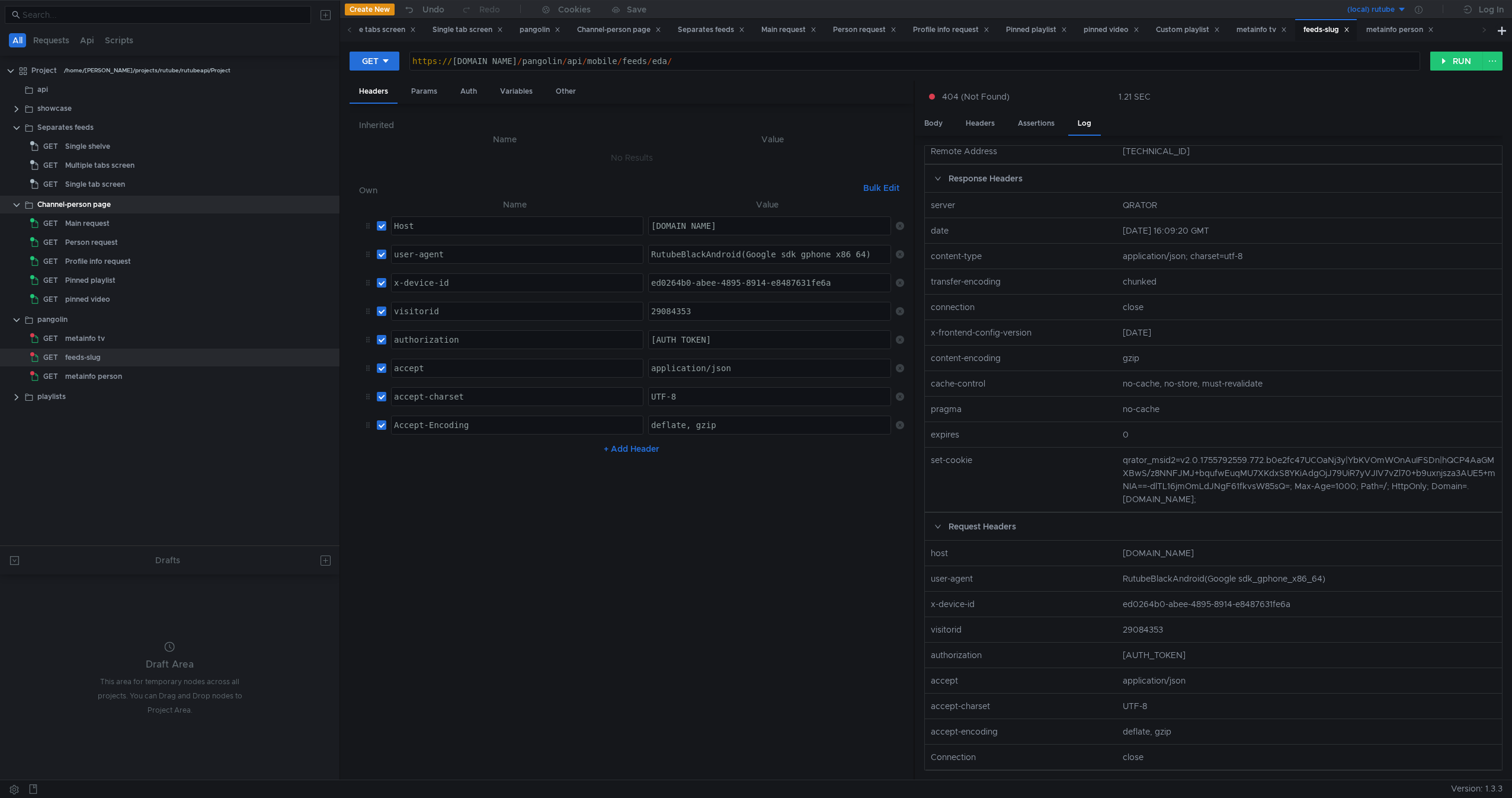
click at [1125, 326] on nz-col "[DATE]" at bounding box center [1309, 332] width 383 height 13
drag, startPoint x: 1125, startPoint y: 244, endPoint x: 1144, endPoint y: 244, distance: 19.0
click at [1144, 326] on nz-col "[DATE]" at bounding box center [1309, 332] width 383 height 13
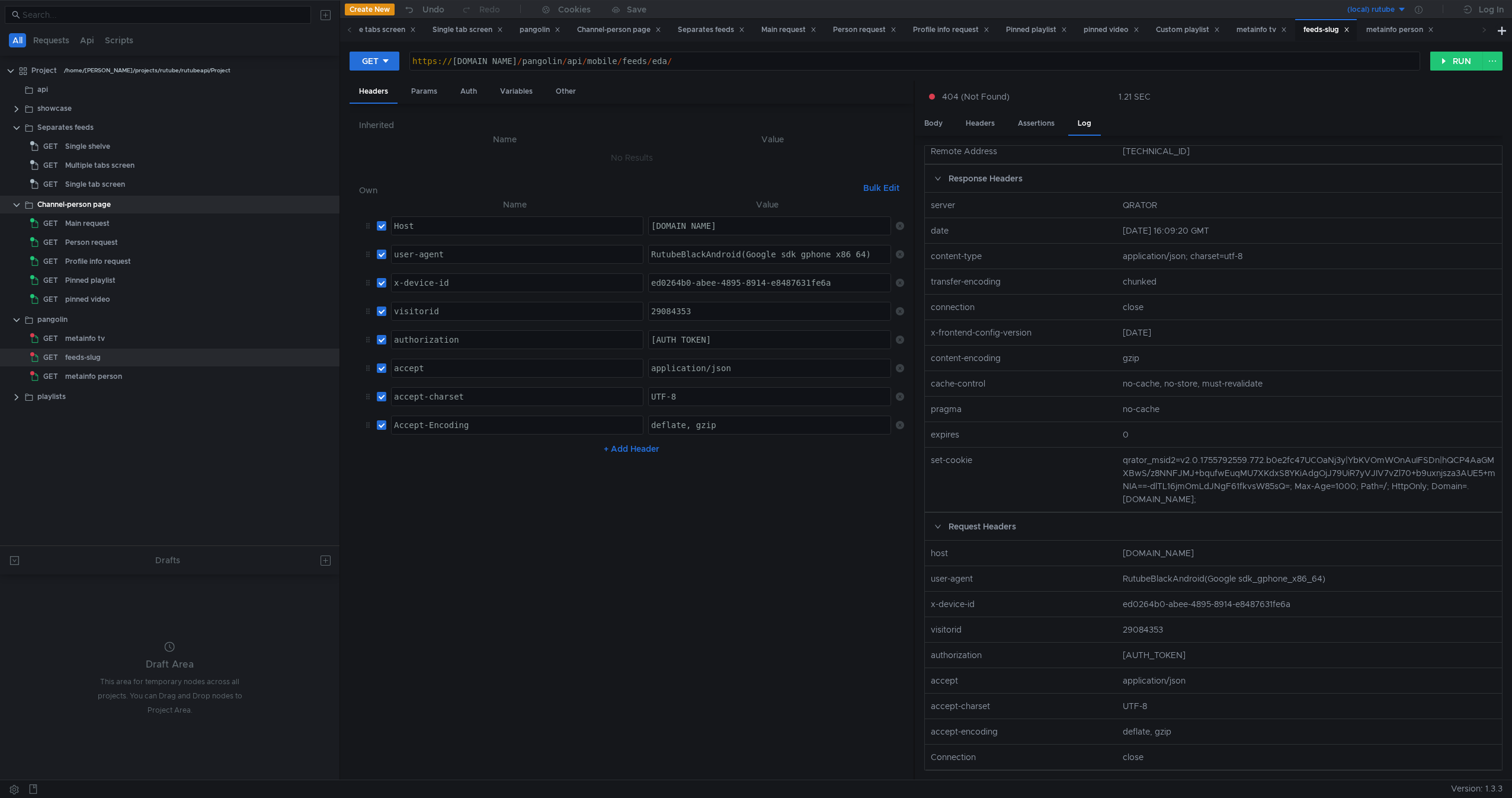
click at [1144, 326] on nz-col "[DATE]" at bounding box center [1309, 332] width 383 height 13
click at [1131, 326] on nz-col "[DATE]" at bounding box center [1309, 332] width 383 height 13
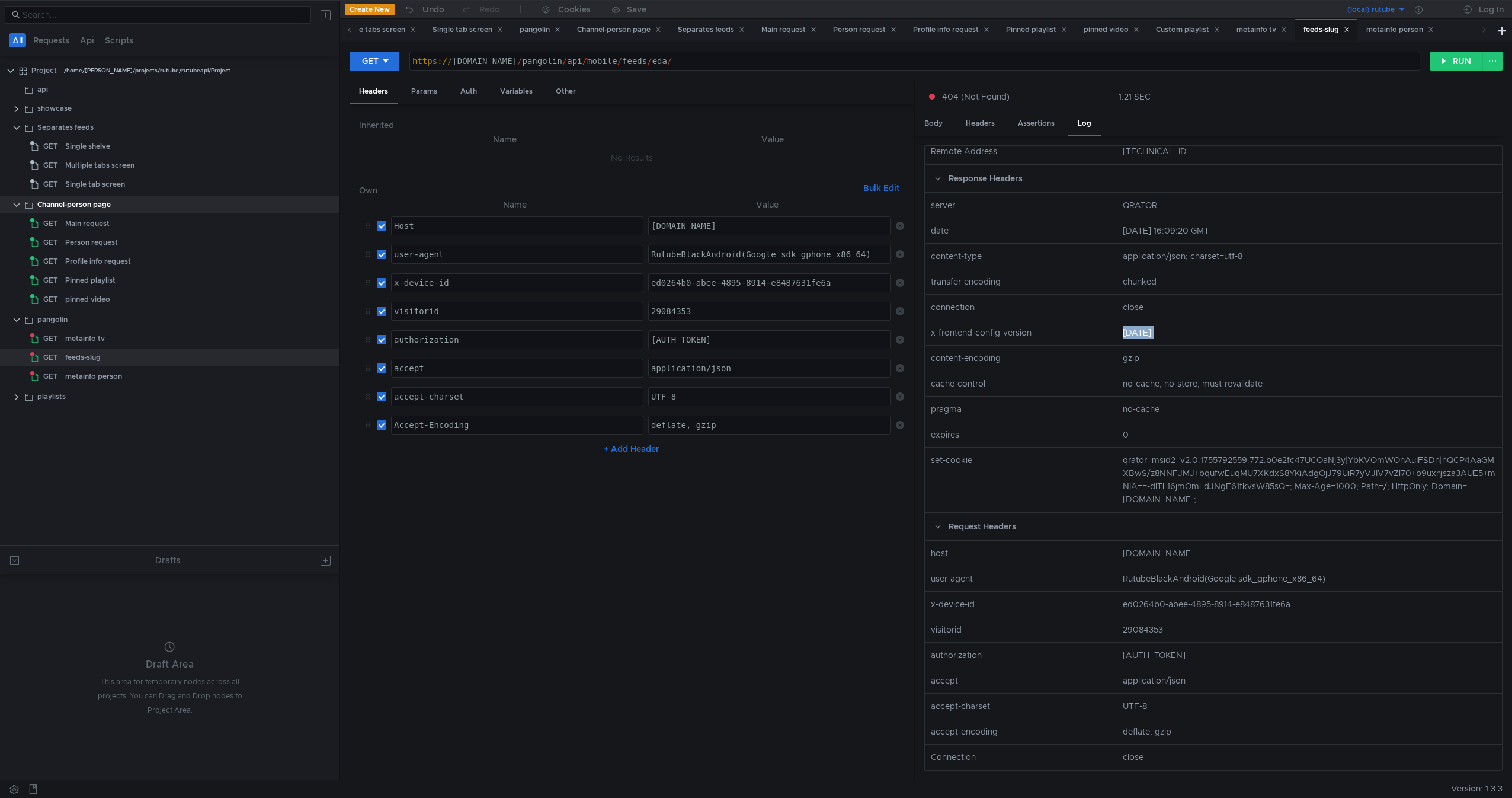
click at [1129, 326] on nz-col "[DATE]" at bounding box center [1309, 332] width 383 height 13
click at [1136, 269] on nz-row "transfer-encoding chunked" at bounding box center [1213, 282] width 586 height 26
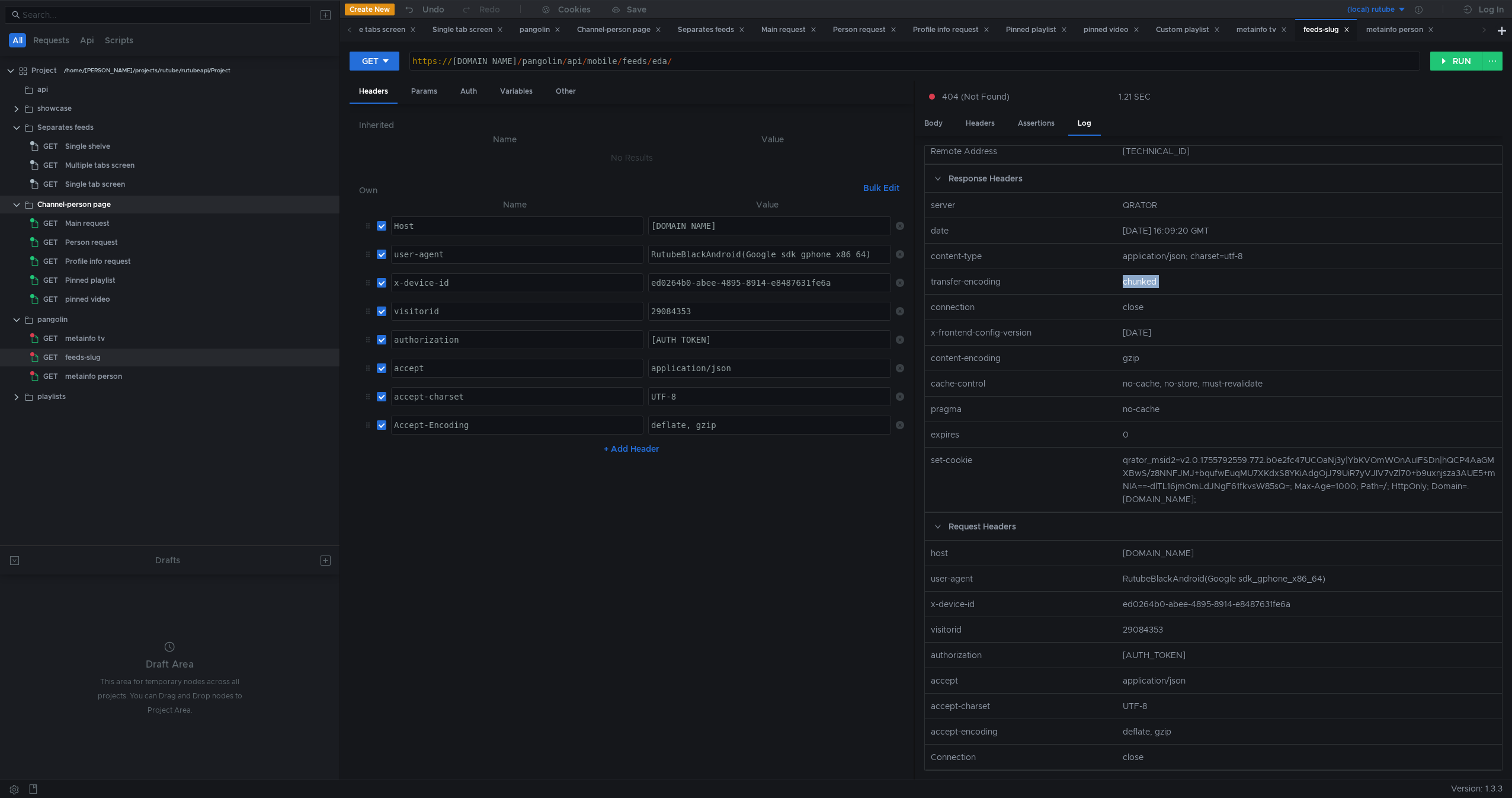
click at [1136, 269] on nz-row "transfer-encoding chunked" at bounding box center [1213, 282] width 586 height 26
click at [1124, 294] on nz-row "connection close" at bounding box center [1213, 307] width 586 height 26
click at [1144, 300] on nz-col "close" at bounding box center [1309, 307] width 383 height 13
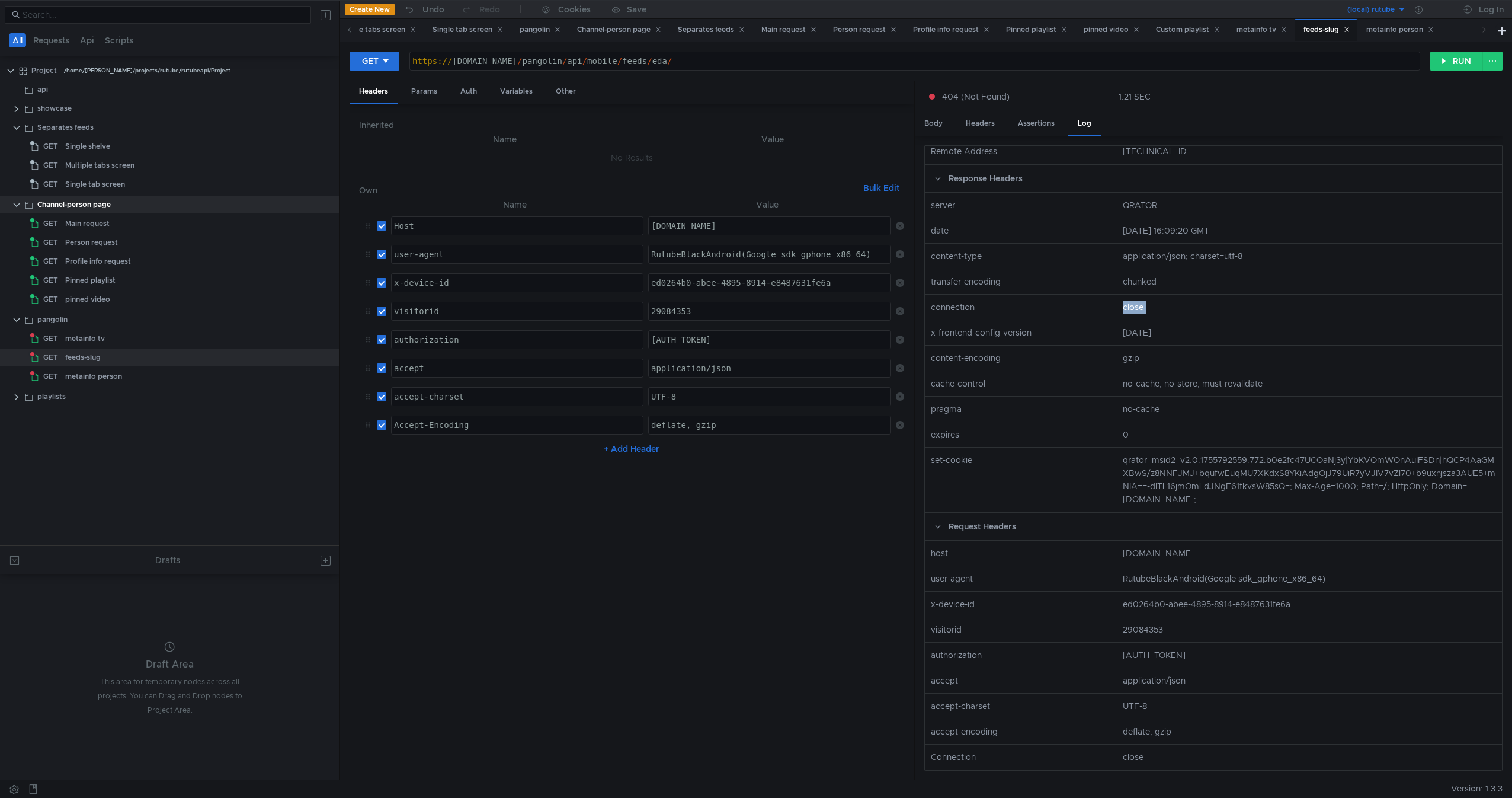
click at [1144, 300] on nz-col "close" at bounding box center [1309, 307] width 383 height 13
click at [1106, 300] on nz-col "connection" at bounding box center [1022, 307] width 191 height 13
click at [144, 343] on div "metainfo tv" at bounding box center [186, 339] width 241 height 18
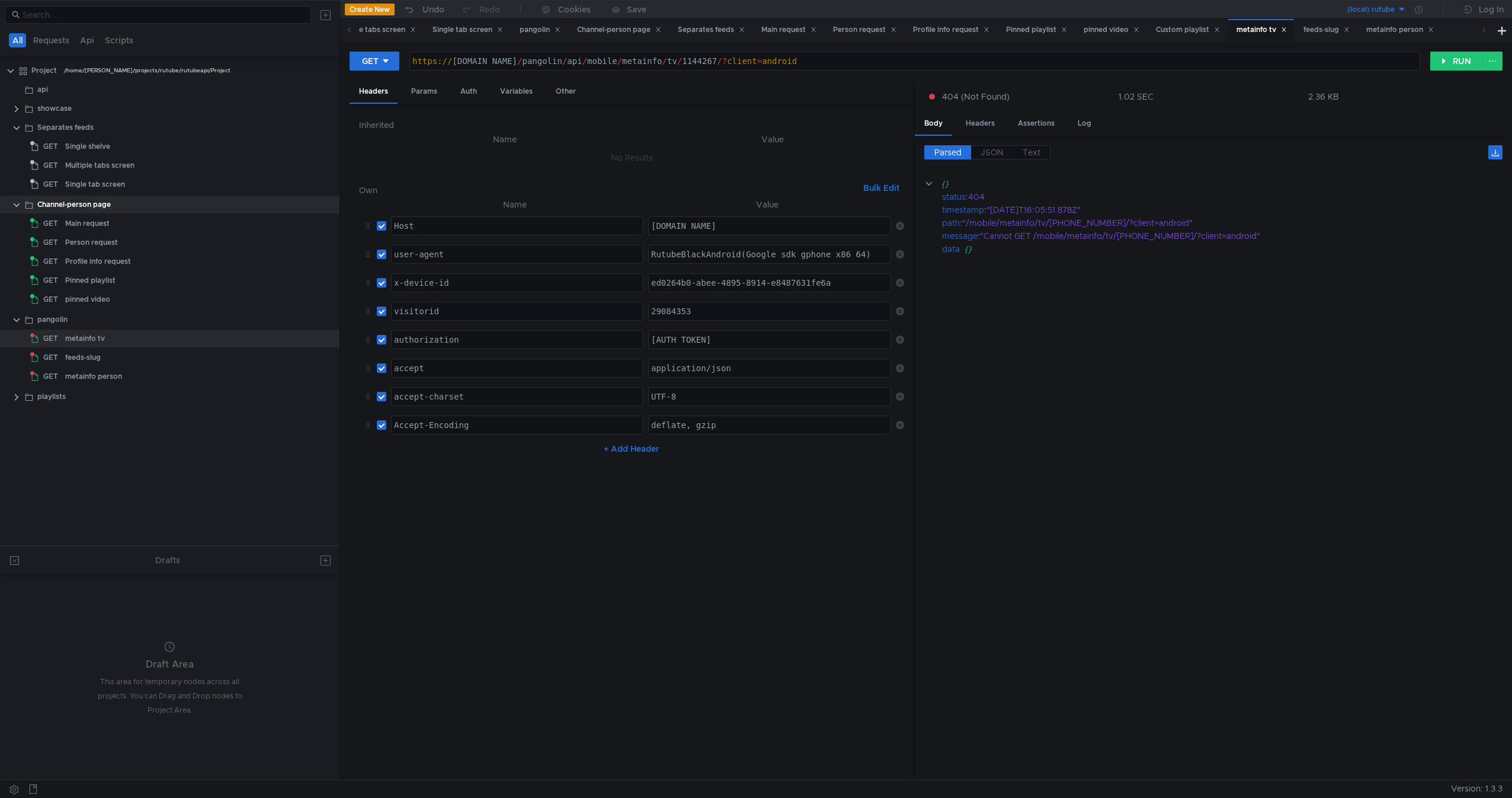
click at [1463, 72] on div "GET https://rutube.ru/pangolin/api/mobile/metainfo/tv/1144267/?client=android h…" at bounding box center [926, 66] width 1153 height 30
click at [1471, 55] on button "RUN" at bounding box center [1457, 61] width 53 height 19
click at [1083, 125] on div "Log" at bounding box center [1084, 123] width 32 height 22
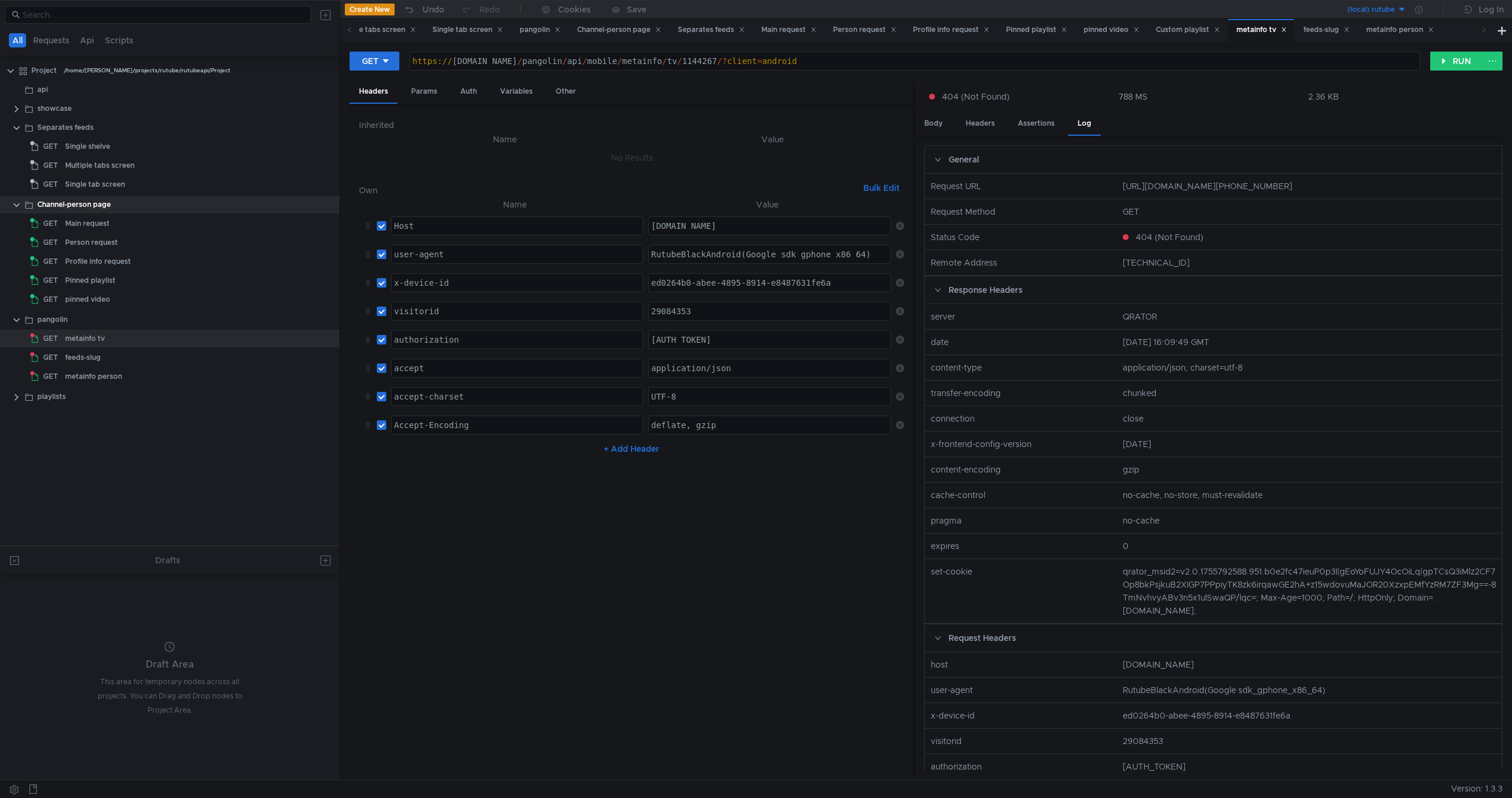
click at [949, 233] on nz-col "Status Code" at bounding box center [1022, 237] width 191 height 13
drag, startPoint x: 949, startPoint y: 233, endPoint x: 993, endPoint y: 233, distance: 44.0
click at [993, 233] on nz-col "Status Code" at bounding box center [1022, 237] width 191 height 13
drag, startPoint x: 993, startPoint y: 233, endPoint x: 917, endPoint y: 237, distance: 76.1
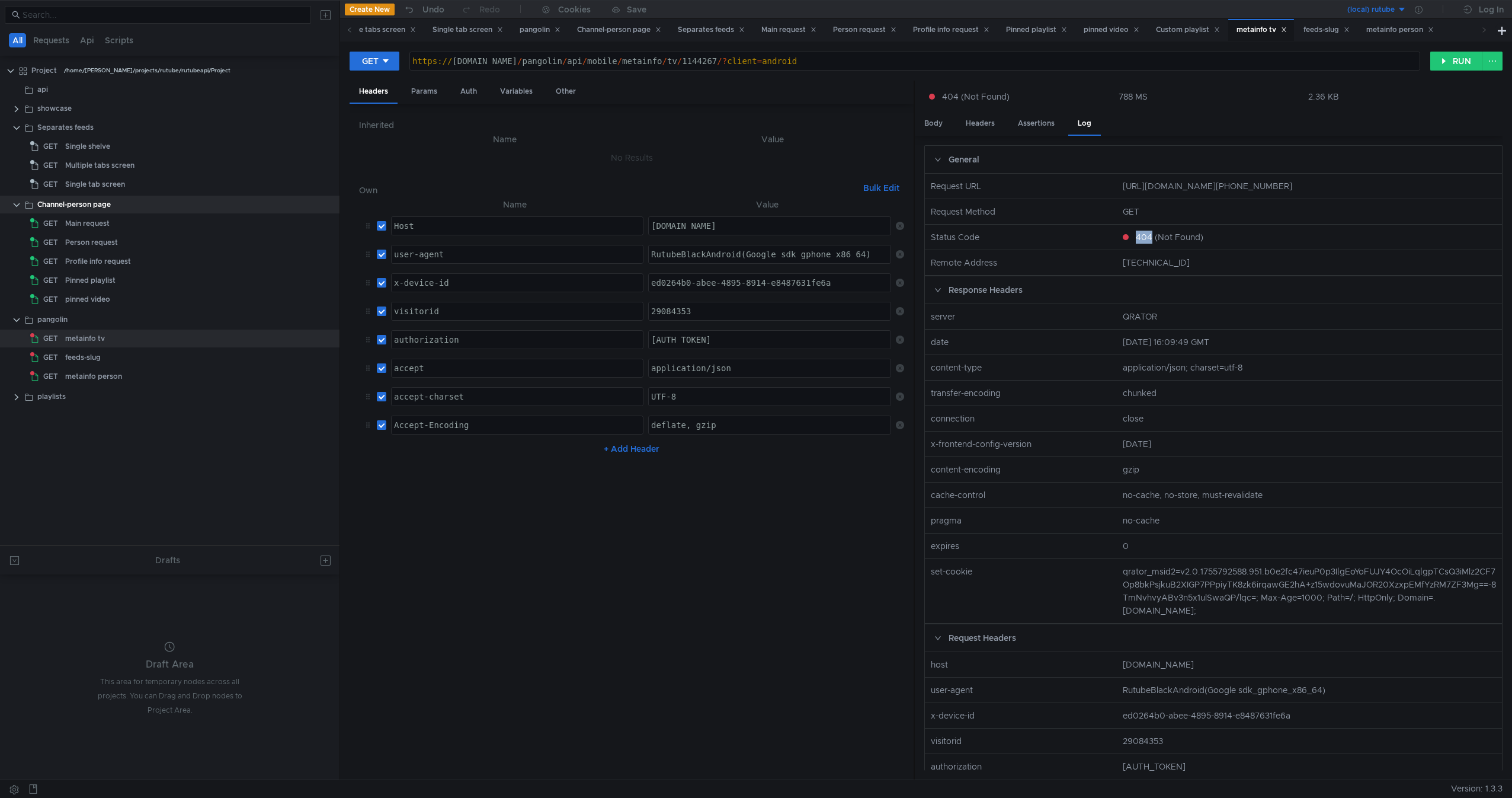
click at [917, 237] on div "General Request URL https://rutube.ru/pangolin/api/mobile/metainfo/tv/1144267/?…" at bounding box center [1208, 458] width 588 height 644
click at [919, 237] on div "General Request URL https://rutube.ru/pangolin/api/mobile/metainfo/tv/1144267/?…" at bounding box center [1208, 458] width 588 height 644
click at [929, 237] on nz-col "Status Code" at bounding box center [1022, 237] width 191 height 13
drag, startPoint x: 929, startPoint y: 237, endPoint x: 968, endPoint y: 237, distance: 39.0
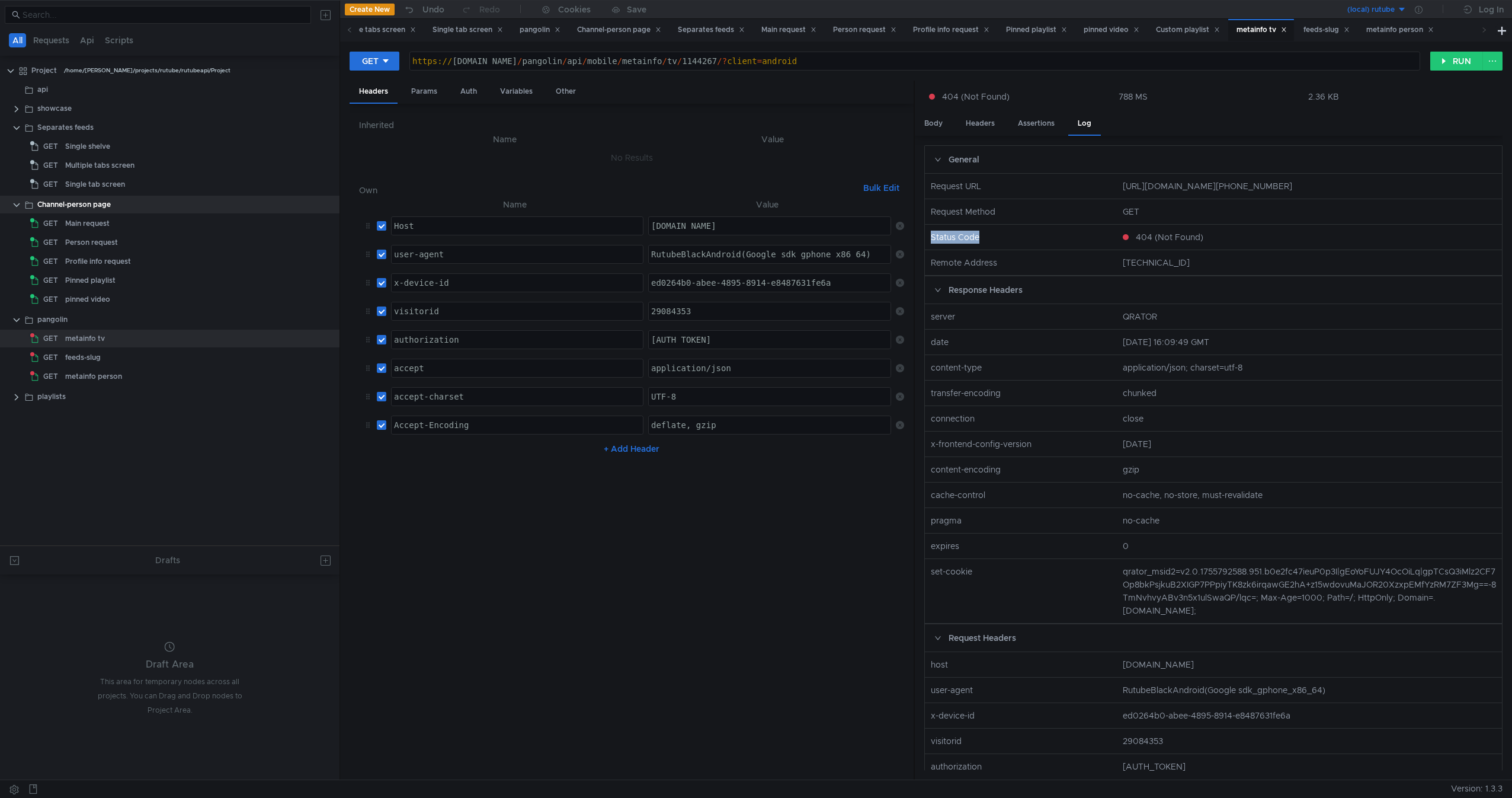
click at [968, 237] on nz-col "Status Code" at bounding box center [1022, 237] width 191 height 13
drag, startPoint x: 968, startPoint y: 237, endPoint x: 927, endPoint y: 238, distance: 41.0
click at [927, 238] on nz-col "Status Code" at bounding box center [1022, 237] width 191 height 13
click at [975, 231] on nz-col "Status Code" at bounding box center [1022, 237] width 191 height 13
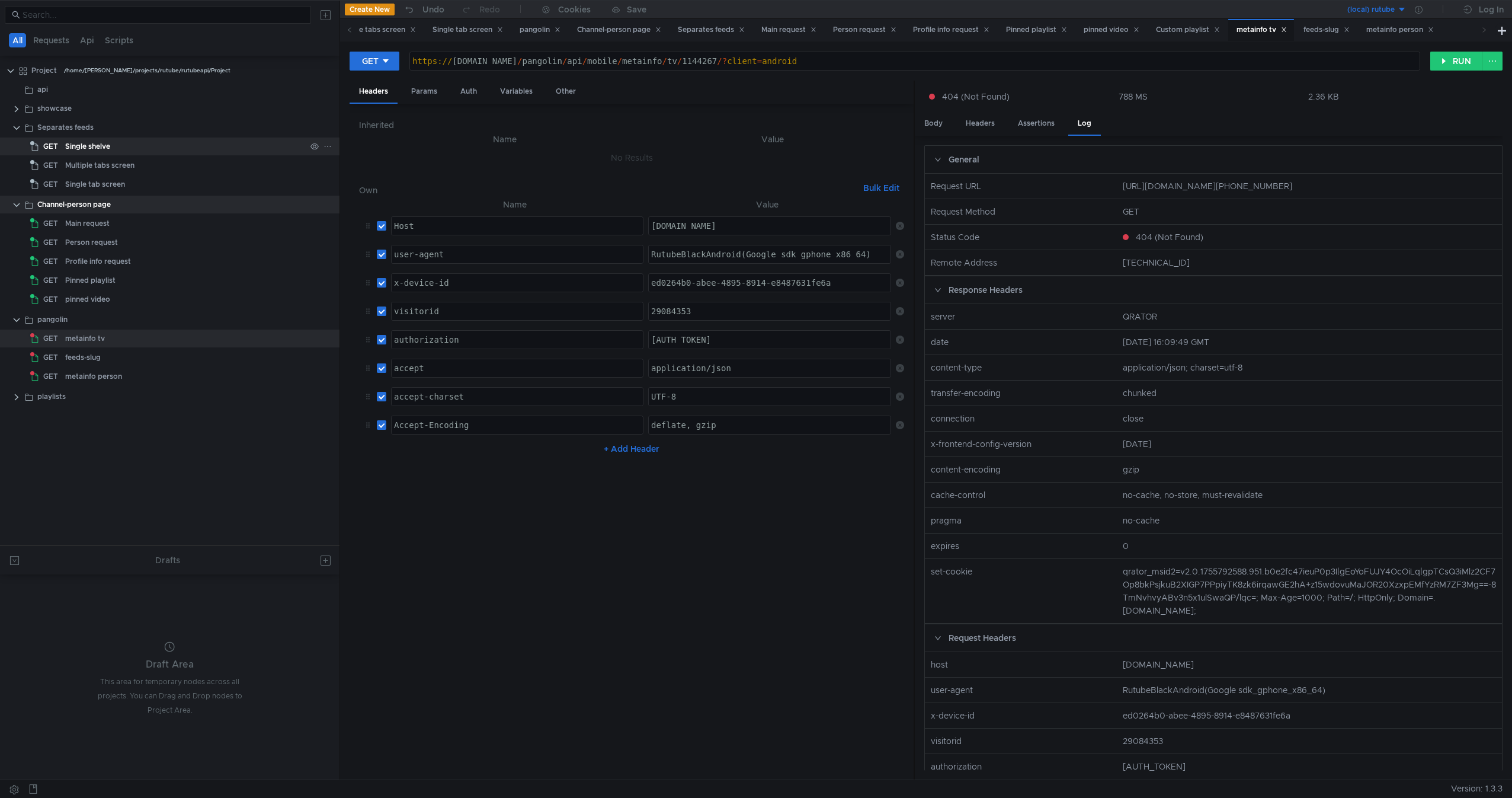
click at [180, 140] on div "Single shelve" at bounding box center [186, 147] width 241 height 18
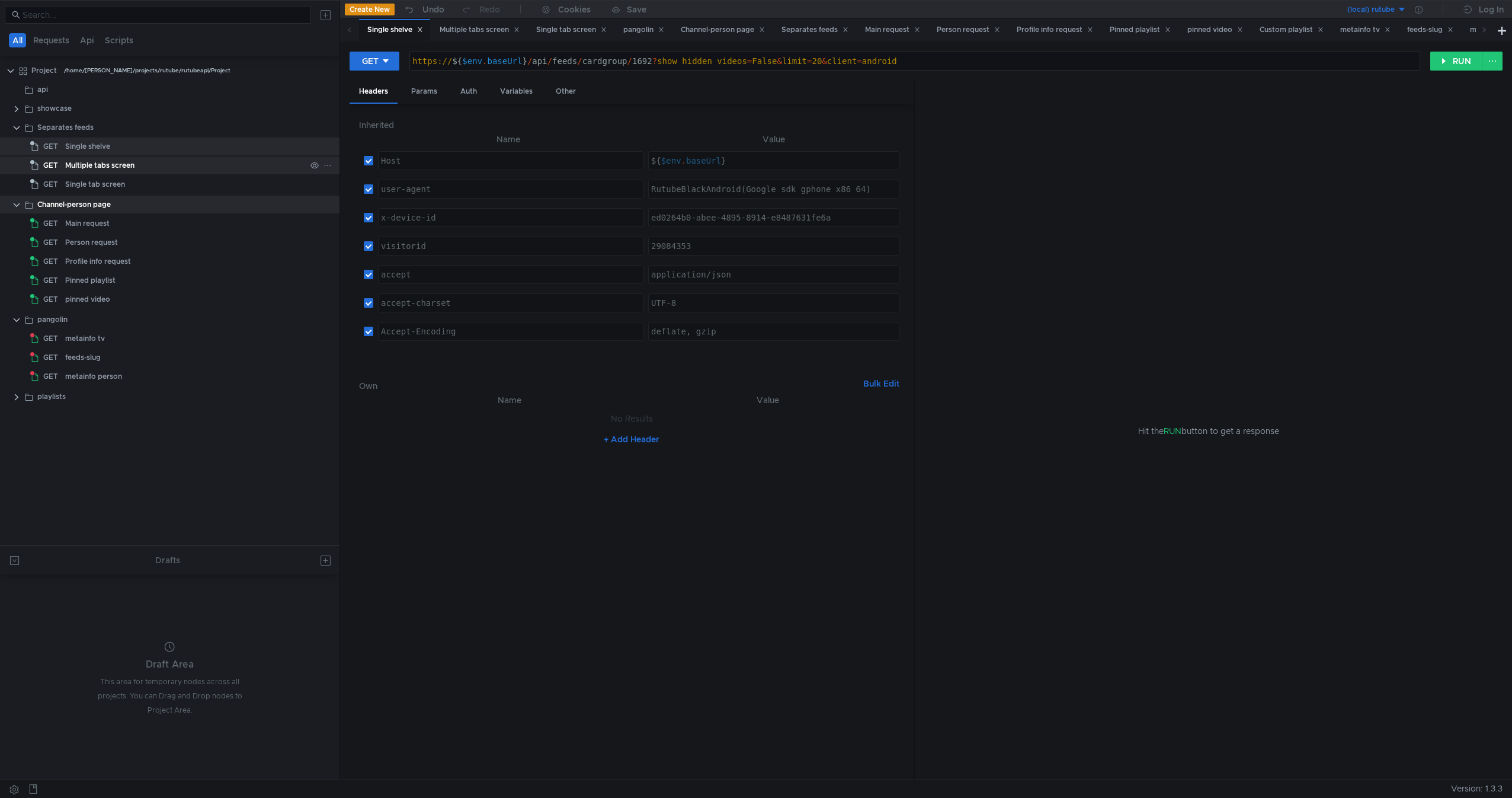
click at [158, 163] on div "Multiple tabs screen" at bounding box center [186, 165] width 241 height 18
click at [1435, 65] on button "RUN" at bounding box center [1457, 61] width 53 height 19
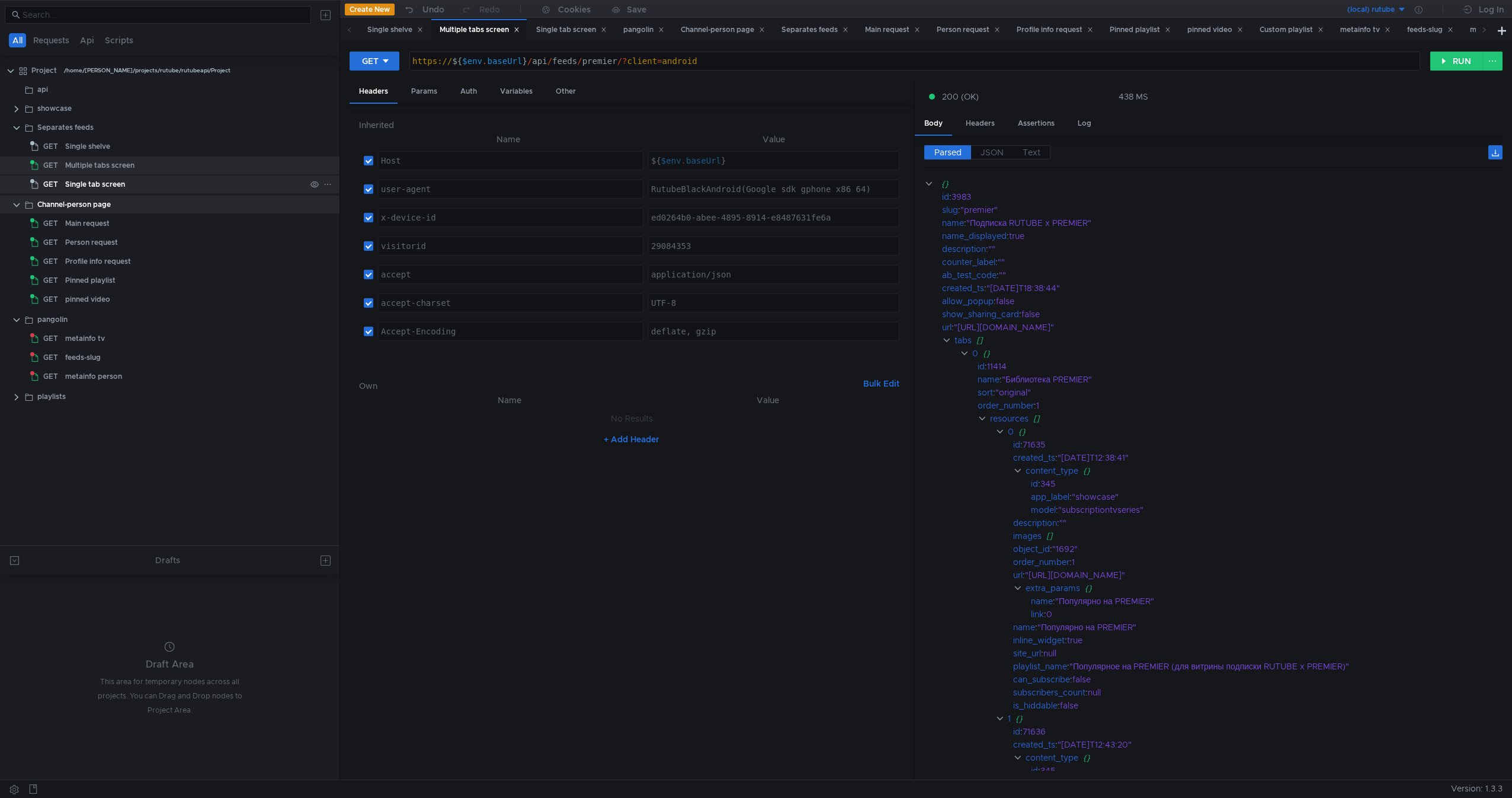
click at [147, 180] on div "Single tab screen" at bounding box center [186, 184] width 241 height 18
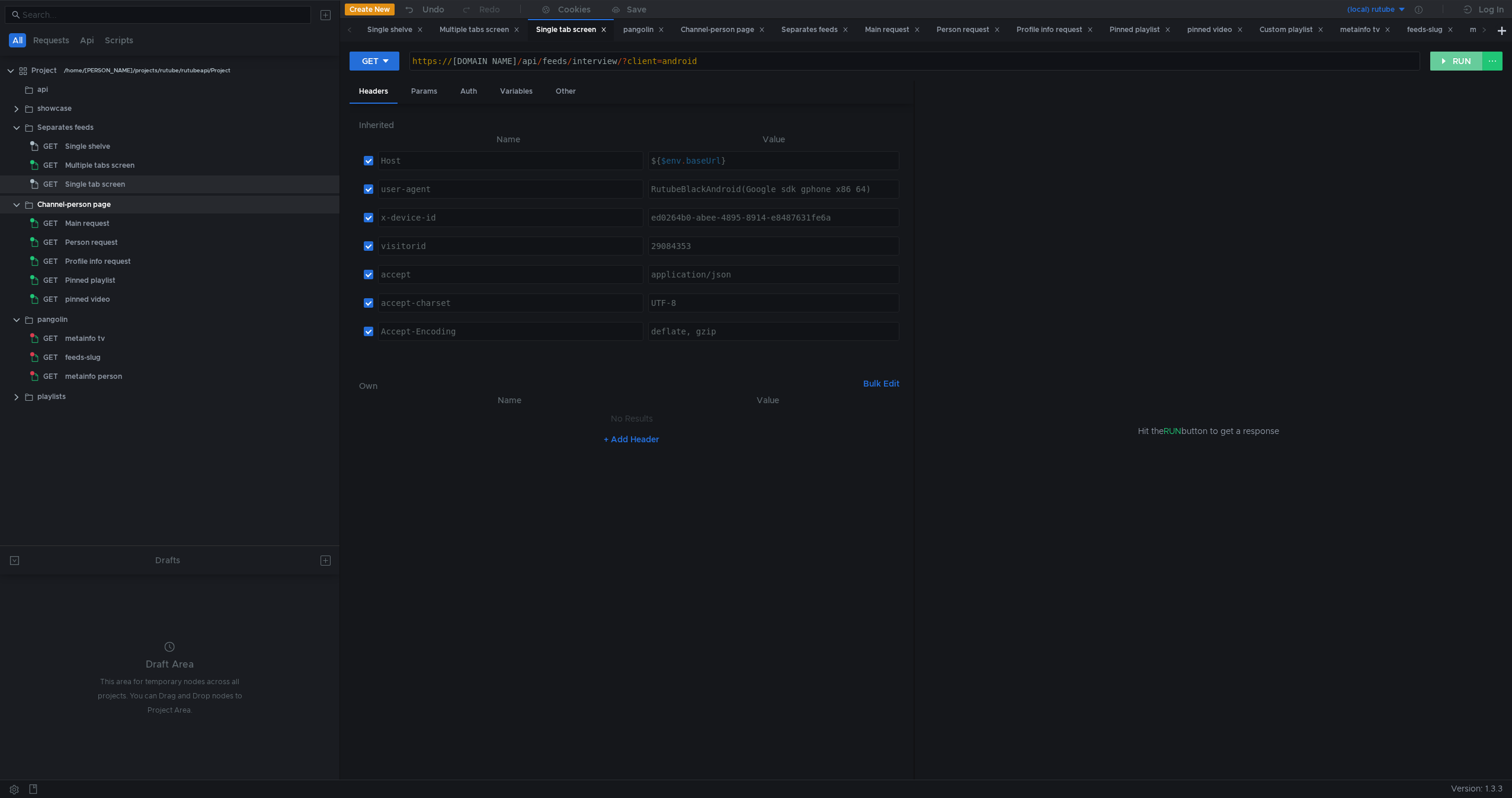
click at [1452, 65] on button "RUN" at bounding box center [1457, 61] width 53 height 19
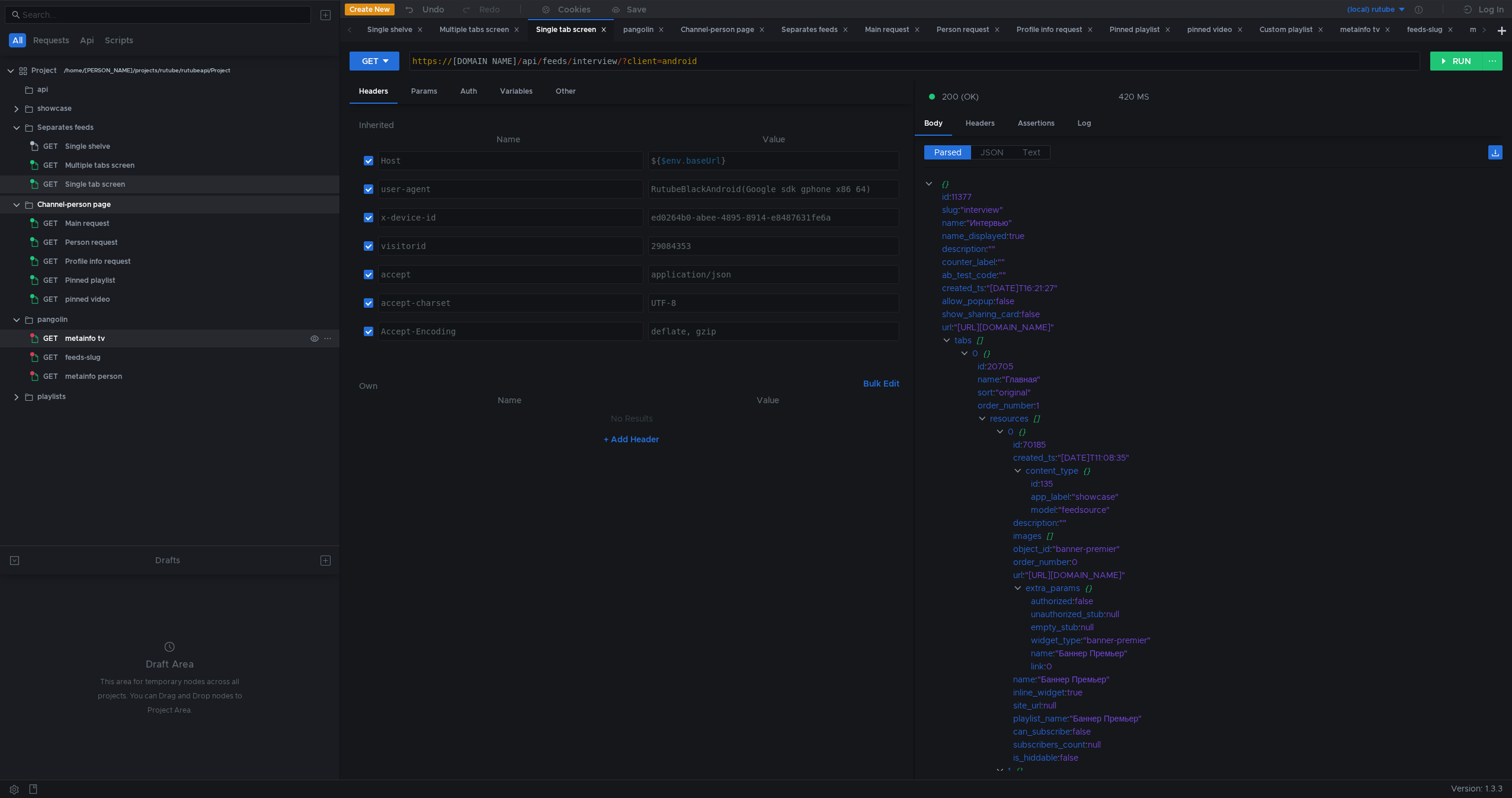
click at [178, 341] on div "metainfo tv" at bounding box center [186, 339] width 241 height 18
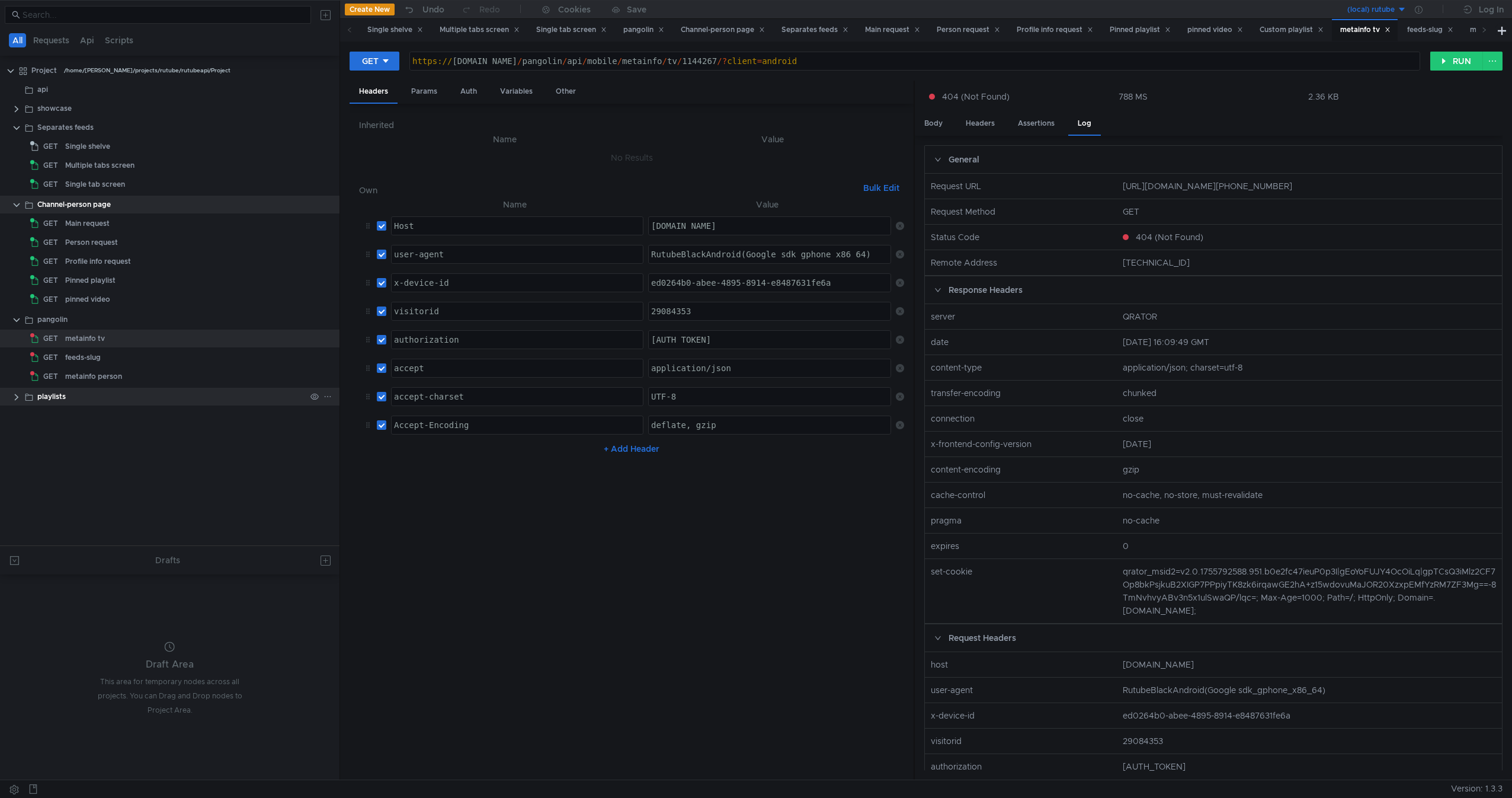
click at [97, 390] on div "playlists" at bounding box center [171, 397] width 269 height 18
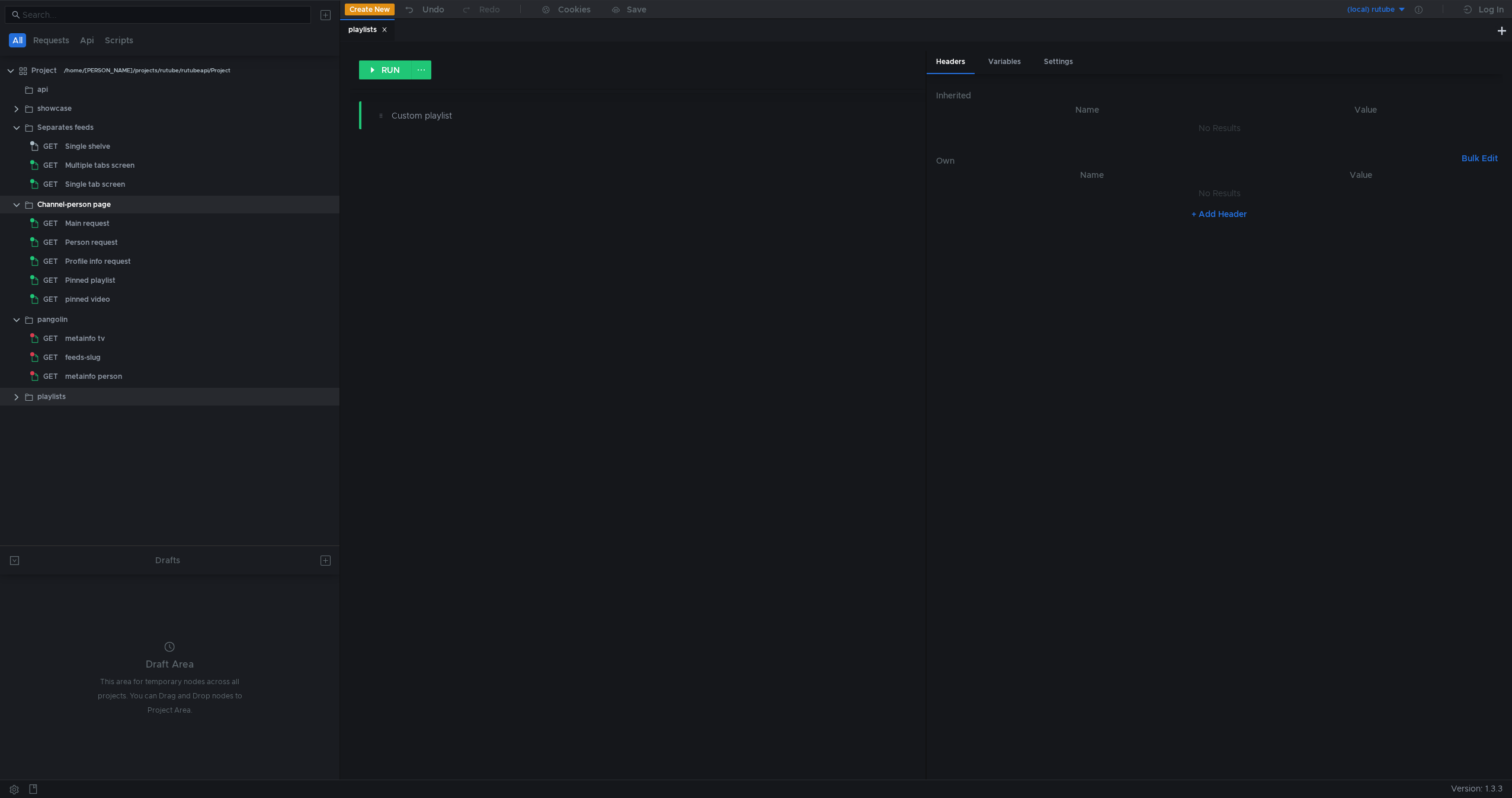
click at [572, 250] on div "RUN Custom playlist" at bounding box center [638, 415] width 576 height 728
click at [126, 349] on div "feeds-slug" at bounding box center [186, 357] width 241 height 18
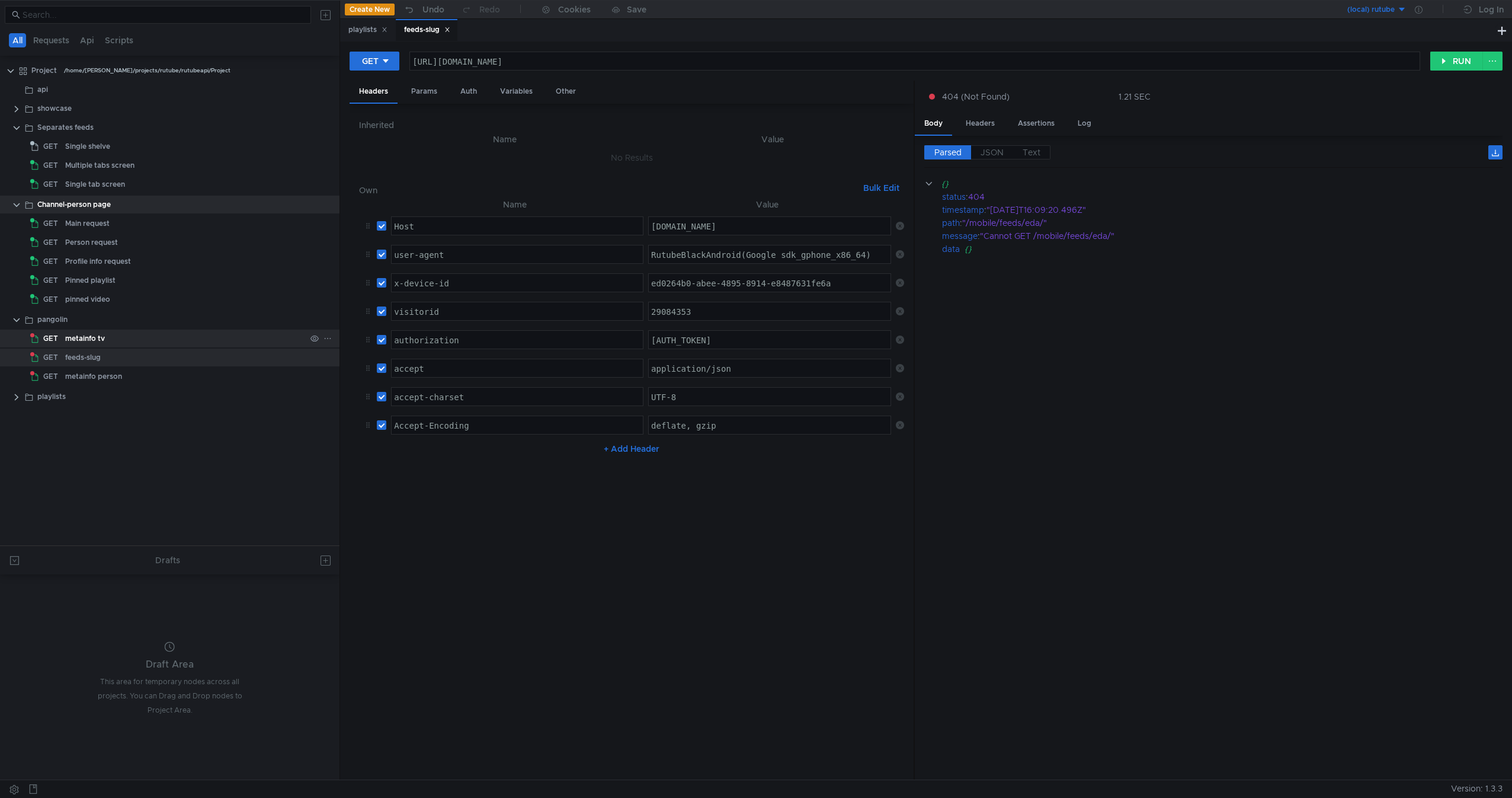
click at [133, 342] on div "metainfo tv" at bounding box center [186, 339] width 241 height 18
drag, startPoint x: 1091, startPoint y: 121, endPoint x: 1083, endPoint y: 120, distance: 8.1
click at [1083, 120] on div "Log" at bounding box center [1084, 123] width 32 height 22
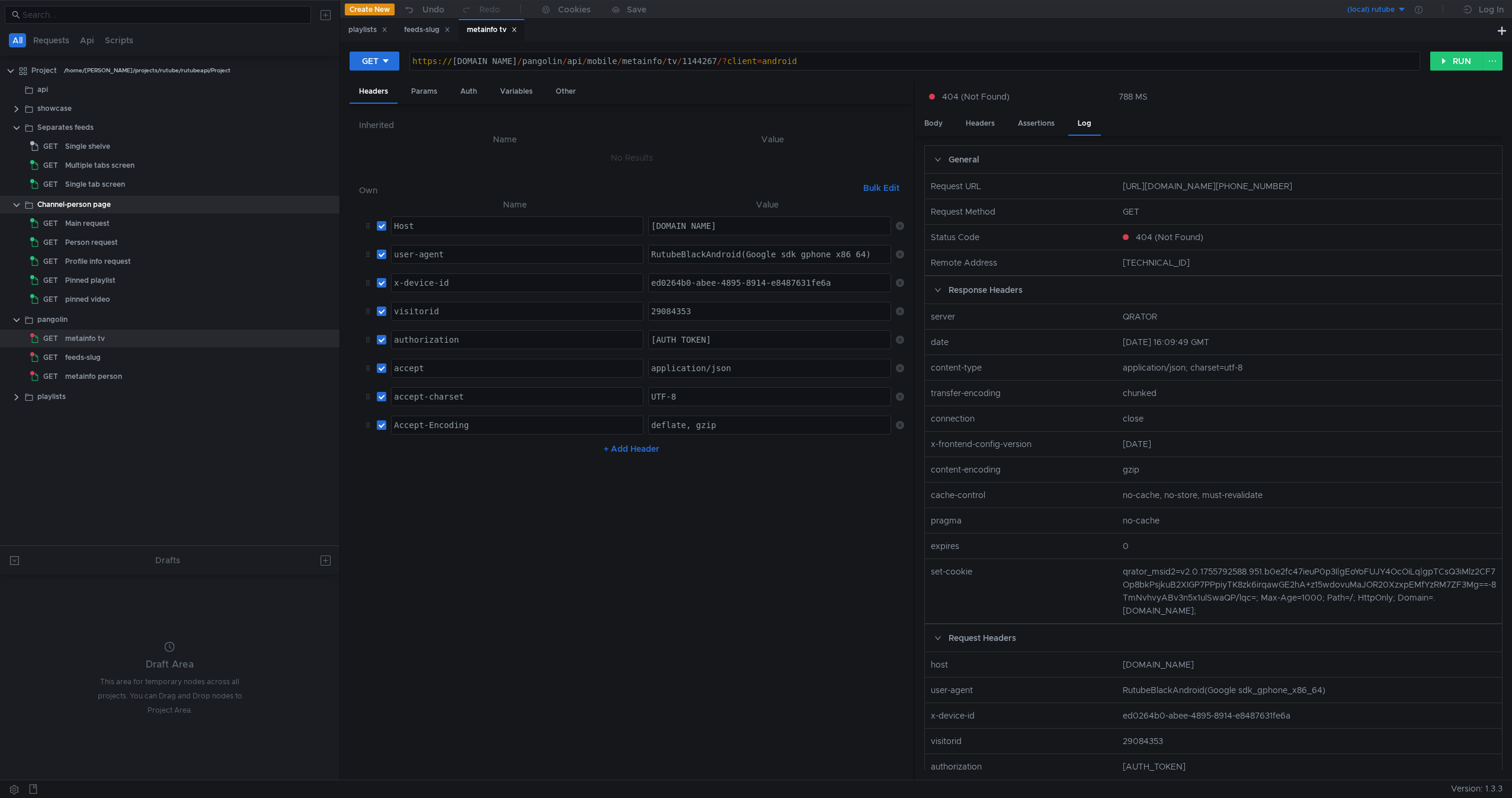
click at [1068, 180] on nz-col "Request URL" at bounding box center [1022, 186] width 191 height 13
click at [1281, 189] on nz-col "[URL][DOMAIN_NAME][PHONE_NUMBER]" at bounding box center [1309, 186] width 383 height 13
drag, startPoint x: 1281, startPoint y: 189, endPoint x: 1448, endPoint y: 189, distance: 167.0
click at [1448, 189] on nz-col "[URL][DOMAIN_NAME][PHONE_NUMBER]" at bounding box center [1309, 186] width 383 height 13
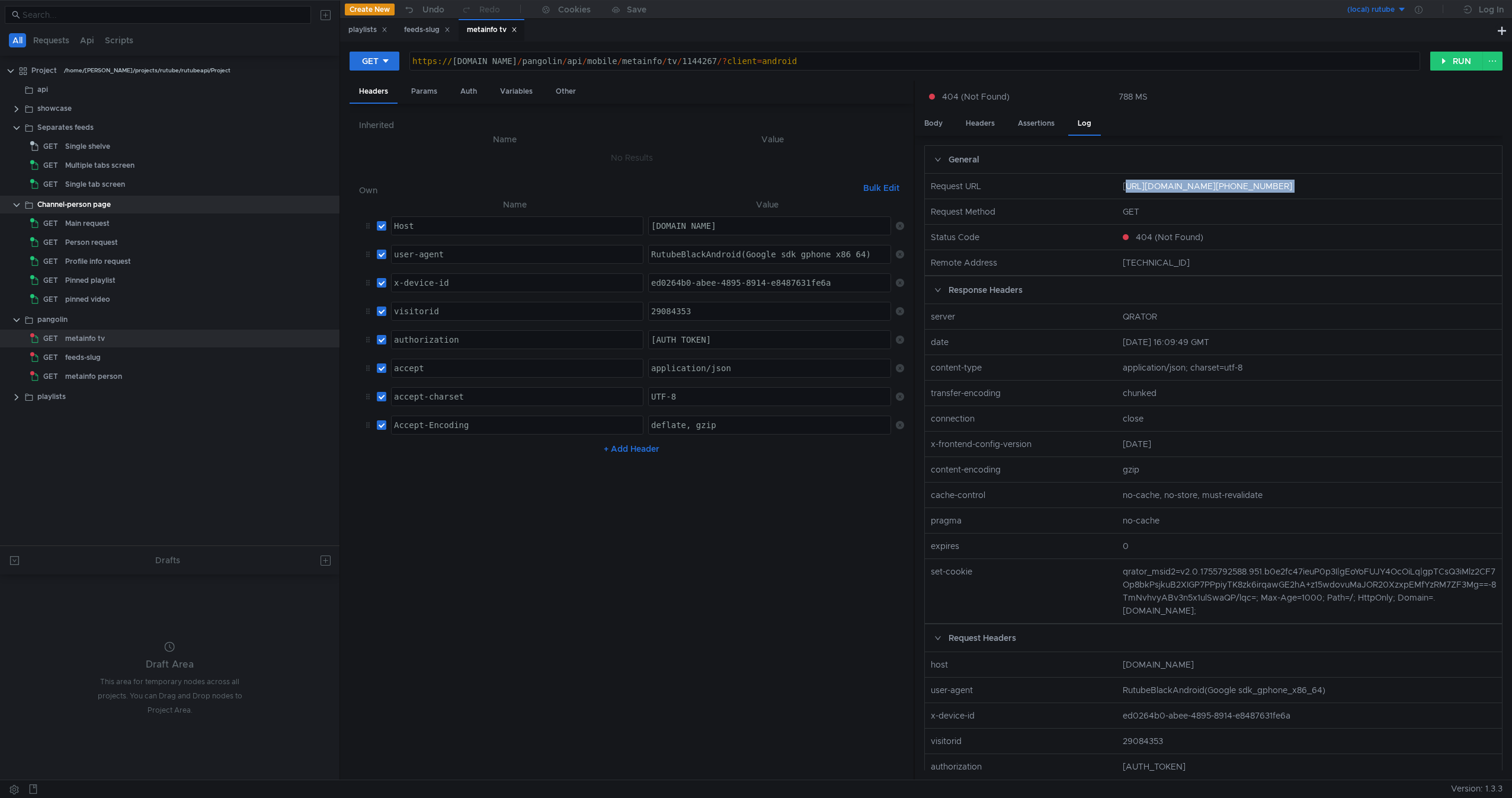
drag, startPoint x: 1448, startPoint y: 189, endPoint x: 1129, endPoint y: 190, distance: 319.0
click at [1129, 190] on nz-col "[URL][DOMAIN_NAME][PHONE_NUMBER]" at bounding box center [1309, 186] width 383 height 13
drag, startPoint x: 1129, startPoint y: 190, endPoint x: 1421, endPoint y: 188, distance: 292.0
click at [1421, 188] on nz-col "[URL][DOMAIN_NAME][PHONE_NUMBER]" at bounding box center [1309, 186] width 383 height 13
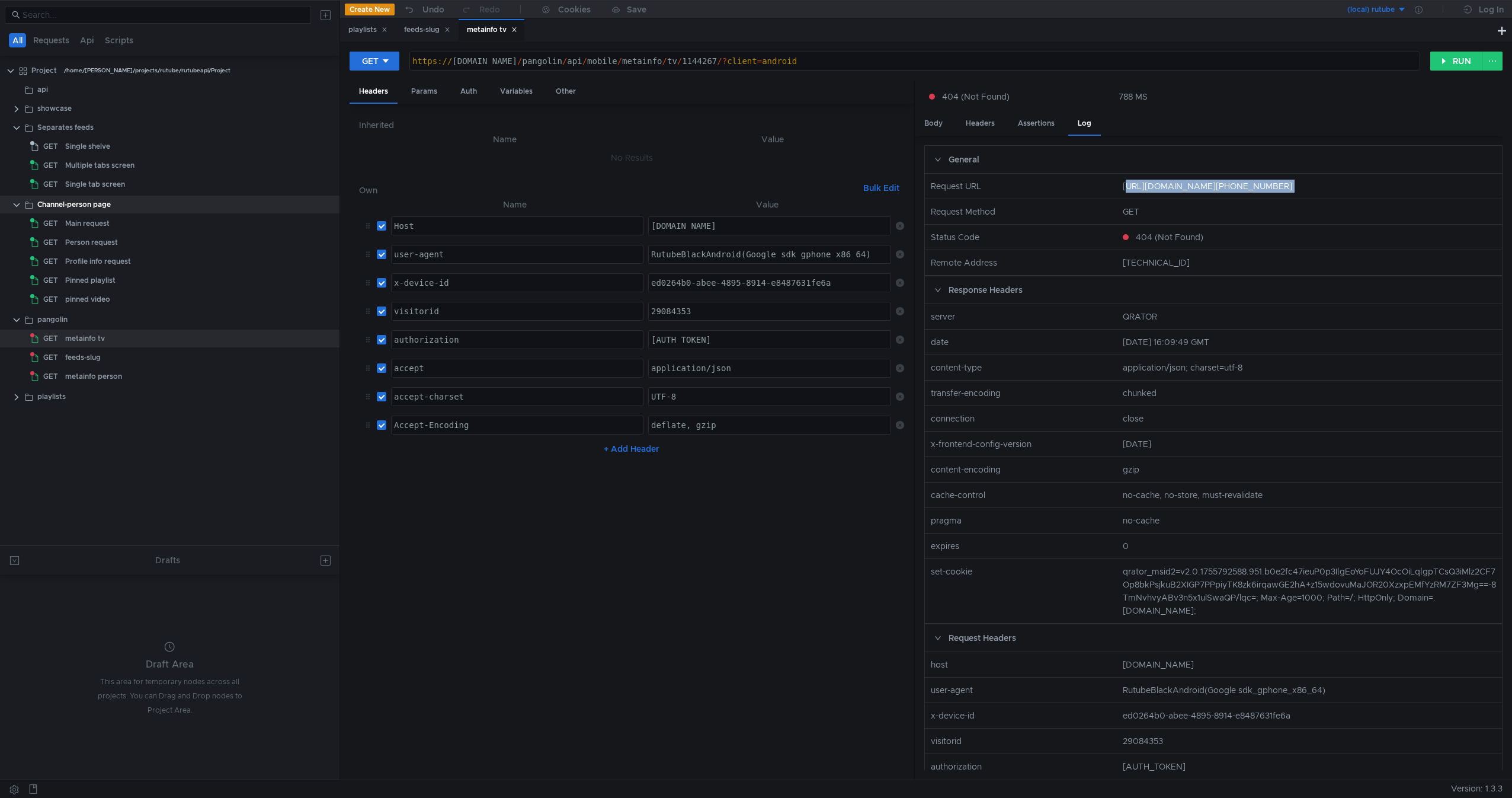
click at [1421, 188] on nz-col "[URL][DOMAIN_NAME][PHONE_NUMBER]" at bounding box center [1309, 186] width 383 height 13
drag, startPoint x: 1421, startPoint y: 188, endPoint x: 1072, endPoint y: 198, distance: 349.1
click at [1072, 198] on nz-row "Request URL [URL][DOMAIN_NAME][PHONE_NUMBER]" at bounding box center [1213, 186] width 586 height 26
drag, startPoint x: 1072, startPoint y: 198, endPoint x: 1463, endPoint y: 188, distance: 391.1
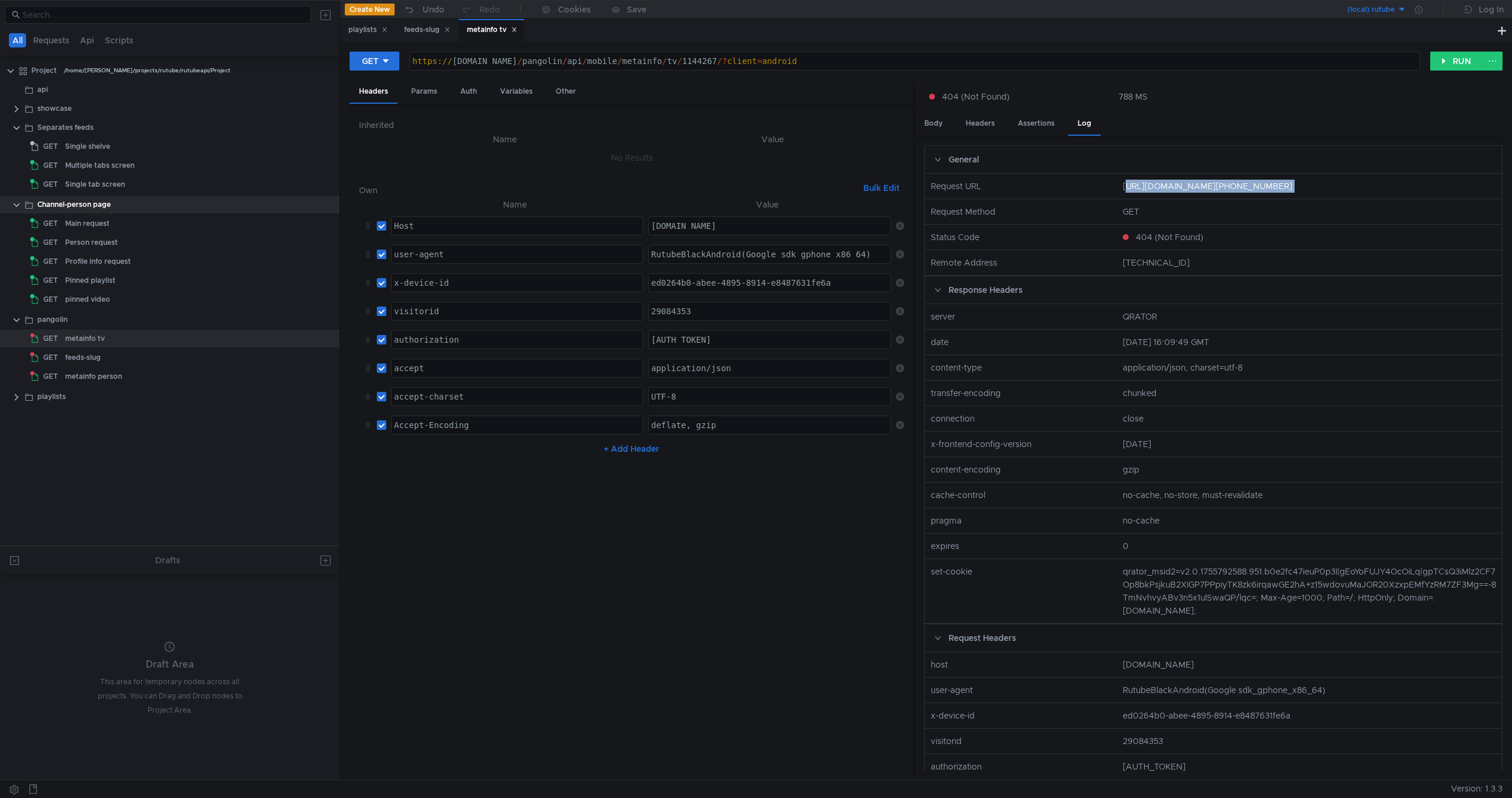
click at [1463, 188] on nz-row "Request URL [URL][DOMAIN_NAME][PHONE_NUMBER]" at bounding box center [1213, 186] width 586 height 26
click at [1463, 188] on nz-col "[URL][DOMAIN_NAME][PHONE_NUMBER]" at bounding box center [1309, 186] width 383 height 13
drag, startPoint x: 1463, startPoint y: 188, endPoint x: 1005, endPoint y: 194, distance: 458.0
click at [1005, 194] on nz-row "Request URL [URL][DOMAIN_NAME][PHONE_NUMBER]" at bounding box center [1213, 186] width 586 height 26
click at [1129, 185] on nz-col "[URL][DOMAIN_NAME][PHONE_NUMBER]" at bounding box center [1309, 186] width 383 height 13
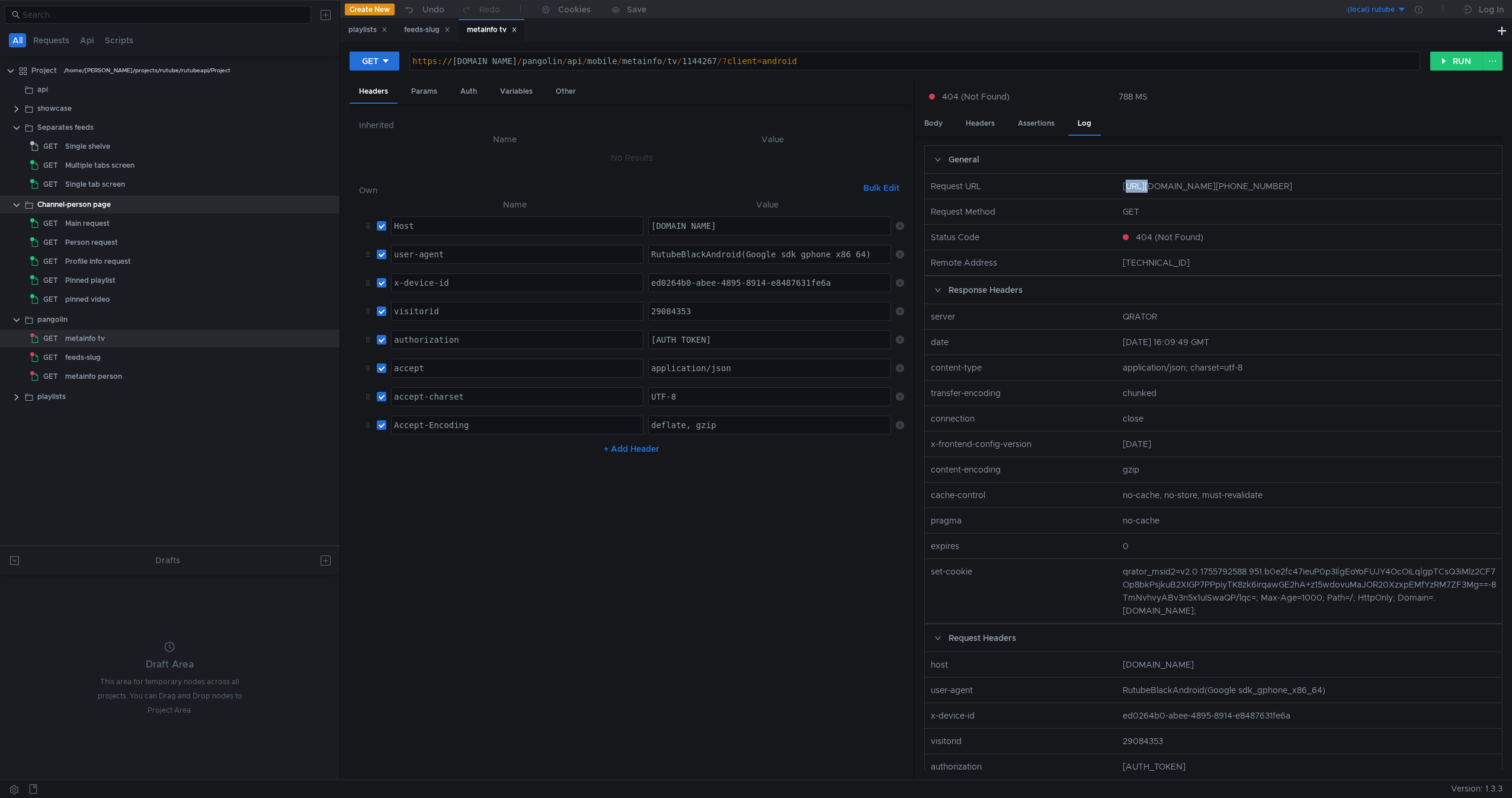
click at [1129, 185] on nz-col "[URL][DOMAIN_NAME][PHONE_NUMBER]" at bounding box center [1309, 186] width 383 height 13
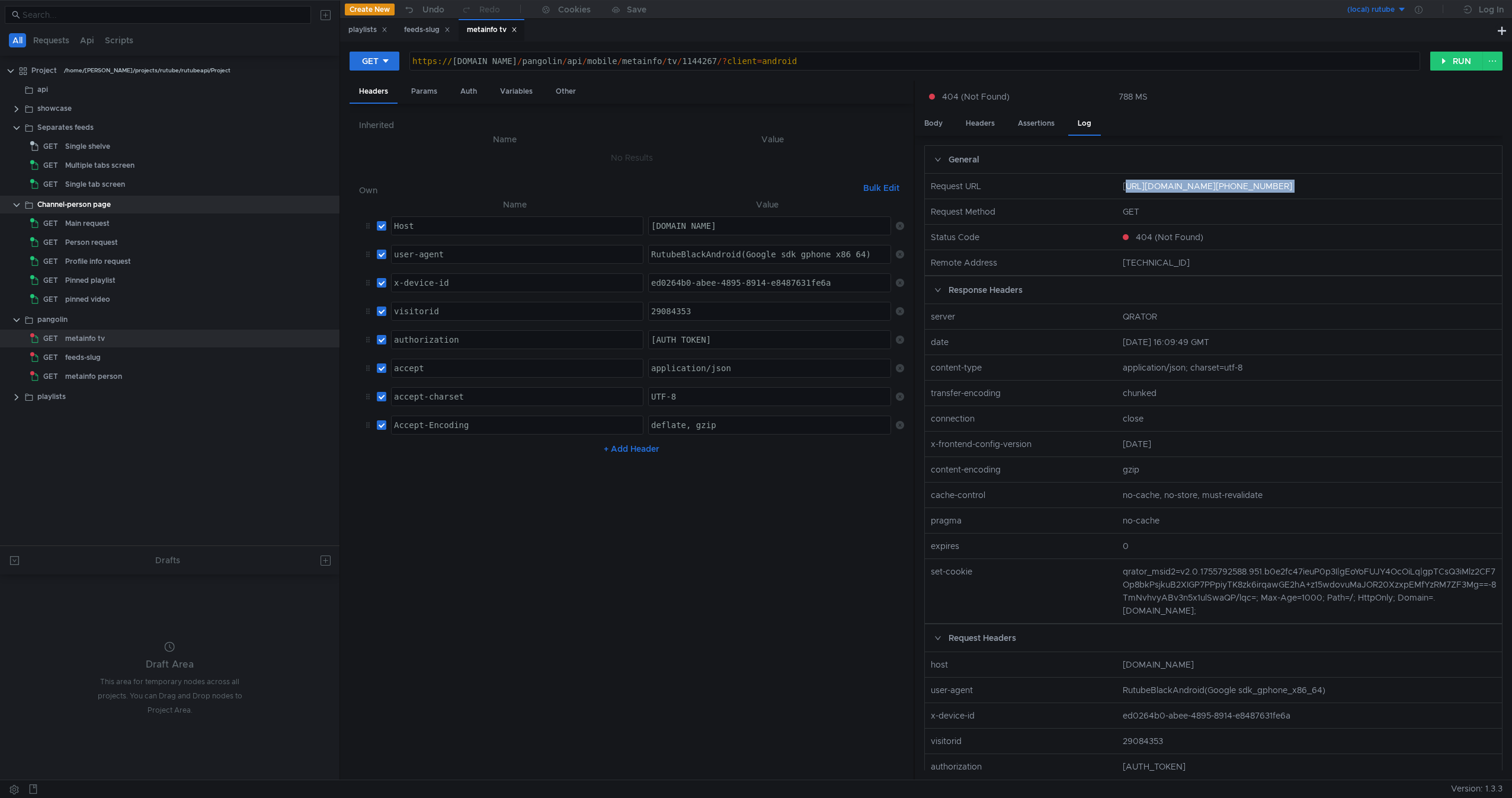
click at [704, 590] on nz-table "Name Value Host ההההההההההההההההההההההההההההההההההההההההההההההההההההההההההההההה…" at bounding box center [631, 484] width 545 height 573
